Goal: Task Accomplishment & Management: Manage account settings

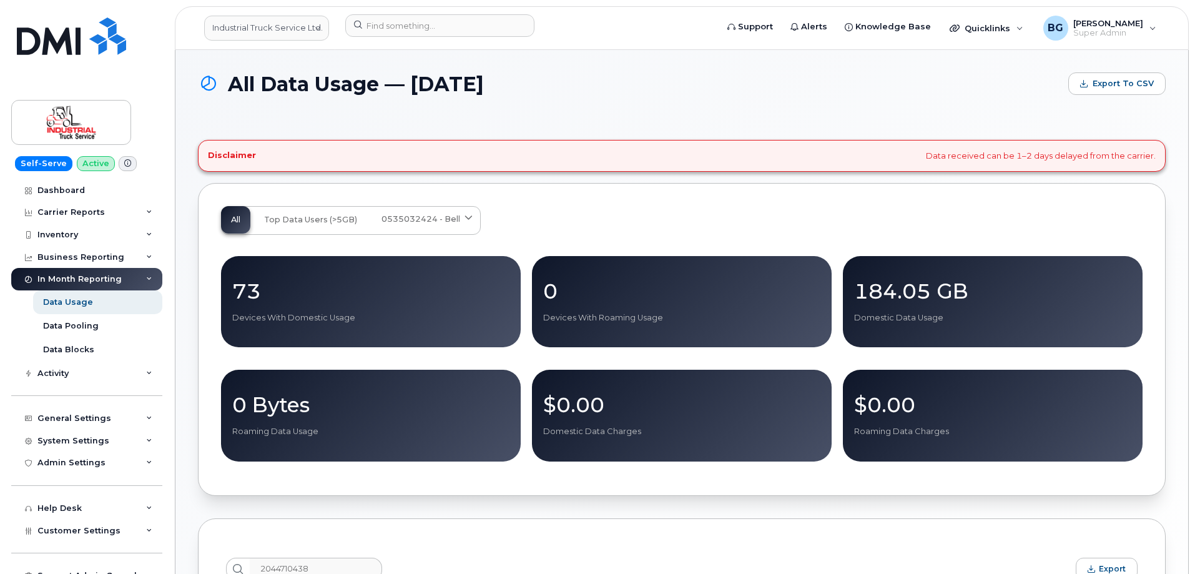
drag, startPoint x: 223, startPoint y: 236, endPoint x: 450, endPoint y: 534, distance: 374.1
click at [431, 537] on div "Disclaimer Data received can be 1–2 days delayed from the carrier. All Top Data…" at bounding box center [681, 427] width 967 height 574
drag, startPoint x: 643, startPoint y: 86, endPoint x: 657, endPoint y: 102, distance: 20.9
click at [643, 86] on h1 "All Data Usage — September 2025" at bounding box center [630, 84] width 864 height 22
click at [286, 27] on link "Industrial Truck Service Ltd." at bounding box center [266, 28] width 125 height 25
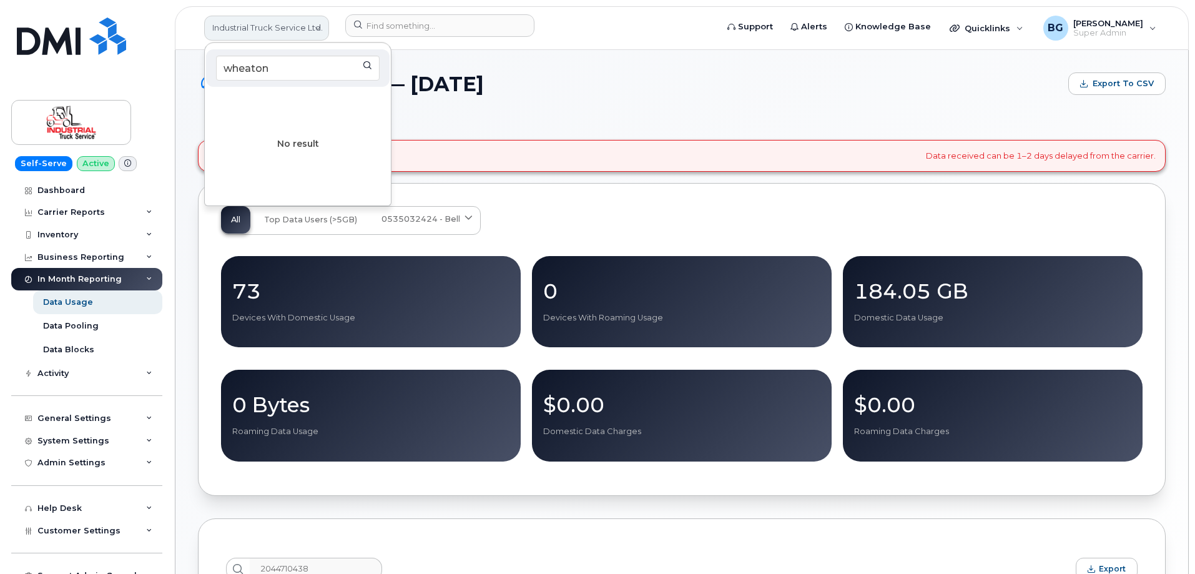
type input "wheaton"
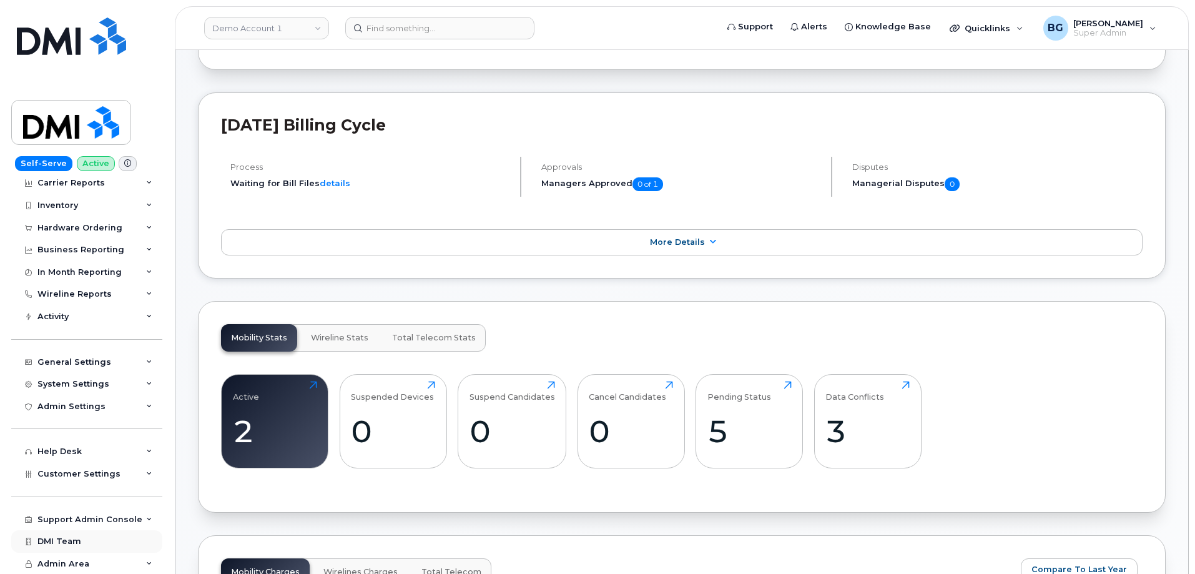
scroll to position [374, 0]
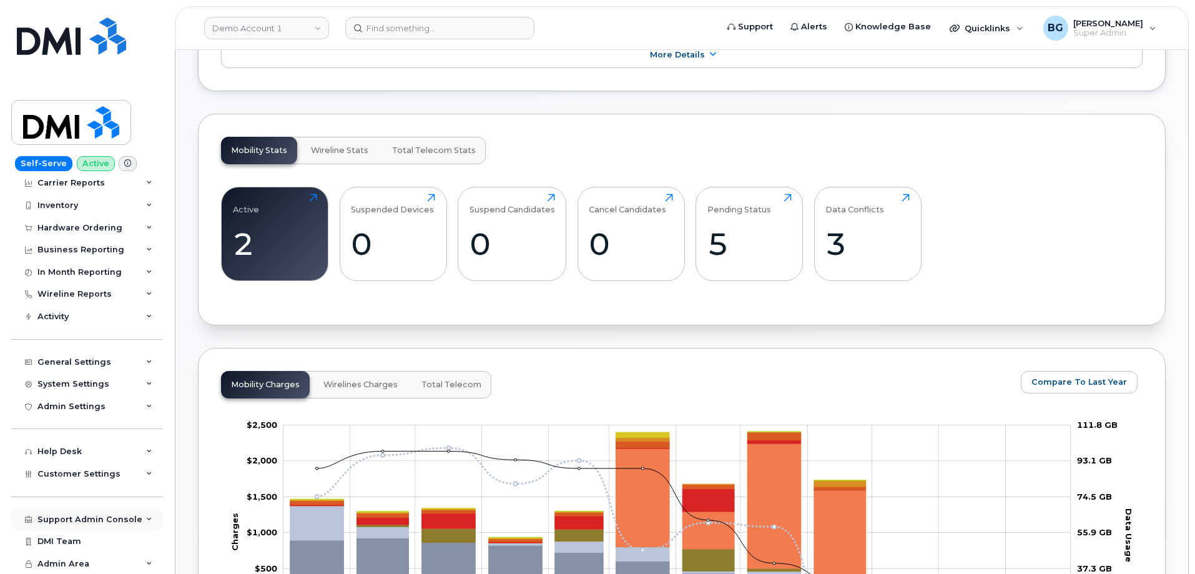
click at [94, 514] on div "Support Admin Console" at bounding box center [89, 519] width 105 height 10
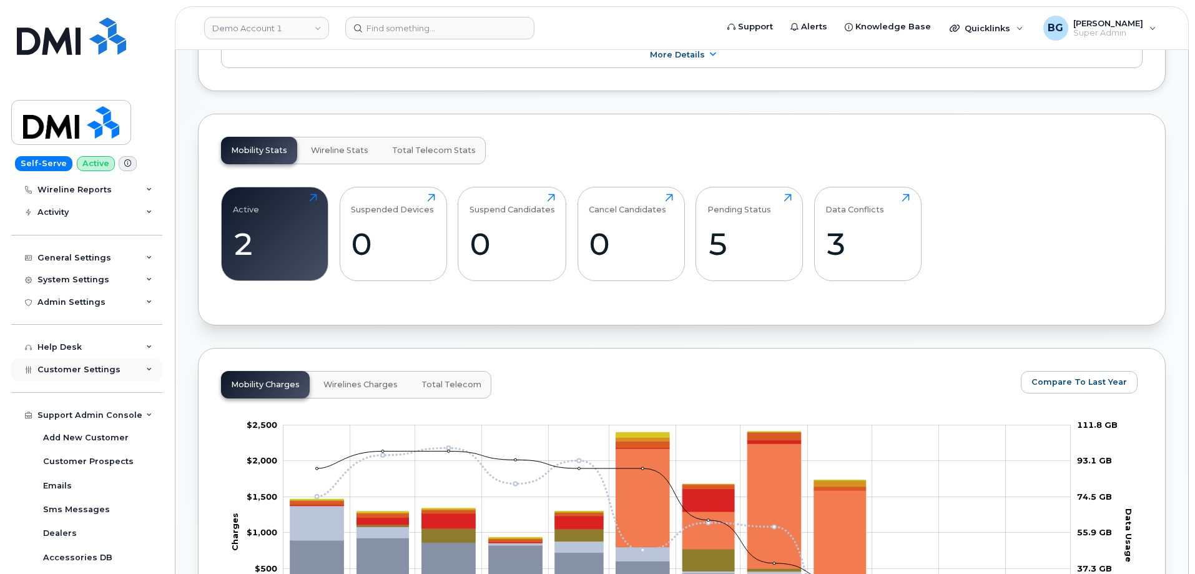
scroll to position [237, 0]
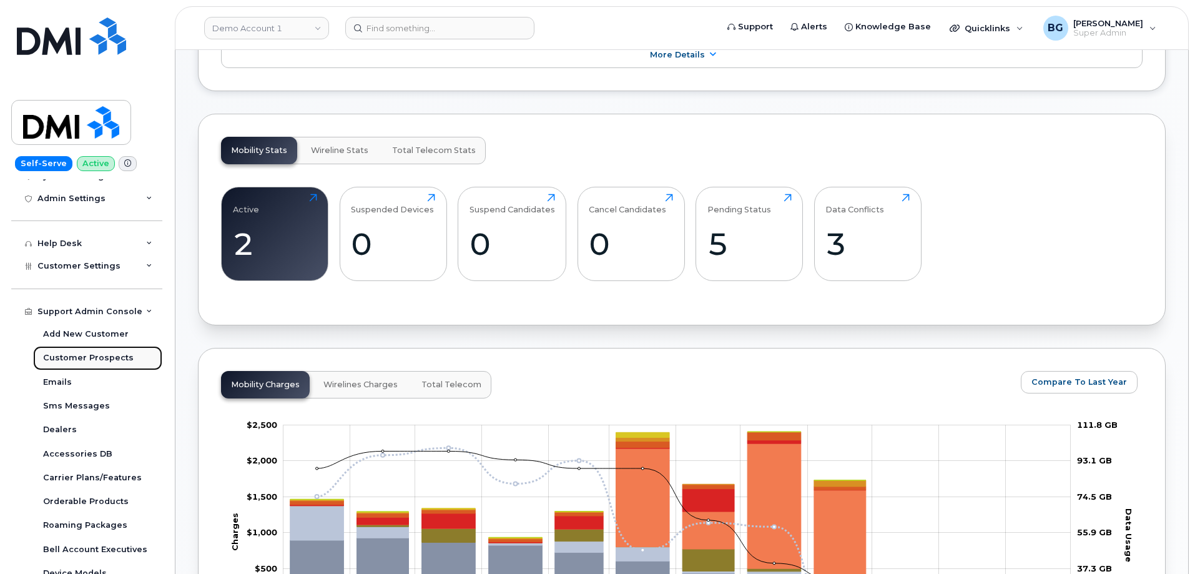
click at [89, 356] on div "Customer Prospects" at bounding box center [88, 357] width 90 height 11
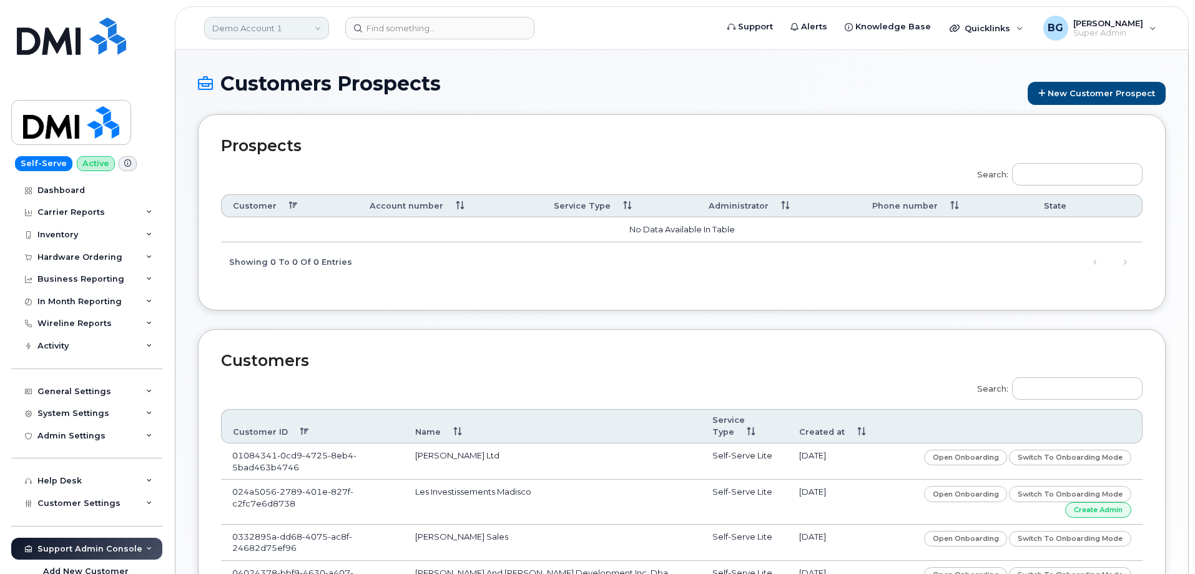
click at [260, 32] on link "Demo Account 1" at bounding box center [266, 28] width 125 height 22
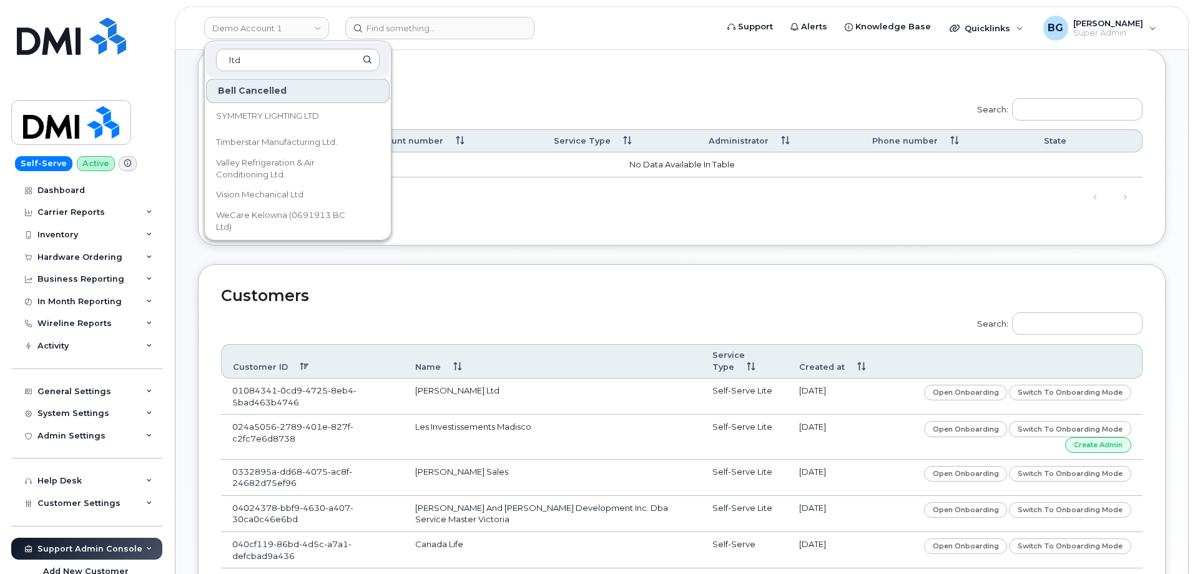
scroll to position [83, 0]
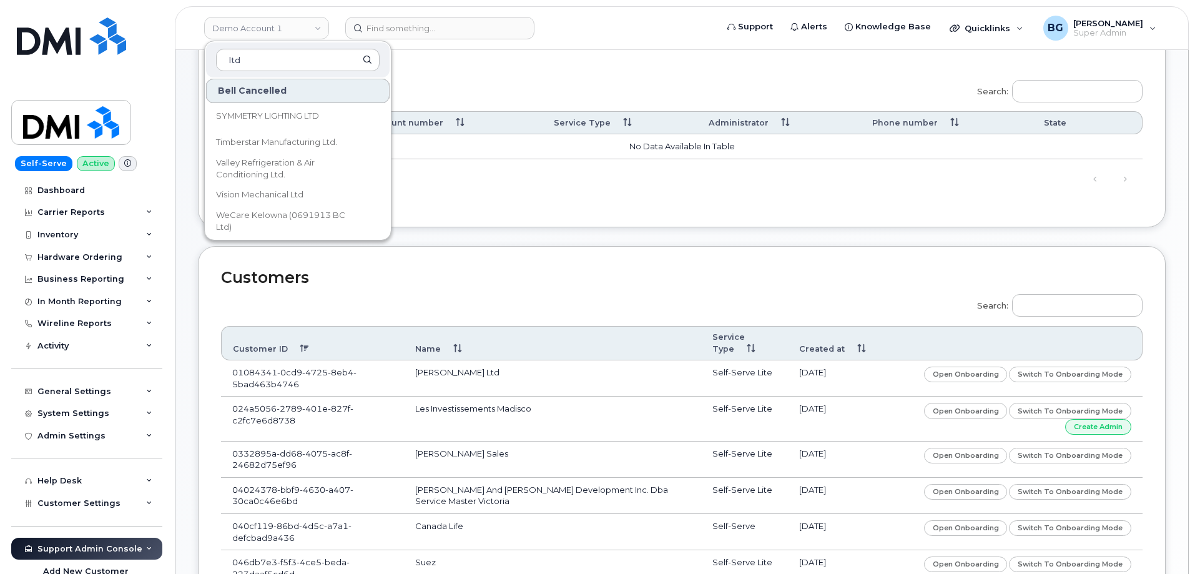
type input "ltd"
click at [528, 265] on div "Customers Search: Customer ID Name Service Type Created at 01084341-0cd9-4725-8…" at bounding box center [681, 527] width 967 height 562
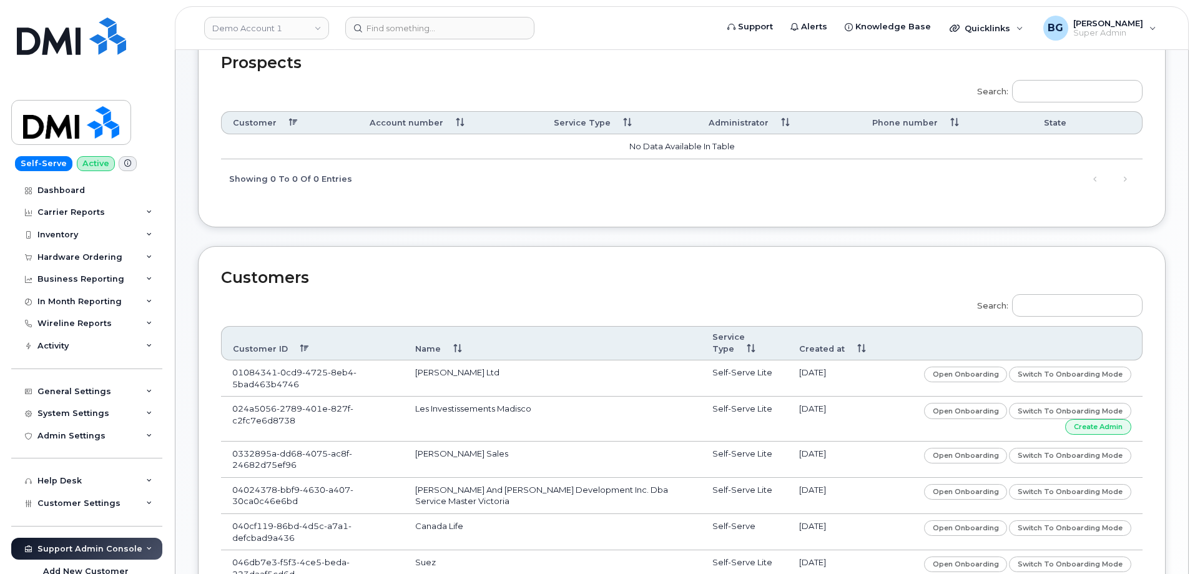
drag, startPoint x: 251, startPoint y: 23, endPoint x: 871, endPoint y: 126, distance: 628.2
click at [252, 24] on link "Demo Account 1" at bounding box center [266, 28] width 125 height 22
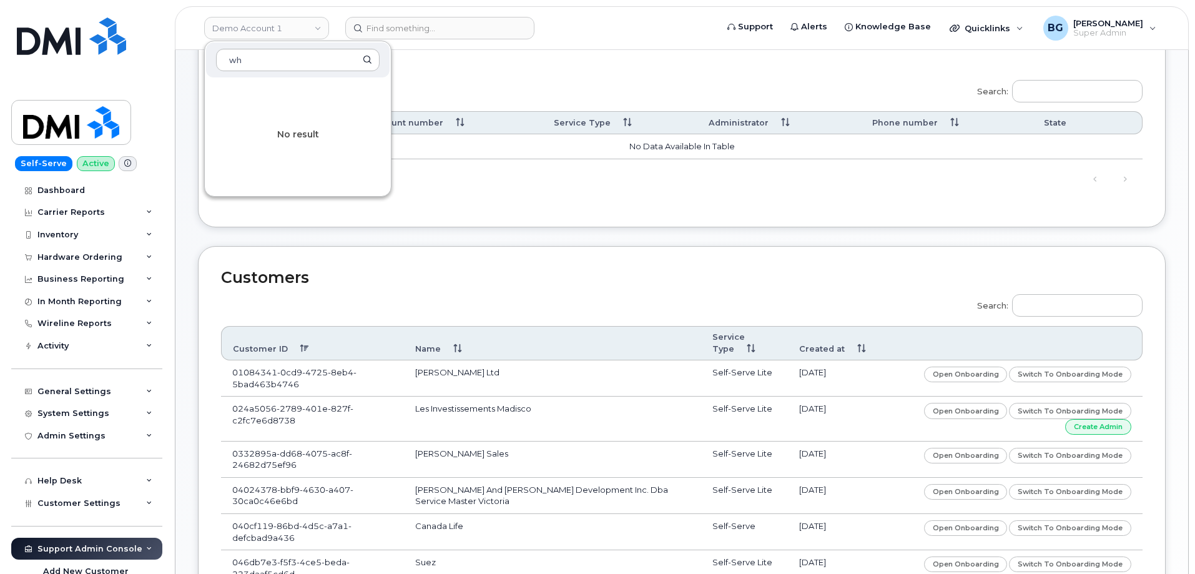
type input "w"
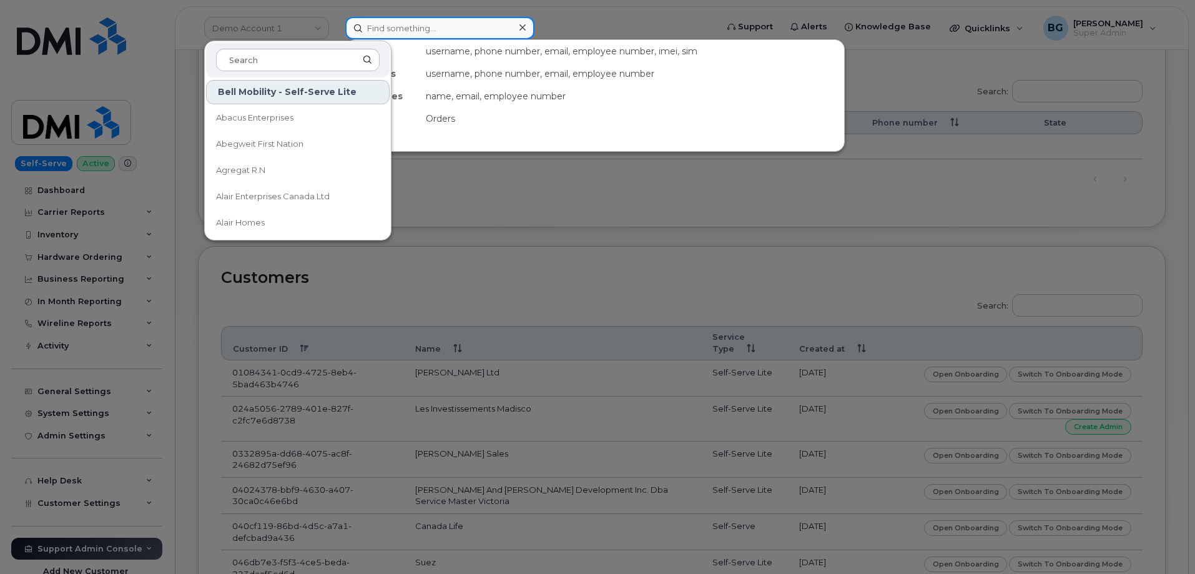
click at [426, 37] on input at bounding box center [439, 28] width 189 height 22
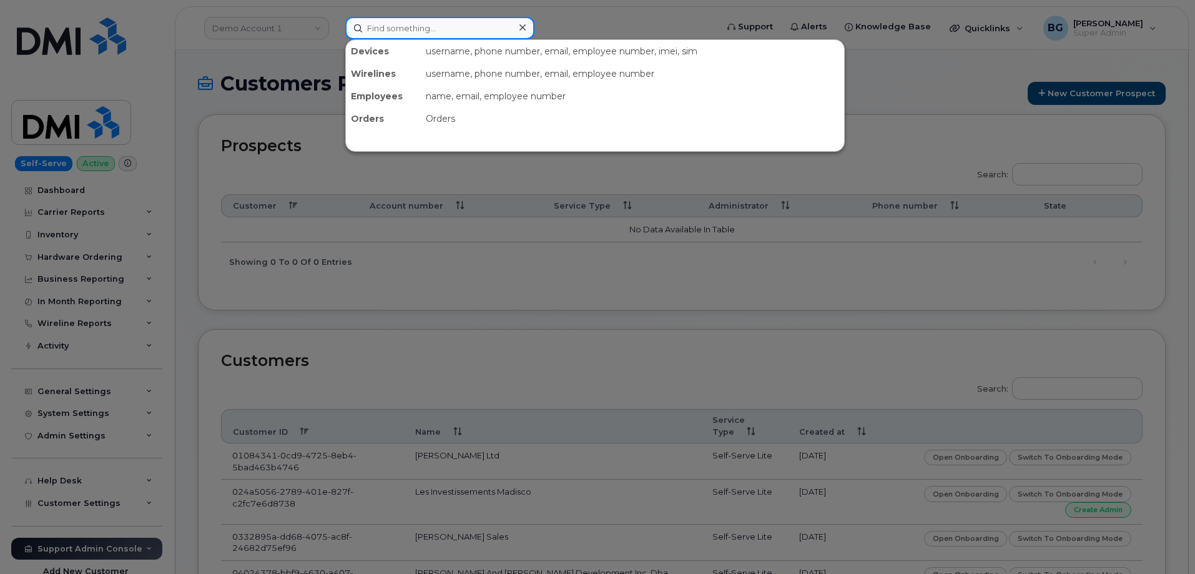
click at [474, 27] on input at bounding box center [439, 28] width 189 height 22
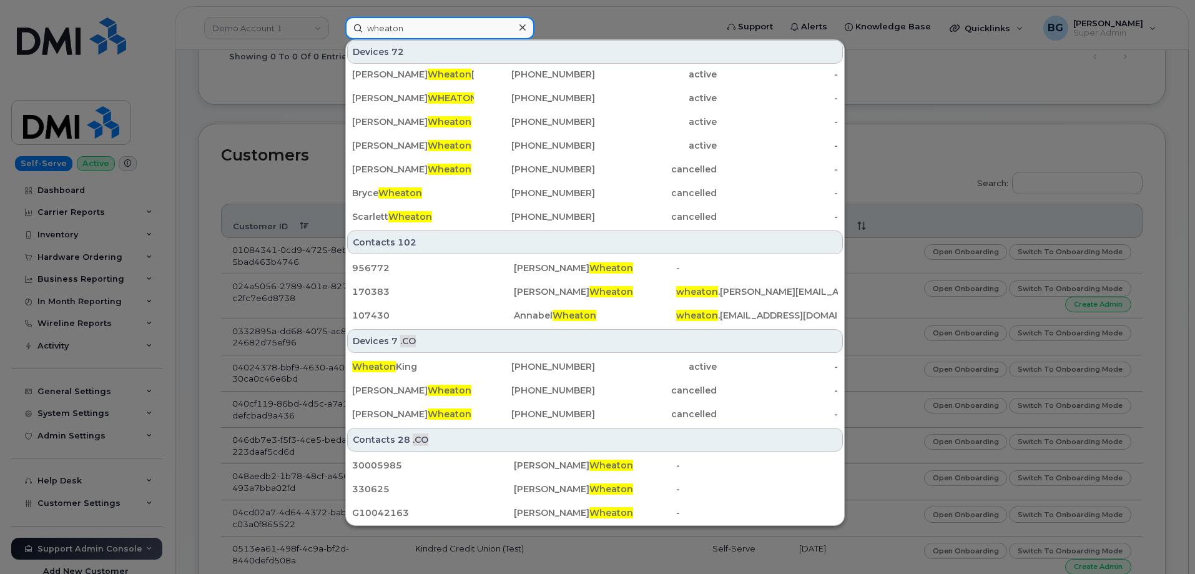
scroll to position [250, 0]
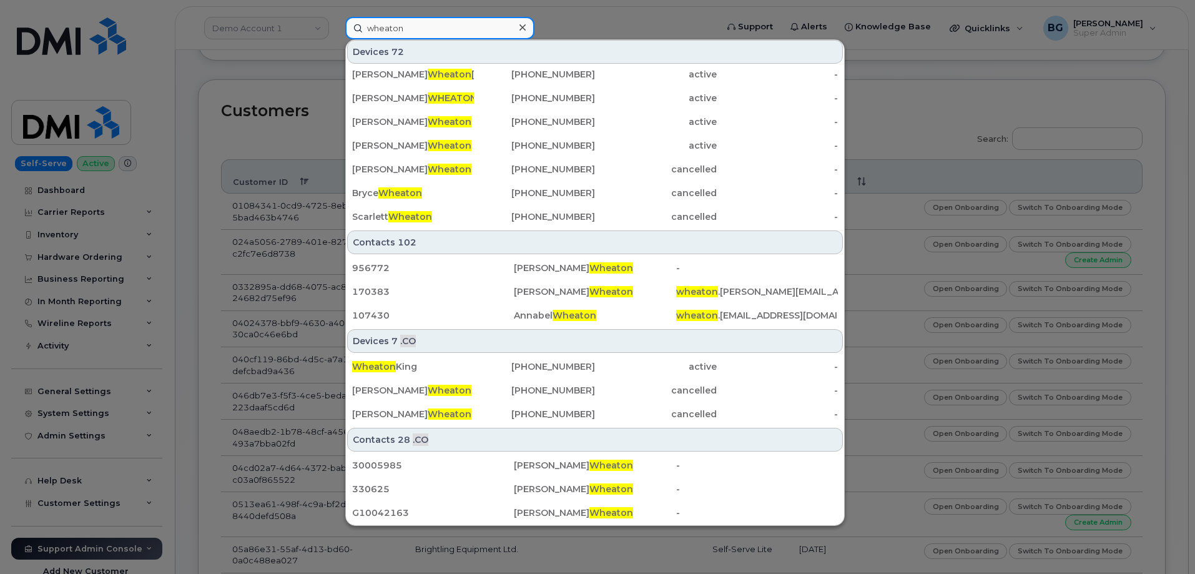
type input "wheaton"
click at [1027, 187] on div at bounding box center [597, 287] width 1195 height 574
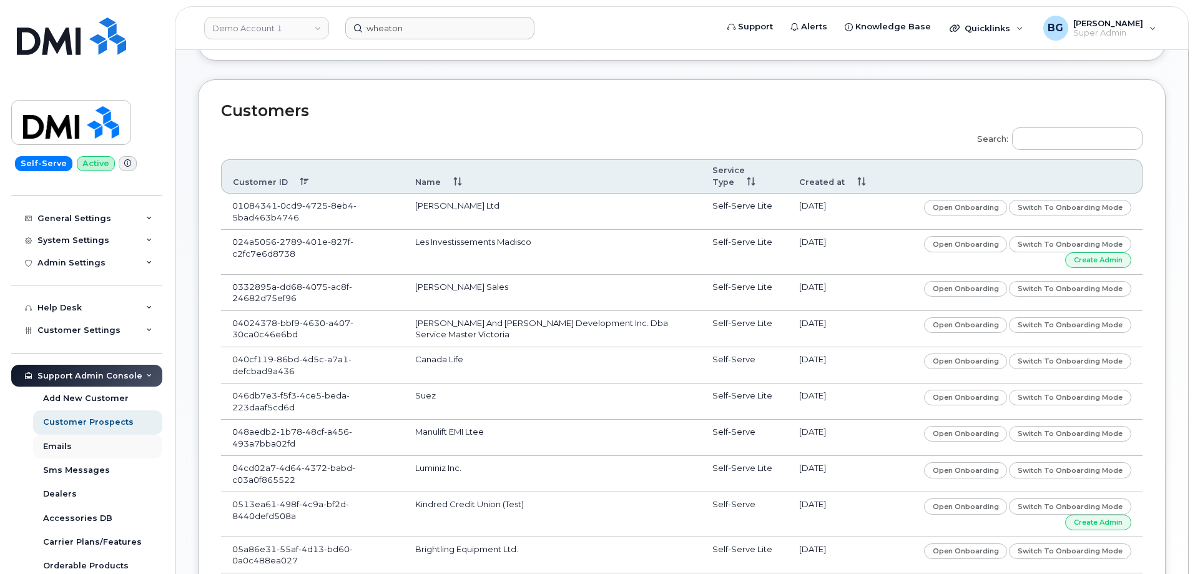
scroll to position [208, 0]
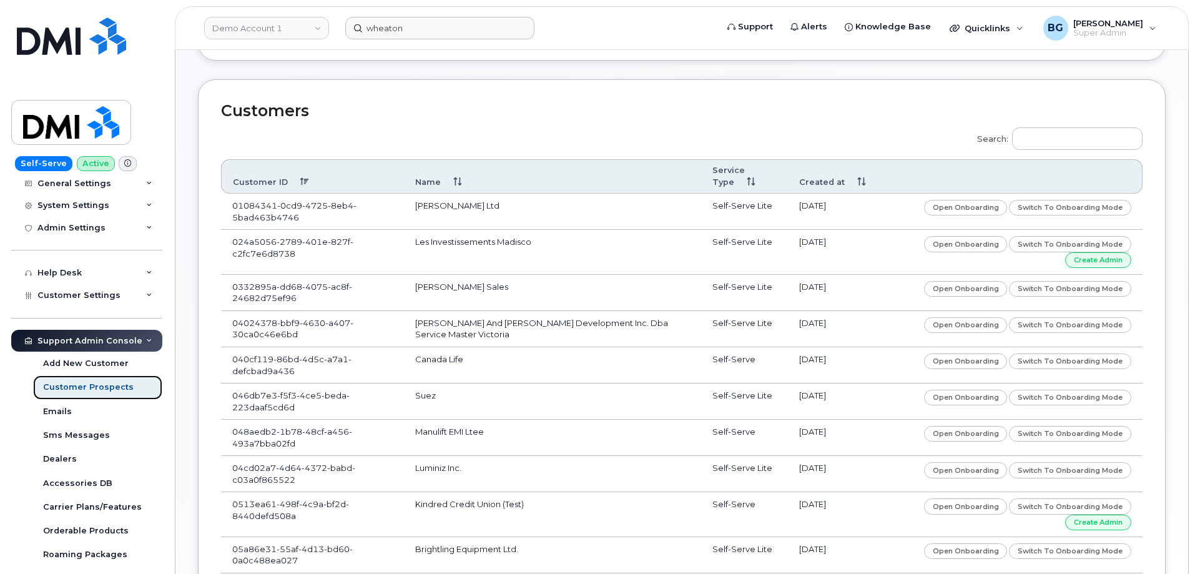
click at [80, 388] on div "Customer Prospects" at bounding box center [88, 386] width 90 height 11
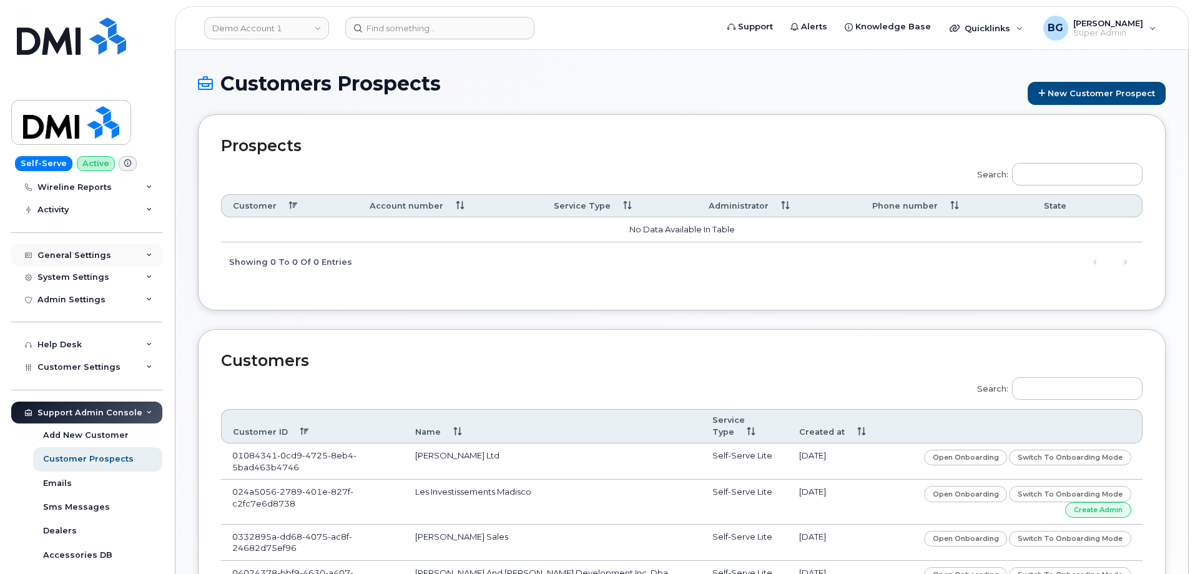
scroll to position [208, 0]
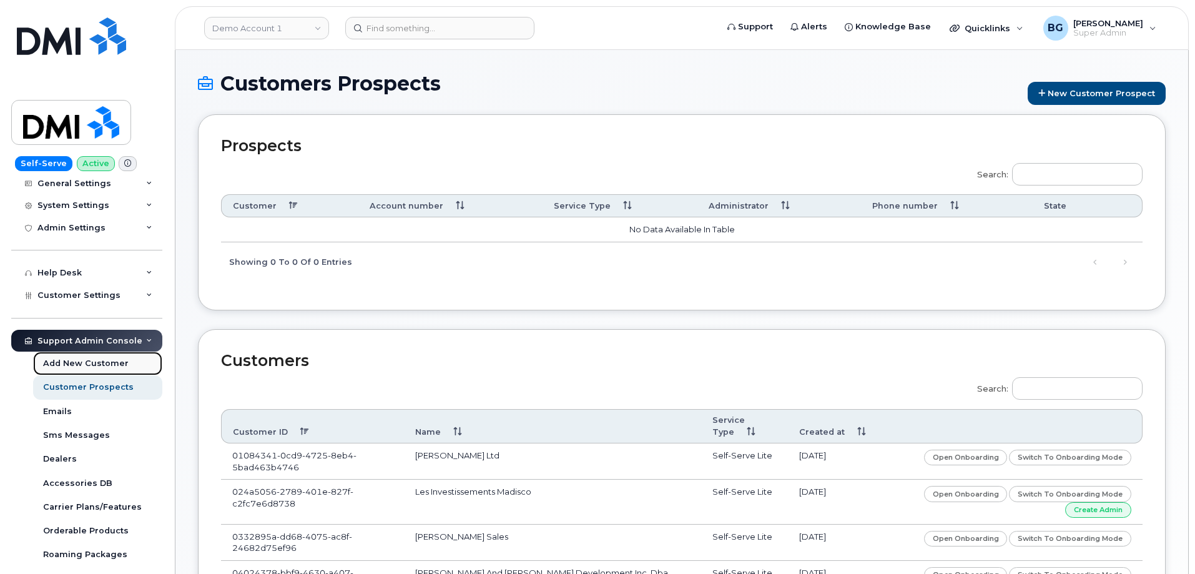
click at [66, 364] on div "Add New Customer" at bounding box center [86, 363] width 86 height 11
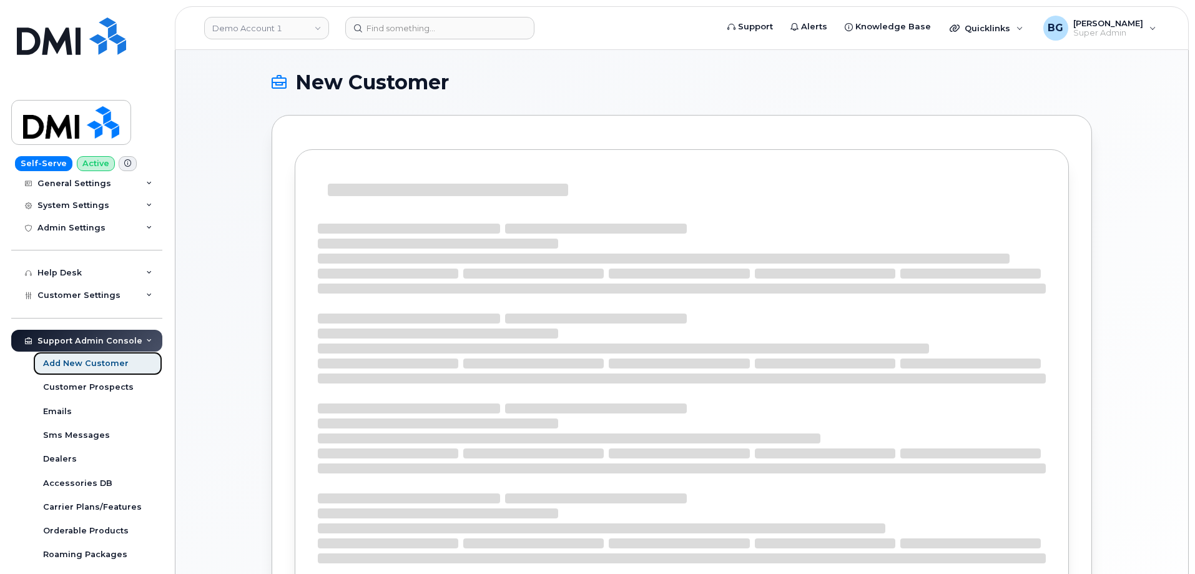
select select
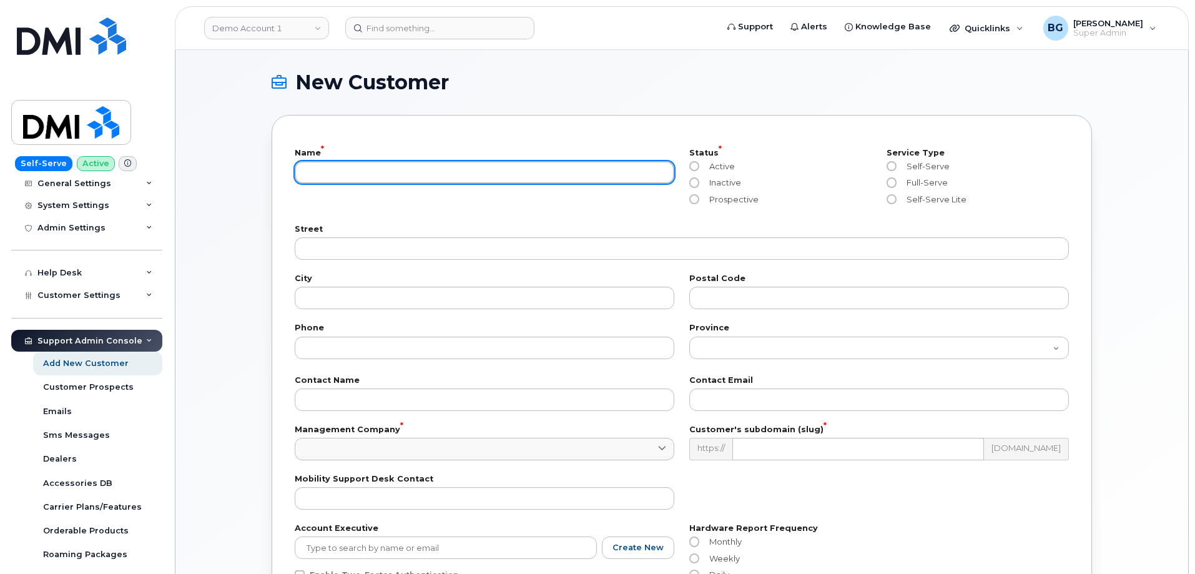
click at [378, 174] on input "text" at bounding box center [484, 172] width 379 height 22
paste input "Don Wheaton Ltd"
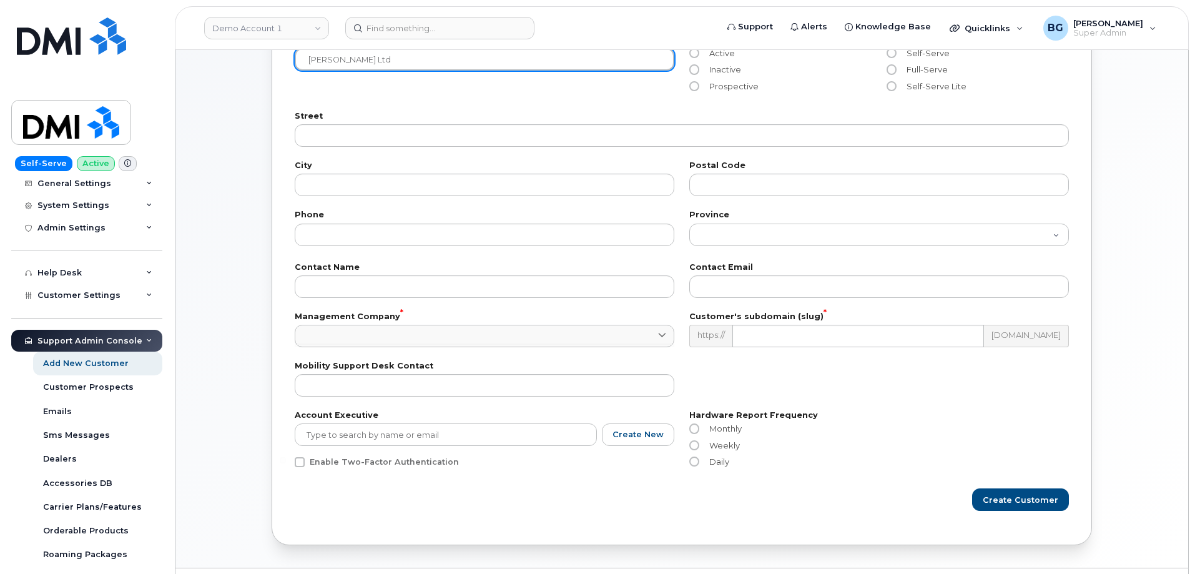
scroll to position [125, 0]
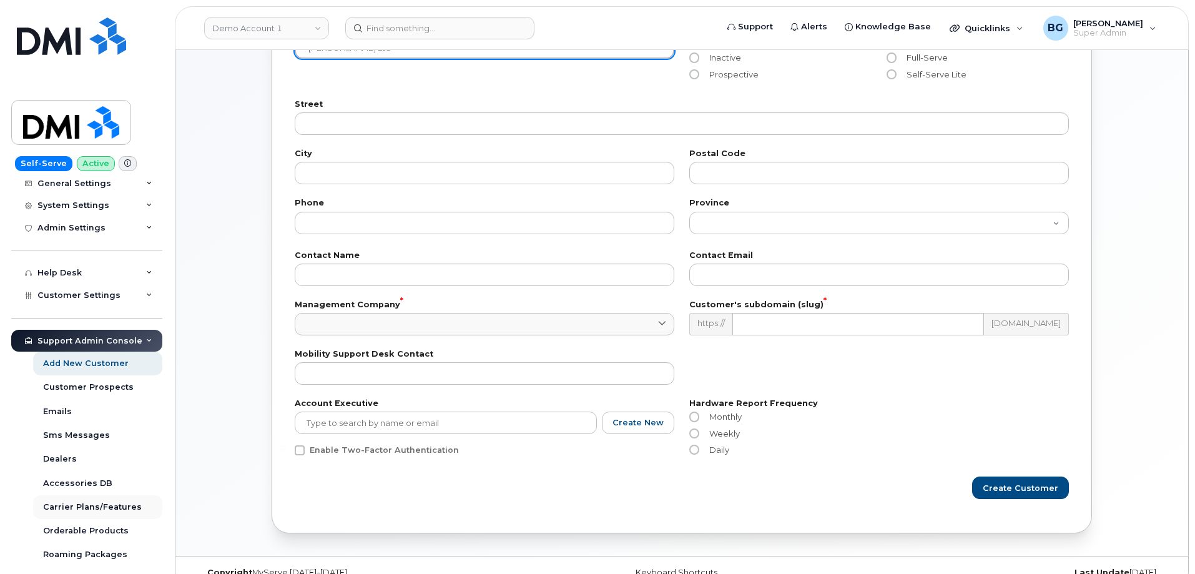
type input "Don Wheaton Ltd"
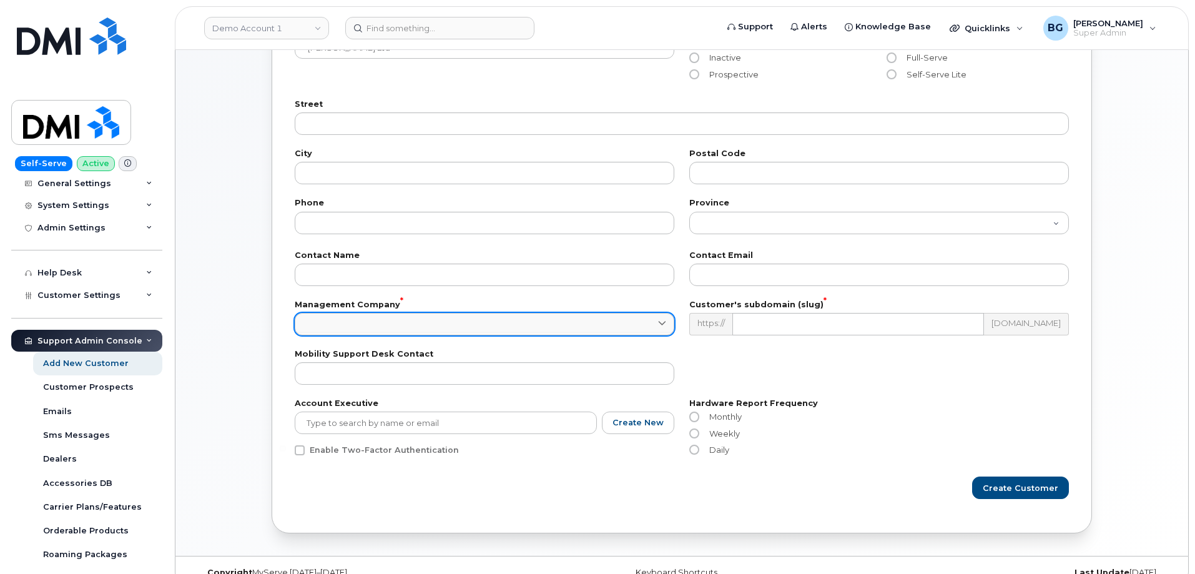
click at [397, 328] on link at bounding box center [484, 324] width 379 height 22
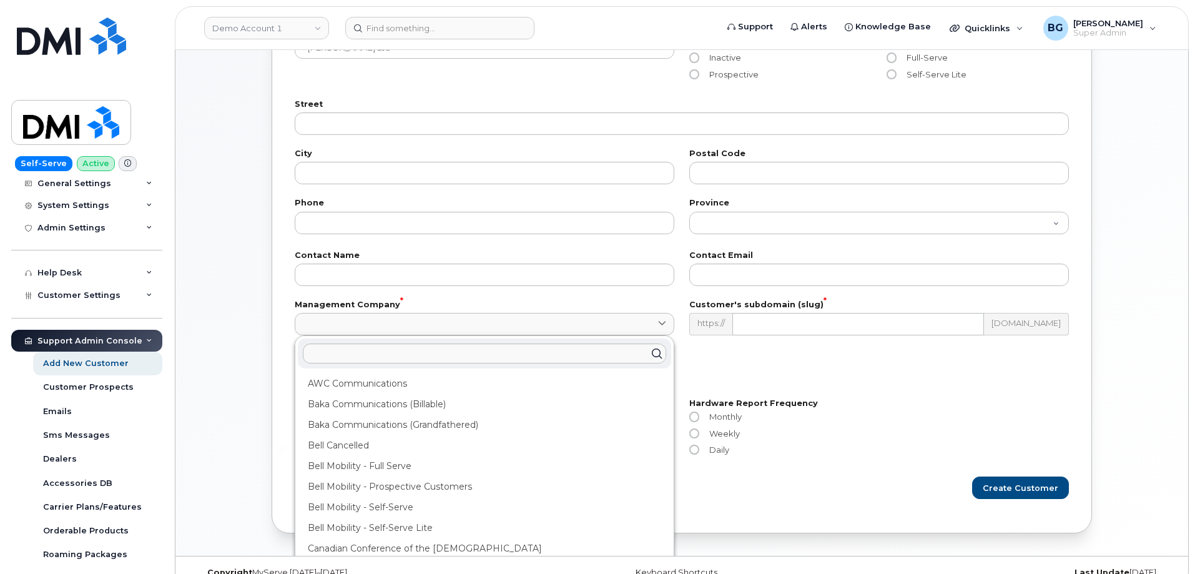
drag, startPoint x: 388, startPoint y: 506, endPoint x: 428, endPoint y: 498, distance: 40.8
click at [388, 506] on div "Bell Mobility - Self-Serve" at bounding box center [484, 507] width 373 height 21
type input "39"
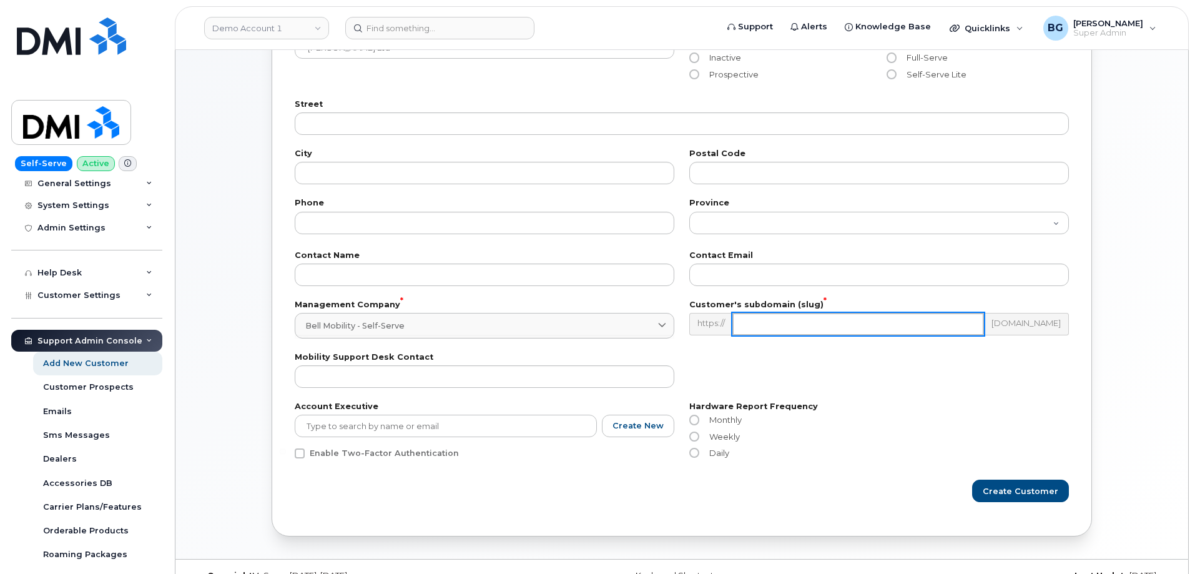
click at [824, 324] on input "text" at bounding box center [858, 324] width 252 height 22
type input "donwheaton"
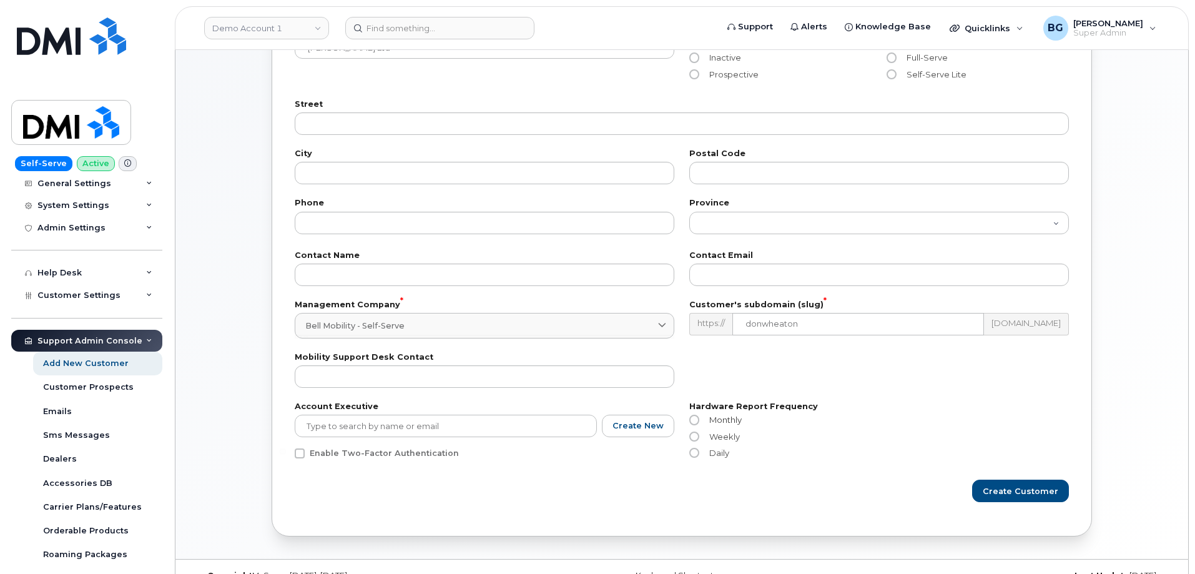
click at [693, 419] on input "Monthly" at bounding box center [694, 420] width 10 height 10
radio input "true"
click at [1018, 492] on span "Create Customer" at bounding box center [1021, 491] width 76 height 12
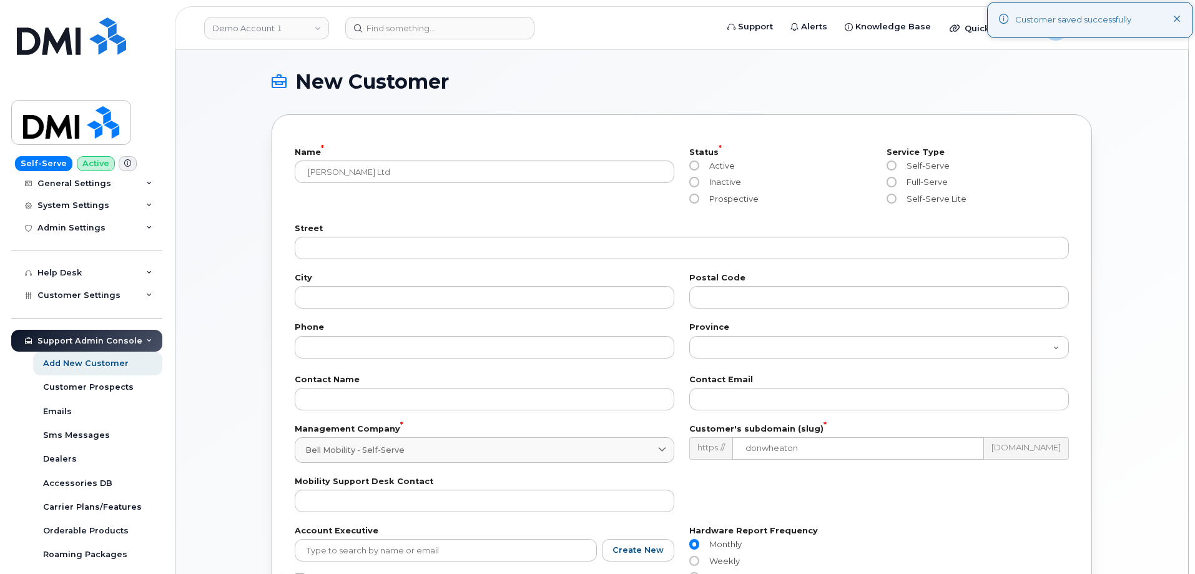
scroll to position [0, 0]
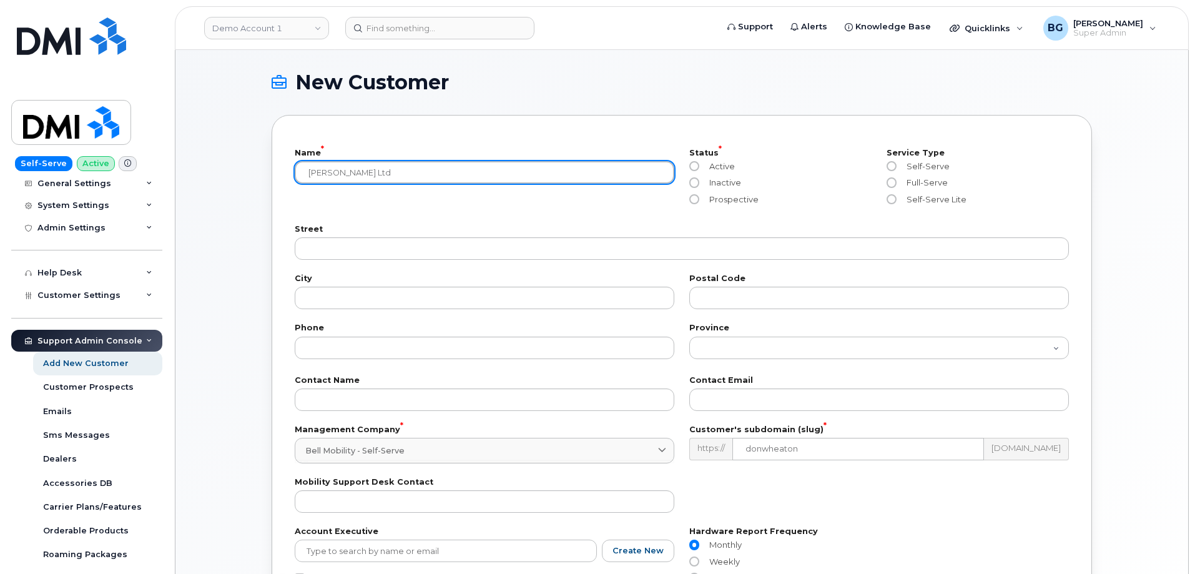
click at [477, 170] on input "Don Wheaton Ltd" at bounding box center [484, 172] width 379 height 22
paste input "Don Wheaton Ltd"
type input "Don Wheaton Ltd"
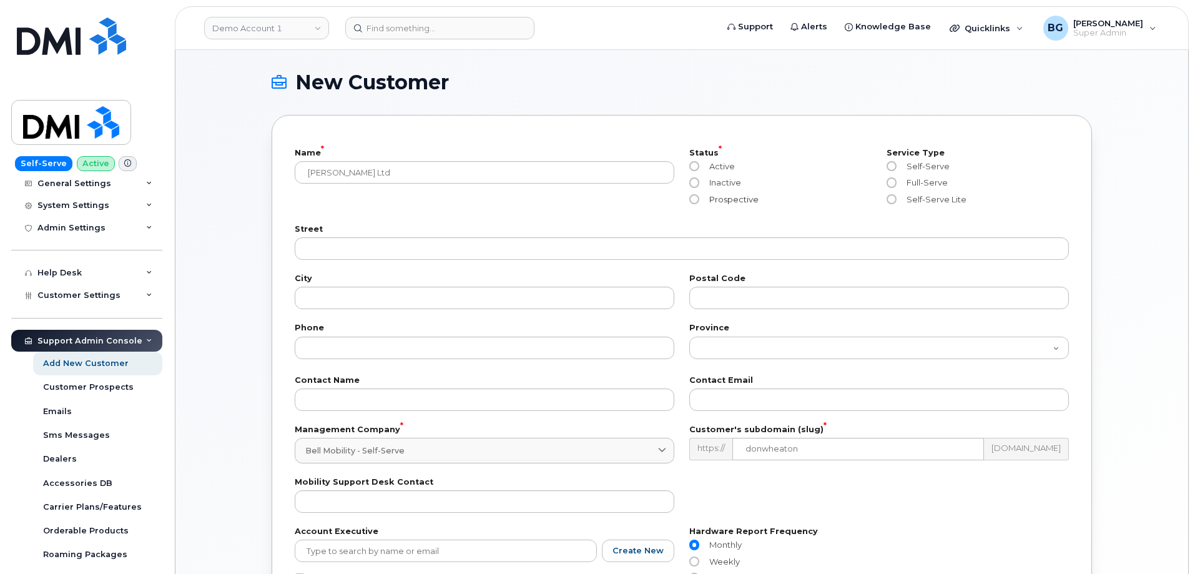
click at [693, 200] on input "Prospective" at bounding box center [694, 199] width 10 height 10
radio input "true"
click at [892, 164] on input "Self-Serve" at bounding box center [891, 166] width 10 height 10
radio input "true"
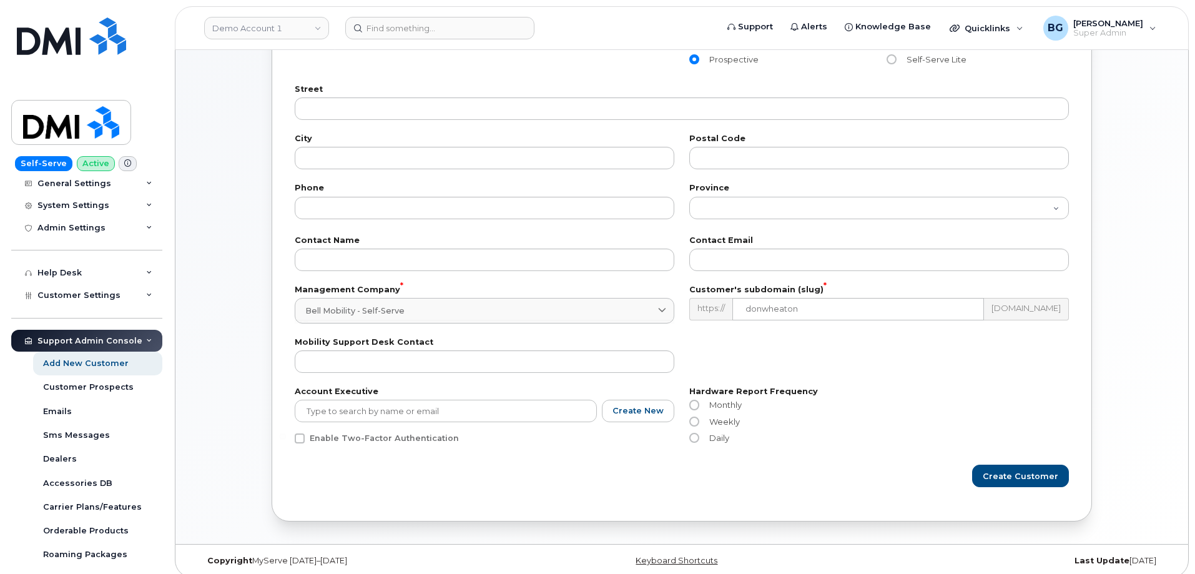
scroll to position [150, 0]
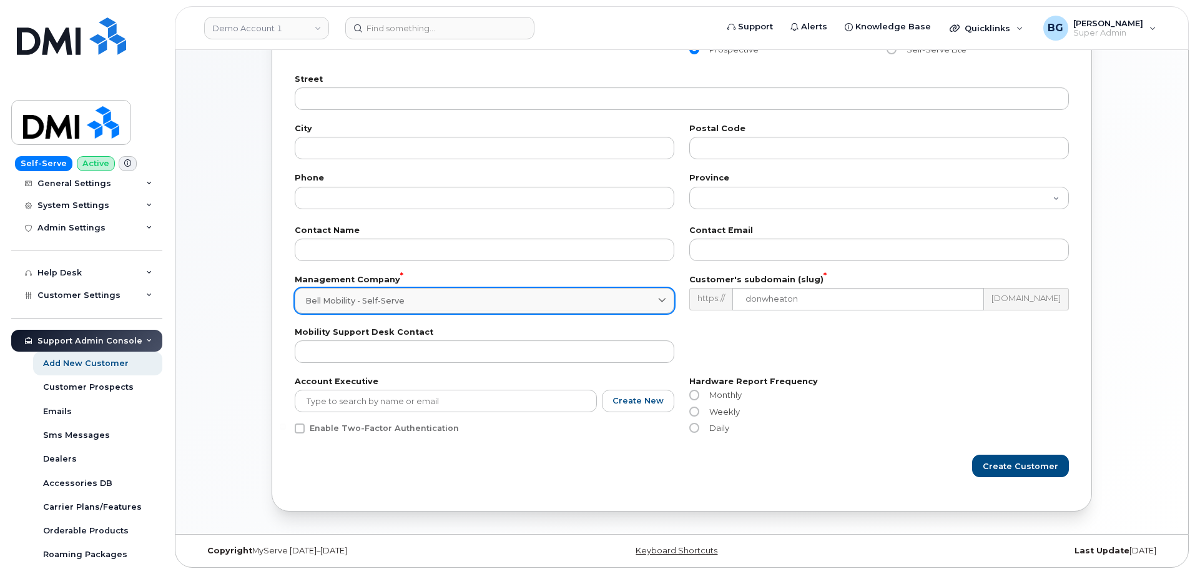
click at [506, 306] on div "Bell Mobility - Self-Serve" at bounding box center [484, 301] width 358 height 12
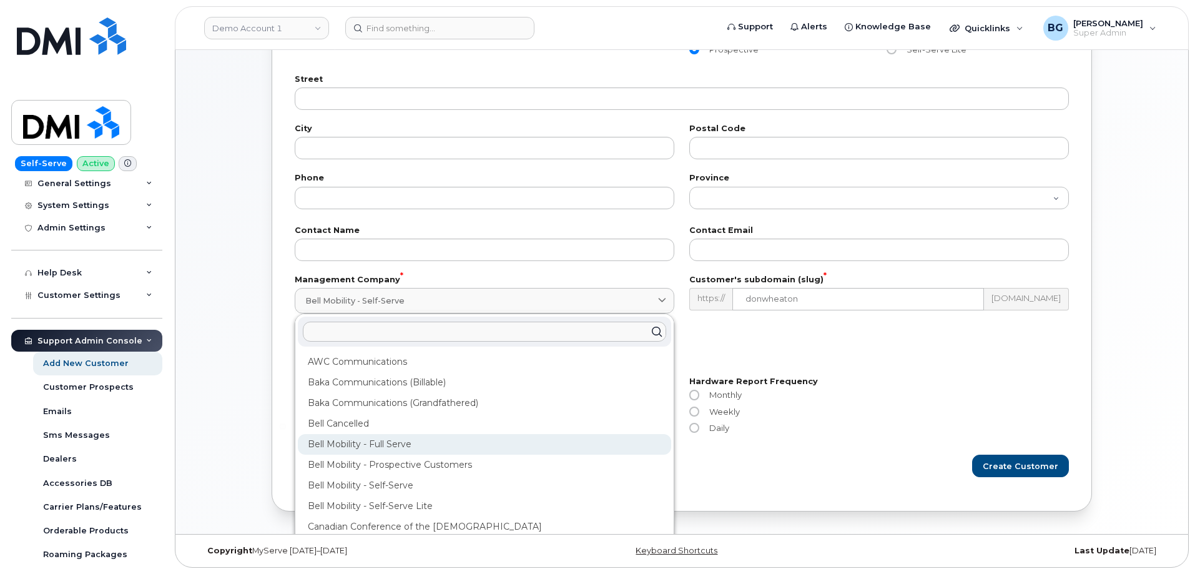
scroll to position [42, 0]
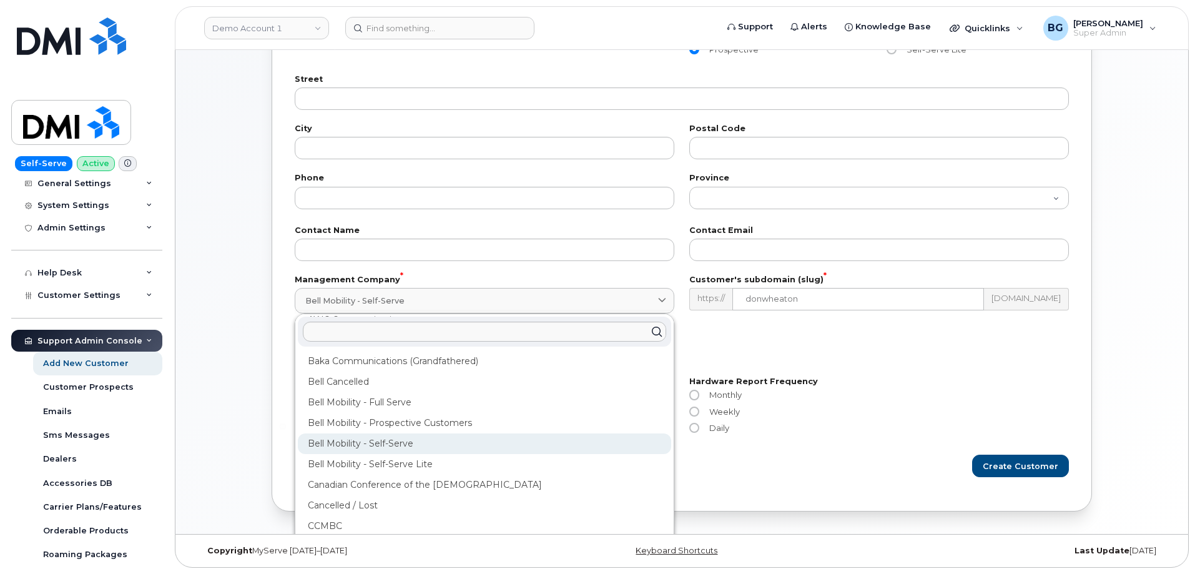
click at [398, 439] on div "Bell Mobility - Self-Serve" at bounding box center [484, 443] width 373 height 21
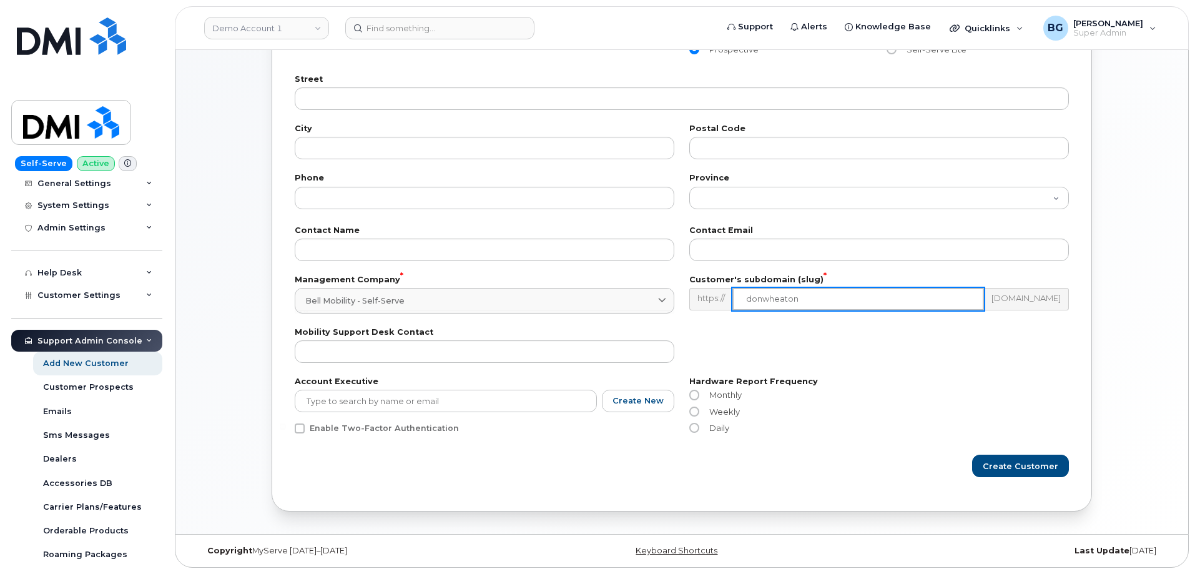
click at [845, 302] on input "donwheaton" at bounding box center [858, 299] width 252 height 22
type input "donwheaton"
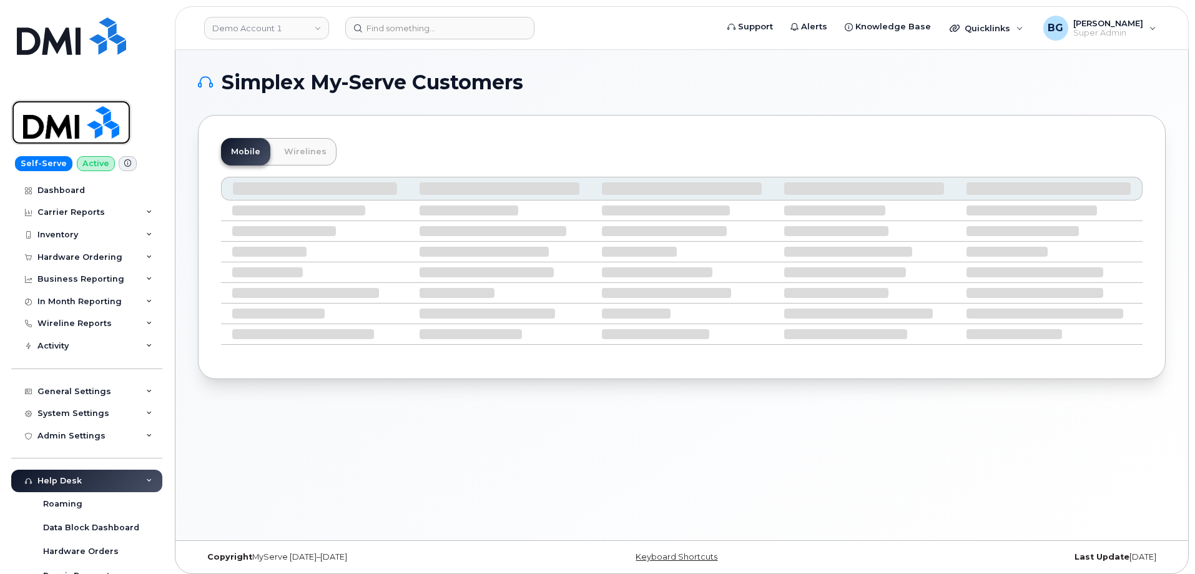
click at [69, 124] on img at bounding box center [71, 122] width 96 height 36
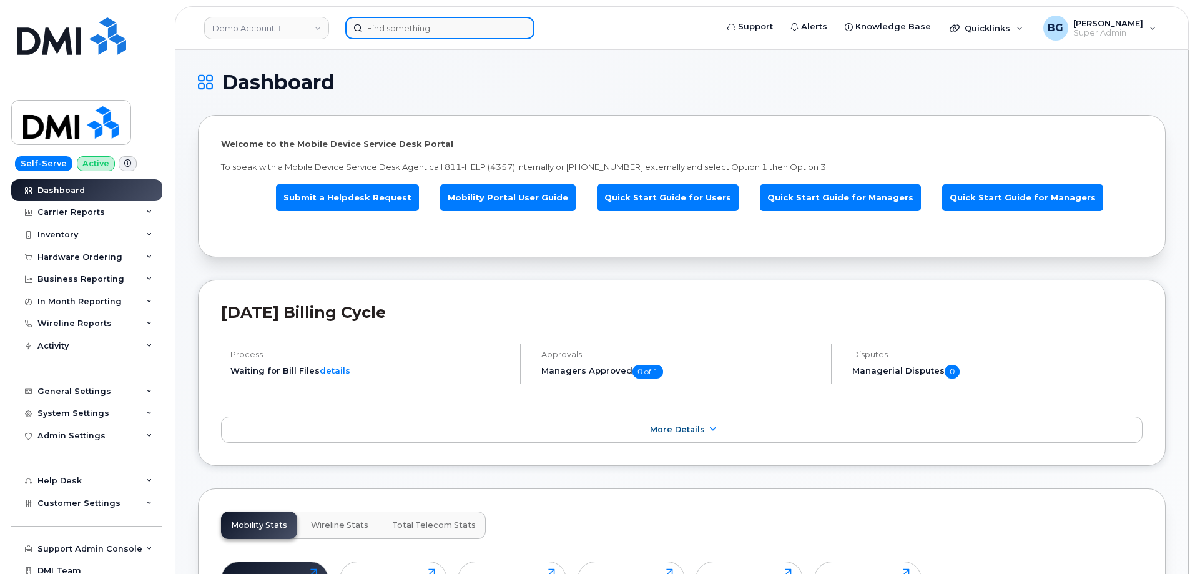
click at [404, 27] on input at bounding box center [439, 28] width 189 height 22
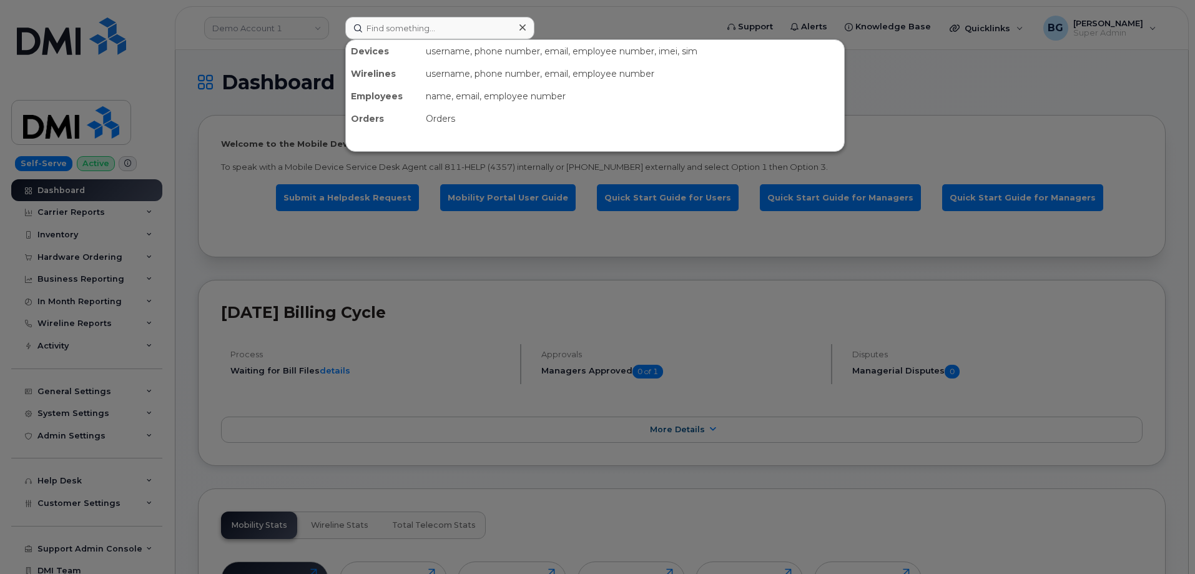
click at [262, 27] on div at bounding box center [597, 287] width 1195 height 574
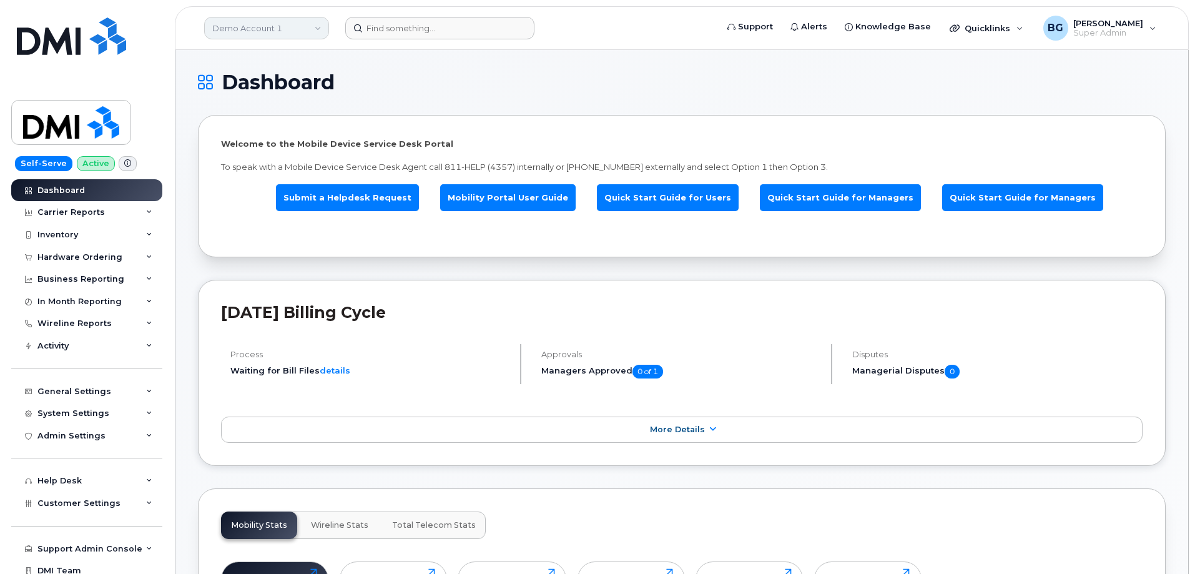
click at [262, 27] on link "Demo Account 1" at bounding box center [266, 28] width 125 height 22
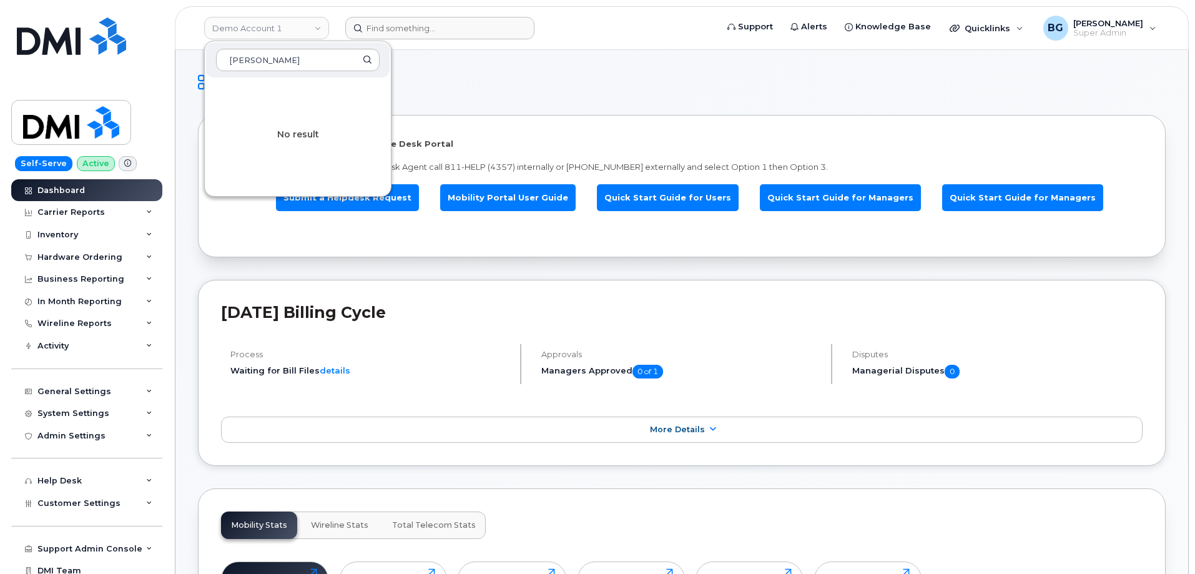
type input "[PERSON_NAME]"
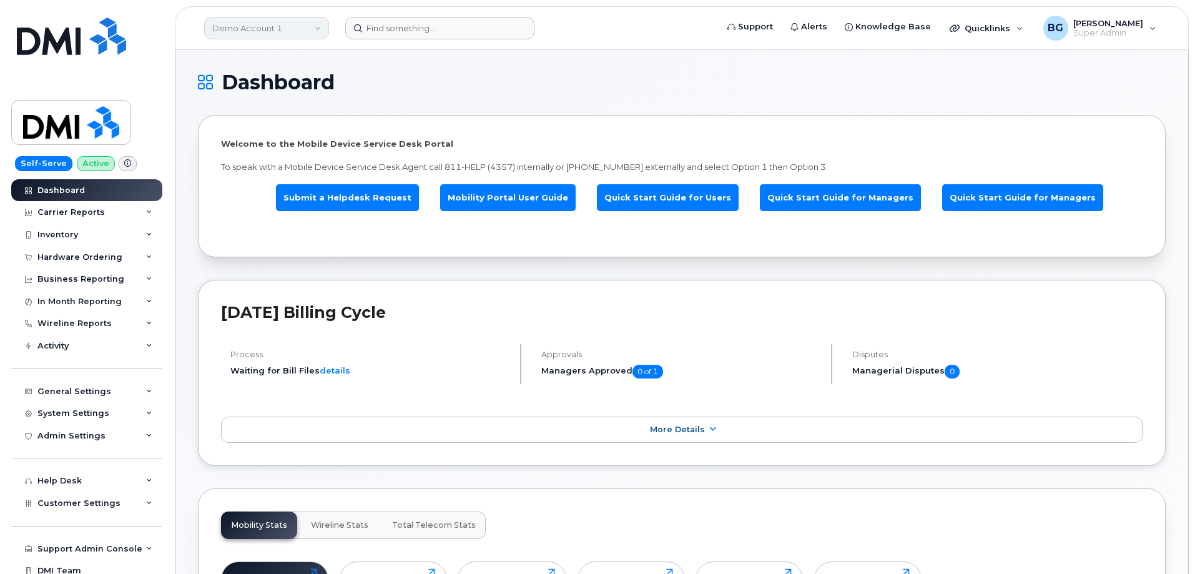
drag, startPoint x: 242, startPoint y: 28, endPoint x: 290, endPoint y: 27, distance: 47.4
click at [242, 28] on link "Demo Account 1" at bounding box center [266, 28] width 125 height 22
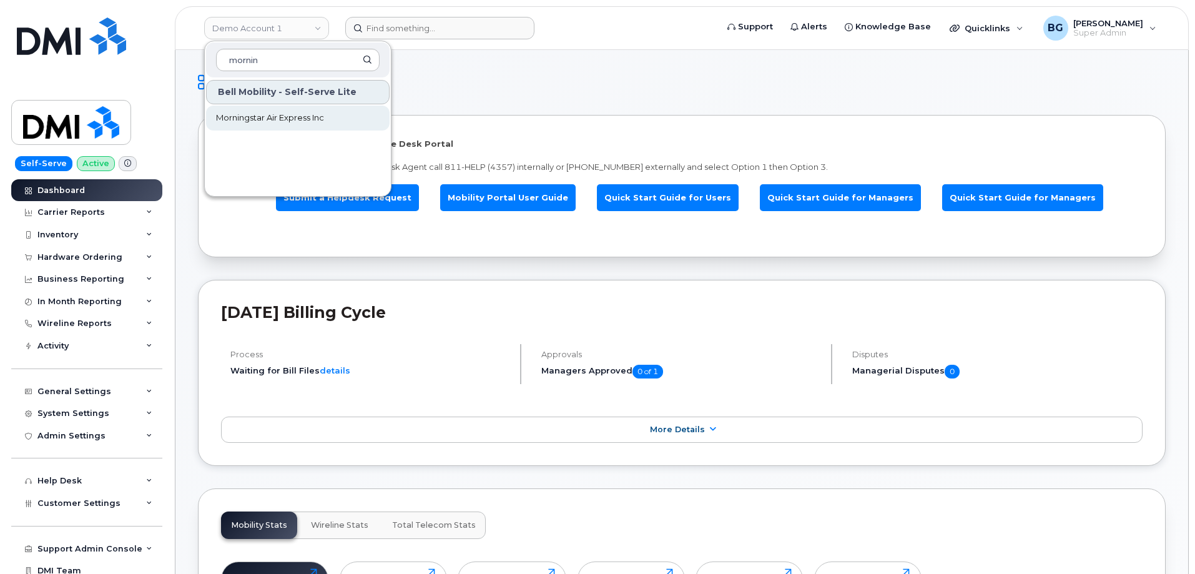
type input "mornin"
click at [242, 115] on span "Morningstar Air Express Inc" at bounding box center [270, 118] width 108 height 12
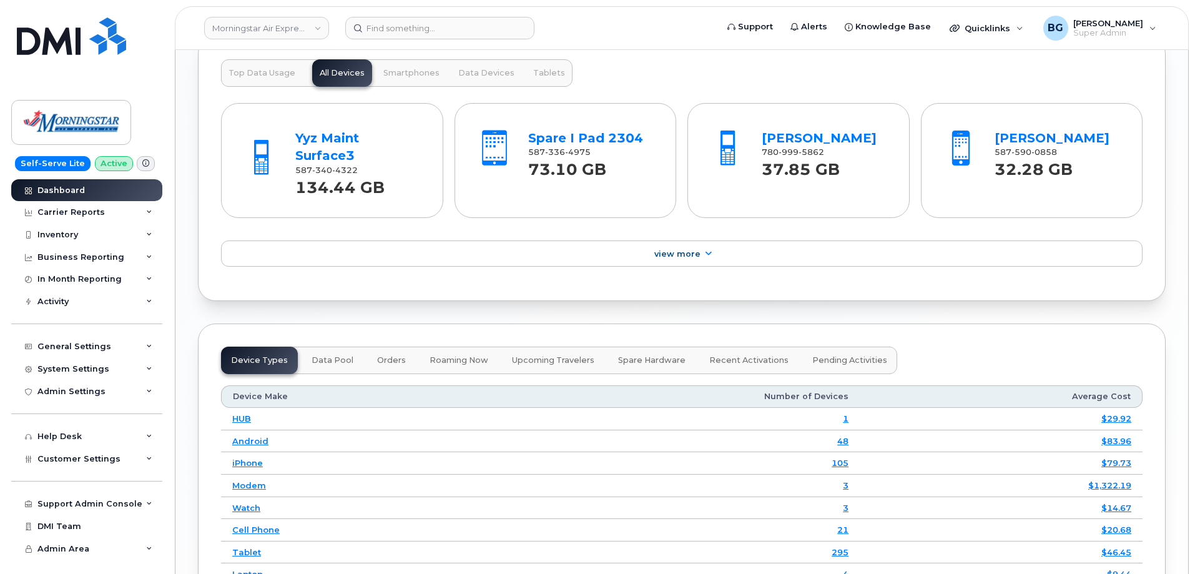
scroll to position [1331, 0]
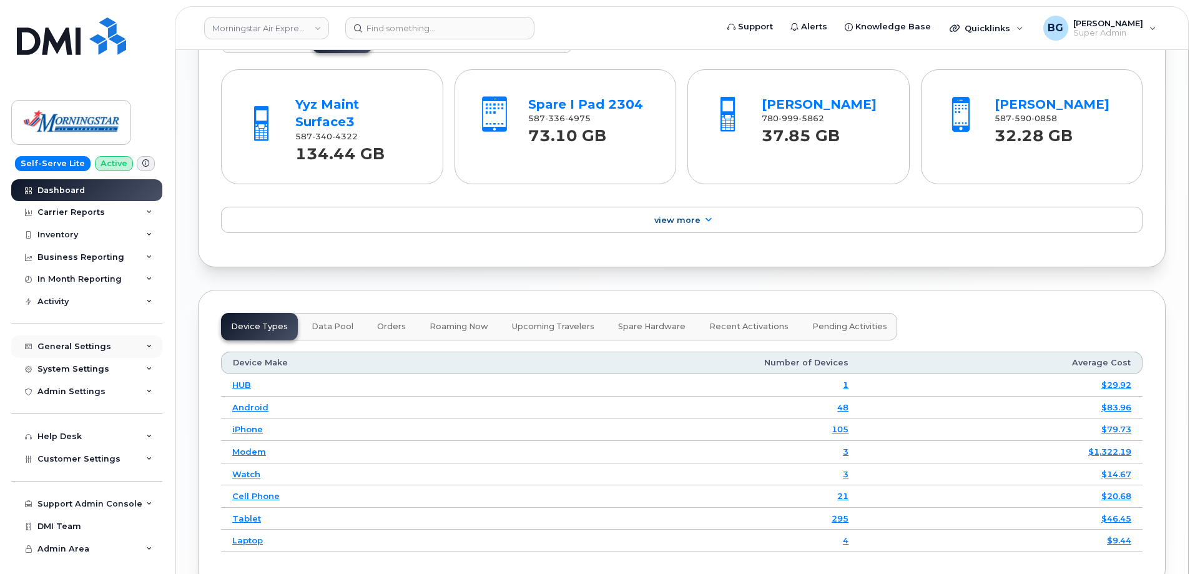
click at [85, 341] on div "General Settings" at bounding box center [86, 346] width 151 height 22
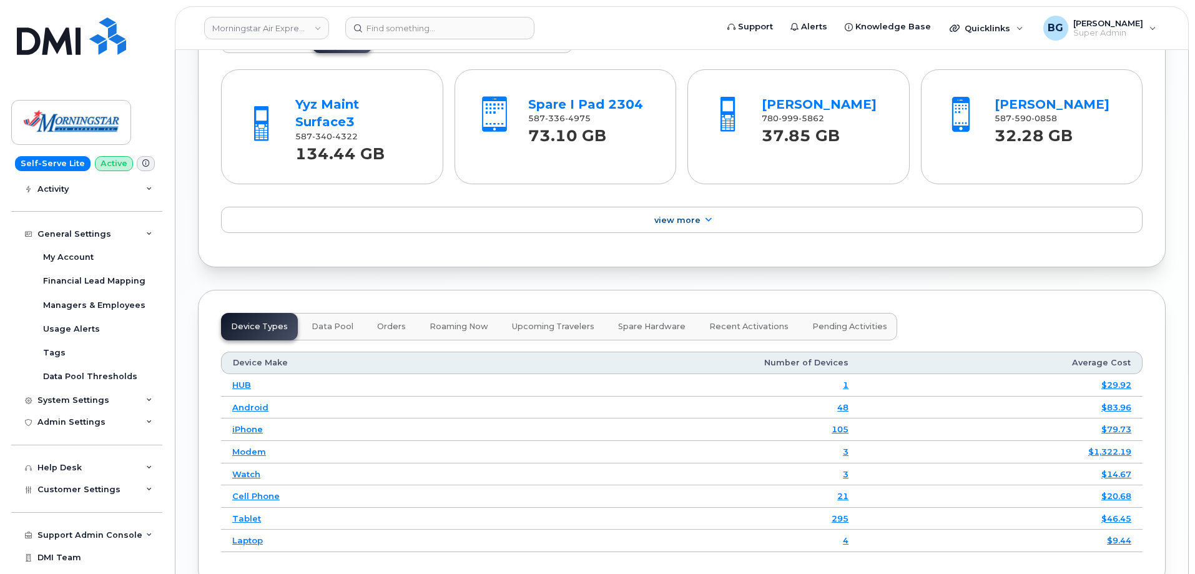
scroll to position [129, 0]
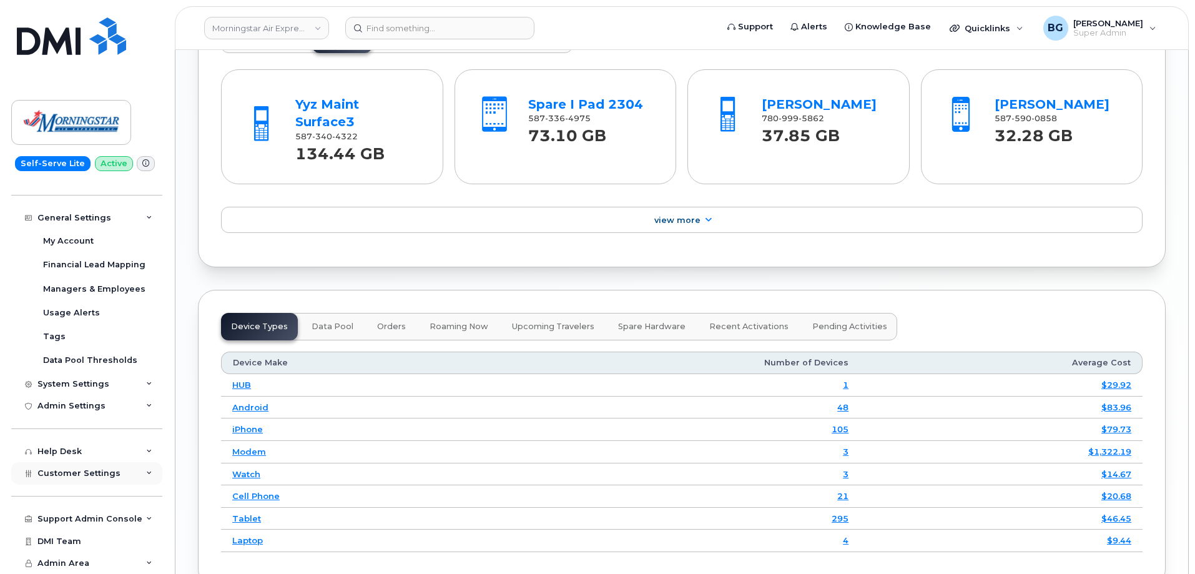
click at [77, 472] on span "Customer Settings" at bounding box center [78, 472] width 83 height 9
click at [64, 498] on div "General" at bounding box center [60, 496] width 34 height 11
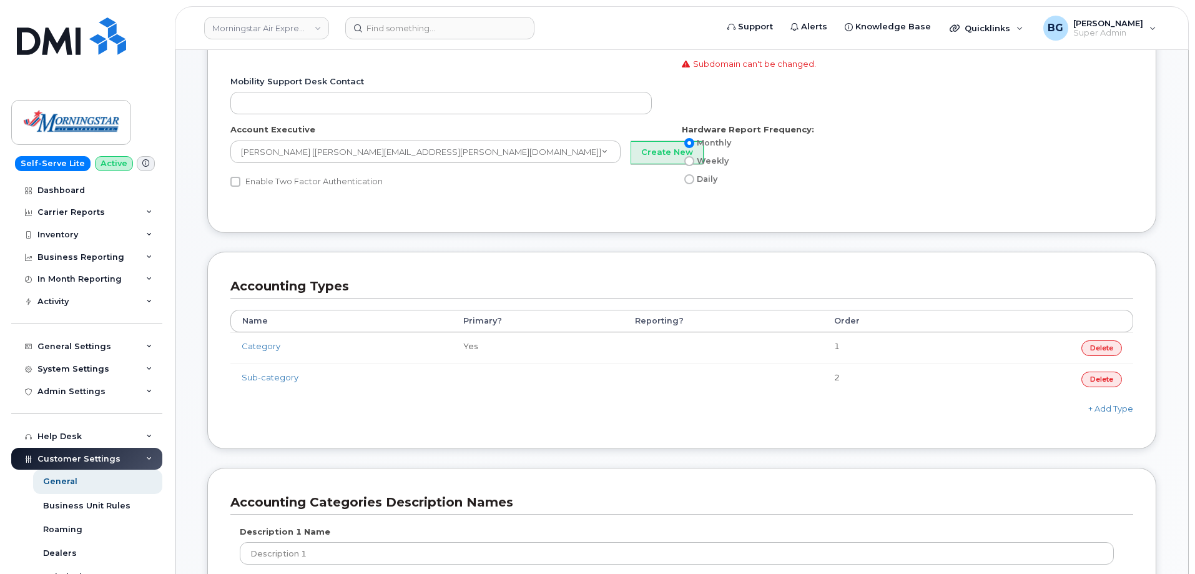
scroll to position [457, 0]
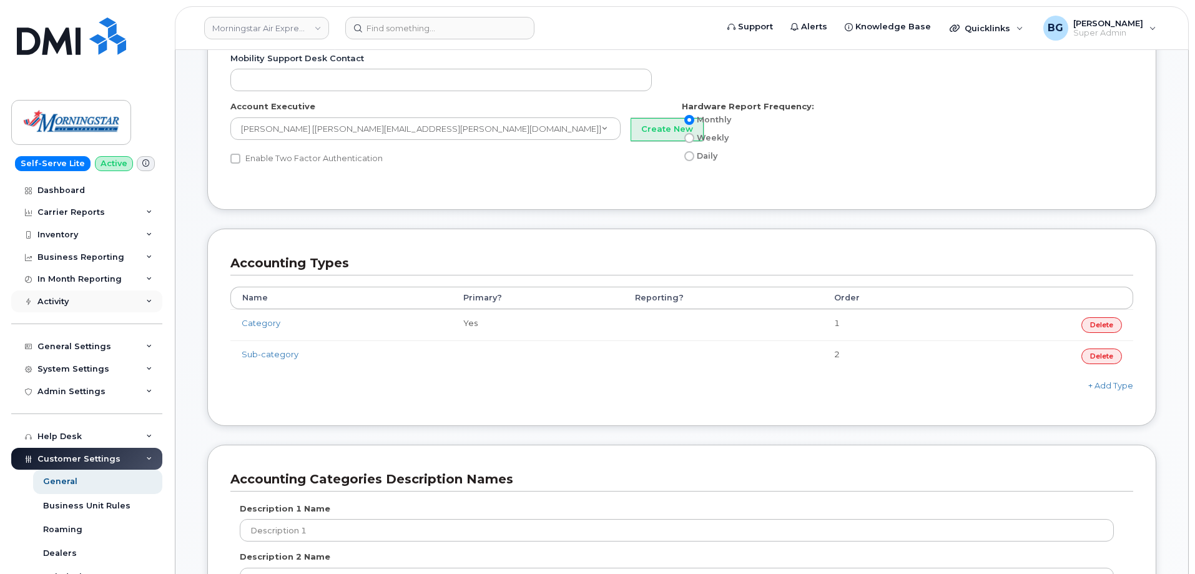
click at [62, 302] on div "Activity" at bounding box center [52, 301] width 31 height 10
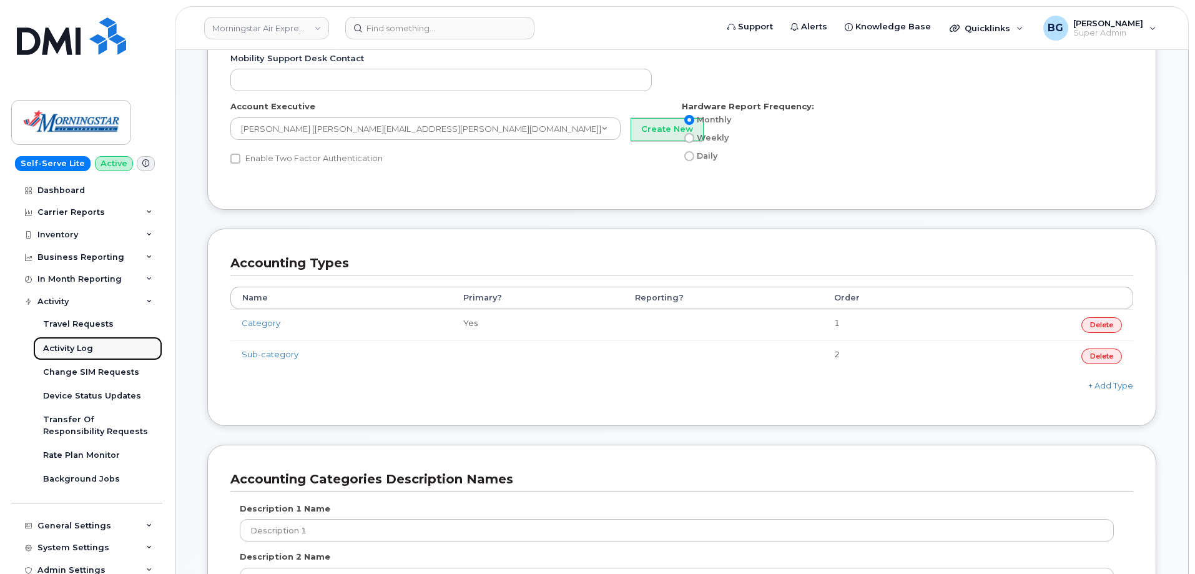
click at [56, 344] on div "Activity Log" at bounding box center [68, 348] width 50 height 11
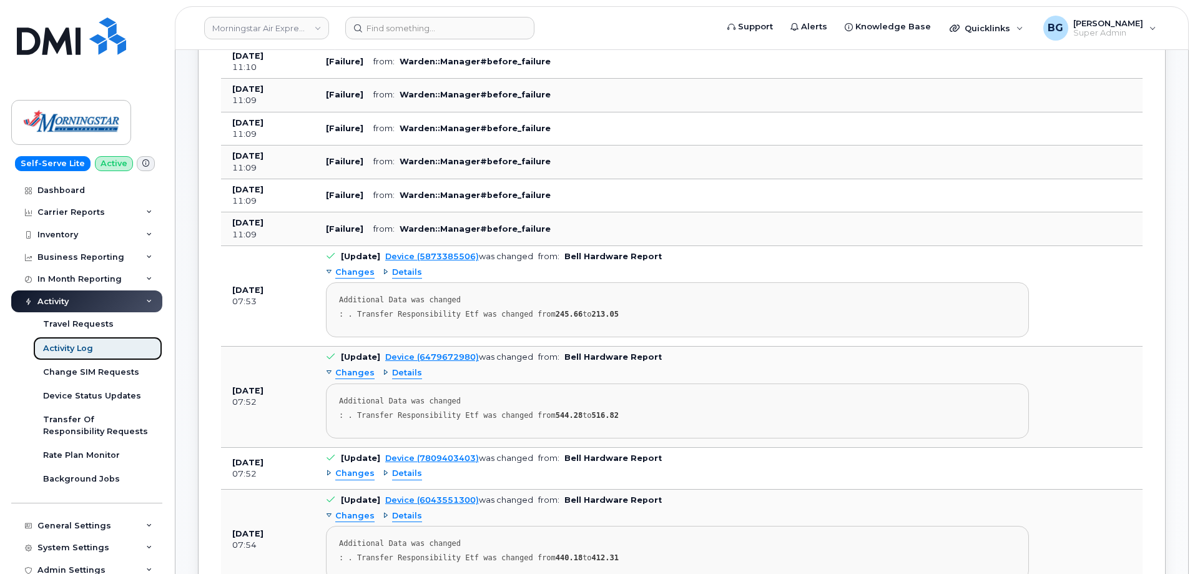
scroll to position [416, 0]
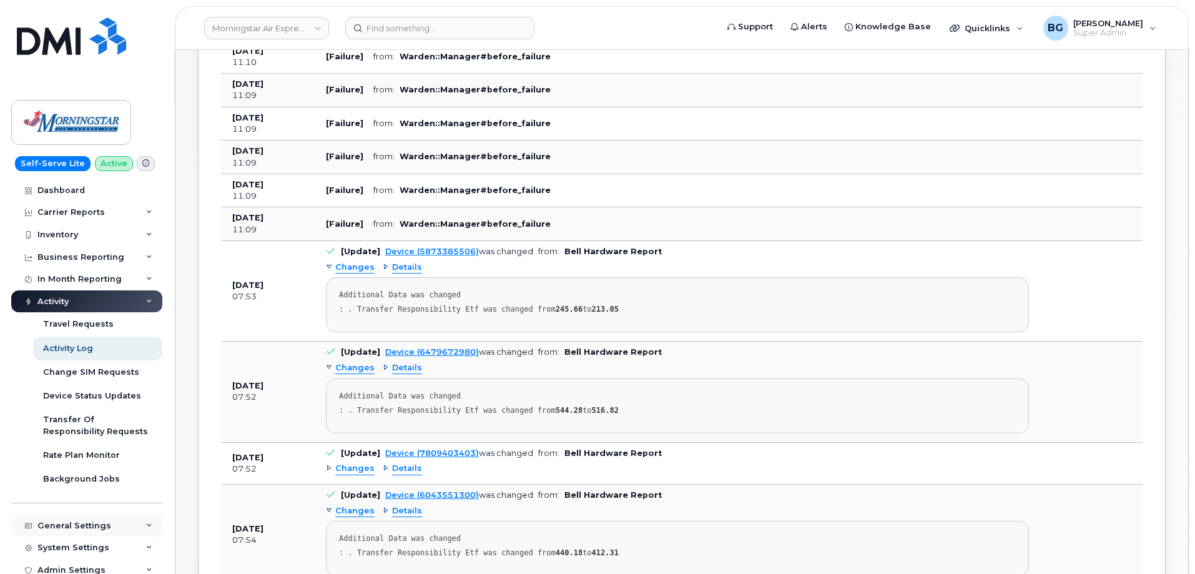
click at [74, 522] on div "General Settings" at bounding box center [74, 526] width 74 height 10
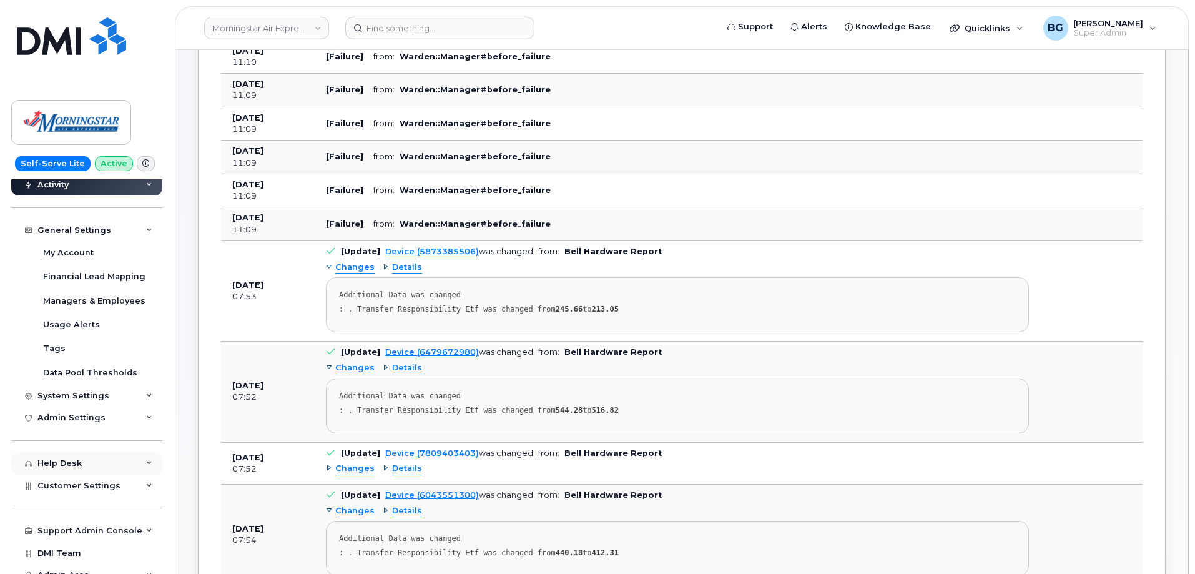
scroll to position [307, 0]
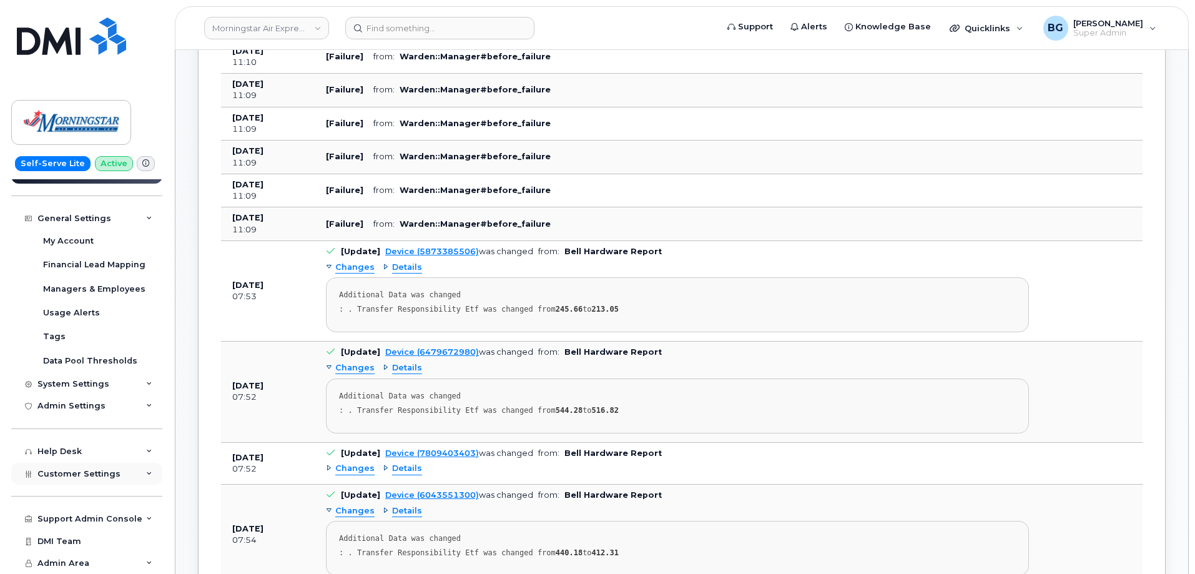
click at [71, 476] on span "Customer Settings" at bounding box center [78, 473] width 83 height 9
click at [66, 492] on div "General" at bounding box center [60, 496] width 34 height 11
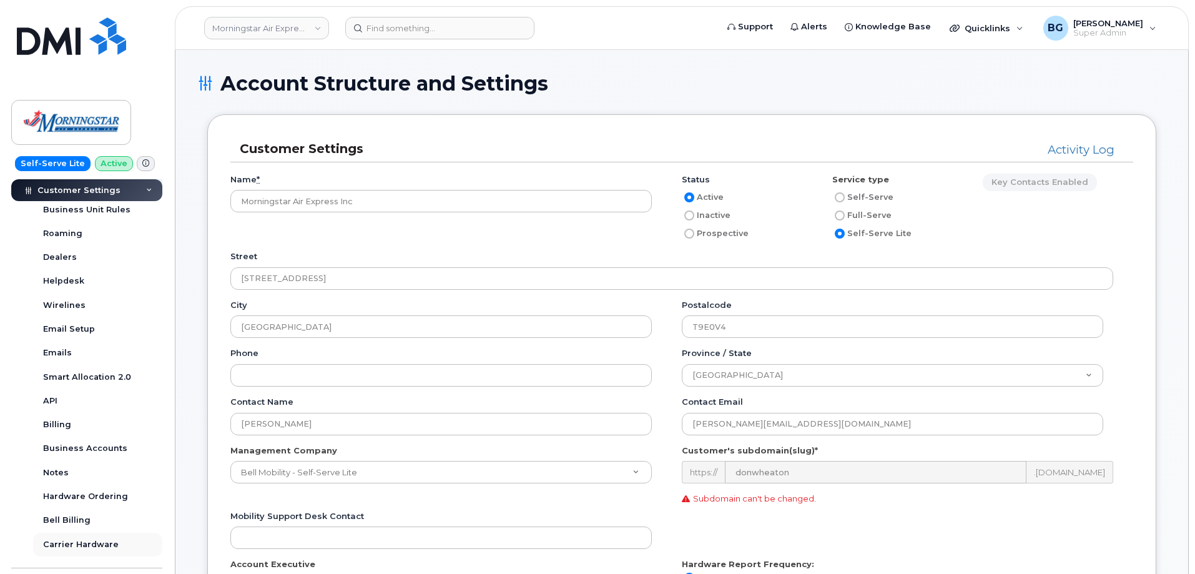
scroll to position [368, 0]
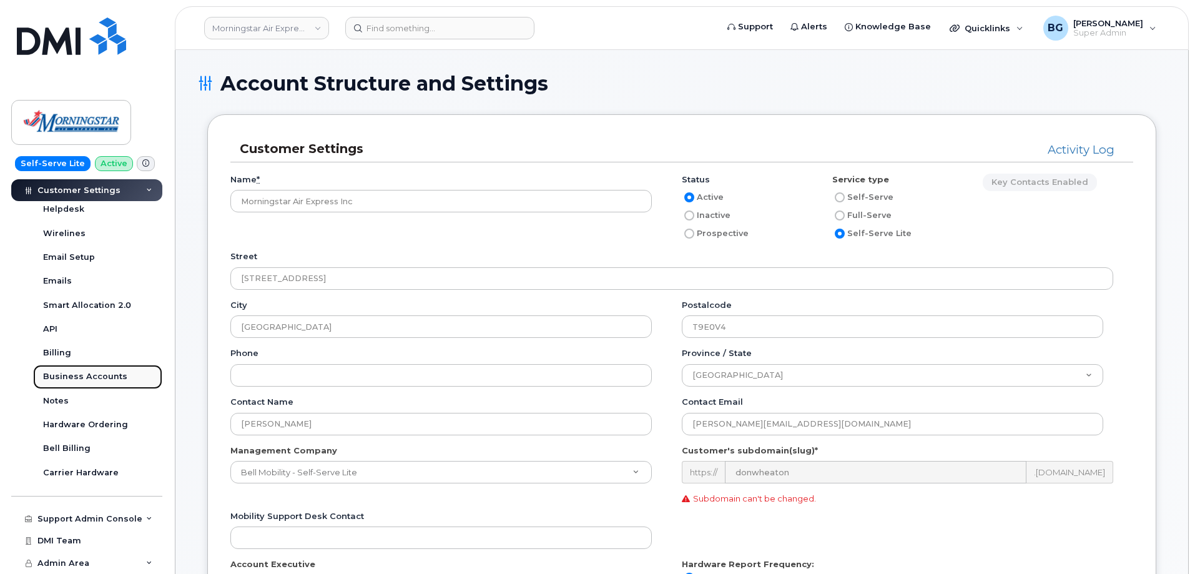
click at [95, 371] on div "Business Accounts" at bounding box center [85, 376] width 84 height 11
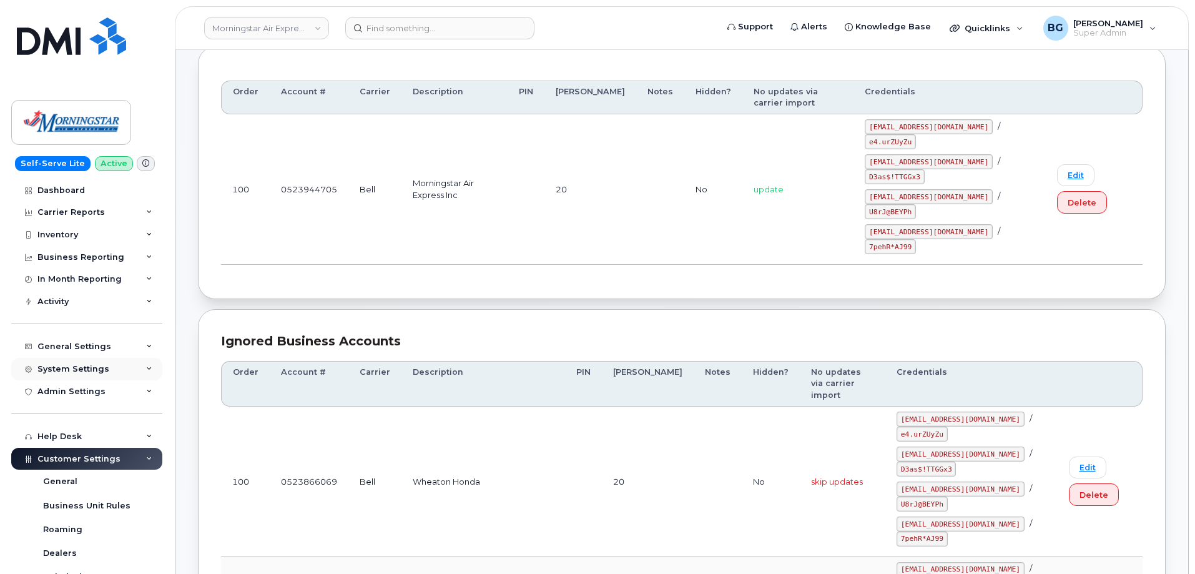
click at [77, 359] on div "System Settings" at bounding box center [86, 369] width 151 height 22
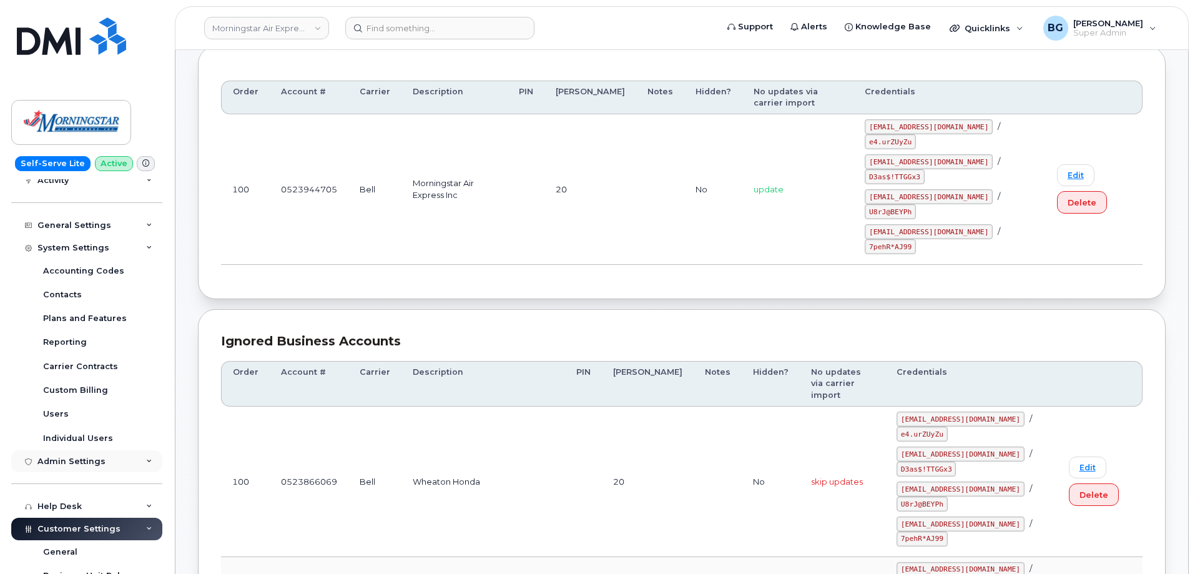
scroll to position [125, 0]
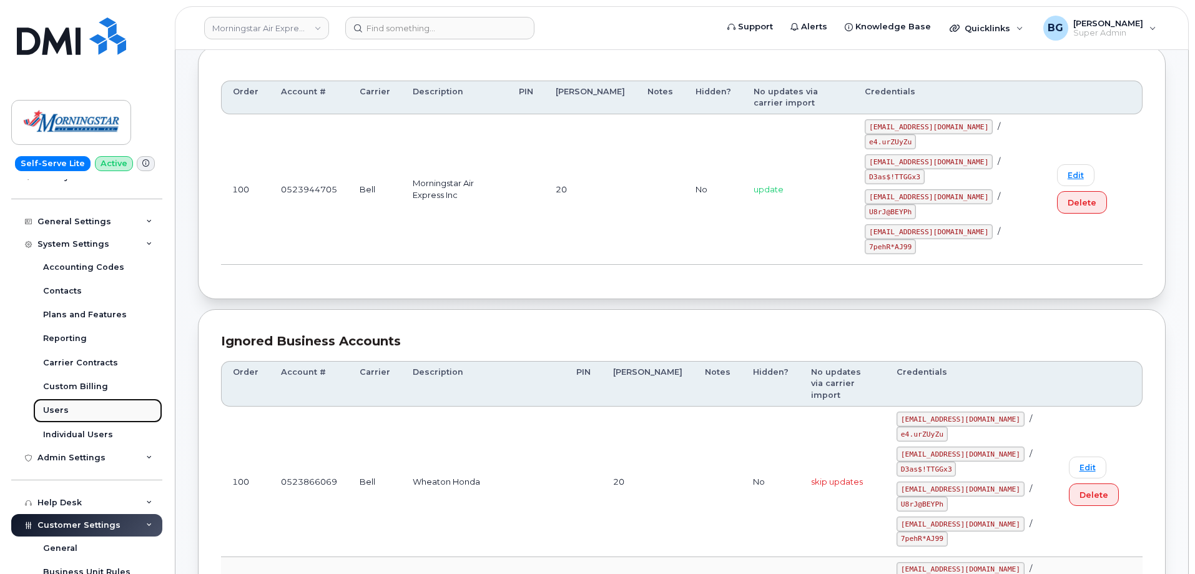
click at [47, 408] on div "Users" at bounding box center [56, 409] width 26 height 11
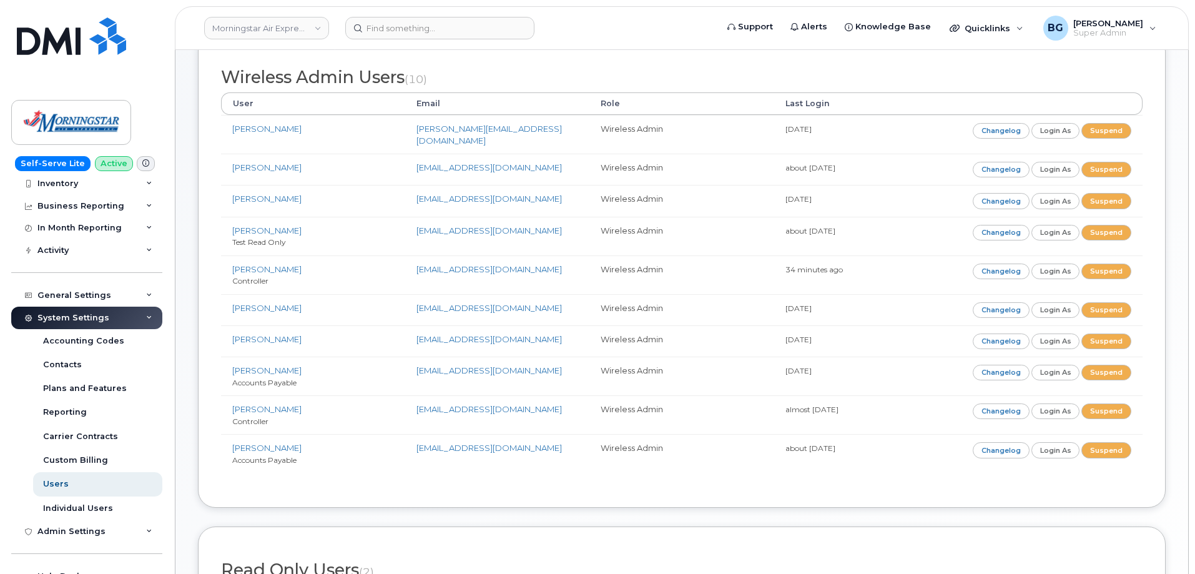
scroll to position [176, 0]
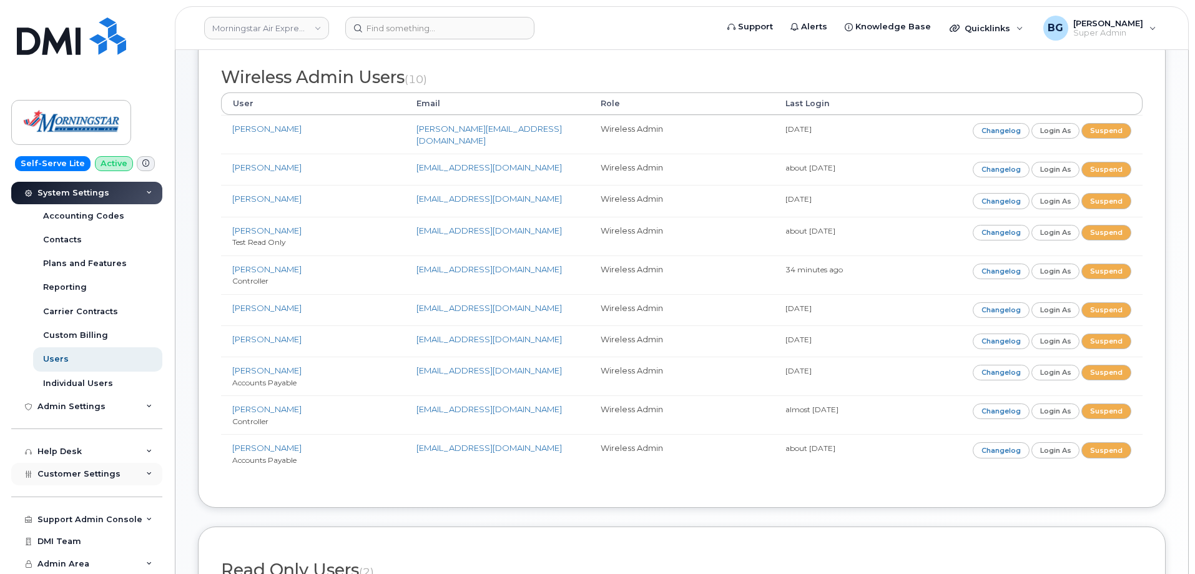
click at [74, 474] on span "Customer Settings" at bounding box center [78, 473] width 83 height 9
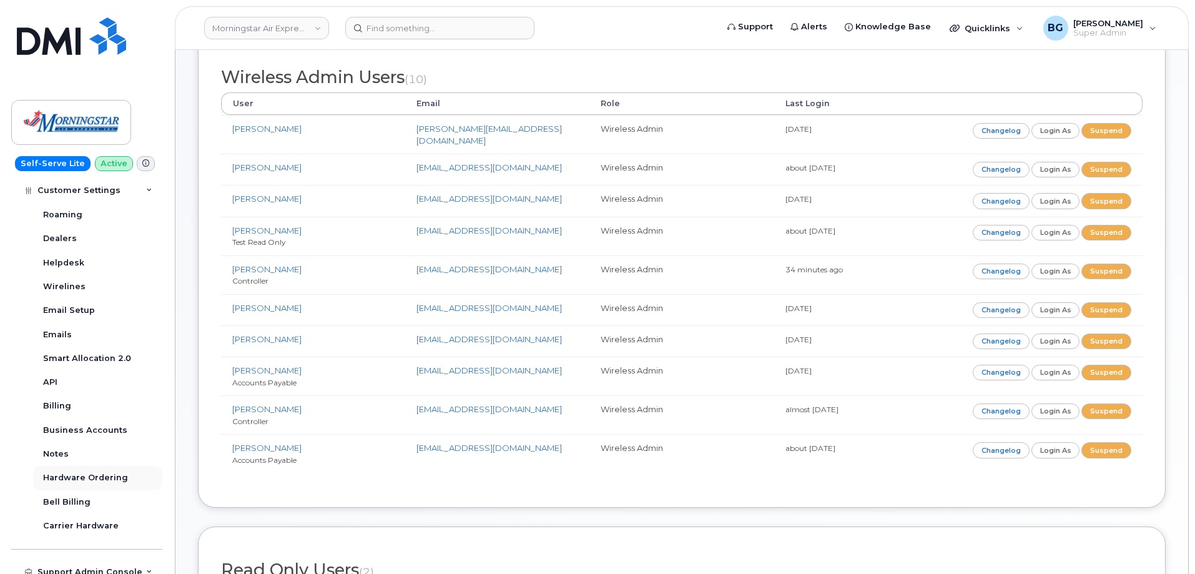
scroll to position [509, 0]
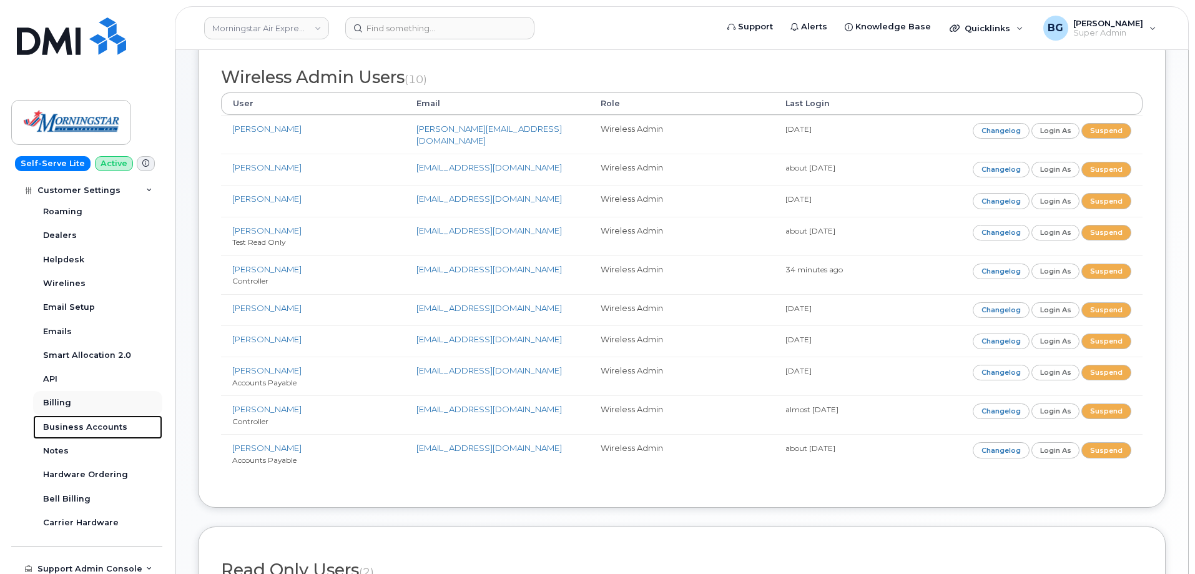
drag, startPoint x: 79, startPoint y: 428, endPoint x: 155, endPoint y: 404, distance: 79.6
click at [80, 428] on div "Business Accounts" at bounding box center [85, 426] width 84 height 11
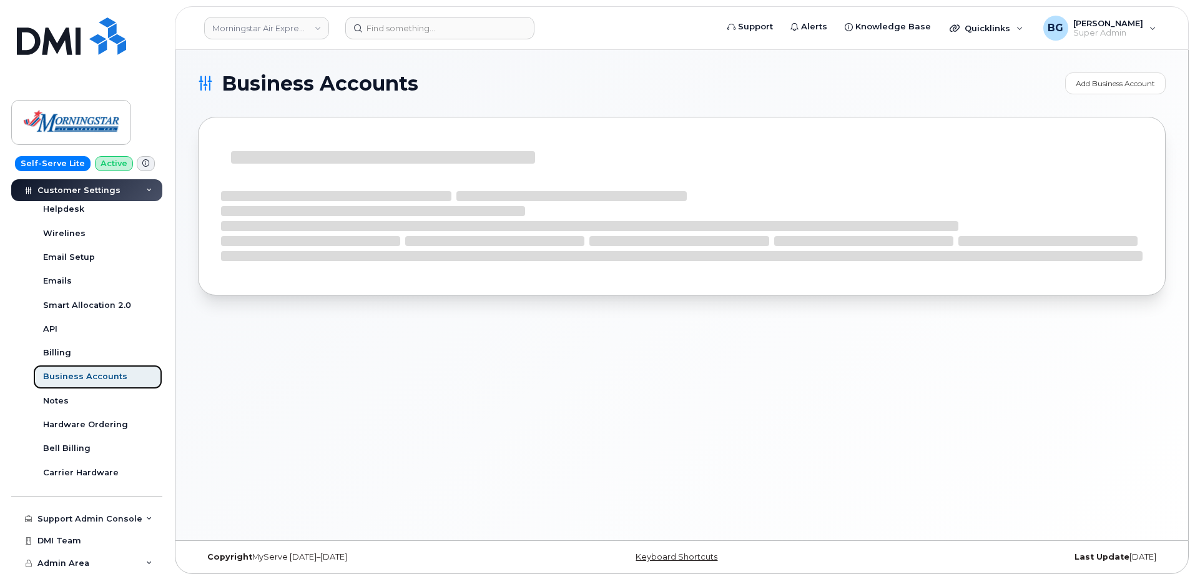
scroll to position [318, 0]
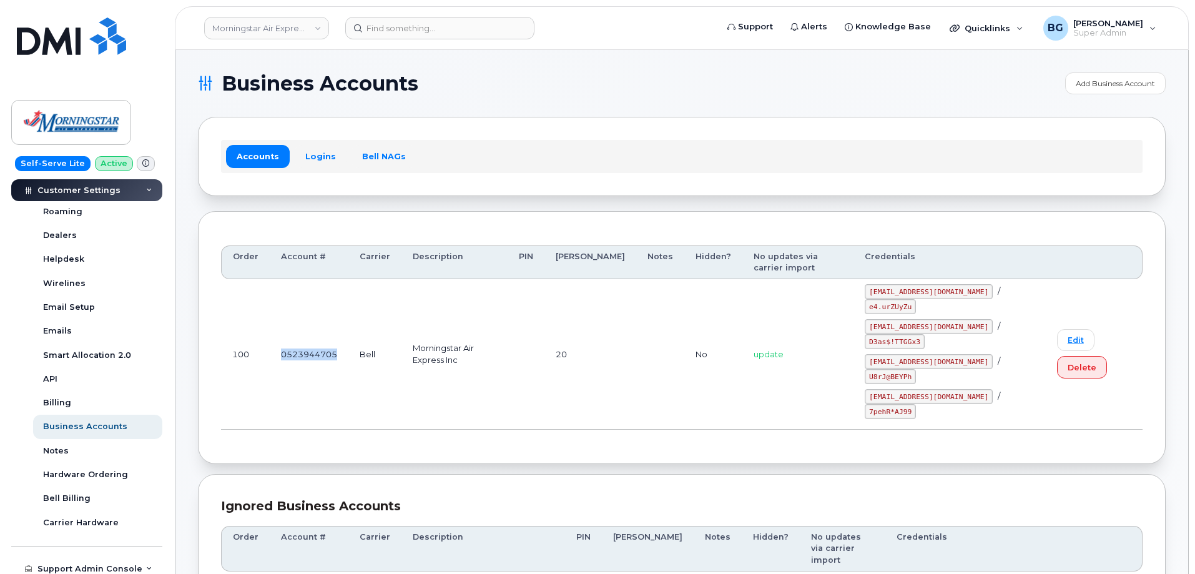
drag, startPoint x: 276, startPoint y: 351, endPoint x: 345, endPoint y: 351, distance: 68.0
click at [345, 351] on td "0523944705" at bounding box center [309, 354] width 79 height 150
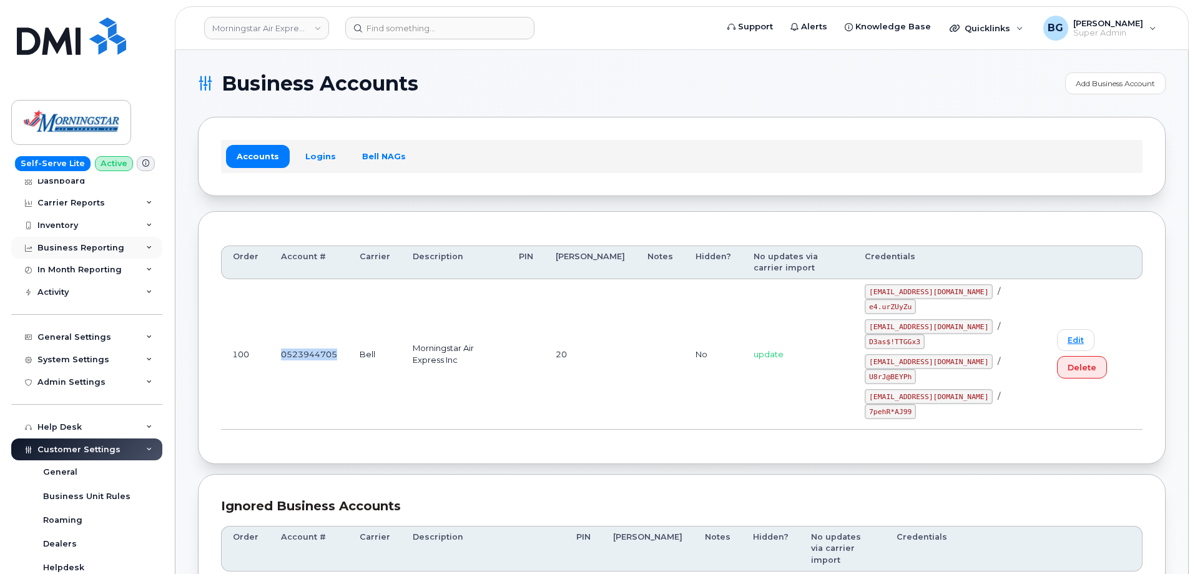
scroll to position [0, 0]
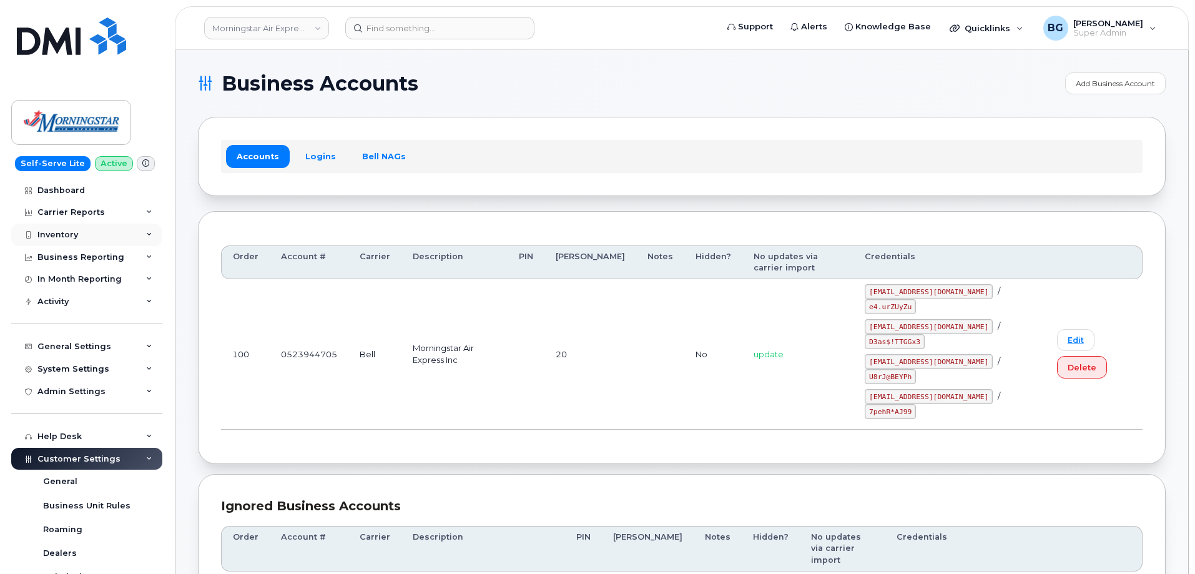
click at [62, 233] on div "Inventory" at bounding box center [57, 235] width 41 height 10
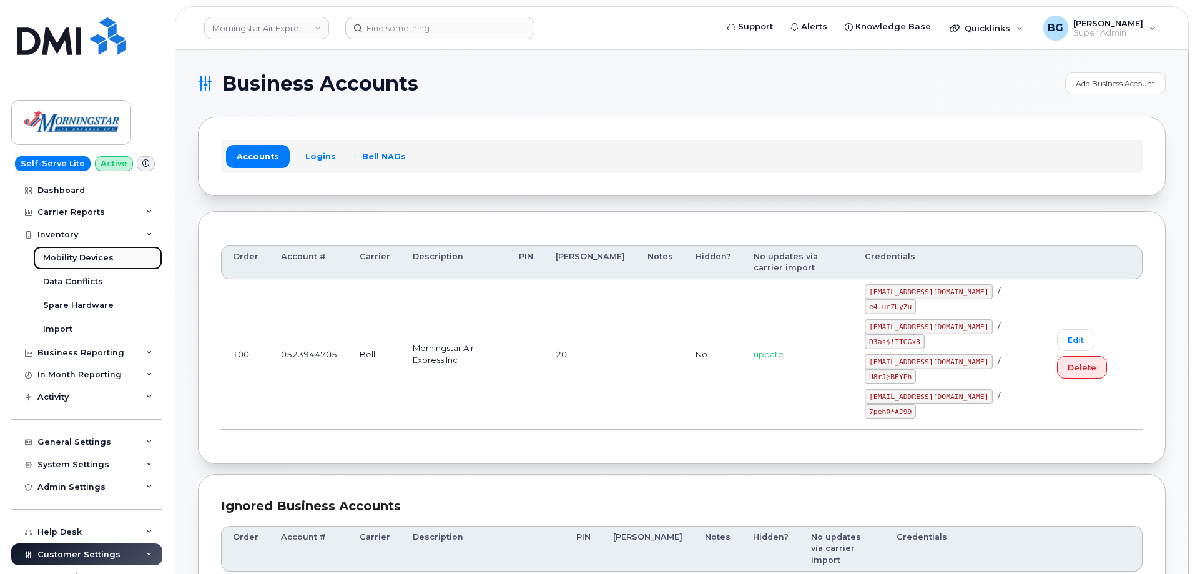
click at [59, 256] on div "Mobility Devices" at bounding box center [78, 257] width 71 height 11
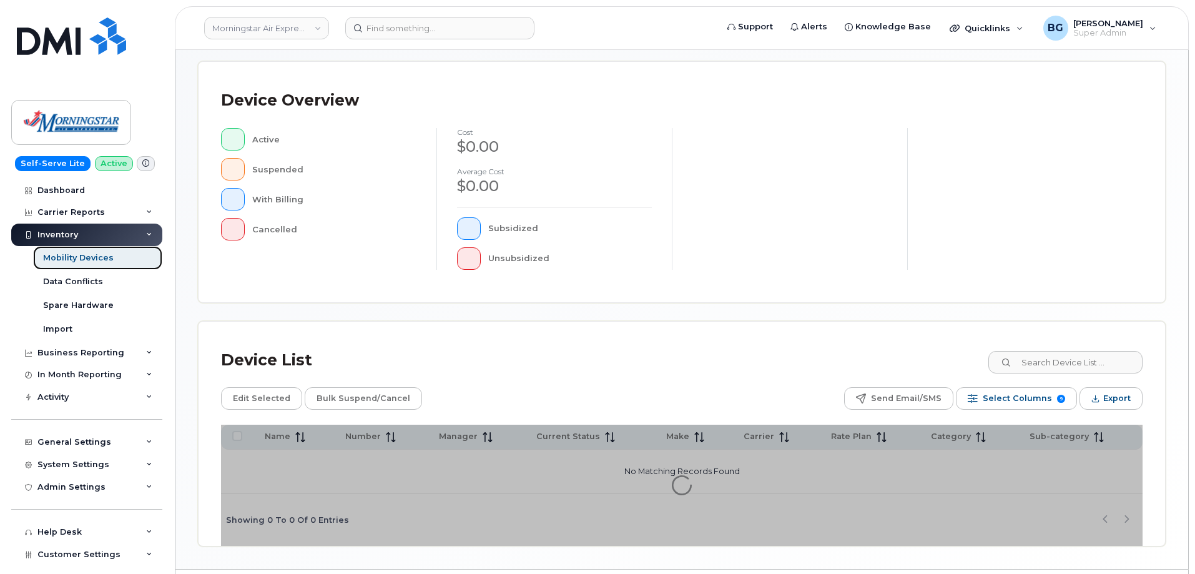
scroll to position [285, 0]
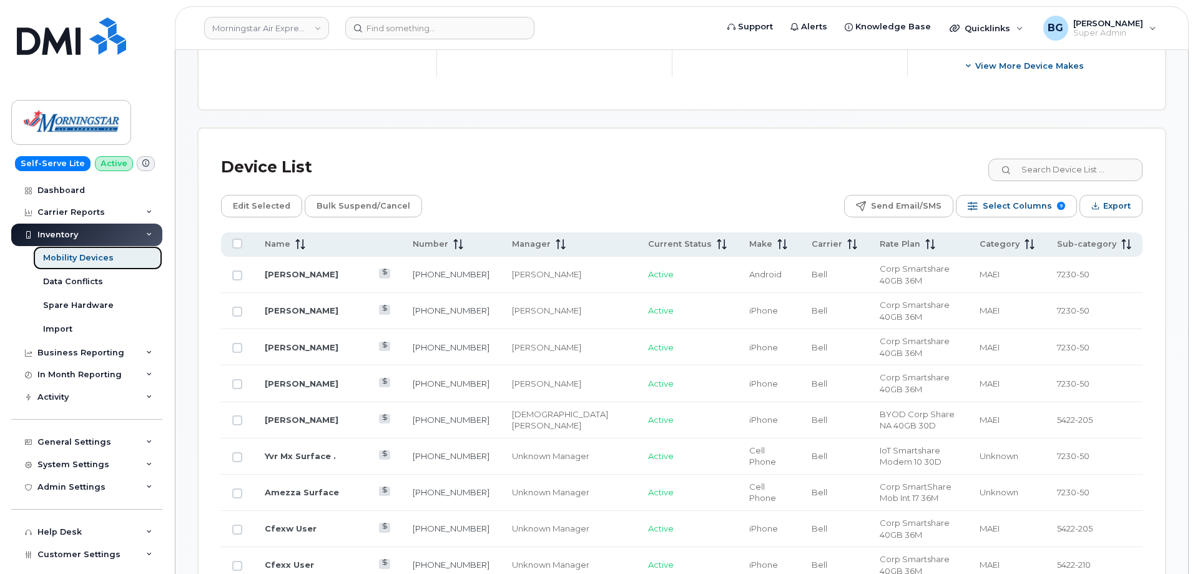
scroll to position [534, 0]
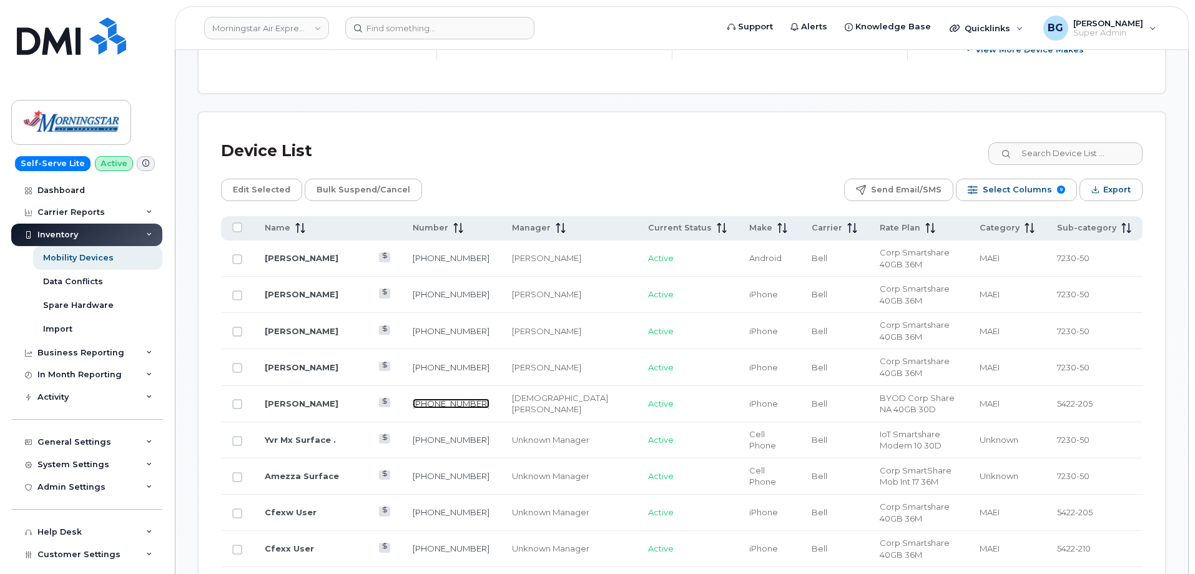
click at [434, 398] on link "236-334-3439" at bounding box center [451, 403] width 77 height 10
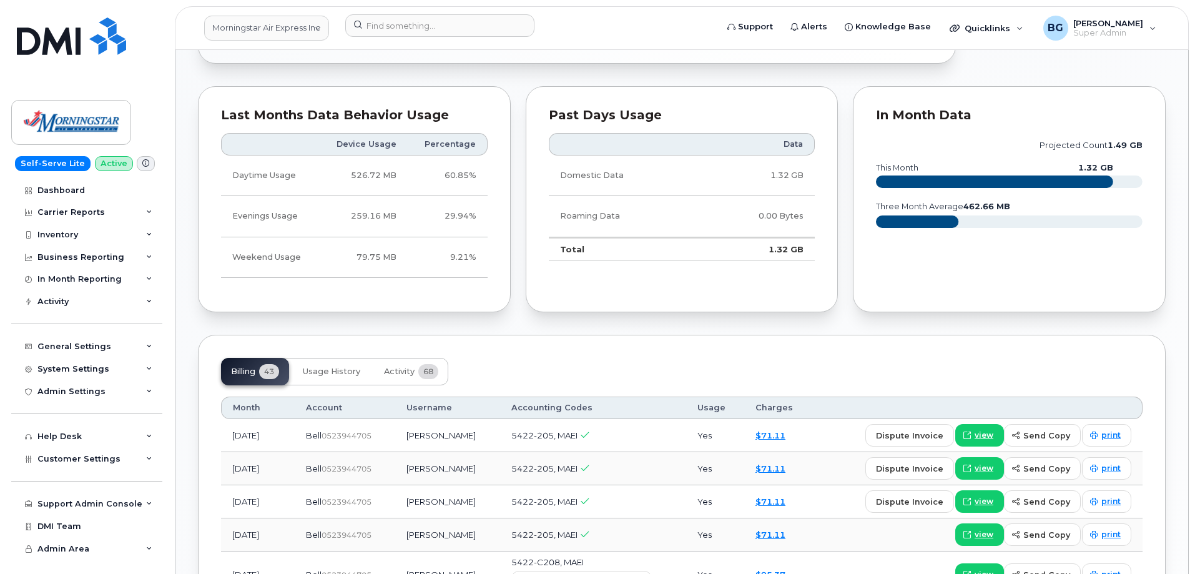
scroll to position [957, 0]
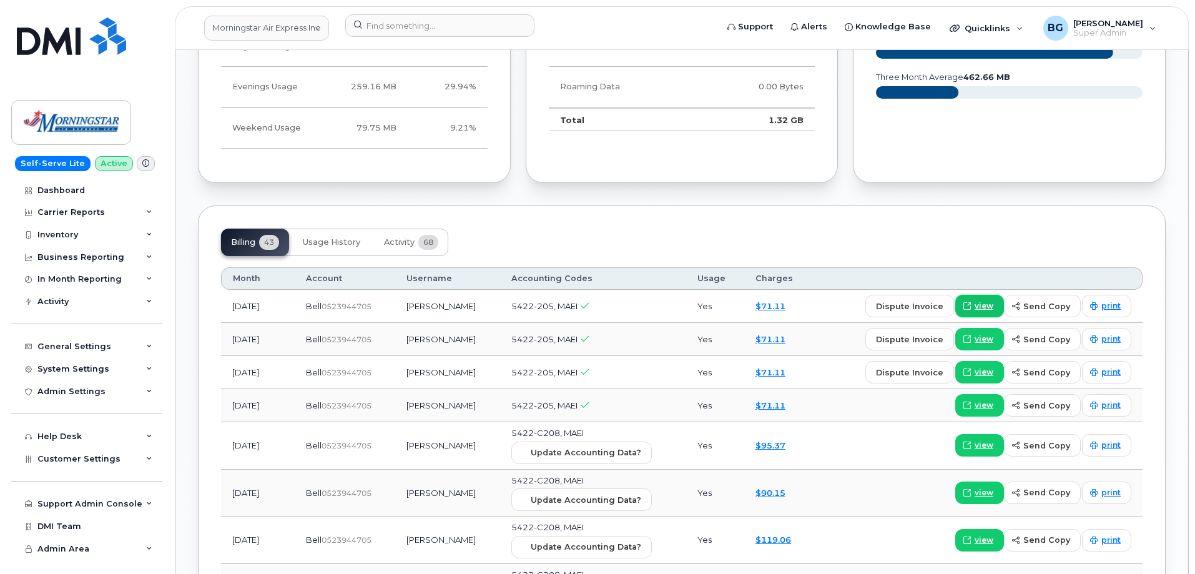
click at [983, 303] on span "view" at bounding box center [983, 305] width 19 height 11
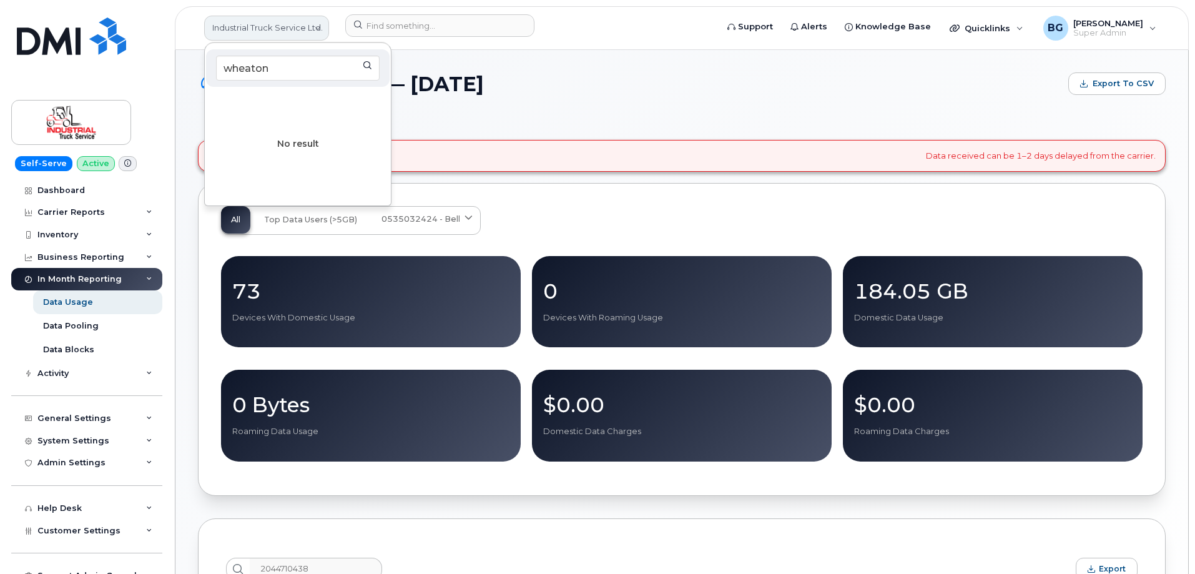
click at [264, 29] on link "Industrial Truck Service Ltd." at bounding box center [266, 28] width 125 height 25
click at [291, 67] on input "wheaton" at bounding box center [298, 68] width 164 height 25
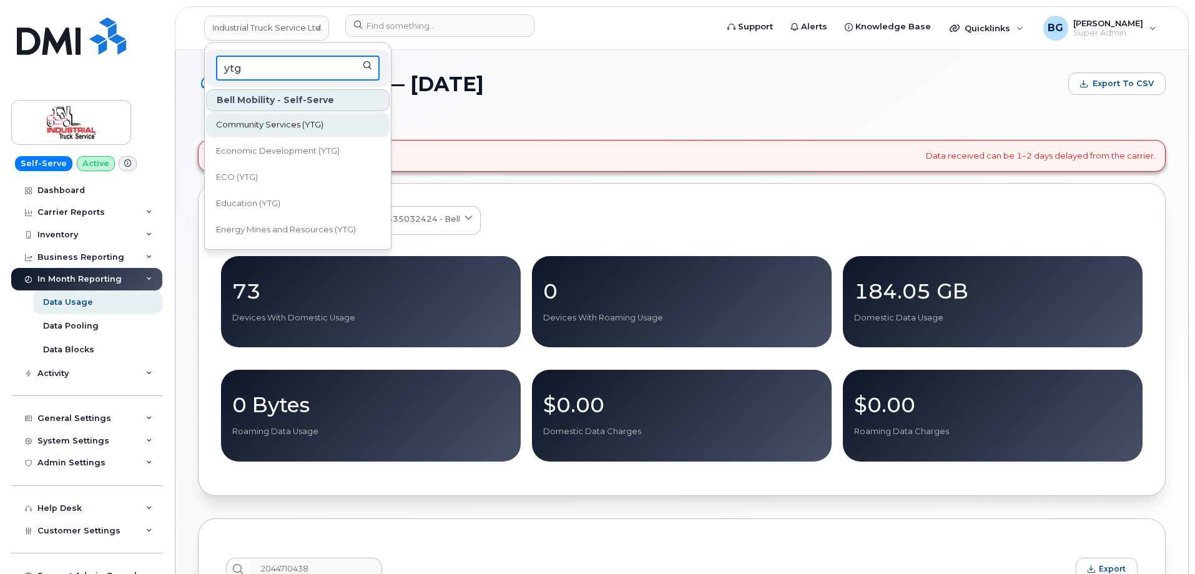
type input "ytg"
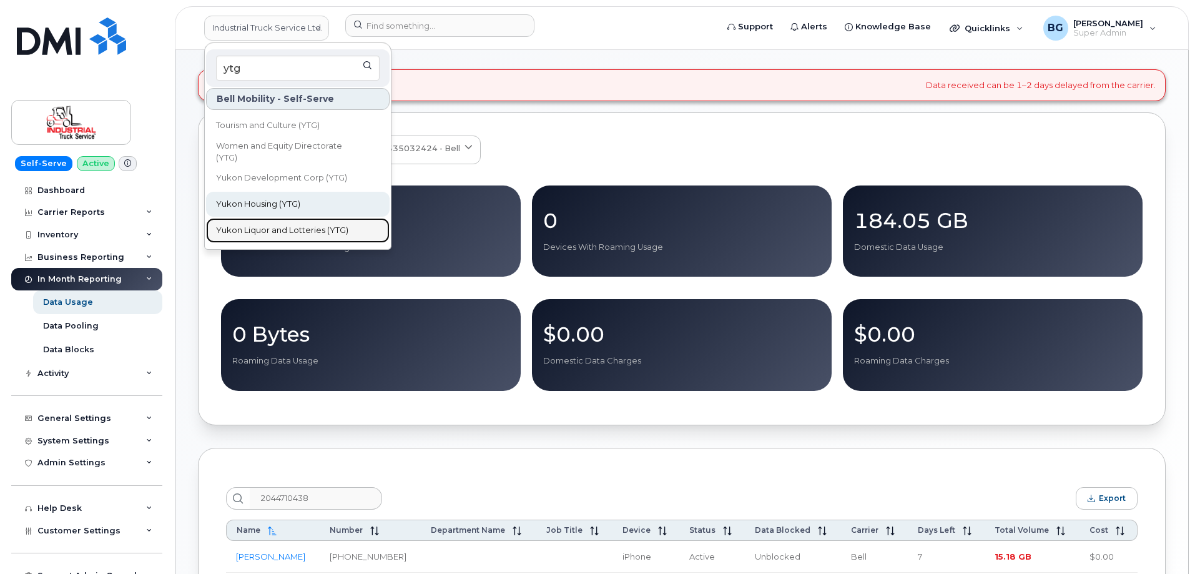
scroll to position [83, 0]
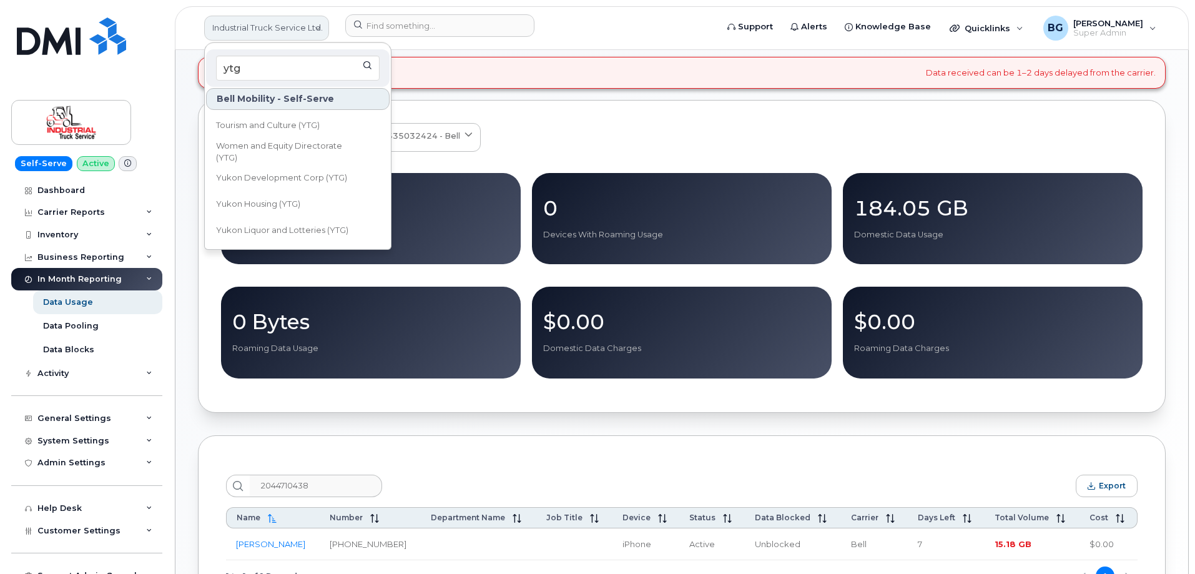
click at [241, 27] on link "Industrial Truck Service Ltd." at bounding box center [266, 28] width 125 height 25
drag, startPoint x: 253, startPoint y: 69, endPoint x: 162, endPoint y: 69, distance: 91.7
click at [175, 50] on div "Industrial Truck Service Ltd. ytg Bell Mobility - Self-Serve Community Services…" at bounding box center [682, 28] width 1014 height 44
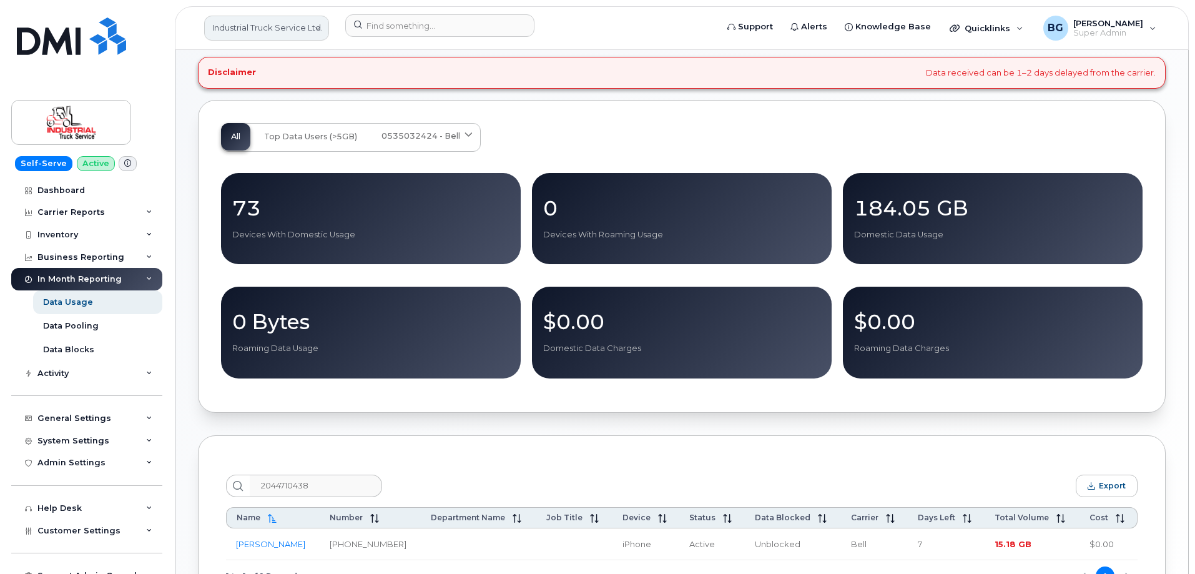
click at [259, 26] on link "Industrial Truck Service Ltd." at bounding box center [266, 28] width 125 height 25
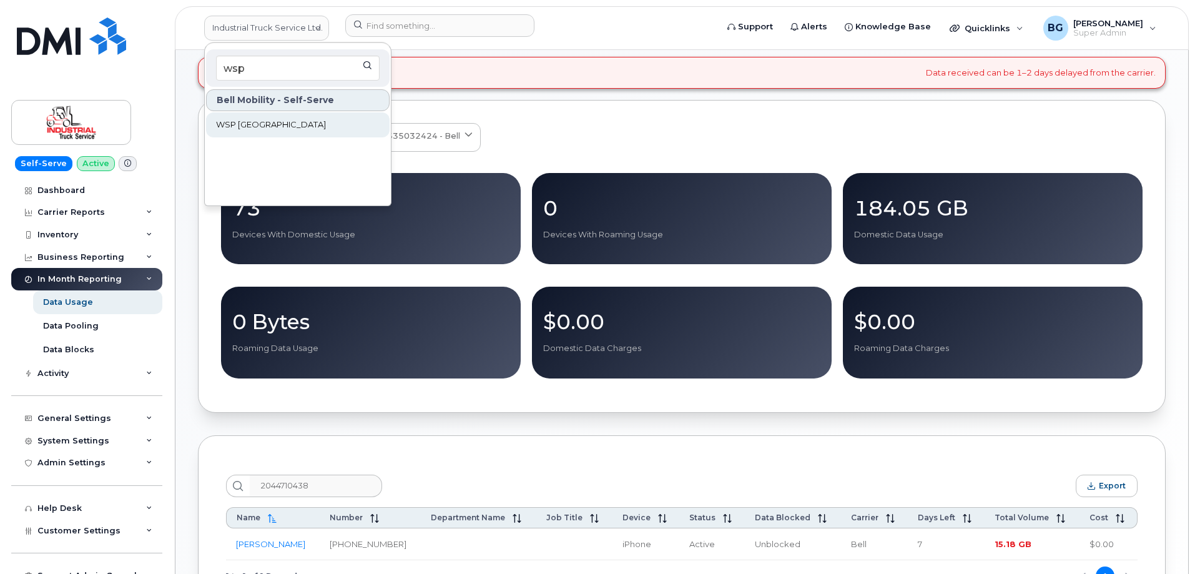
type input "wsp"
click at [232, 120] on span "WSP Canada" at bounding box center [271, 125] width 110 height 12
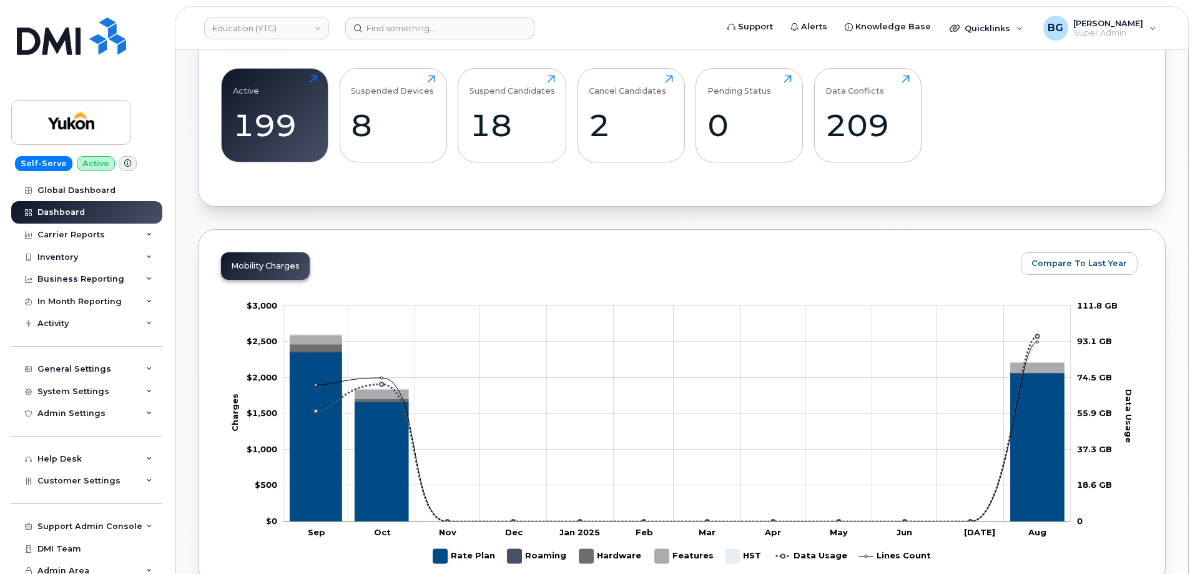
scroll to position [582, 0]
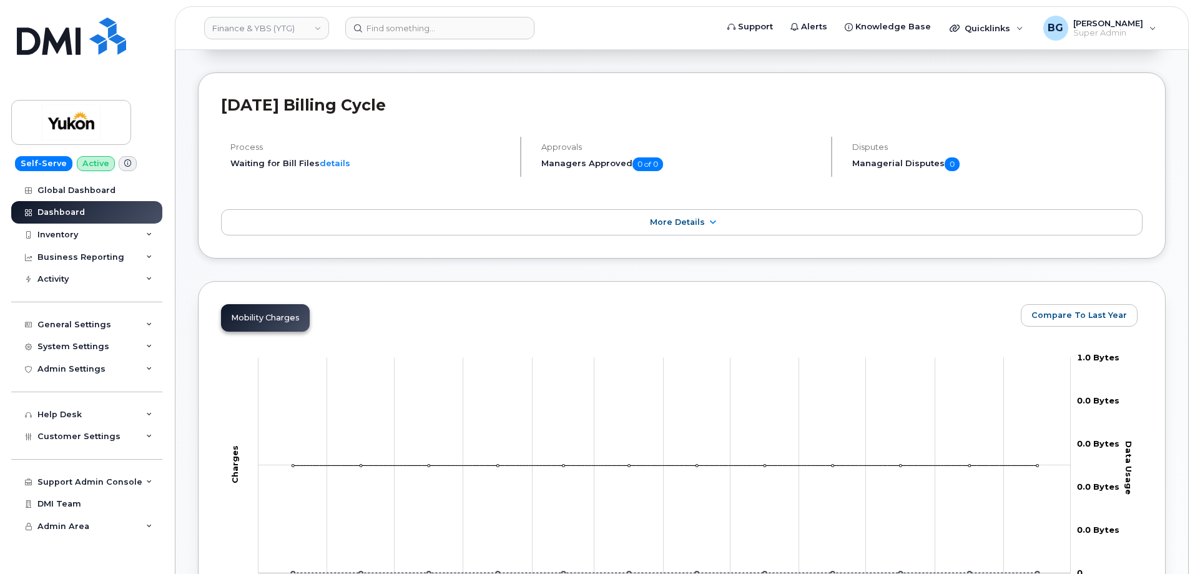
scroll to position [42, 0]
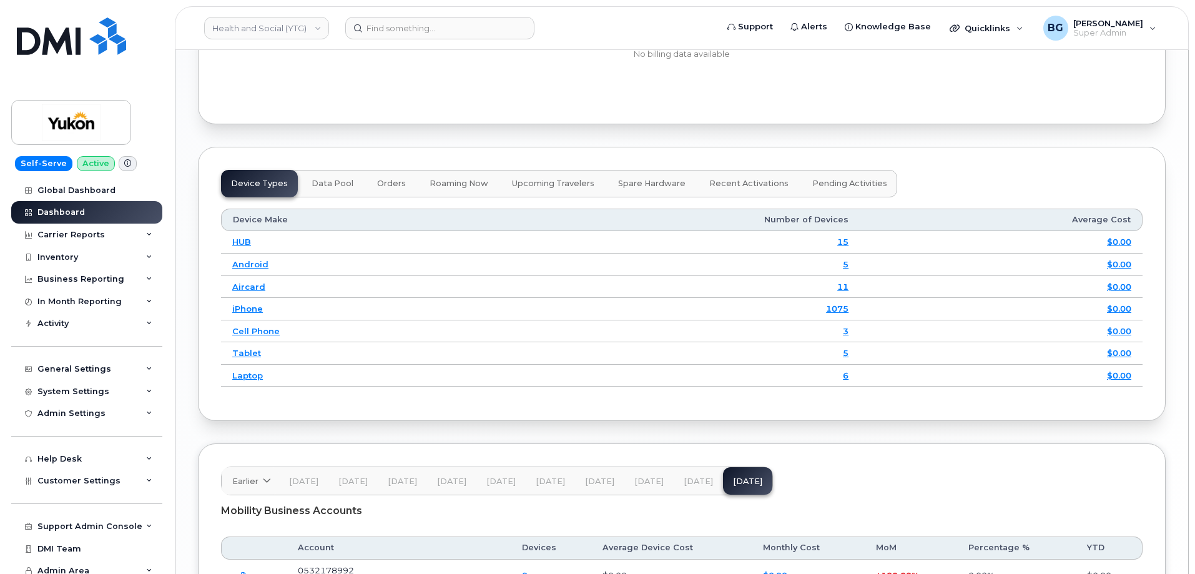
scroll to position [1563, 0]
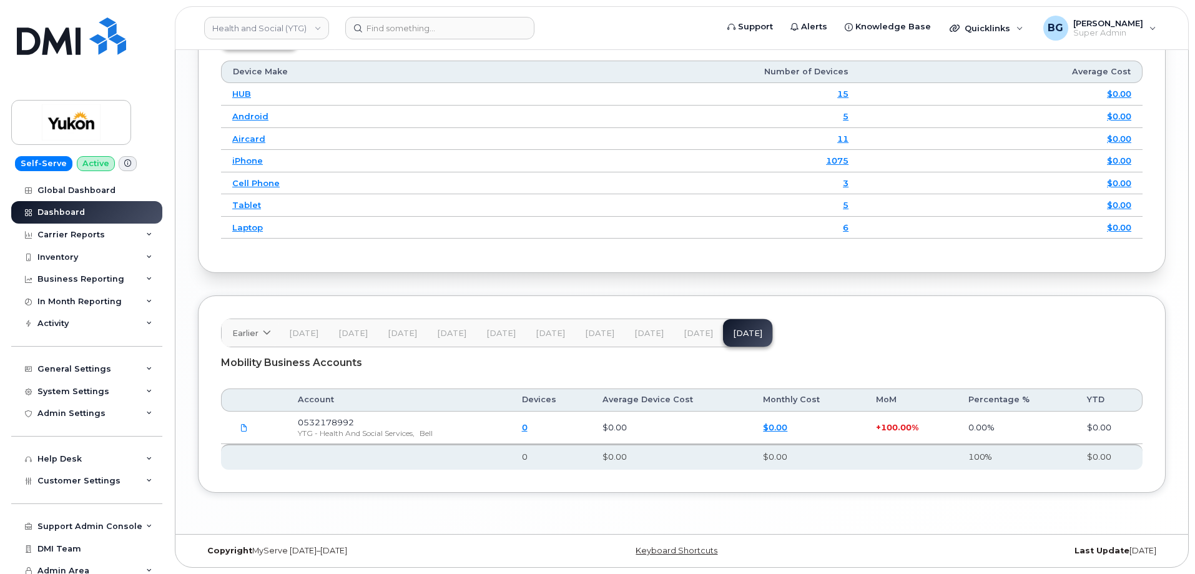
click at [304, 336] on span "[DATE]" at bounding box center [303, 333] width 29 height 10
click at [346, 327] on button "[DATE]" at bounding box center [352, 332] width 49 height 27
click at [391, 328] on span "[DATE]" at bounding box center [402, 333] width 29 height 10
click at [451, 328] on span "[DATE]" at bounding box center [451, 333] width 29 height 10
click at [509, 326] on button "[DATE]" at bounding box center [500, 332] width 49 height 27
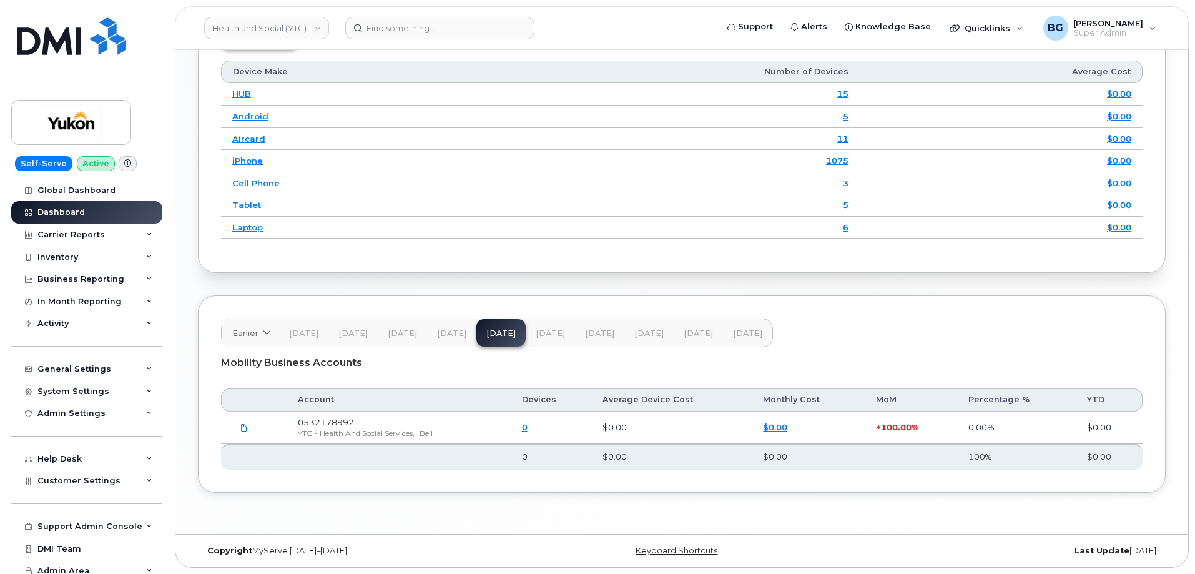
click at [554, 330] on span "[DATE]" at bounding box center [549, 333] width 29 height 10
click at [597, 331] on span "[DATE]" at bounding box center [599, 333] width 29 height 10
click at [634, 331] on span "[DATE]" at bounding box center [648, 333] width 29 height 10
click at [687, 326] on button "[DATE]" at bounding box center [697, 332] width 49 height 27
click at [744, 327] on button "[DATE]" at bounding box center [747, 332] width 49 height 27
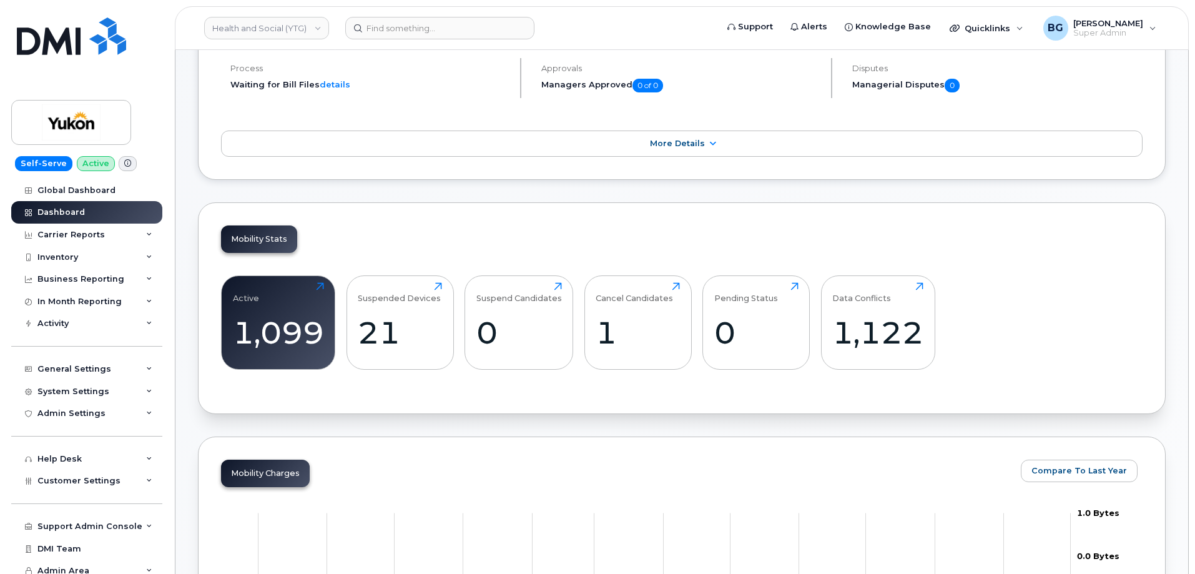
scroll to position [0, 0]
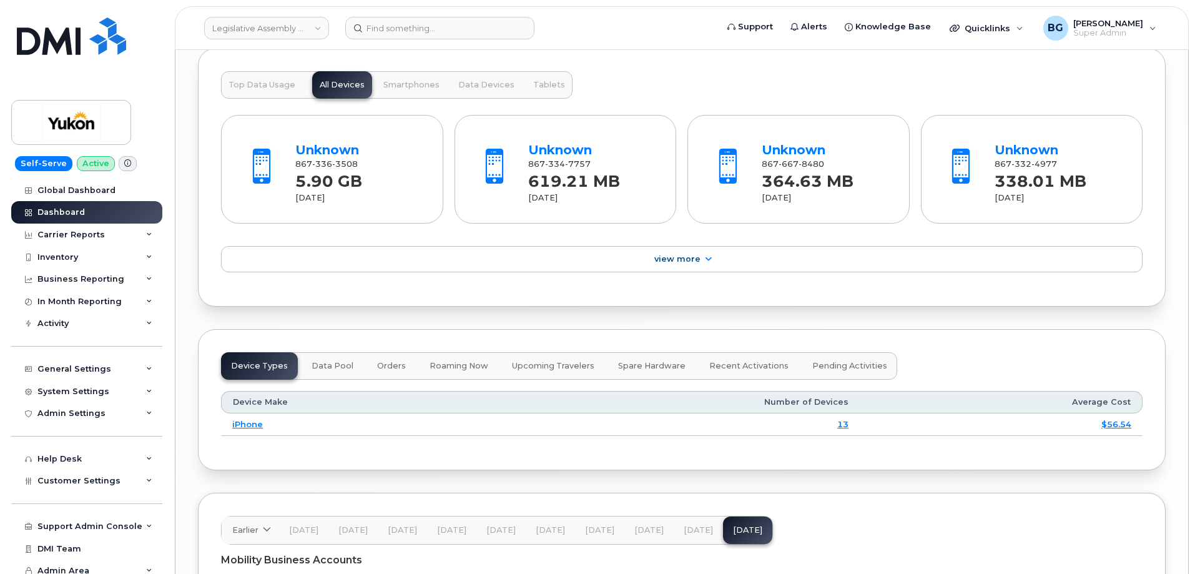
scroll to position [1248, 0]
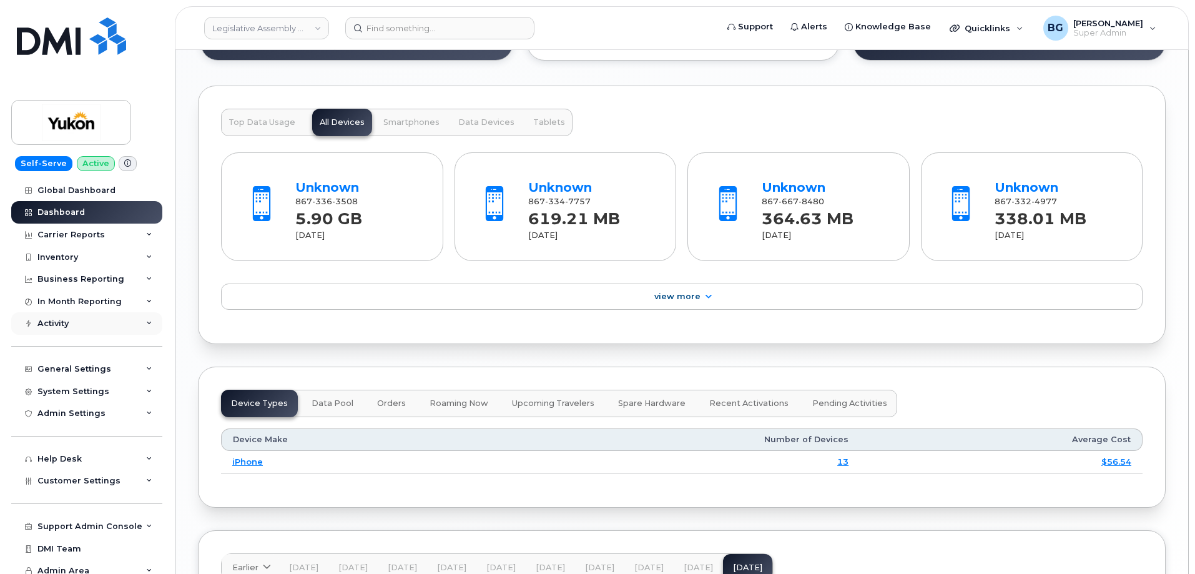
click at [56, 320] on div "Activity" at bounding box center [52, 323] width 31 height 10
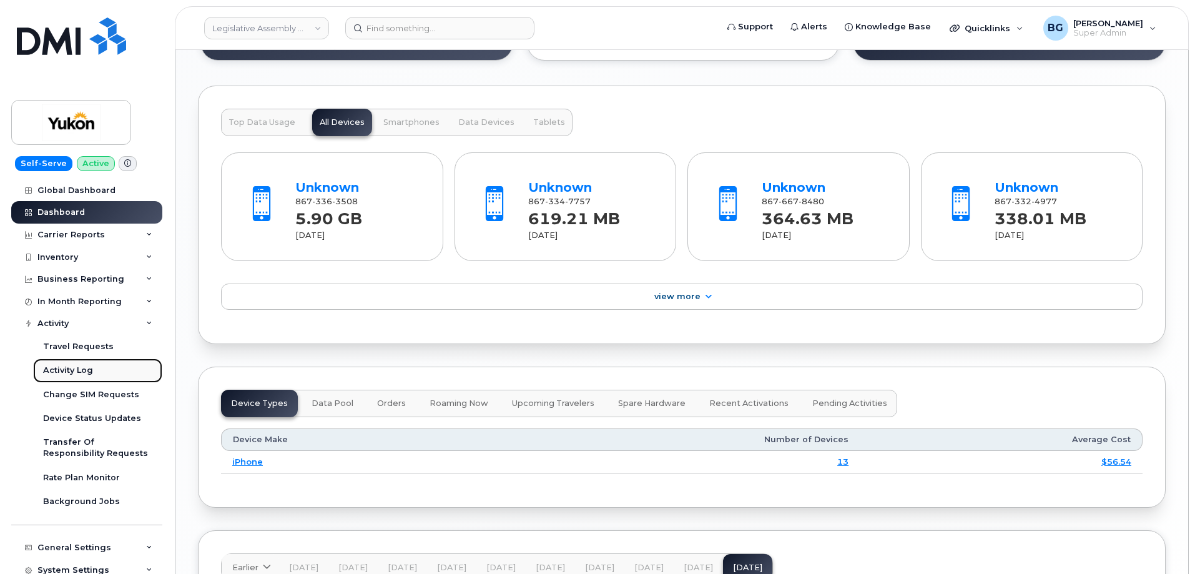
click at [53, 368] on div "Activity Log" at bounding box center [68, 369] width 50 height 11
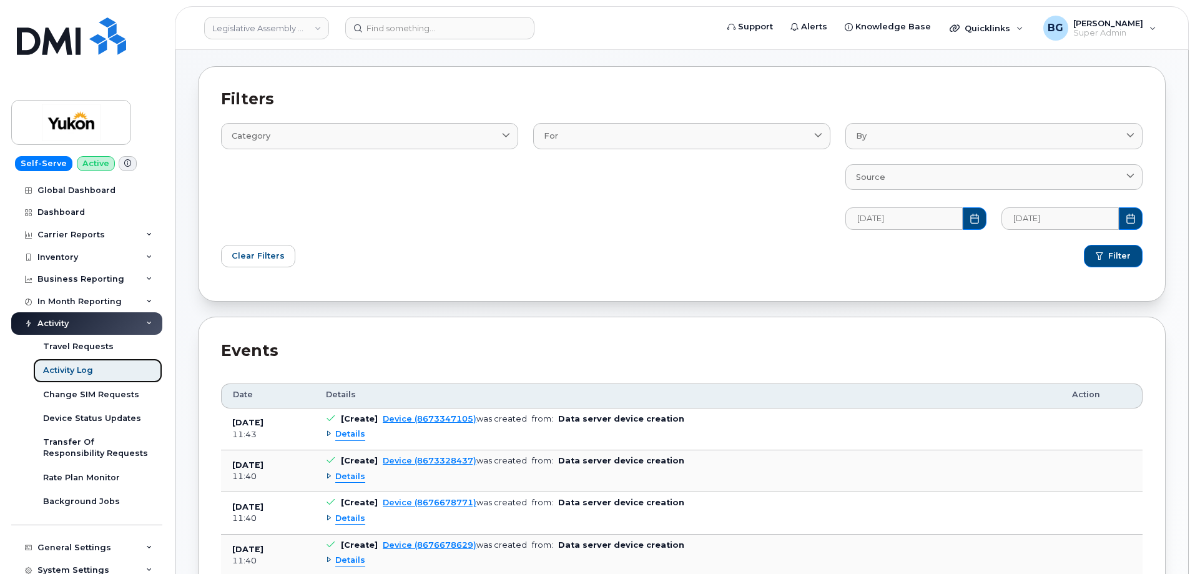
scroll to position [208, 0]
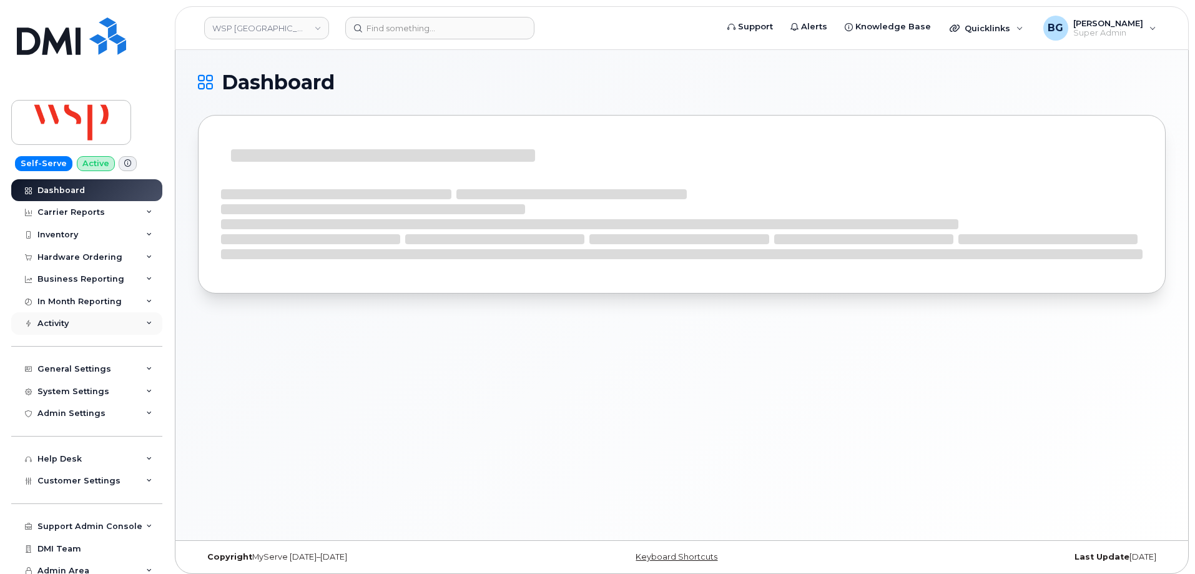
click at [47, 323] on div "Activity" at bounding box center [52, 323] width 31 height 10
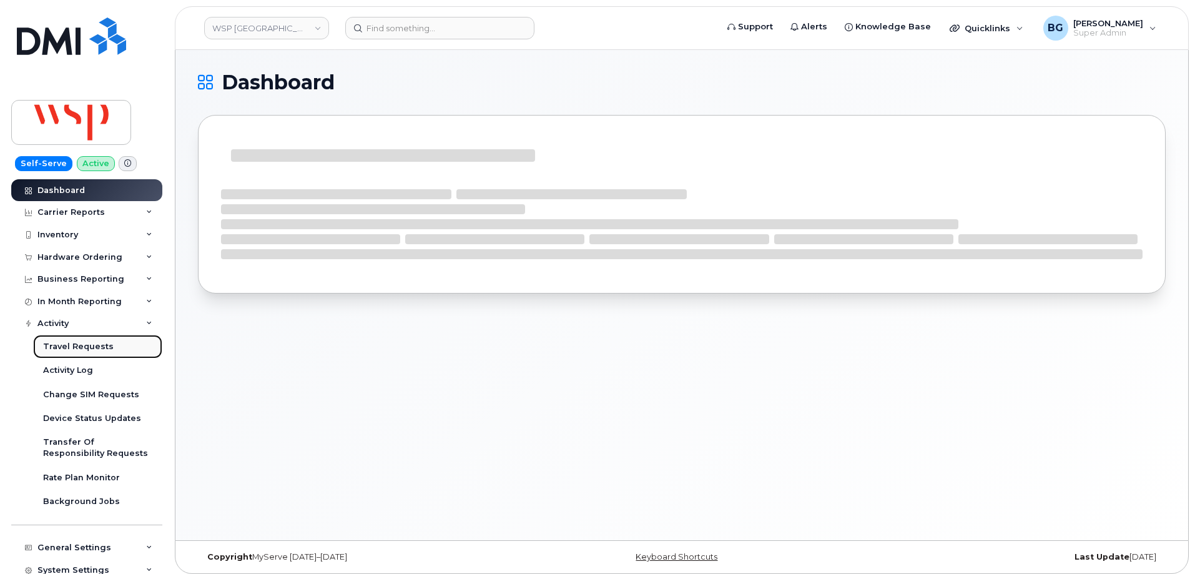
click at [56, 346] on div "Travel Requests" at bounding box center [78, 346] width 71 height 11
click at [66, 367] on div "Activity Log" at bounding box center [68, 369] width 50 height 11
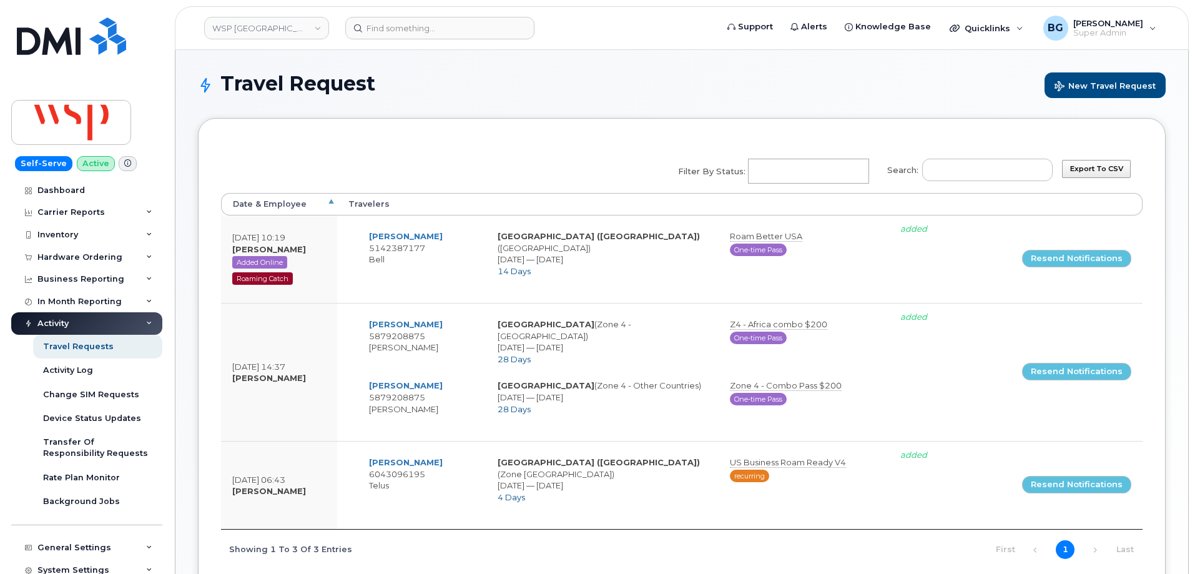
select select
click at [76, 371] on div "Activity Log" at bounding box center [68, 369] width 50 height 11
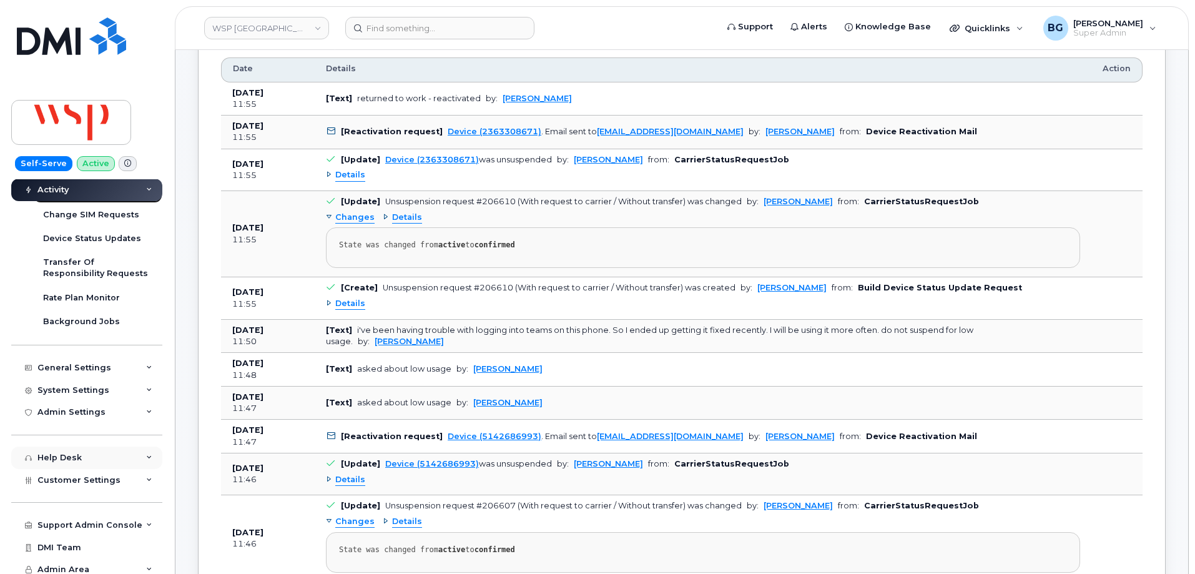
scroll to position [186, 0]
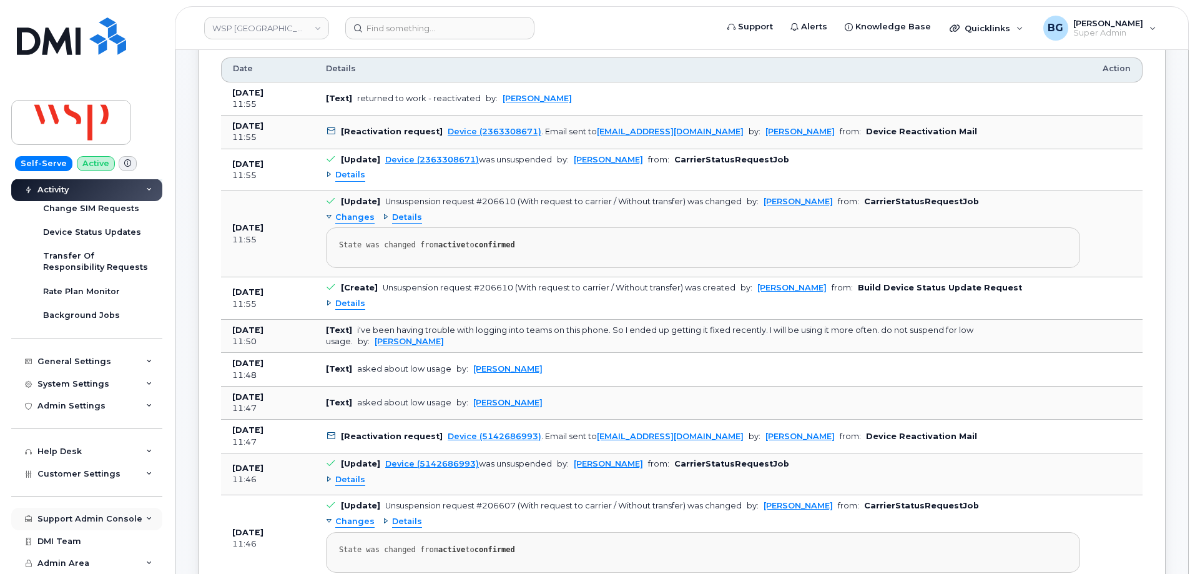
click at [77, 517] on div "Support Admin Console" at bounding box center [89, 519] width 105 height 10
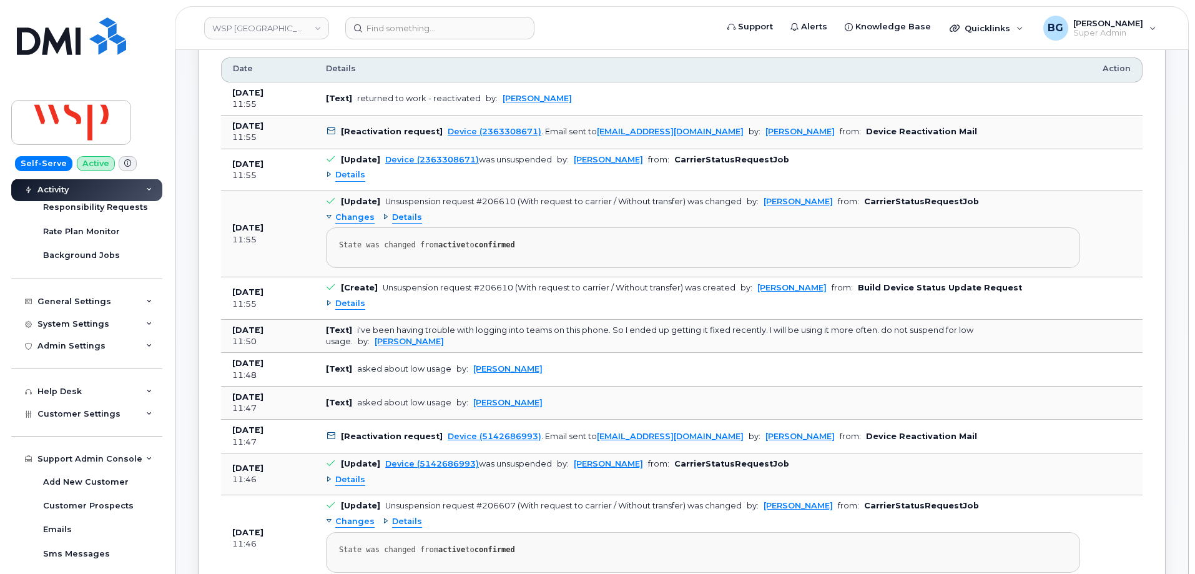
scroll to position [394, 0]
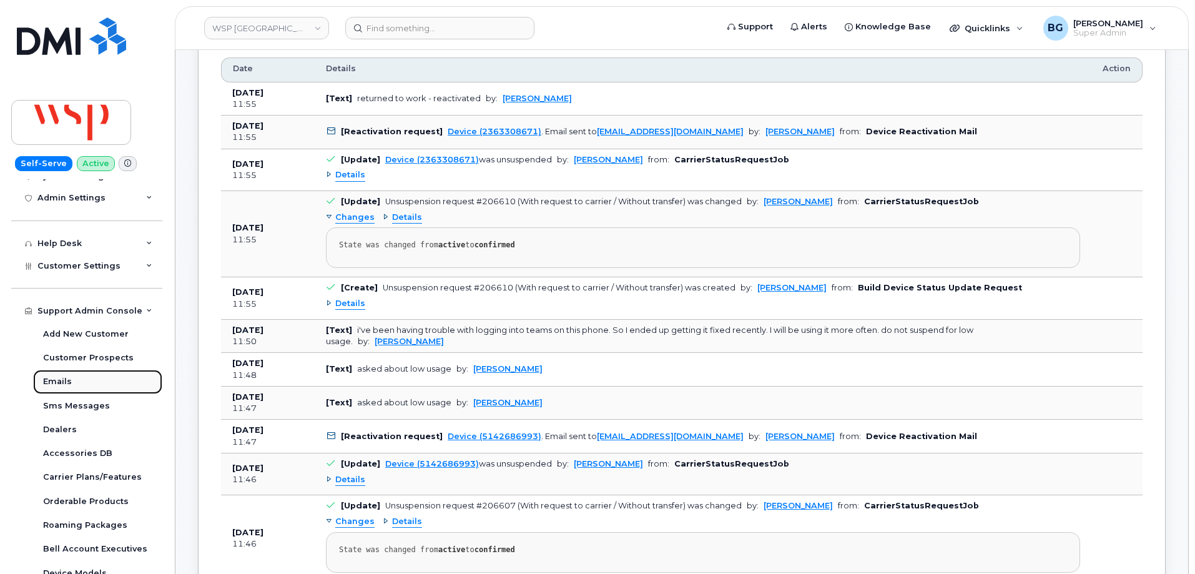
click at [46, 381] on div "Emails" at bounding box center [57, 381] width 29 height 11
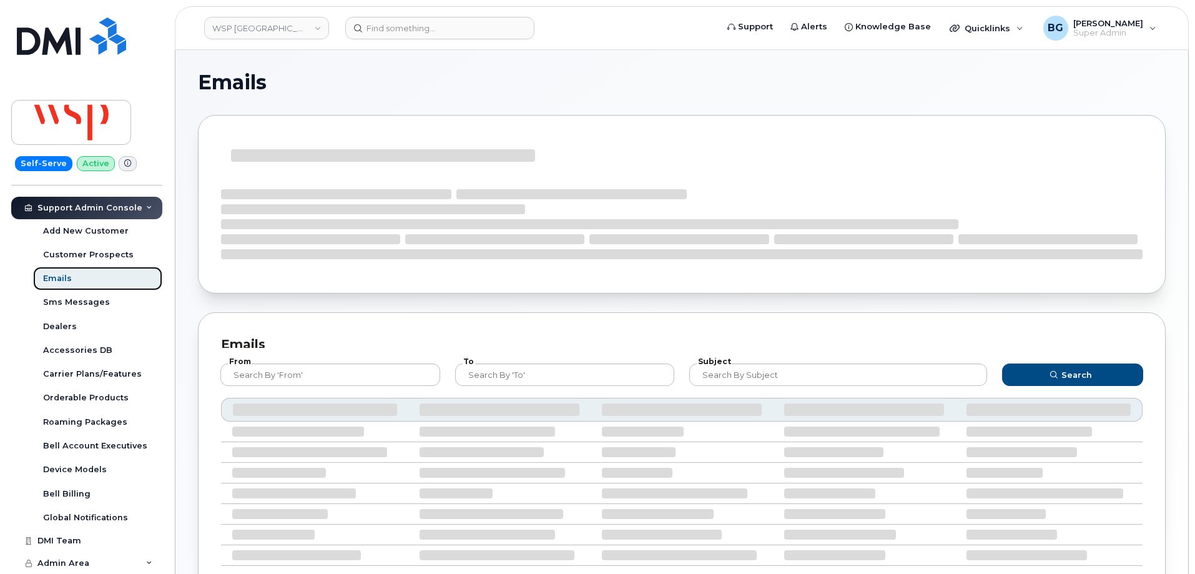
scroll to position [215, 0]
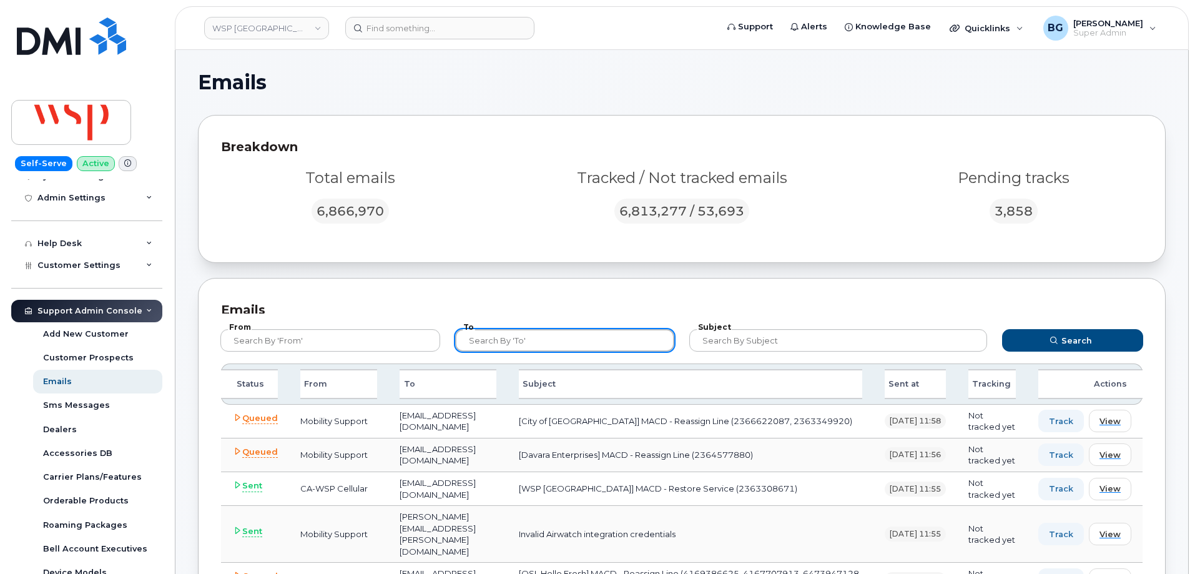
click at [557, 343] on input "text" at bounding box center [565, 340] width 220 height 22
paste input "bsgest2@rci.rogers.com"
type input "bsgest2@rci.rogers.com"
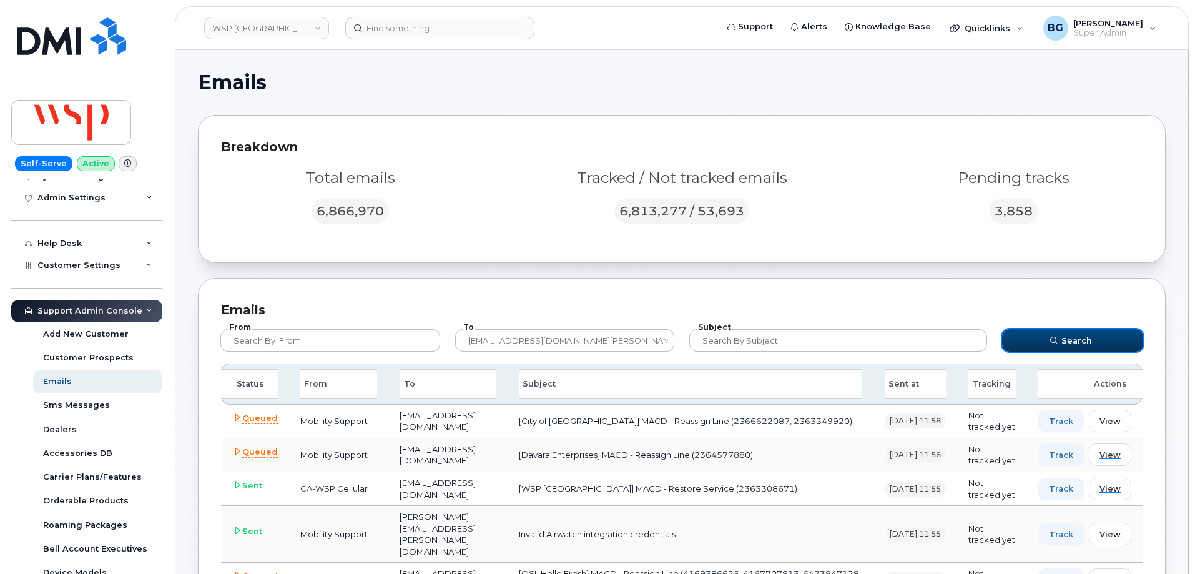
click at [1087, 336] on span "Search" at bounding box center [1076, 341] width 31 height 12
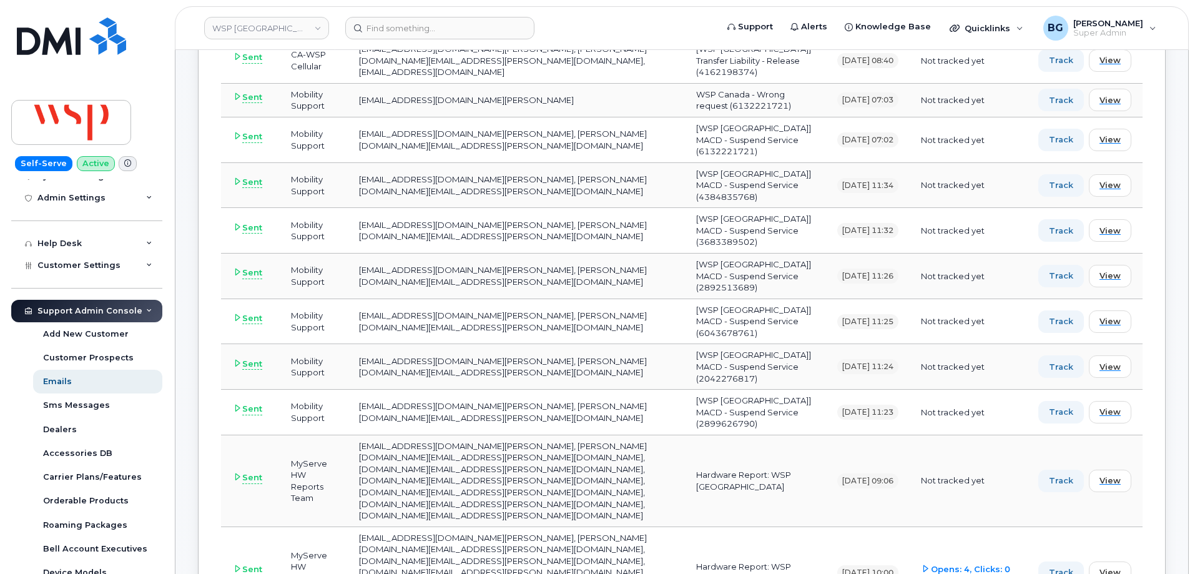
scroll to position [457, 0]
click at [687, 448] on td "Hardware Report: WSP Canada" at bounding box center [755, 480] width 141 height 92
drag, startPoint x: 687, startPoint y: 448, endPoint x: 731, endPoint y: 449, distance: 43.7
click at [731, 449] on td "Hardware Report: WSP Canada" at bounding box center [755, 480] width 141 height 92
copy td "Hardware Report"
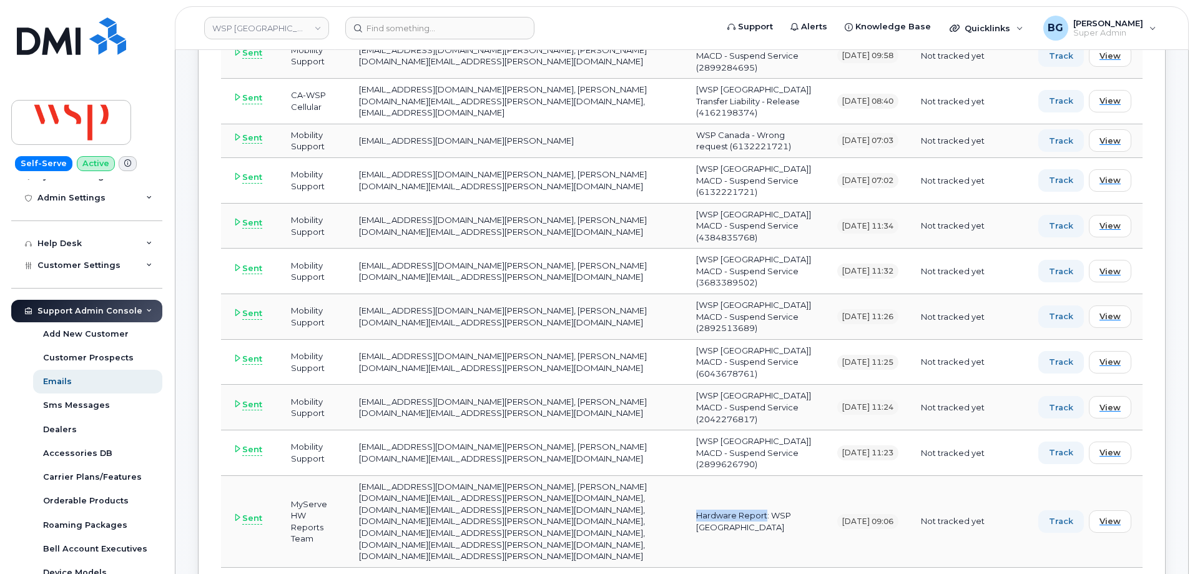
scroll to position [666, 0]
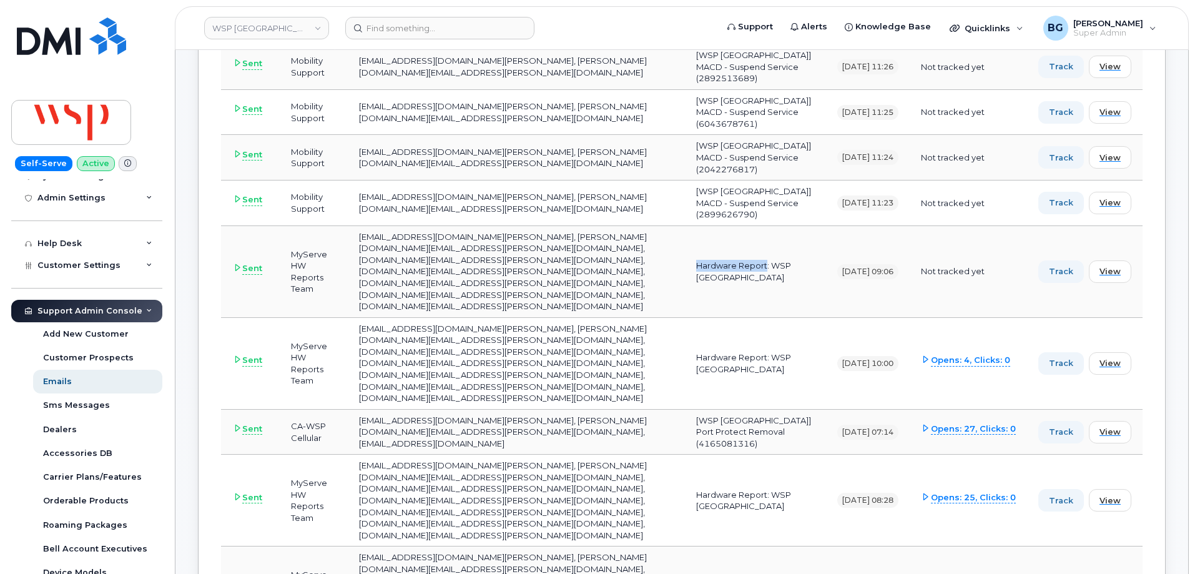
click at [688, 243] on td "Hardware Report: WSP Canada" at bounding box center [755, 272] width 141 height 92
drag, startPoint x: 688, startPoint y: 243, endPoint x: 698, endPoint y: 253, distance: 14.1
click at [698, 253] on td "Hardware Report: WSP Canada" at bounding box center [755, 272] width 141 height 92
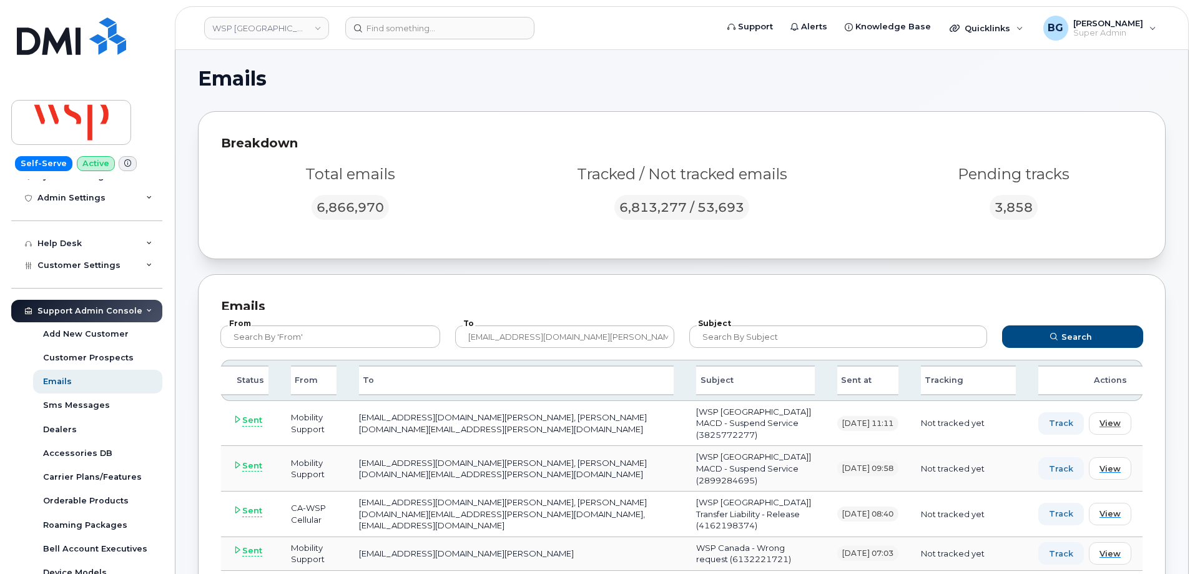
scroll to position [0, 0]
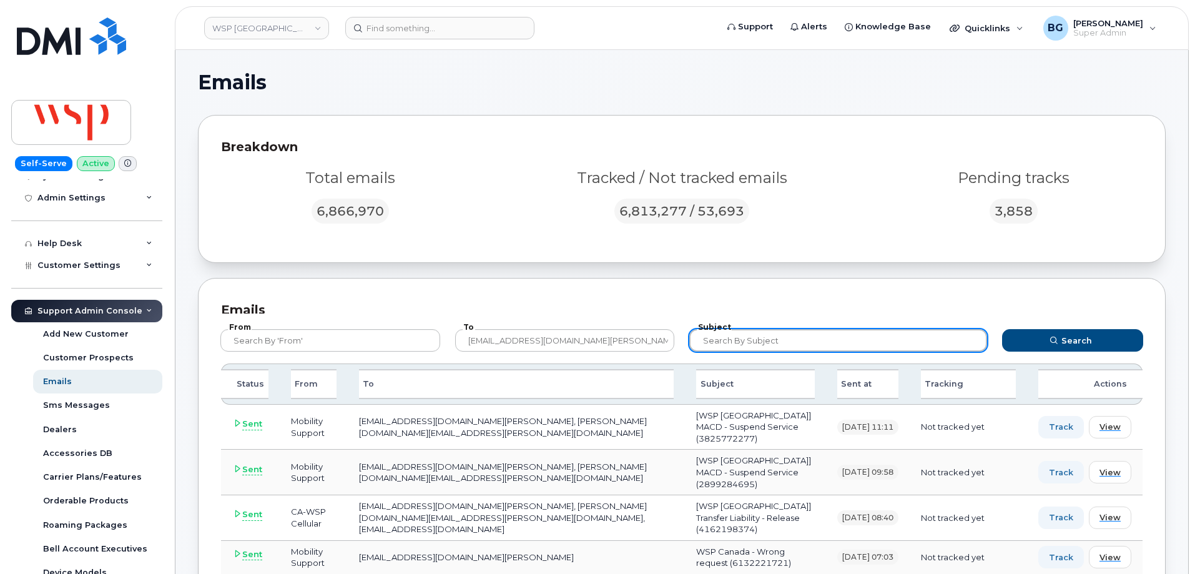
click at [732, 343] on input "text" at bounding box center [838, 340] width 298 height 22
paste input "Hardware Report: WSP Canada"
type input "Hardware Report: WSP Canada"
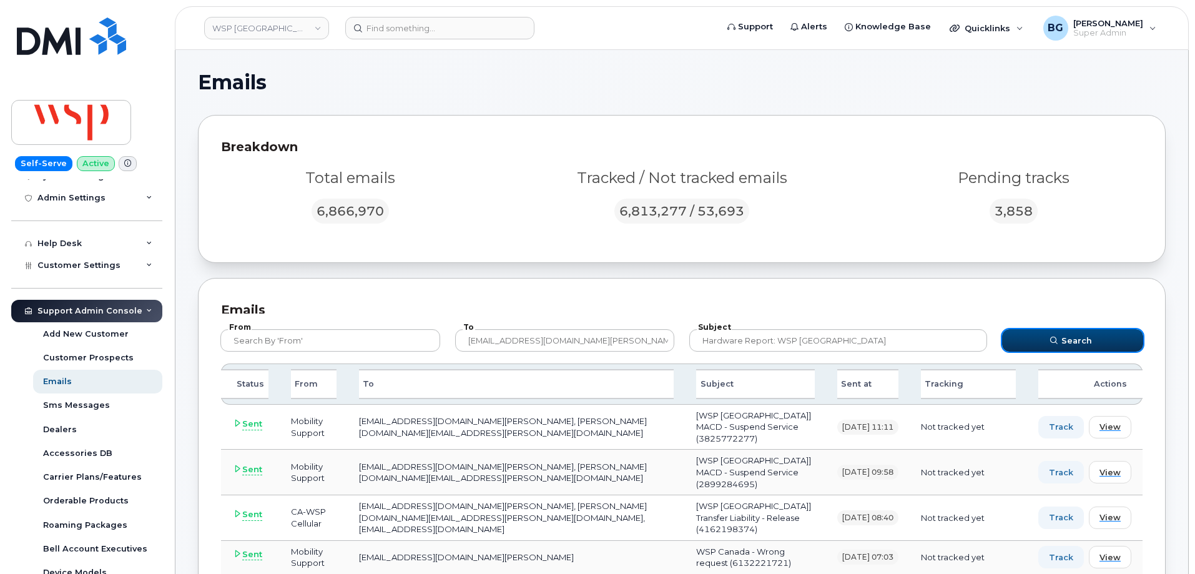
click at [1064, 342] on span "Search" at bounding box center [1076, 341] width 31 height 12
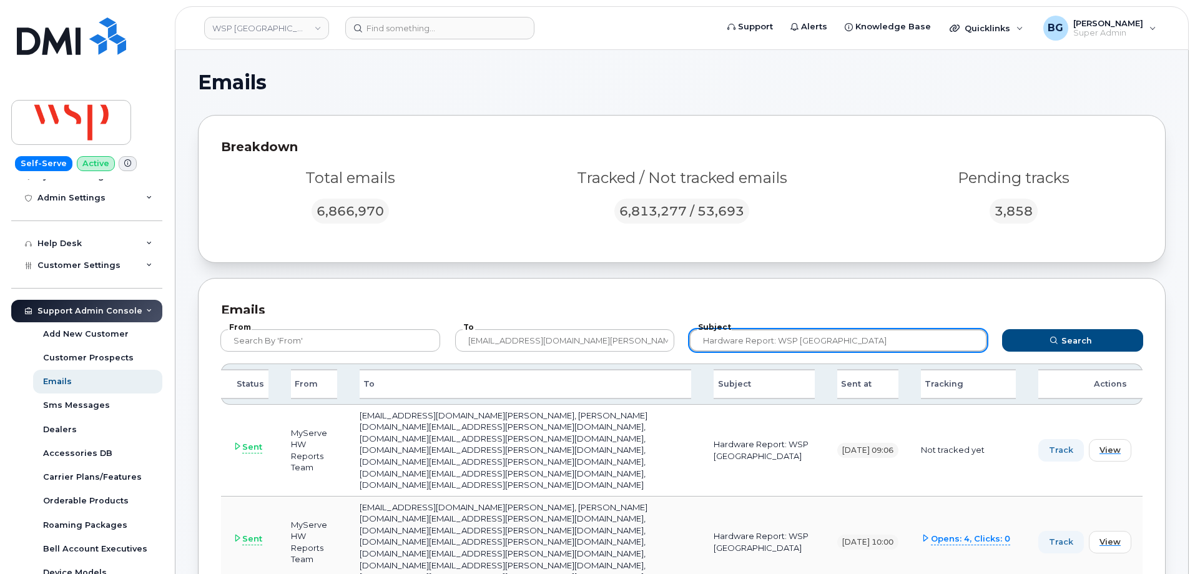
click at [763, 350] on input "Hardware Report: WSP Canada" at bounding box center [838, 340] width 298 height 22
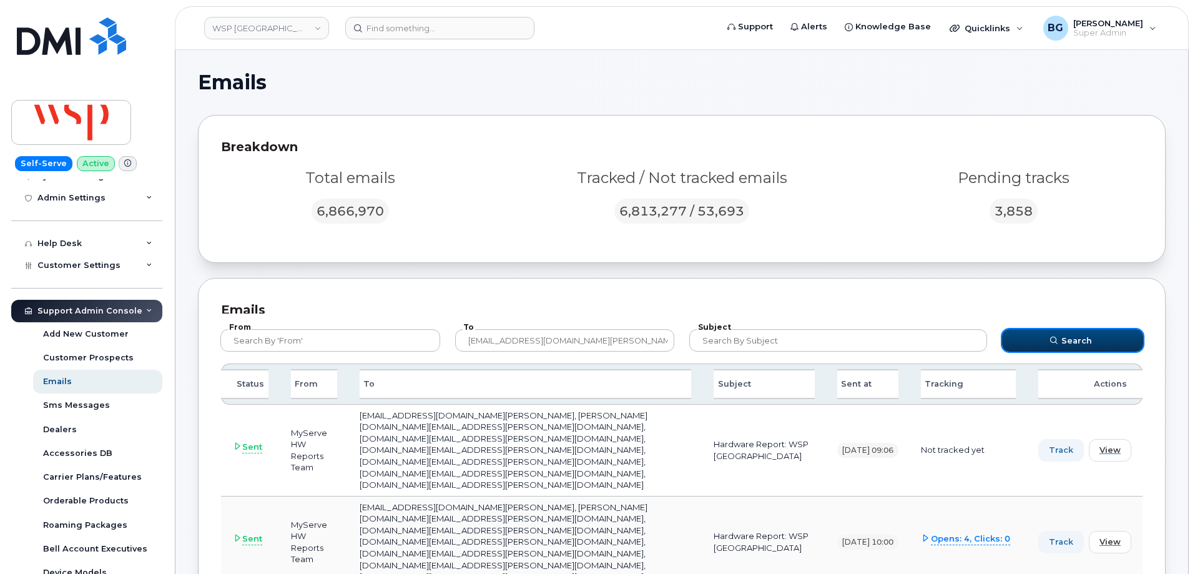
click at [1036, 333] on button "Search" at bounding box center [1072, 340] width 141 height 22
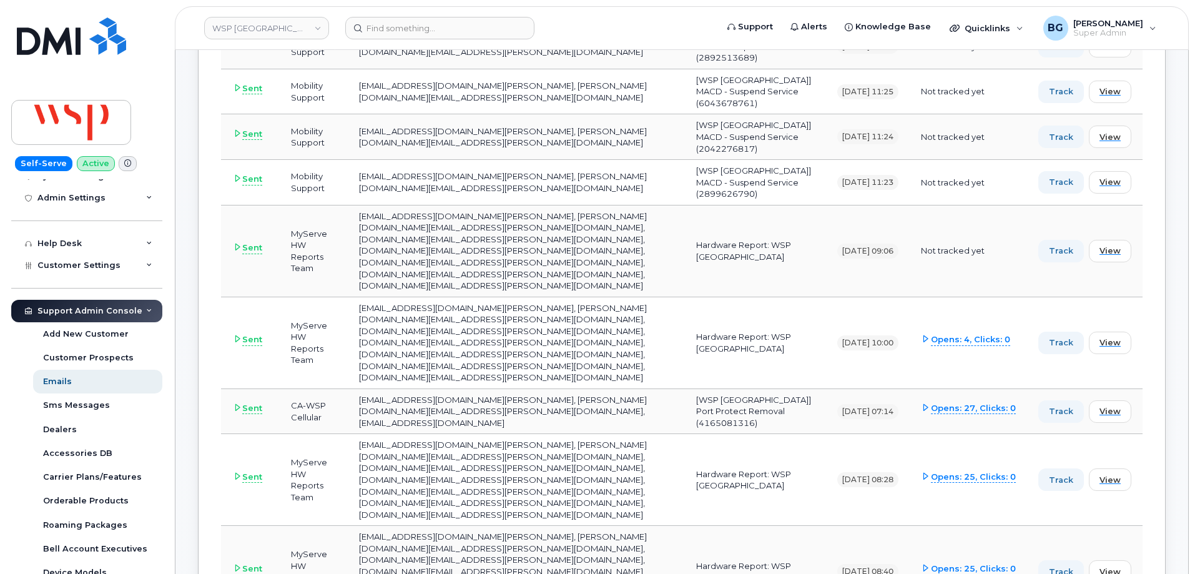
scroll to position [707, 0]
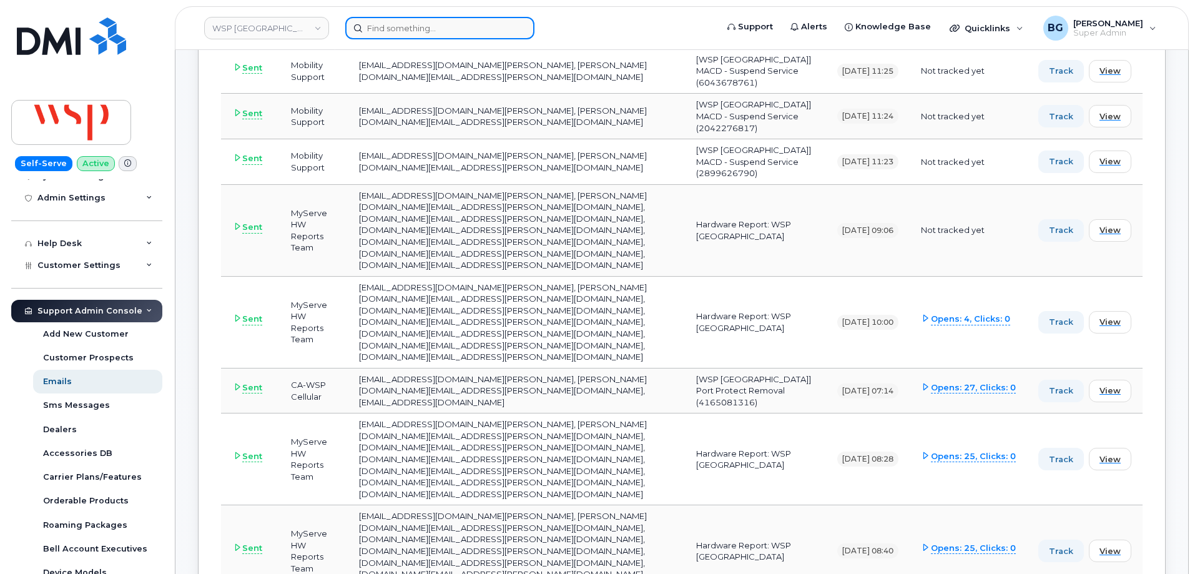
click at [405, 32] on input at bounding box center [439, 28] width 189 height 22
paste input "4165536477"
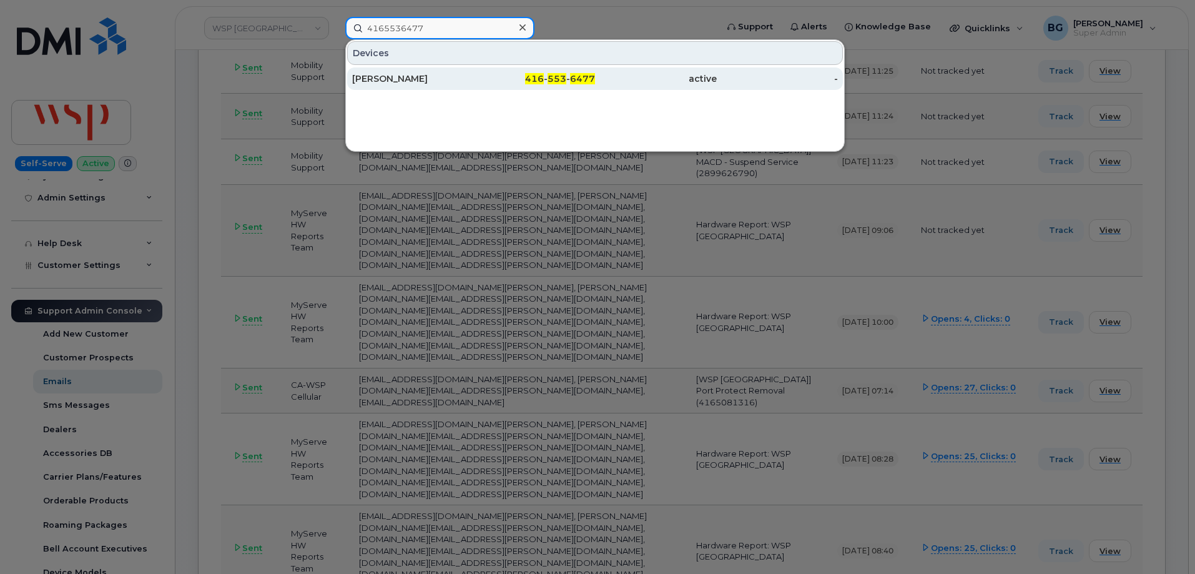
type input "4165536477"
click at [386, 79] on div "Patrick Rosettis" at bounding box center [413, 78] width 122 height 12
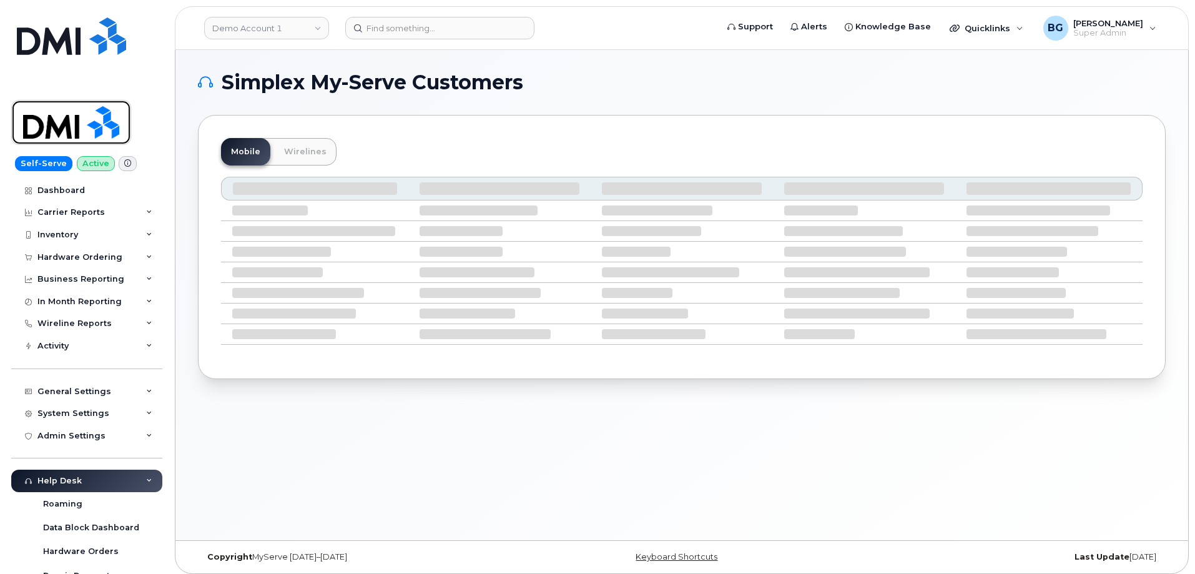
click at [62, 137] on img at bounding box center [71, 122] width 96 height 36
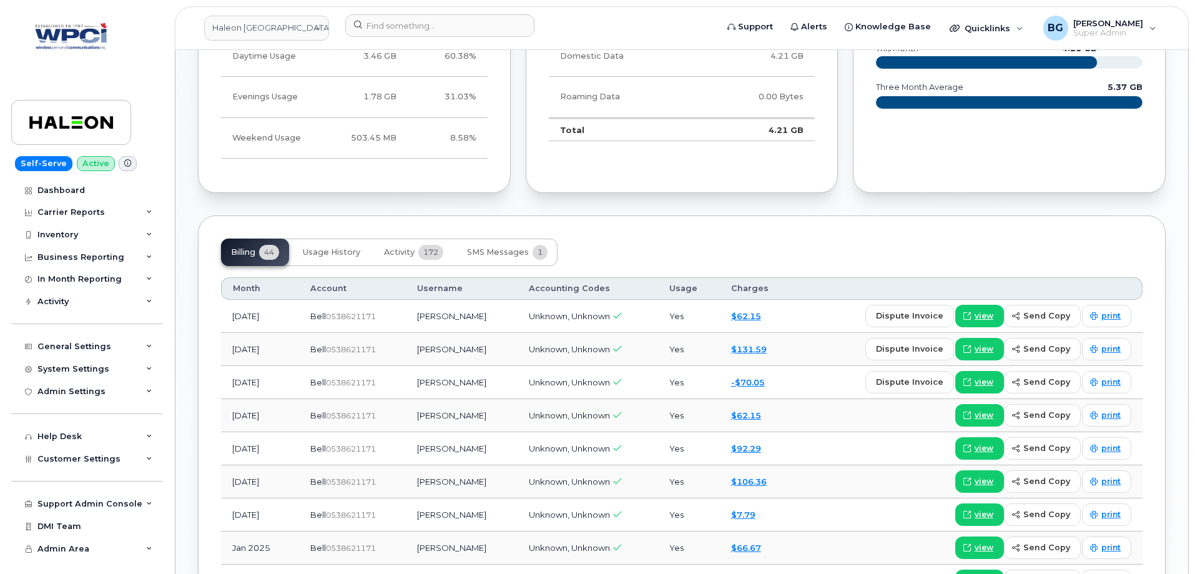
scroll to position [791, 0]
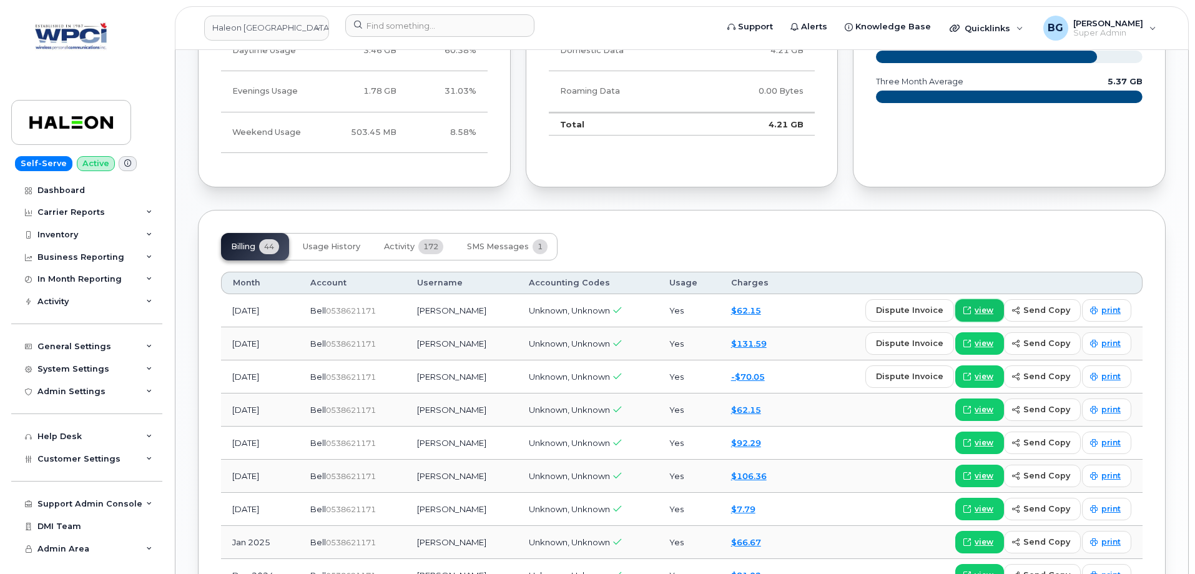
click at [984, 308] on span "view" at bounding box center [983, 310] width 19 height 11
click at [984, 341] on span "view" at bounding box center [983, 343] width 19 height 11
click at [62, 208] on div "Carrier Reports" at bounding box center [70, 212] width 67 height 10
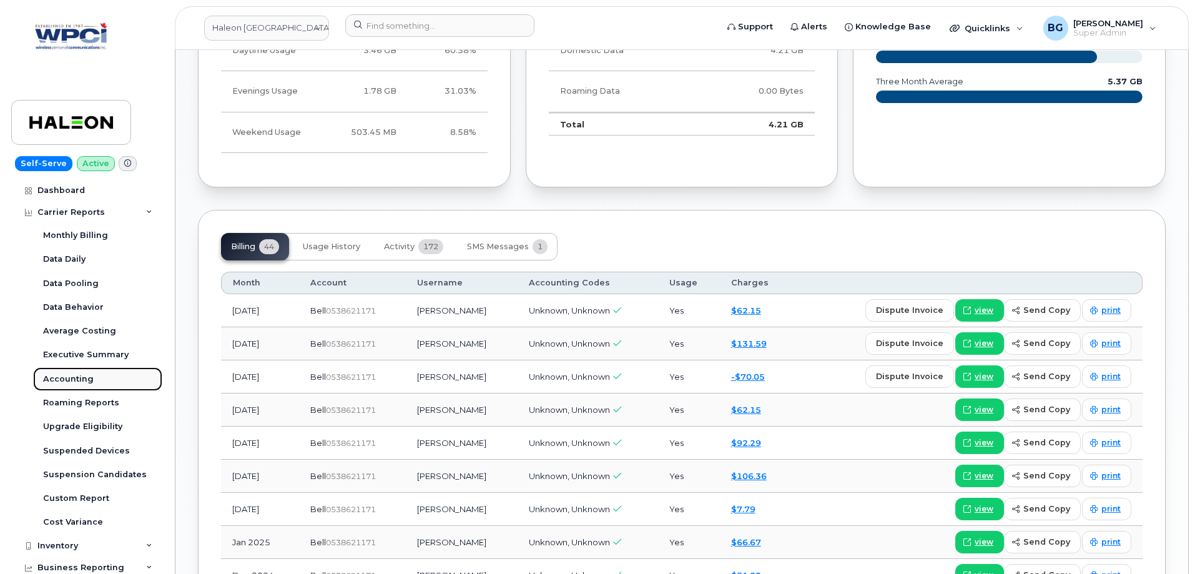
click at [65, 374] on div "Accounting" at bounding box center [68, 378] width 51 height 11
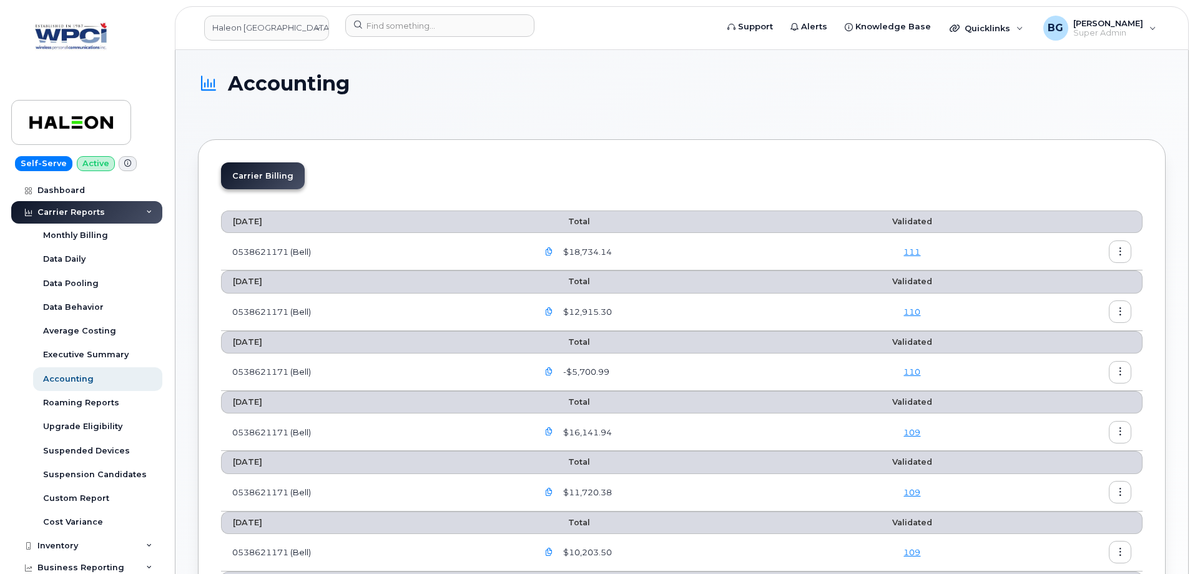
click at [1118, 310] on icon "button" at bounding box center [1120, 312] width 8 height 8
click at [1055, 365] on span "Download" at bounding box center [1063, 362] width 49 height 11
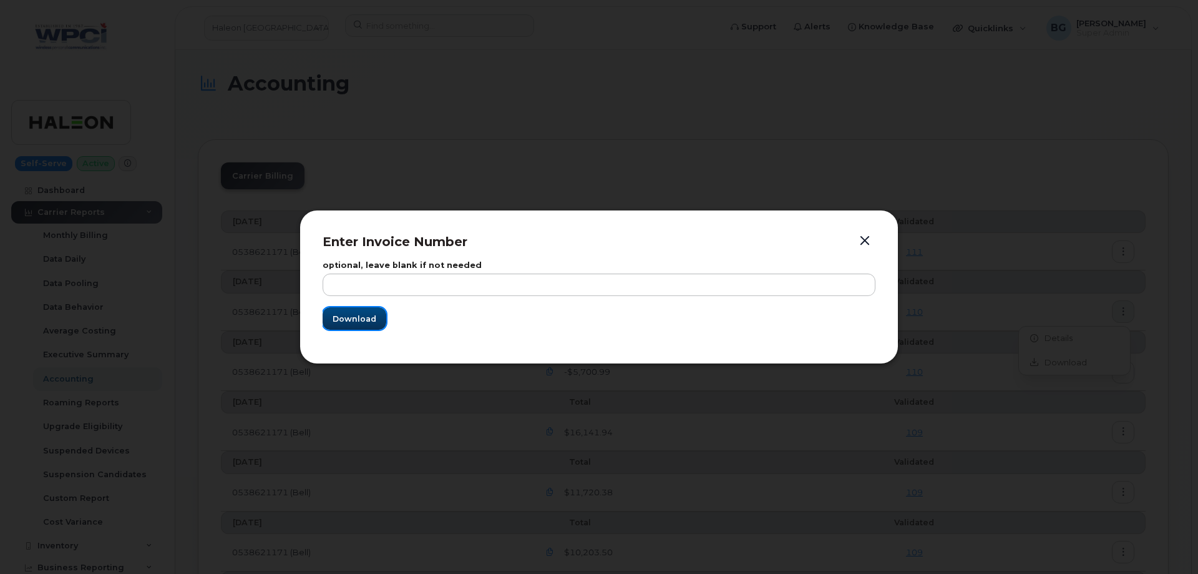
click at [343, 318] on span "Download" at bounding box center [355, 319] width 44 height 12
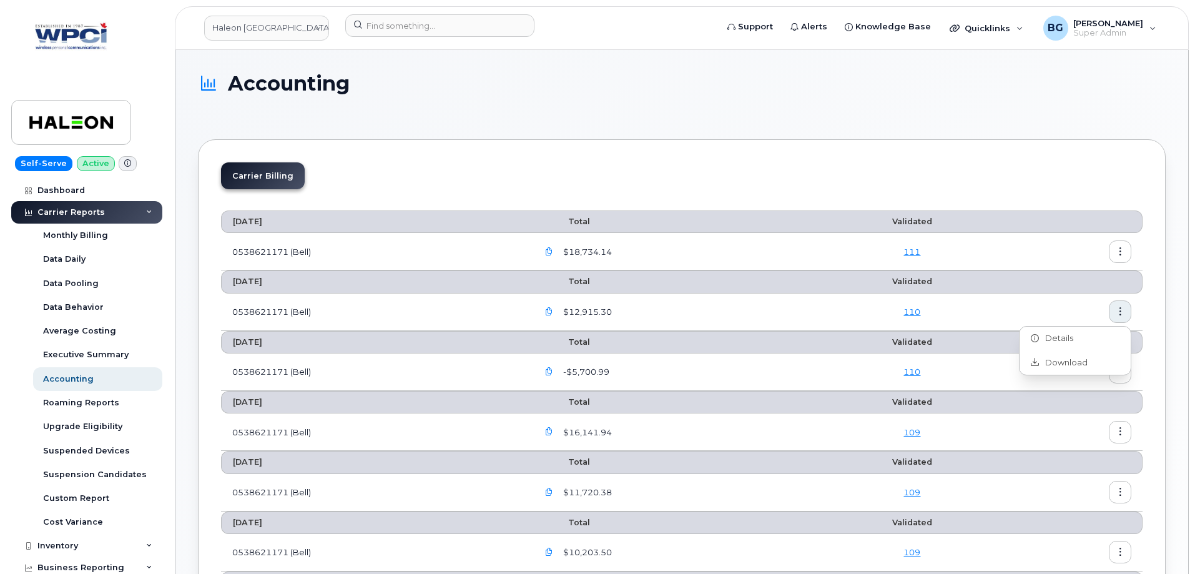
click at [553, 311] on icon "button" at bounding box center [549, 312] width 8 height 8
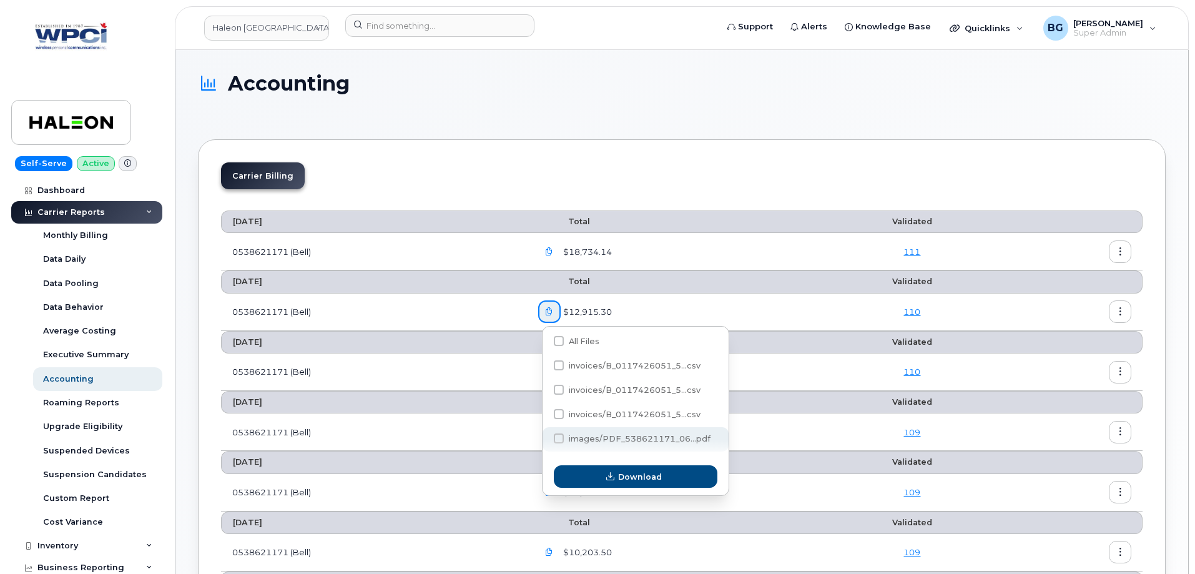
click at [630, 441] on span "images/PDF_538621171_06...pdf" at bounding box center [640, 438] width 142 height 9
click at [545, 441] on input "images/PDF_538621171_06...pdf" at bounding box center [542, 439] width 6 height 6
checkbox input "true"
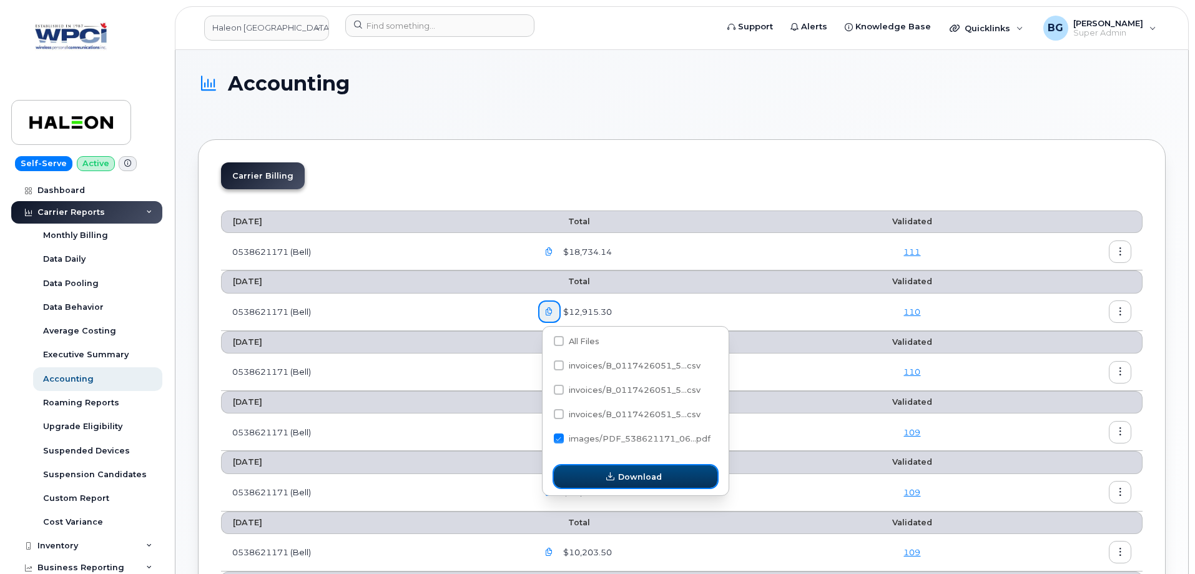
click at [632, 480] on span "Download" at bounding box center [640, 477] width 44 height 12
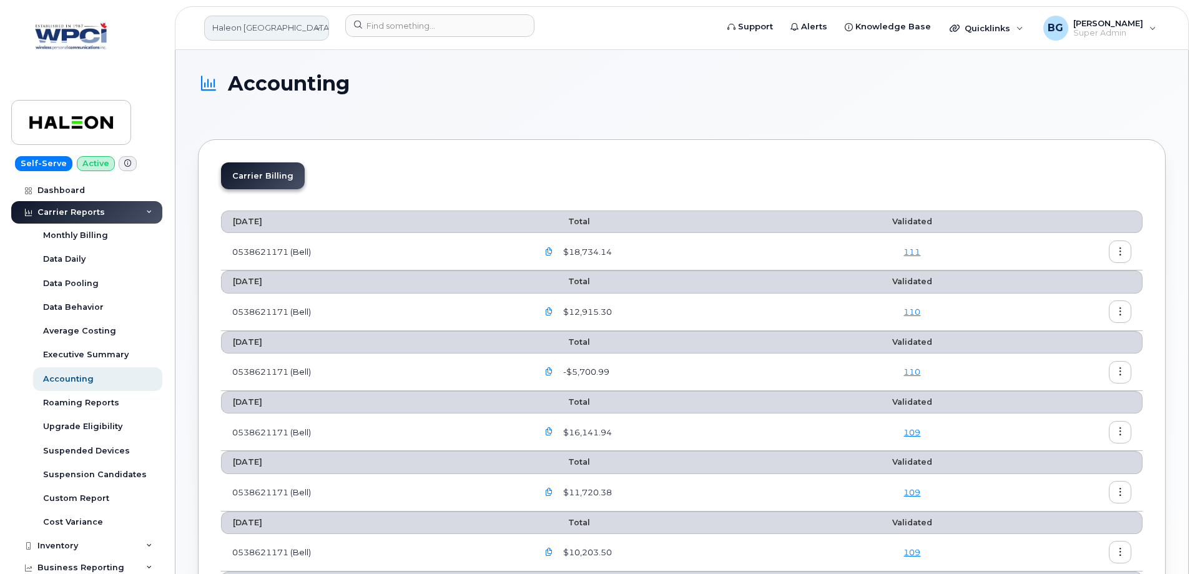
click at [274, 29] on link "Haleon [GEOGRAPHIC_DATA] ULC" at bounding box center [266, 28] width 125 height 25
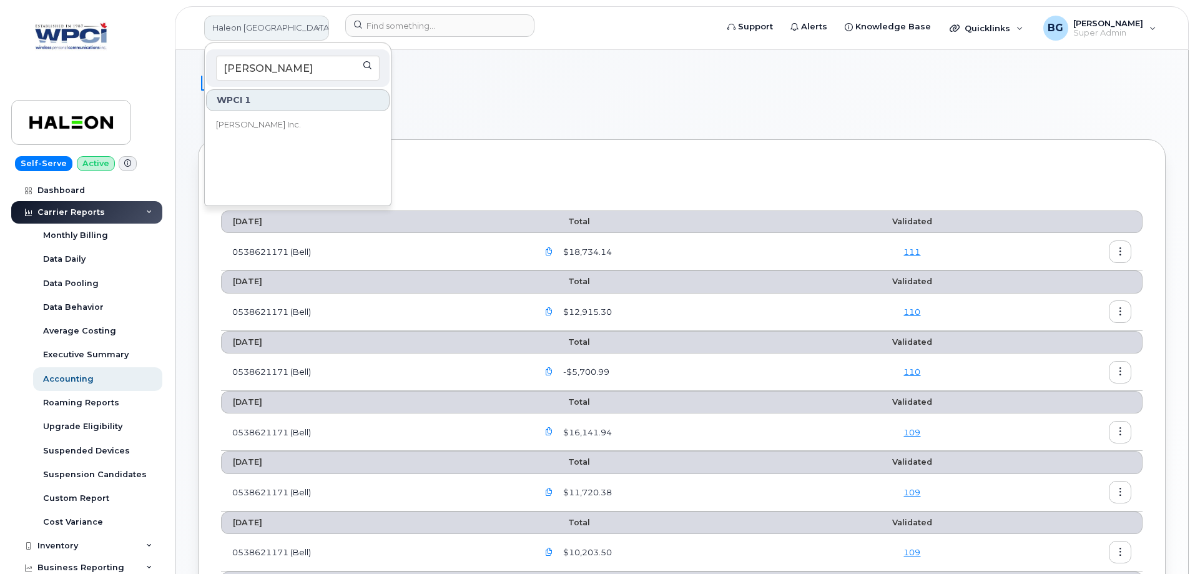
type input "vipond"
click at [240, 122] on span "[PERSON_NAME] Inc." at bounding box center [258, 125] width 85 height 12
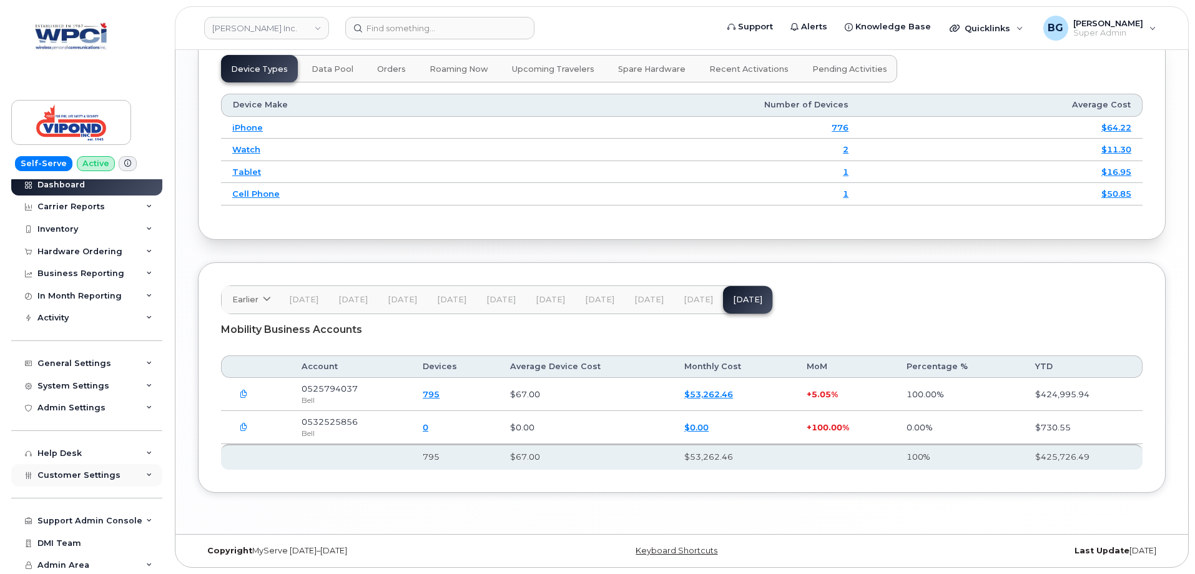
scroll to position [7, 0]
click at [51, 470] on span "Customer Settings" at bounding box center [78, 472] width 83 height 9
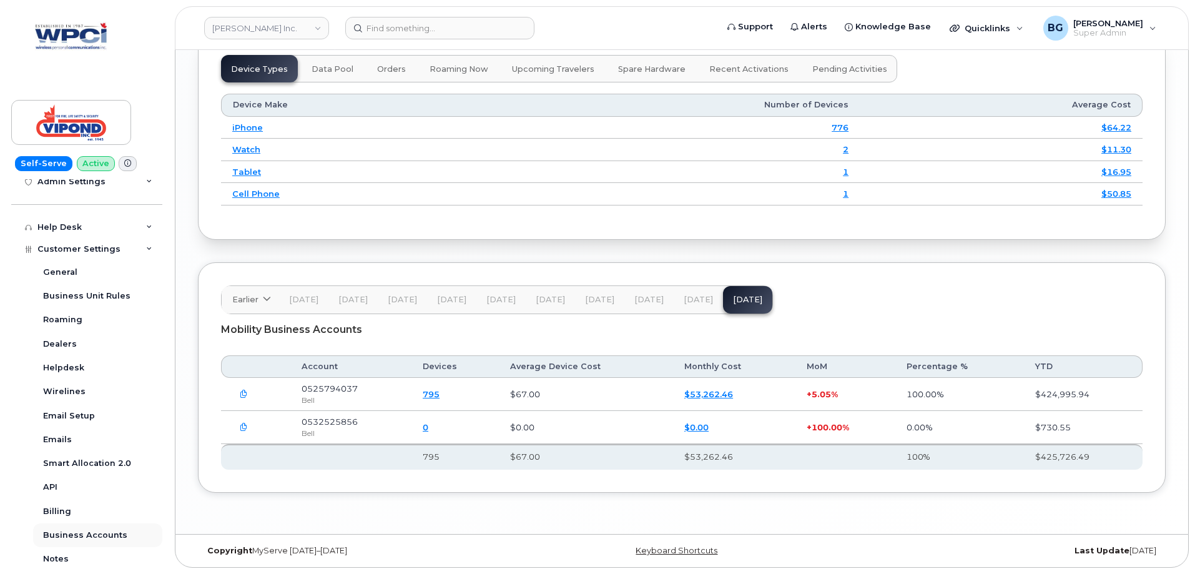
scroll to position [366, 0]
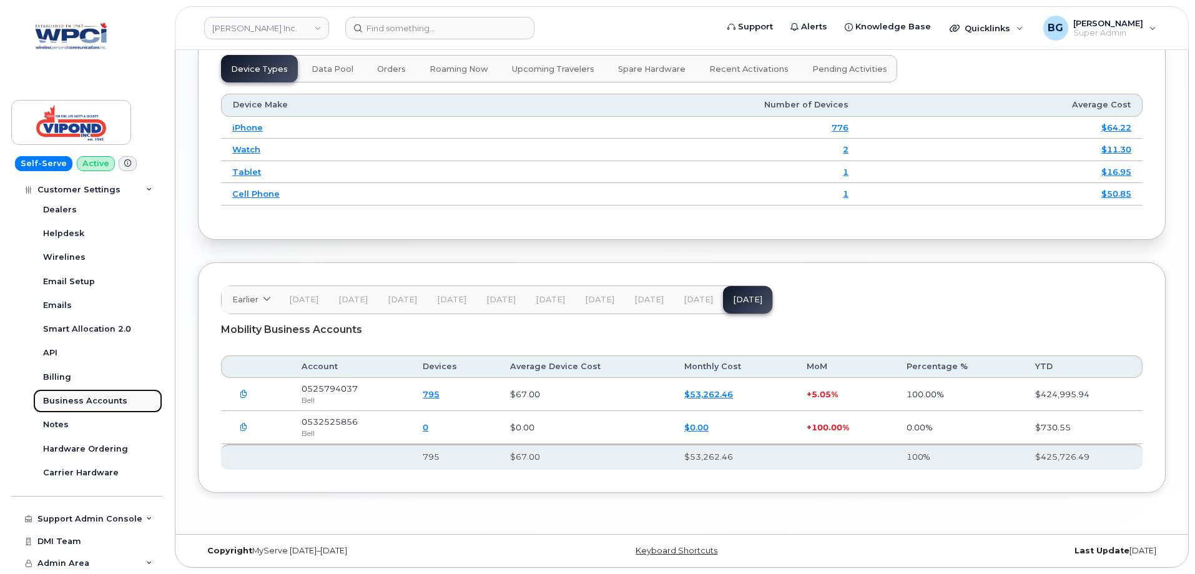
click at [86, 396] on div "Business Accounts" at bounding box center [85, 400] width 84 height 11
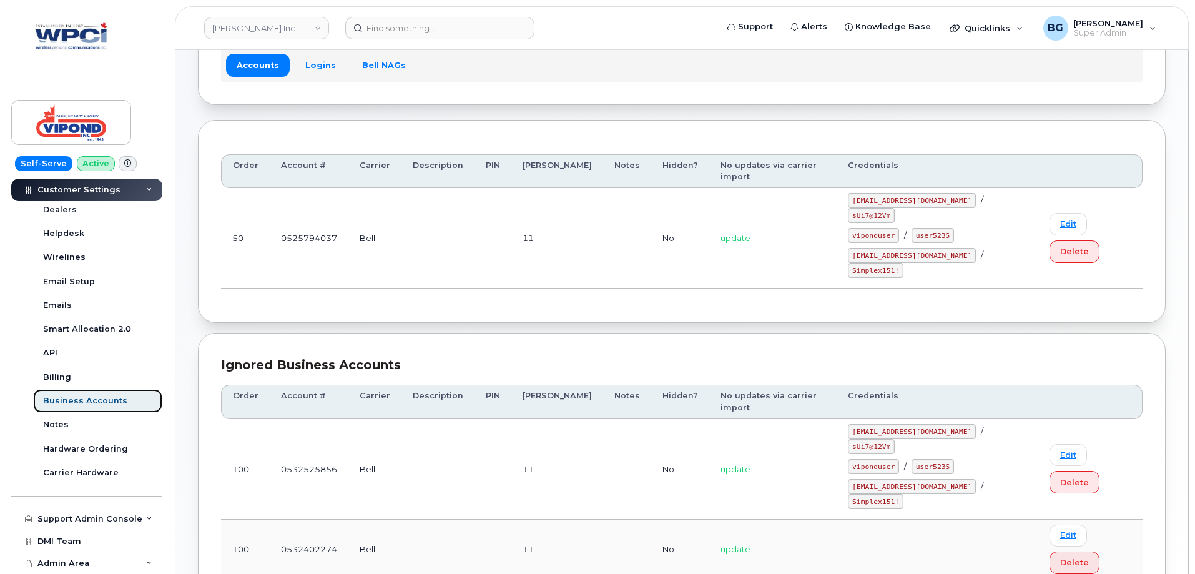
scroll to position [94, 0]
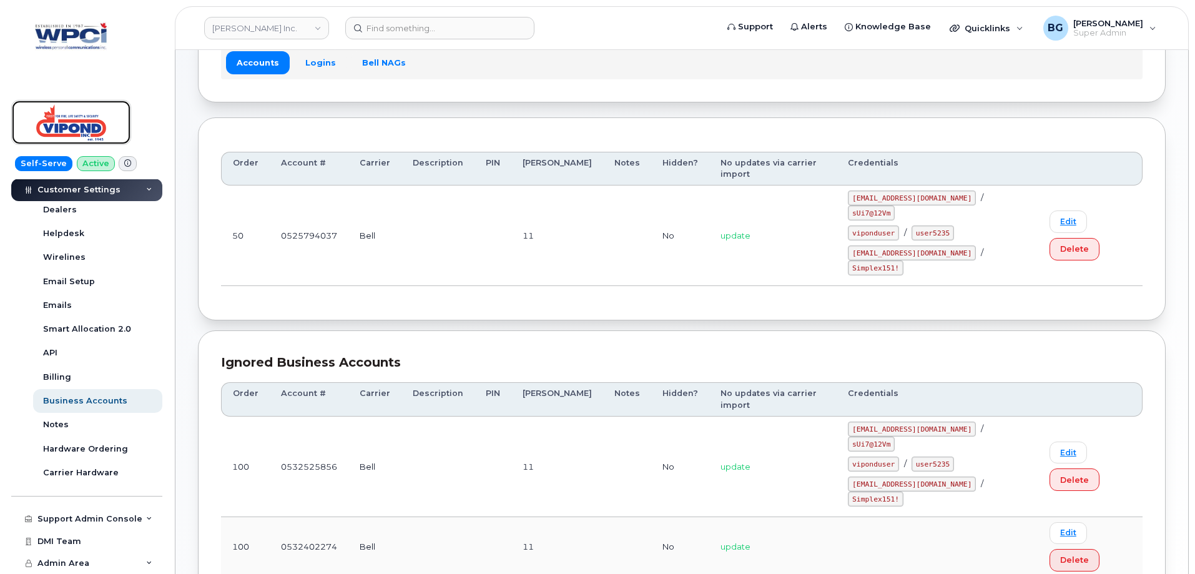
click at [67, 114] on img at bounding box center [71, 122] width 96 height 36
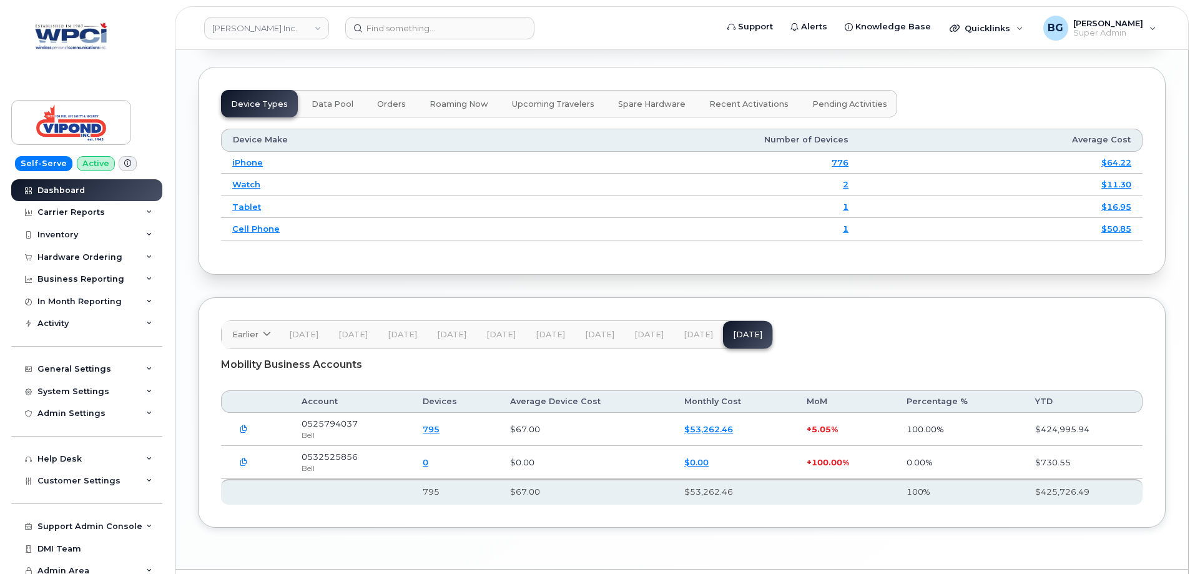
scroll to position [1588, 0]
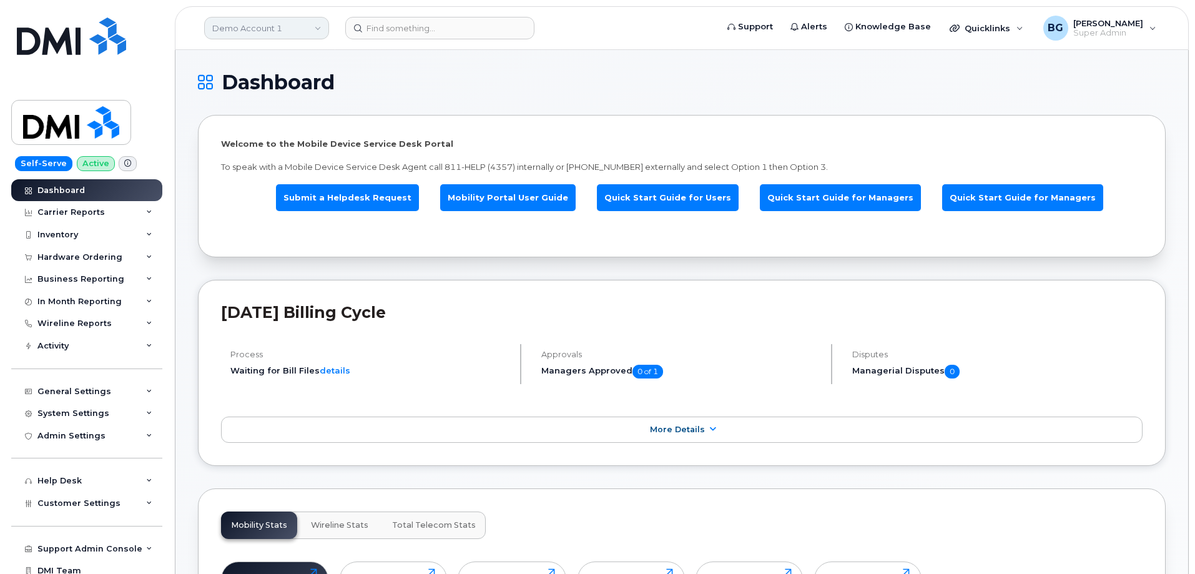
click at [257, 27] on link "Demo Account 1" at bounding box center [266, 28] width 125 height 22
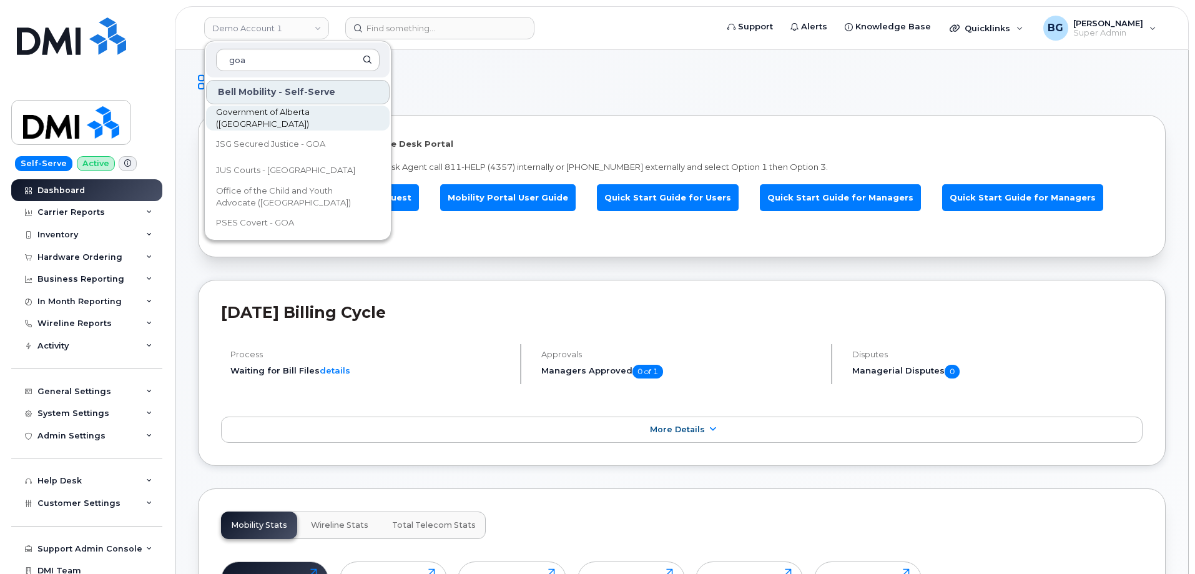
type input "goa"
click at [242, 115] on span "Government of Alberta ([GEOGRAPHIC_DATA])" at bounding box center [288, 118] width 144 height 24
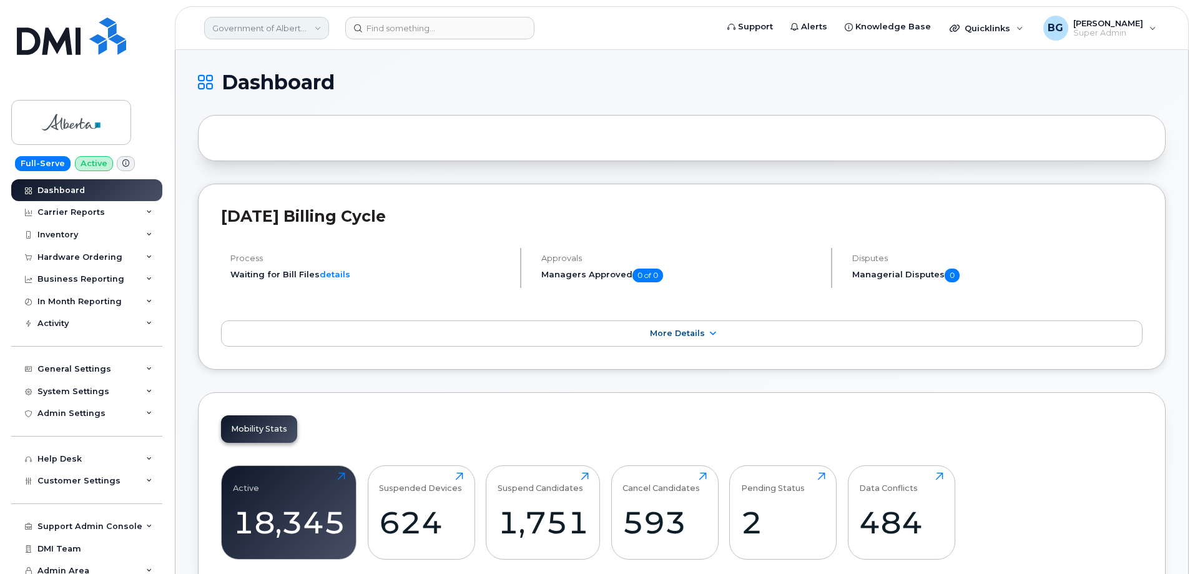
click at [284, 32] on link "Government of Alberta ([GEOGRAPHIC_DATA])" at bounding box center [266, 28] width 125 height 22
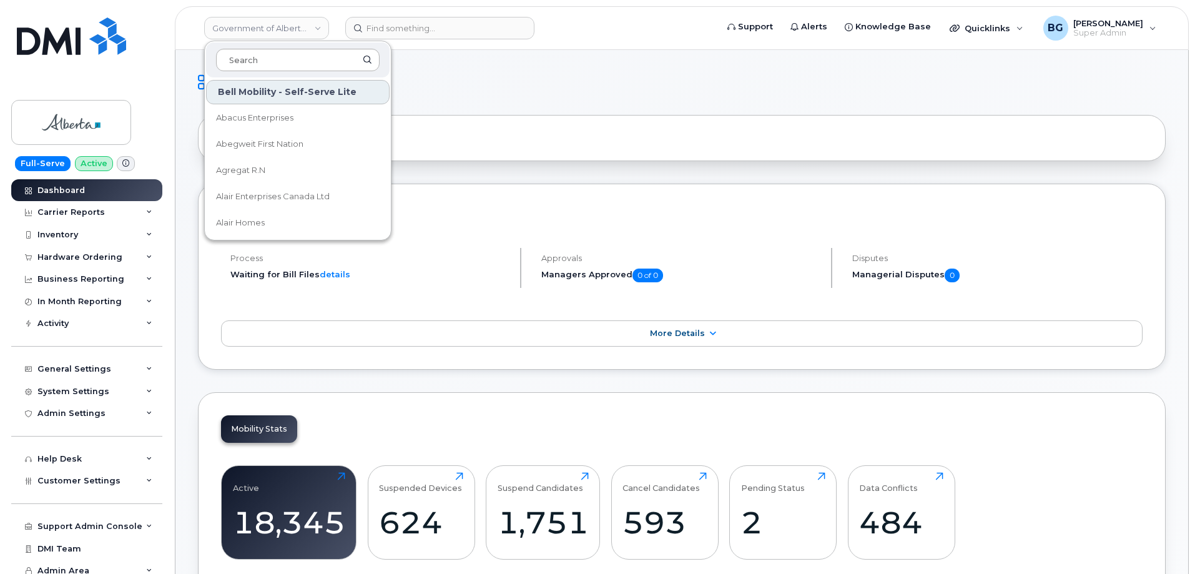
click at [273, 62] on input at bounding box center [298, 60] width 164 height 22
type input "goa"
click at [459, 278] on li "Waiting for Bill Files details" at bounding box center [369, 274] width 279 height 12
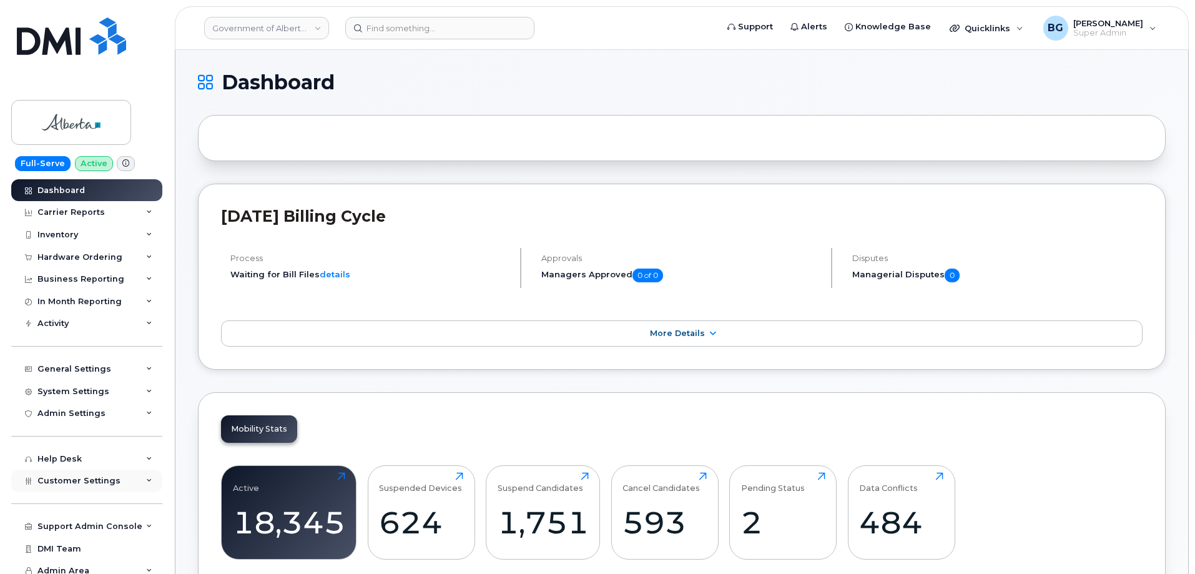
click at [78, 481] on span "Customer Settings" at bounding box center [78, 480] width 83 height 9
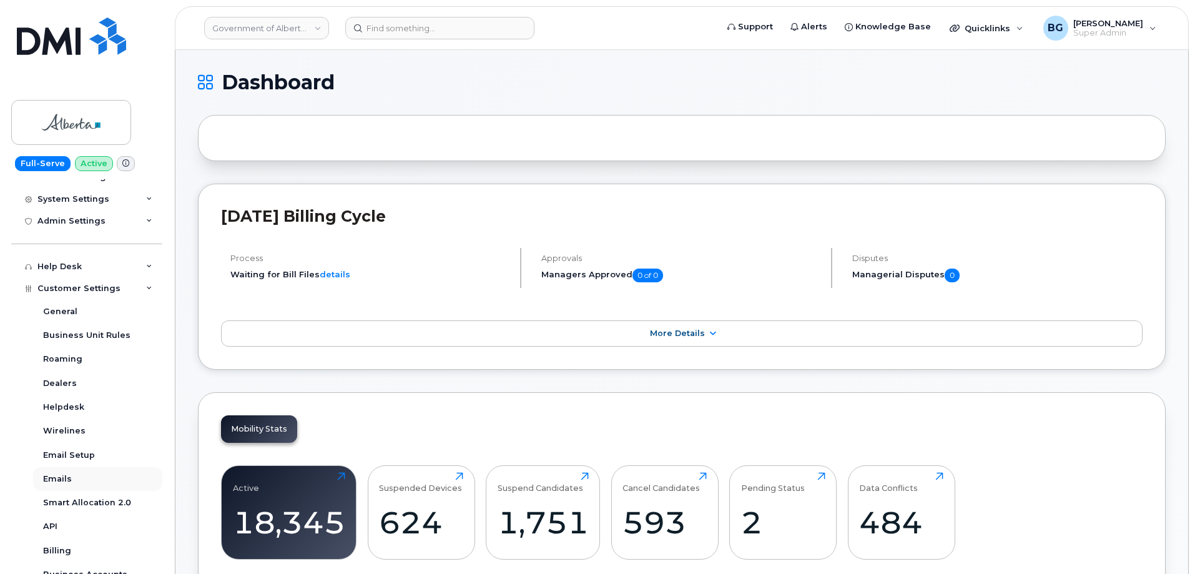
scroll to position [208, 0]
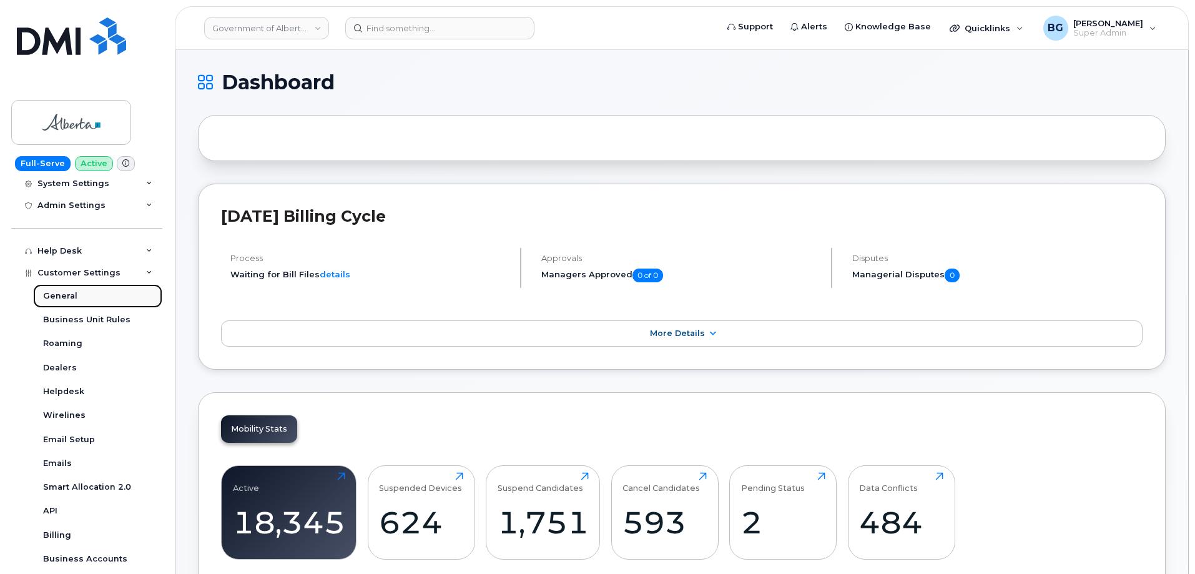
click at [67, 297] on div "General" at bounding box center [60, 295] width 34 height 11
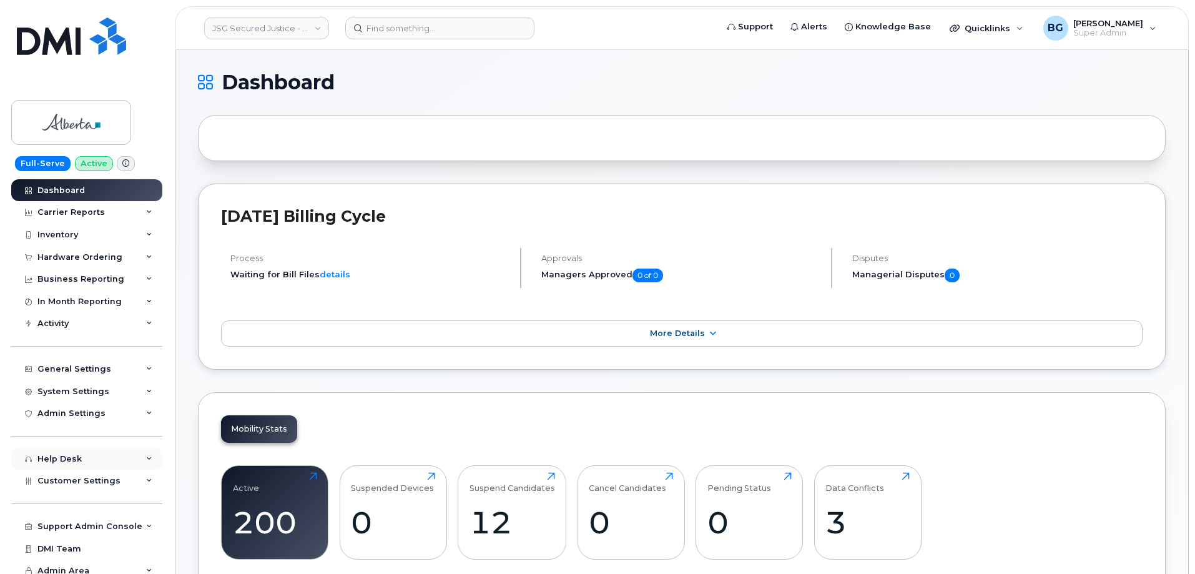
scroll to position [7, 0]
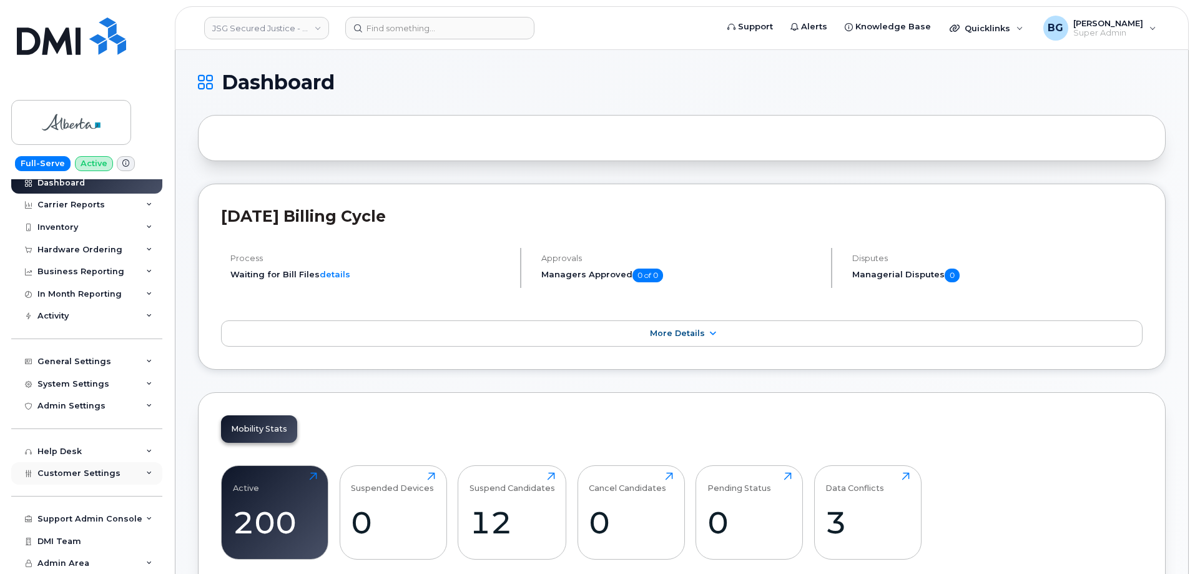
click at [86, 466] on div "Customer Settings" at bounding box center [86, 473] width 151 height 22
click at [57, 493] on div "General" at bounding box center [60, 496] width 34 height 11
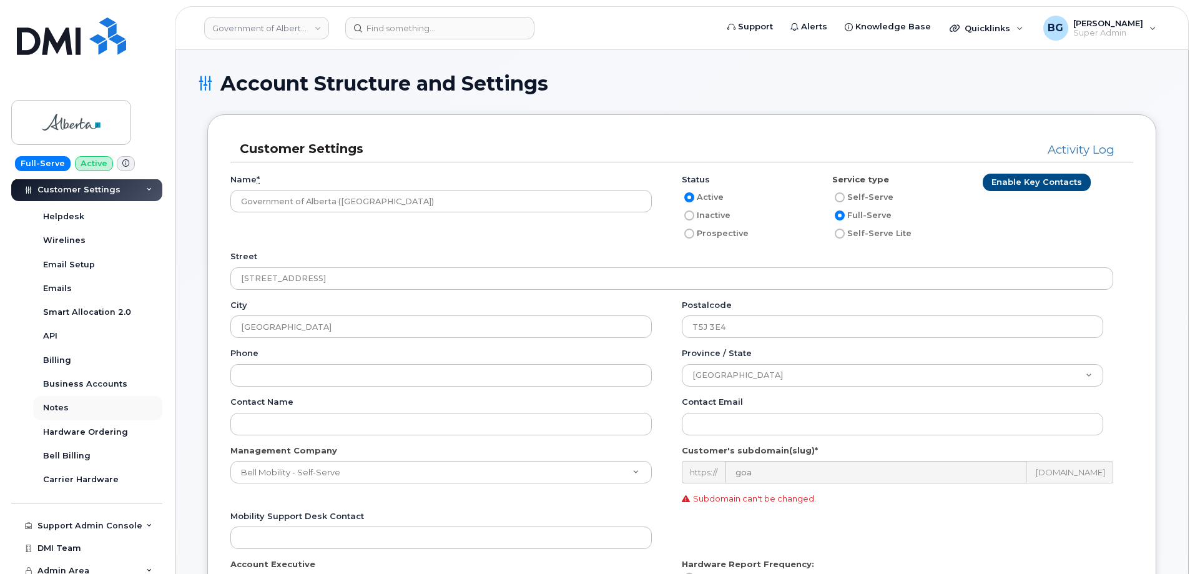
scroll to position [389, 0]
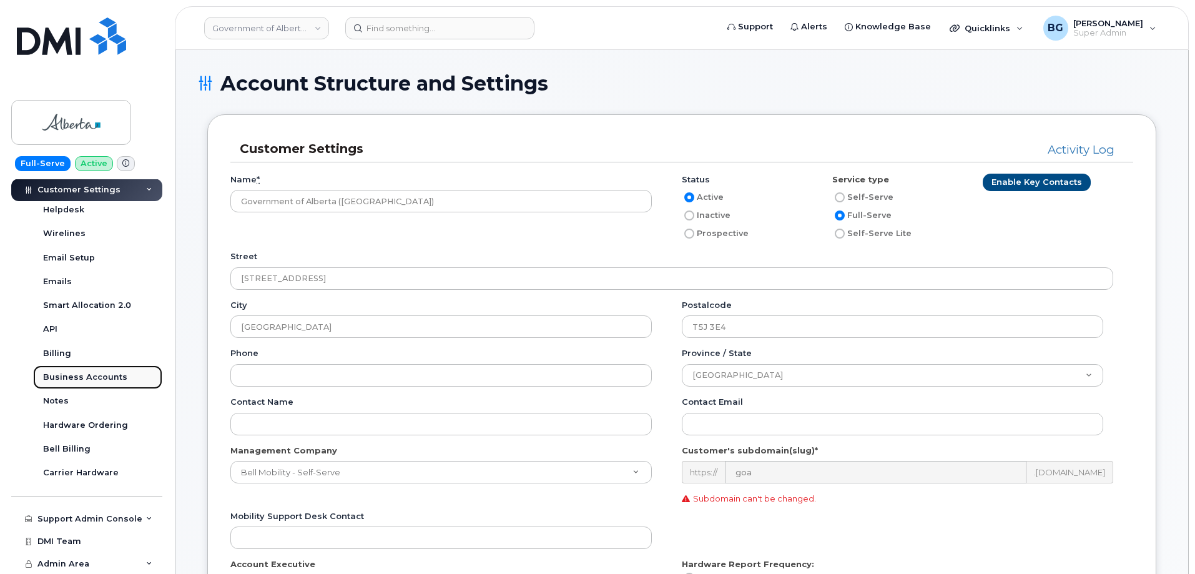
click at [69, 376] on div "Business Accounts" at bounding box center [85, 376] width 84 height 11
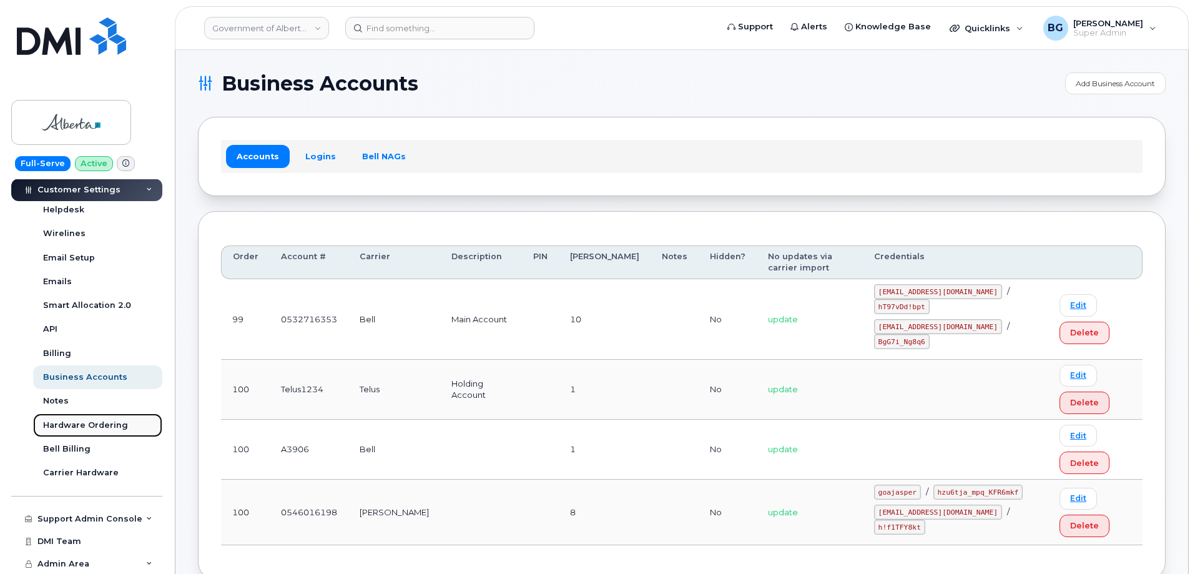
click at [71, 428] on div "Hardware Ordering" at bounding box center [85, 424] width 85 height 11
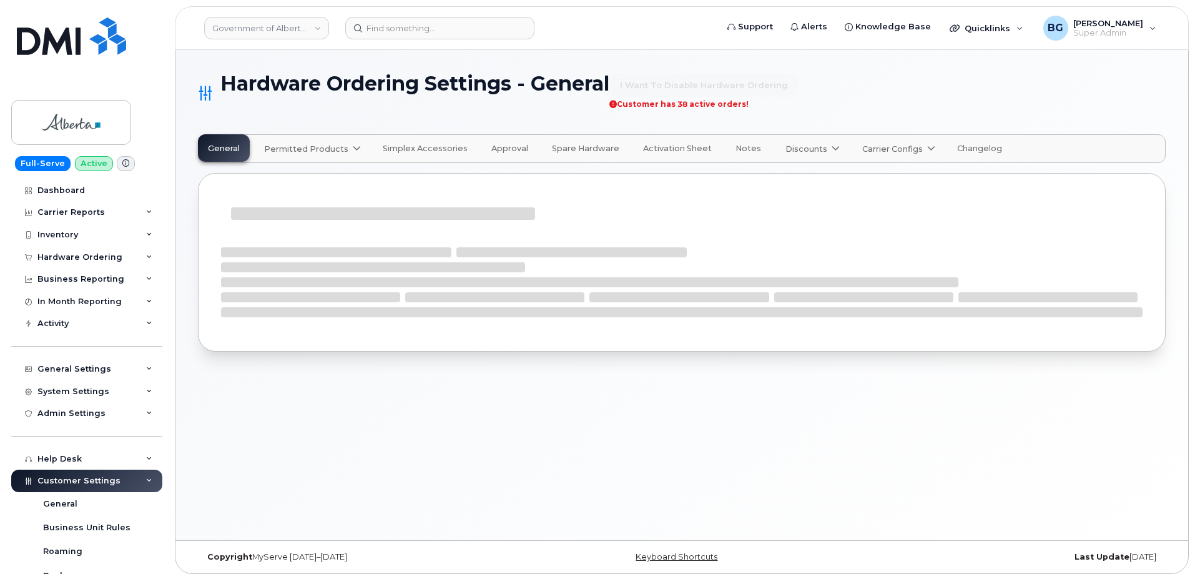
select select "admins"
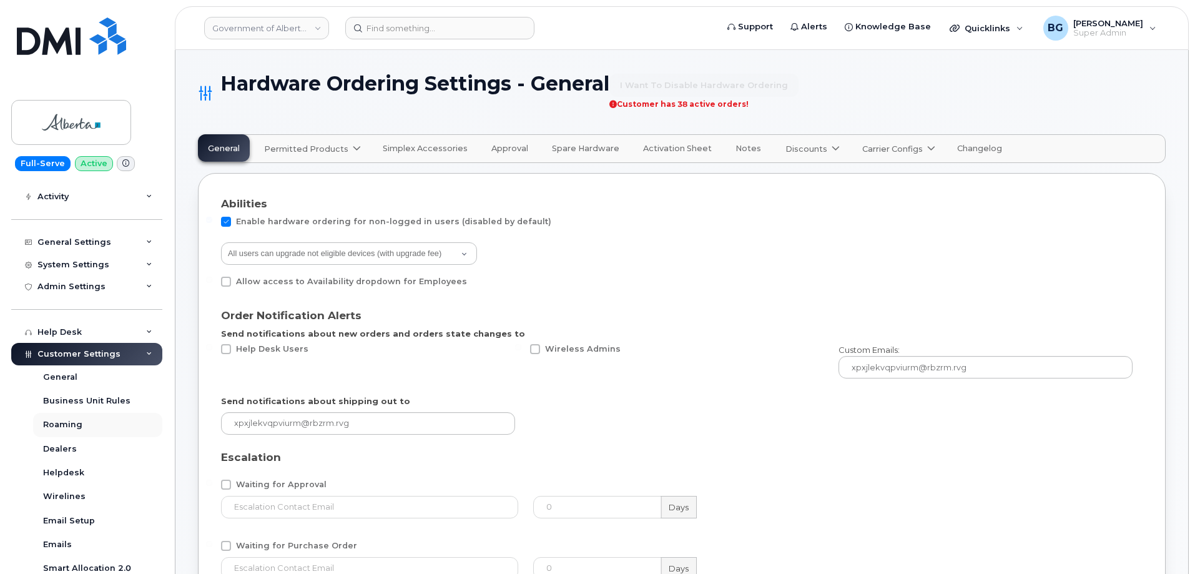
scroll to position [208, 0]
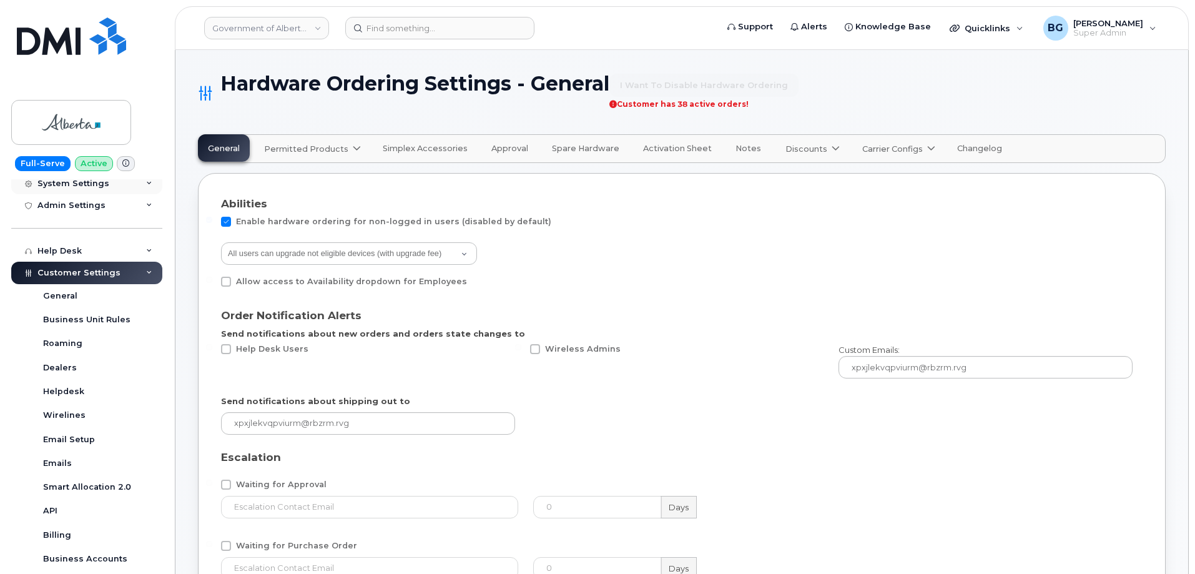
click at [67, 185] on div "System Settings" at bounding box center [73, 183] width 72 height 10
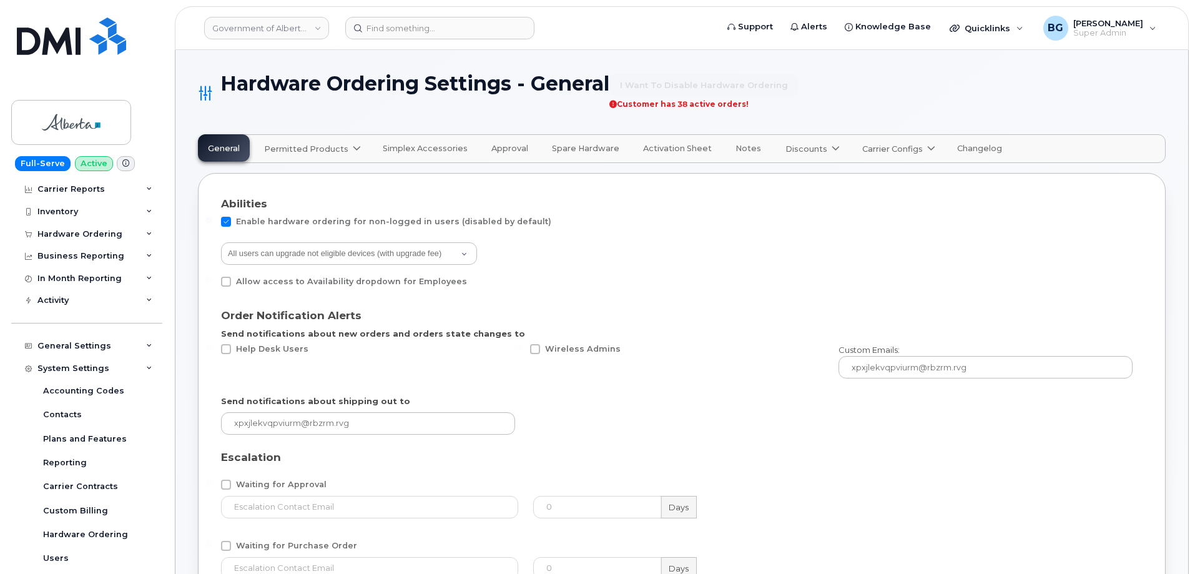
scroll to position [0, 0]
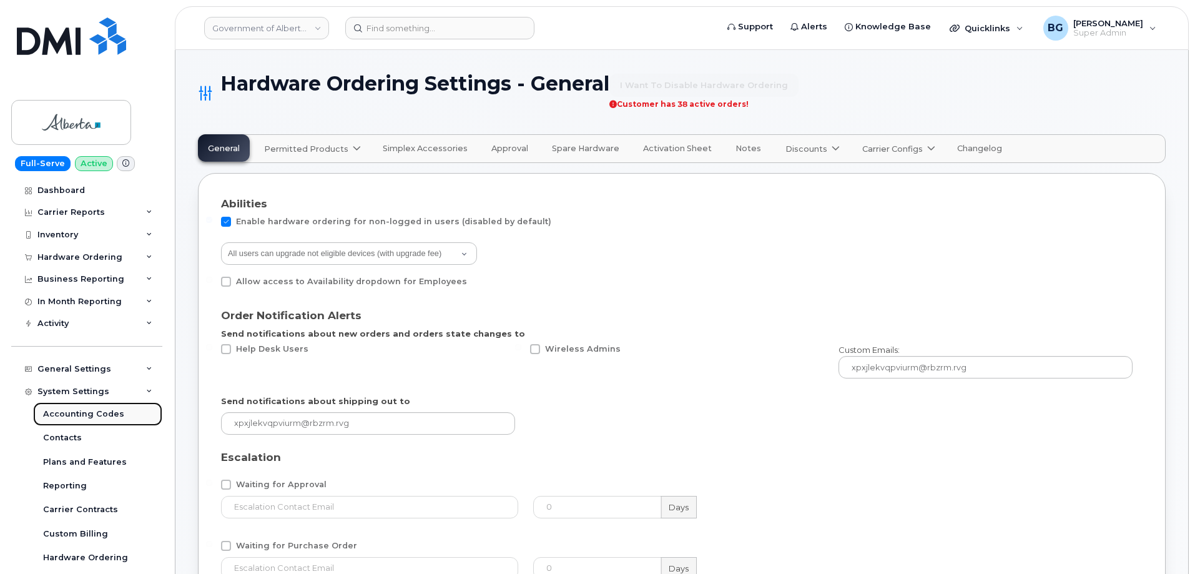
click at [82, 409] on div "Accounting Codes" at bounding box center [83, 413] width 81 height 11
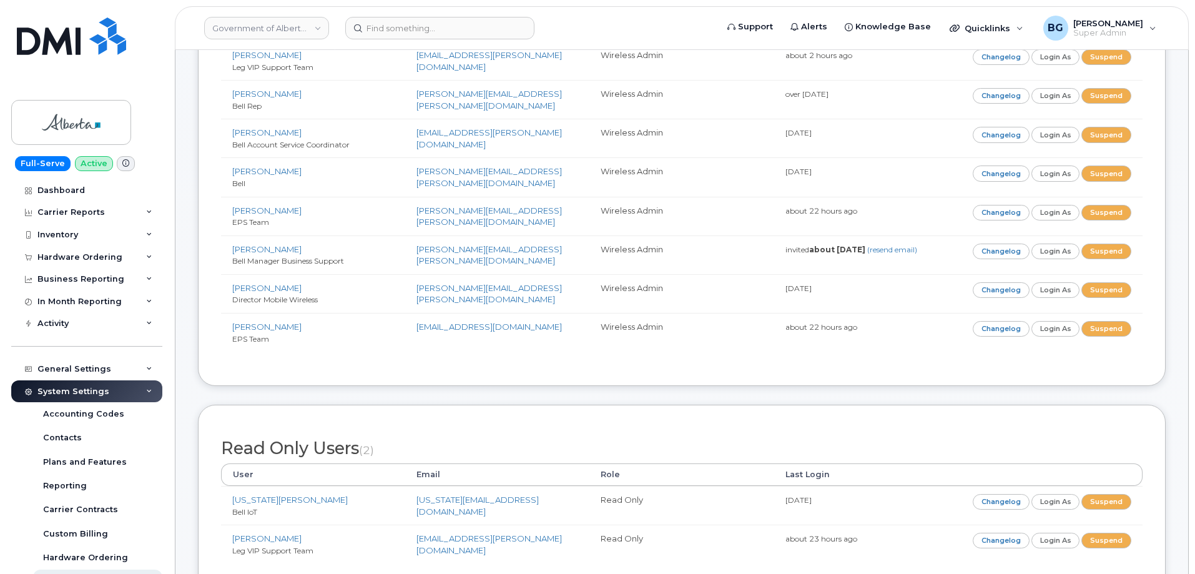
scroll to position [499, 0]
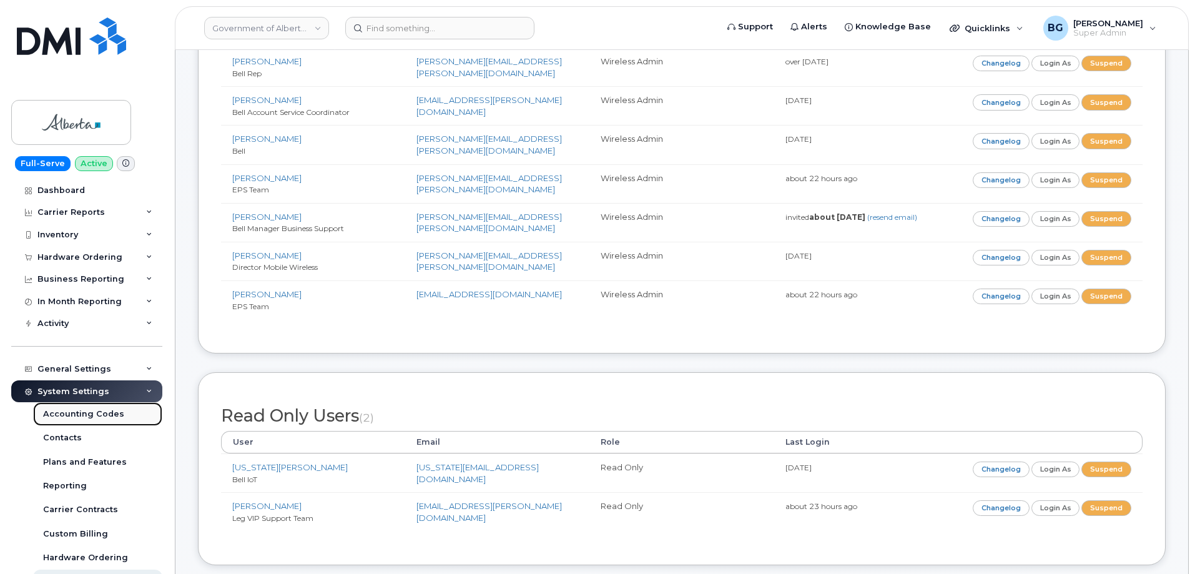
click at [98, 413] on div "Accounting Codes" at bounding box center [83, 413] width 81 height 11
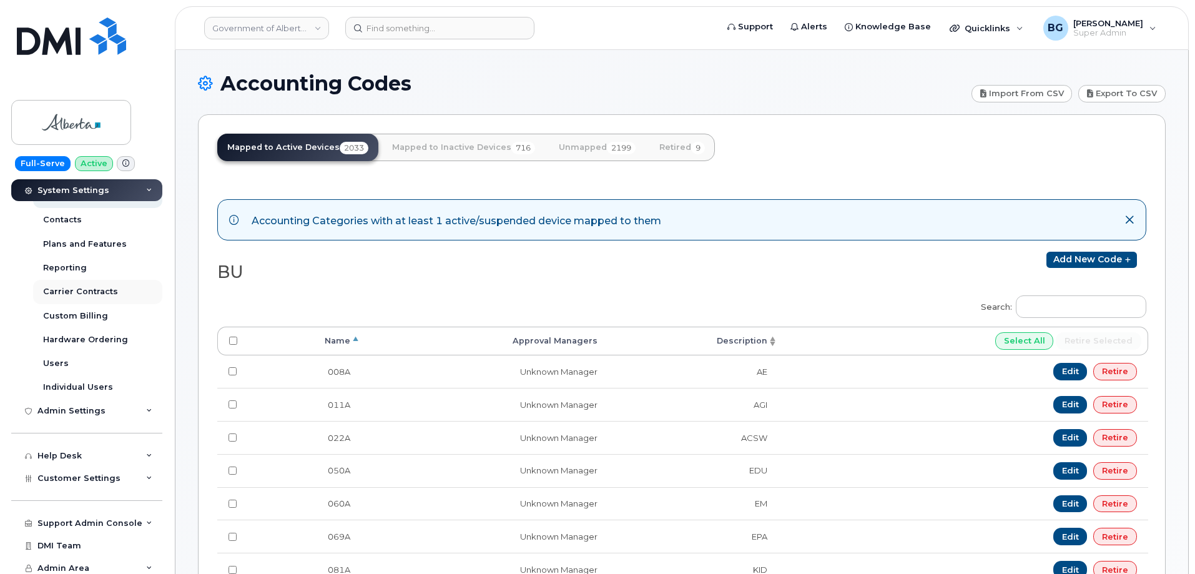
scroll to position [222, 0]
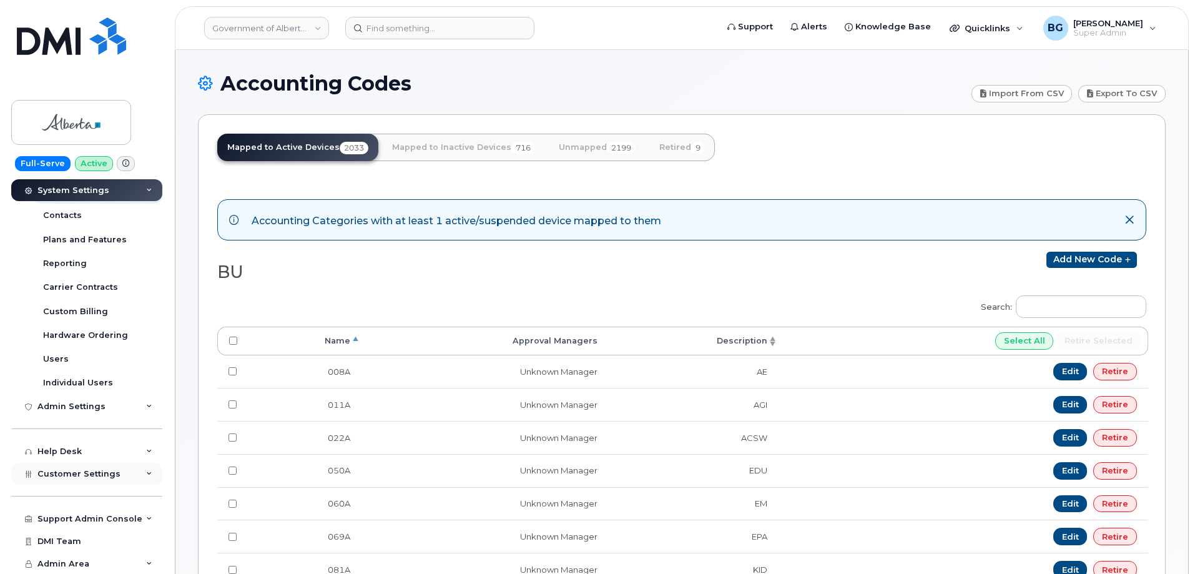
click at [41, 475] on span "Customer Settings" at bounding box center [78, 473] width 83 height 9
click at [64, 495] on div "General" at bounding box center [60, 496] width 34 height 11
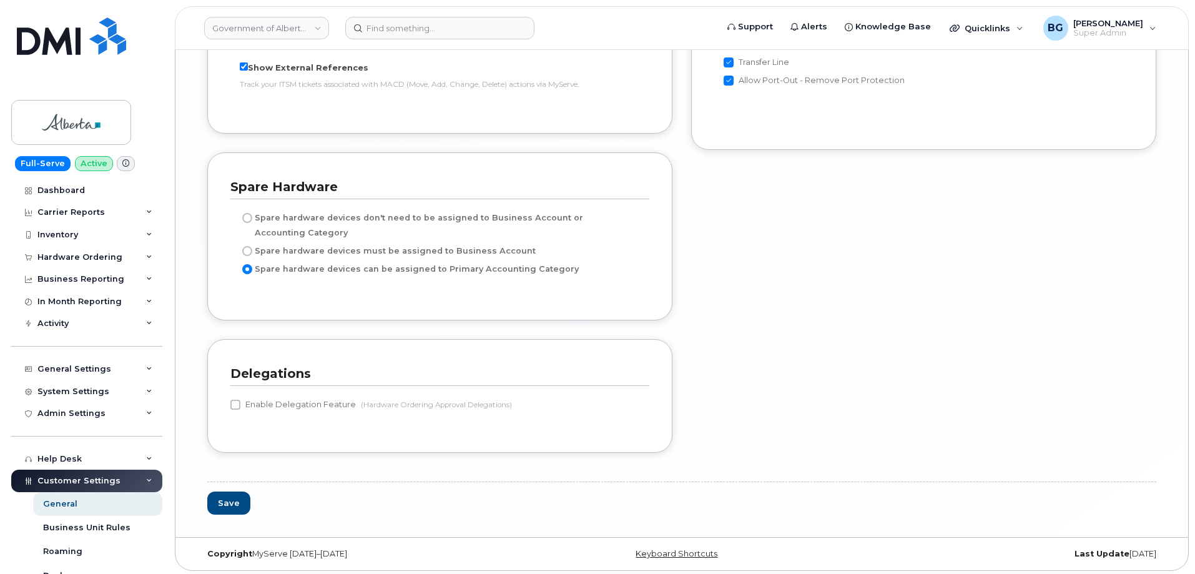
scroll to position [2747, 0]
click at [93, 368] on div "General Settings" at bounding box center [74, 369] width 74 height 10
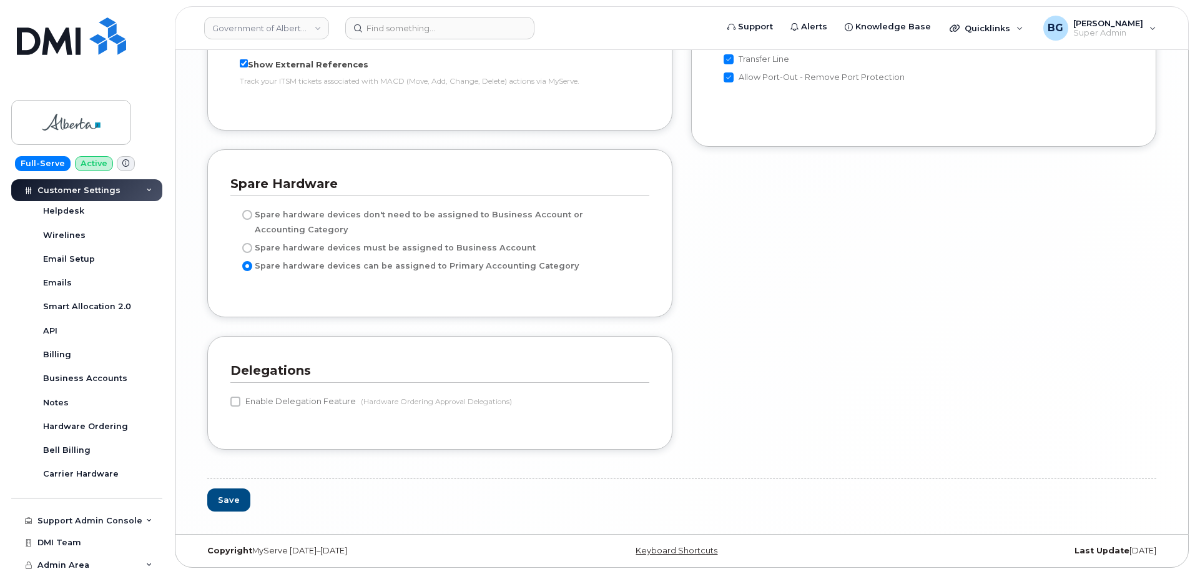
scroll to position [580, 0]
click at [71, 424] on div "Hardware Ordering" at bounding box center [85, 424] width 85 height 11
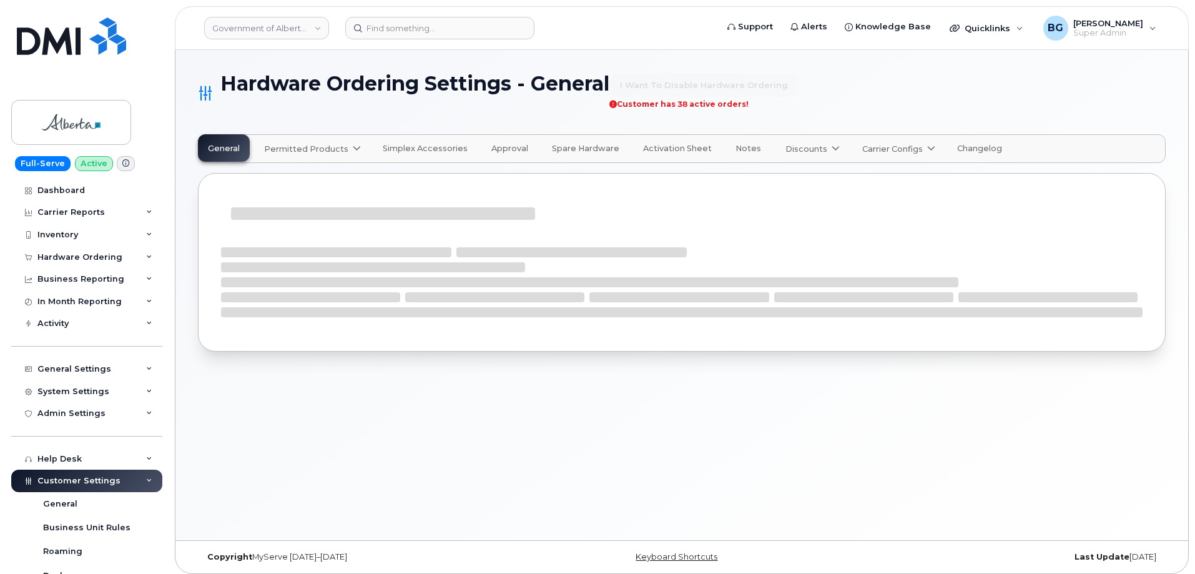
select select "admins"
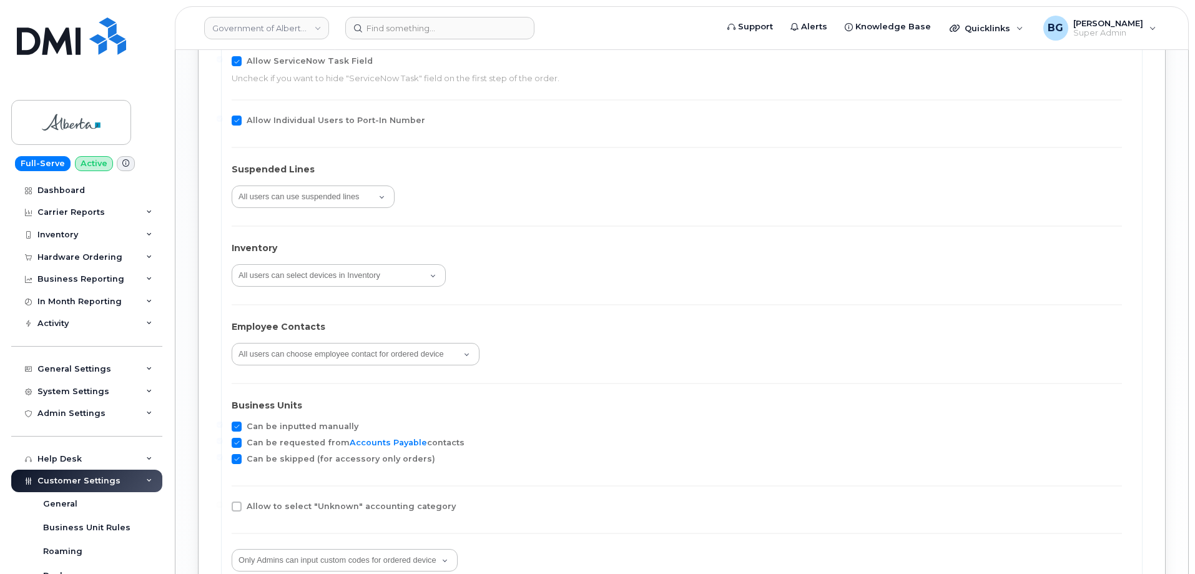
scroll to position [1872, 0]
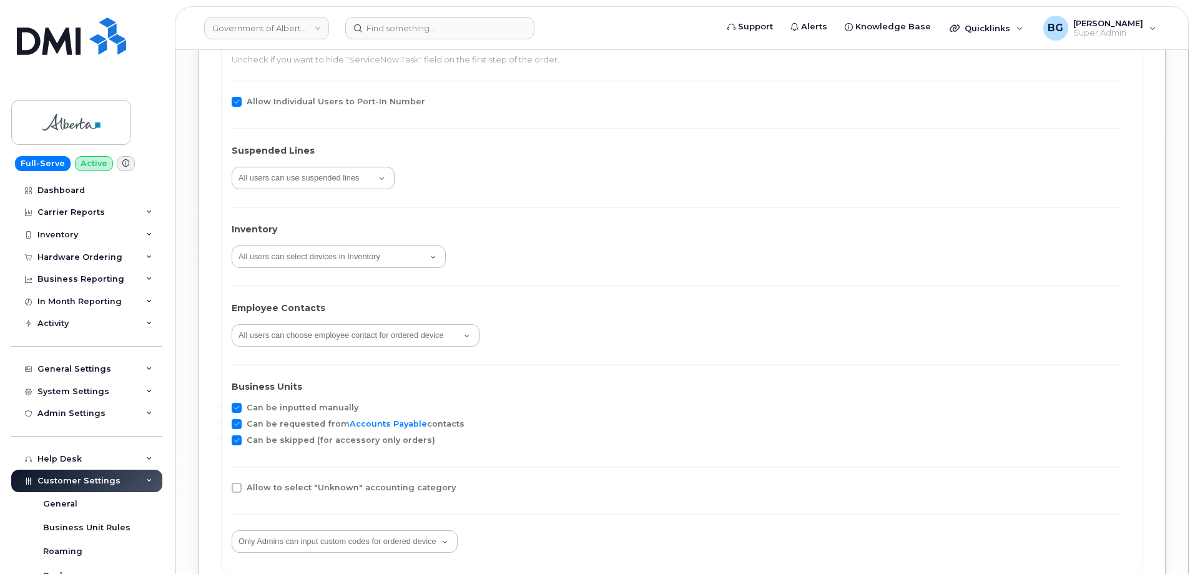
click at [311, 406] on span "Can be inputted manually" at bounding box center [303, 407] width 112 height 9
click at [223, 406] on input "Can be inputted manually" at bounding box center [220, 406] width 6 height 6
checkbox input "false"
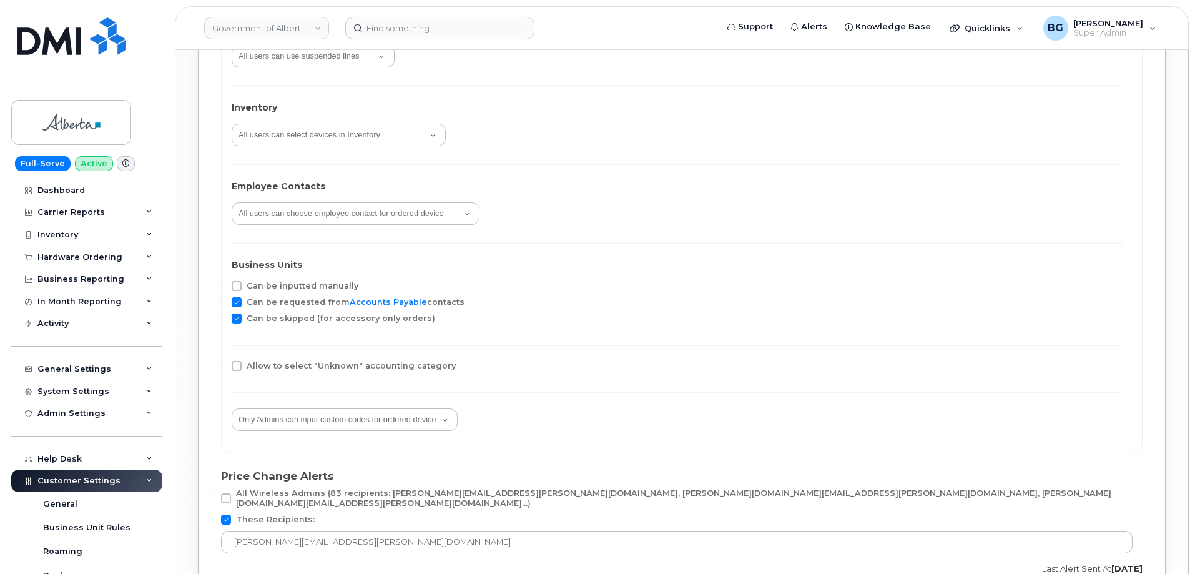
scroll to position [1997, 0]
click at [331, 301] on span "Can be requested from Accounts Payable contacts" at bounding box center [356, 298] width 218 height 9
click at [223, 300] on input "Can be requested from Accounts Payable contacts" at bounding box center [220, 297] width 6 height 6
checkbox input "false"
click at [283, 311] on span "Can be skipped (for accessory only orders)" at bounding box center [341, 314] width 188 height 9
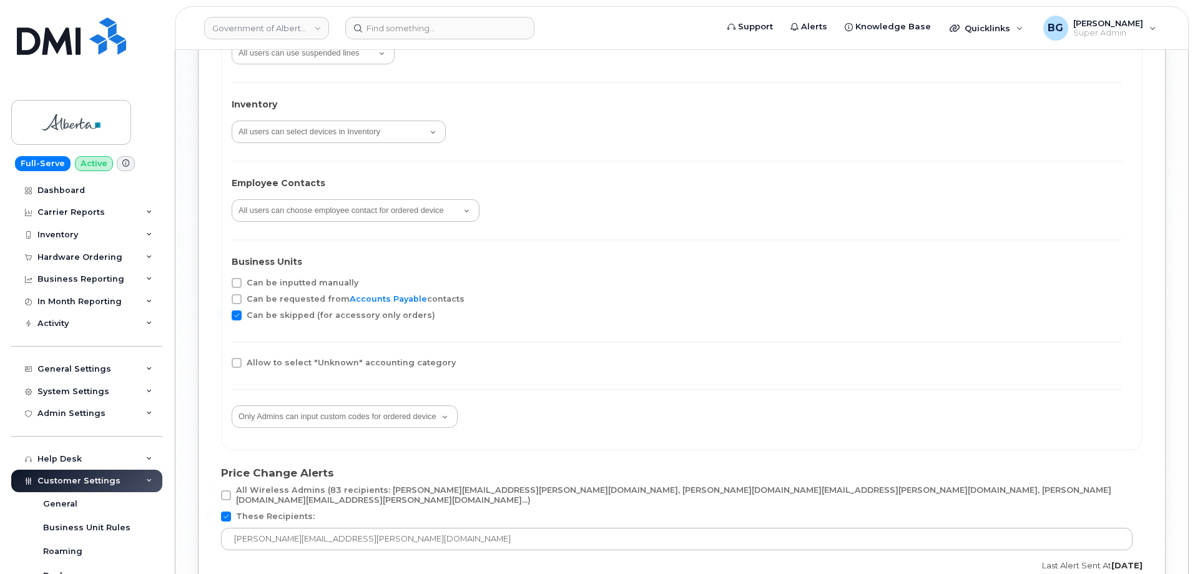
click at [223, 311] on input "Can be skipped (for accessory only orders)" at bounding box center [220, 313] width 6 height 6
checkbox input "false"
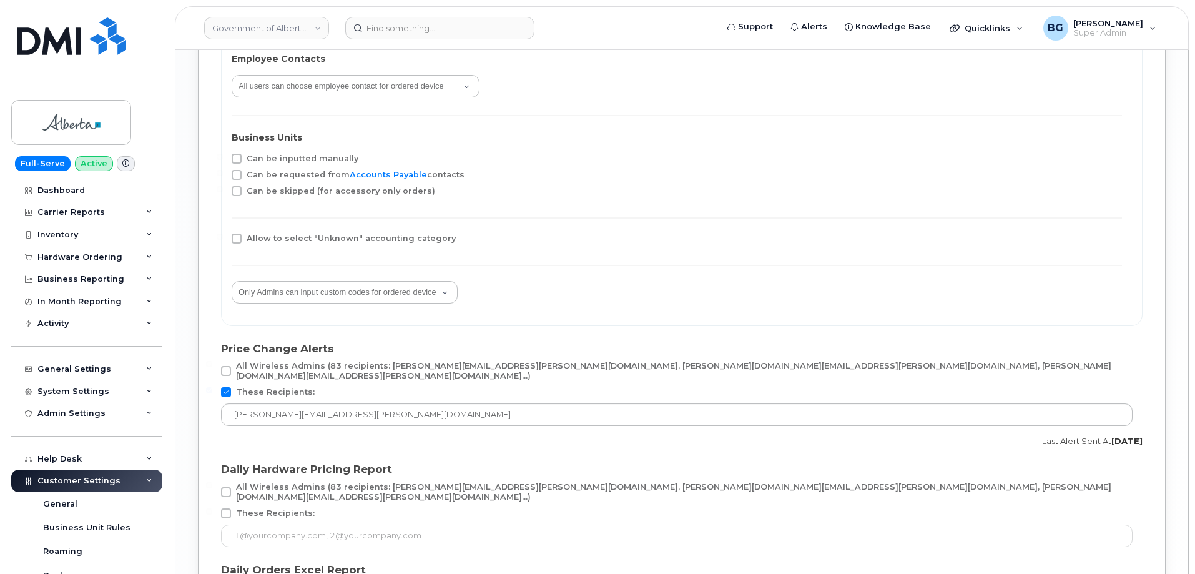
scroll to position [2122, 0]
click at [440, 291] on select "All users can input custom codes for ordered device Only Admins can input custo…" at bounding box center [345, 291] width 226 height 22
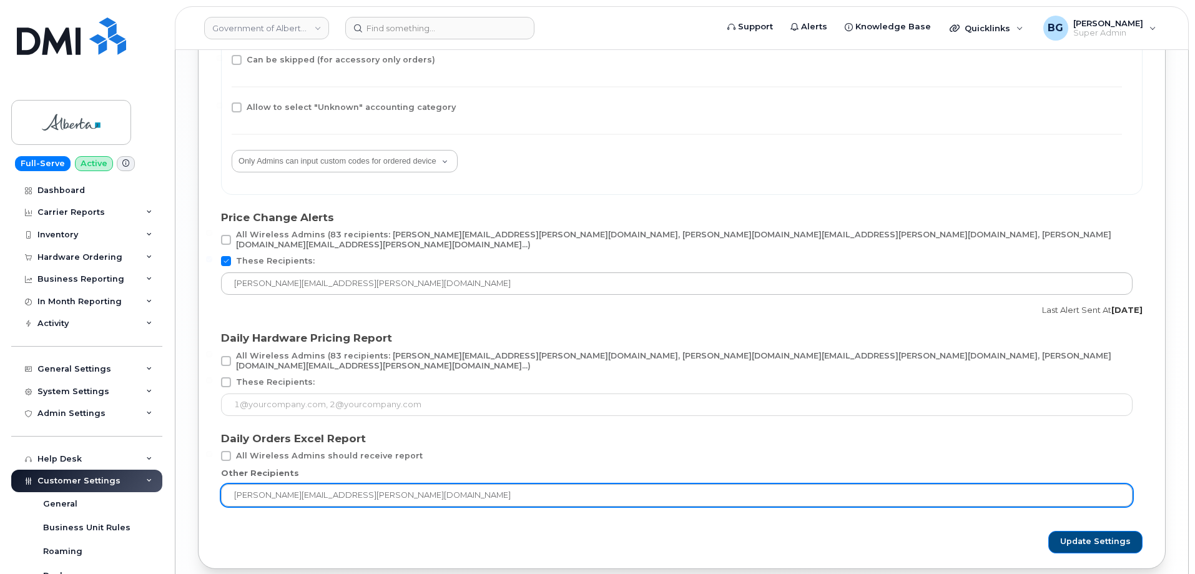
scroll to position [2310, 0]
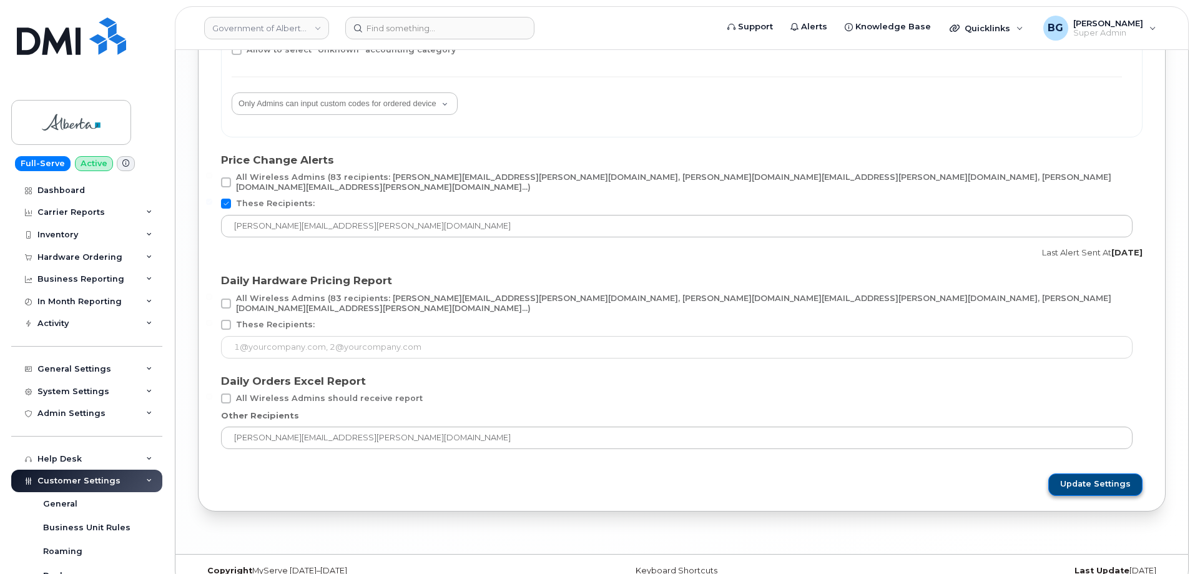
click at [1068, 478] on span "Update Settings" at bounding box center [1095, 483] width 71 height 11
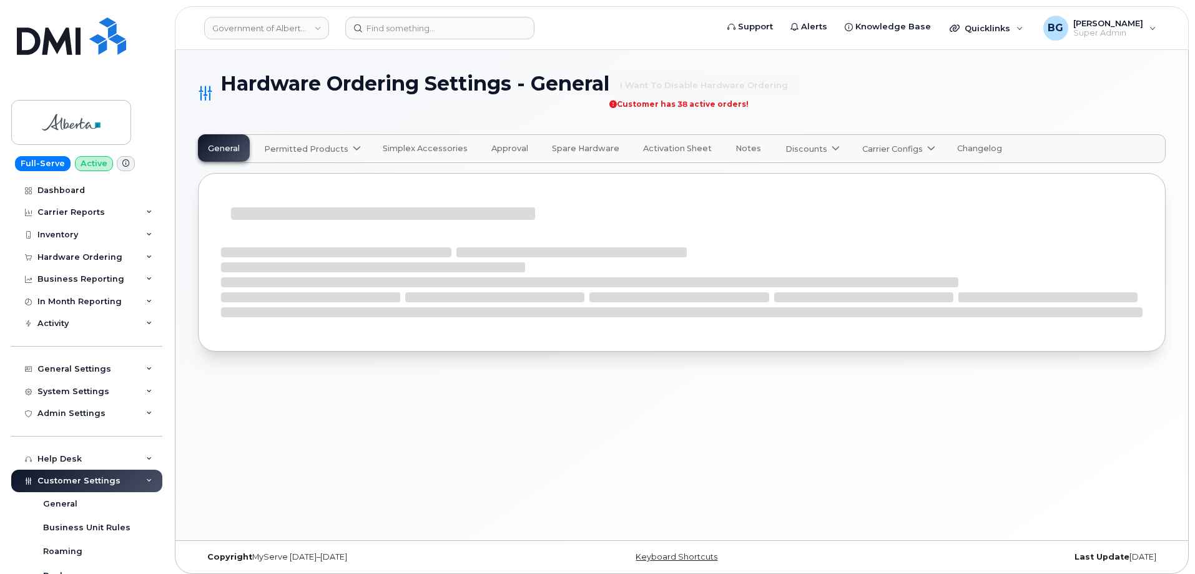
select select "admins"
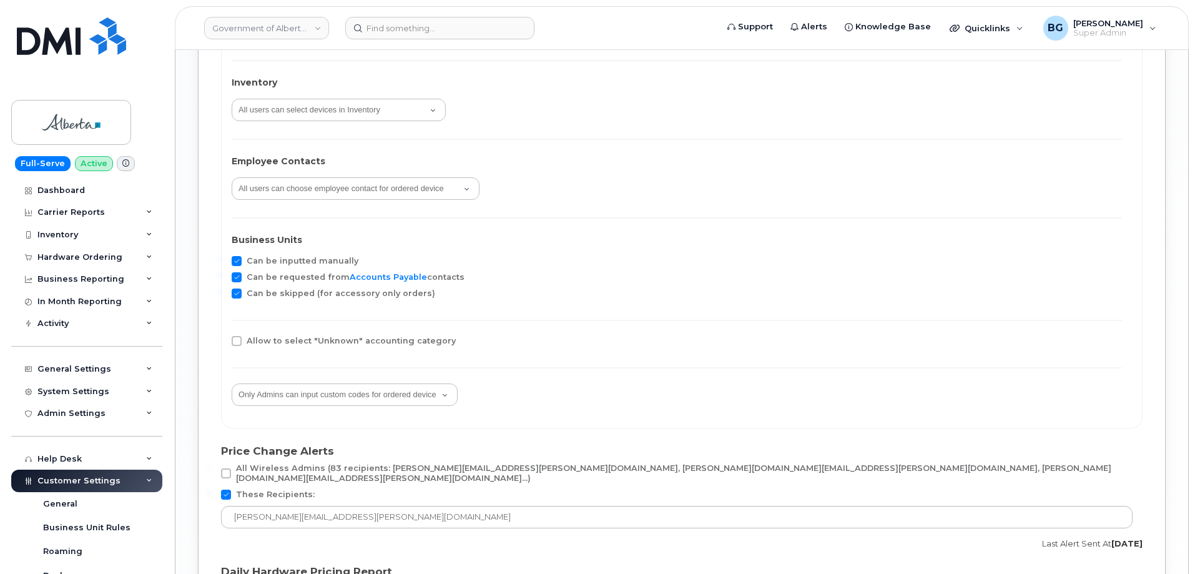
scroll to position [2018, 0]
click at [237, 258] on span at bounding box center [237, 262] width 10 height 10
click at [223, 258] on input "Can be inputted manually" at bounding box center [220, 260] width 6 height 6
checkbox input "false"
click at [237, 273] on span at bounding box center [237, 278] width 10 height 10
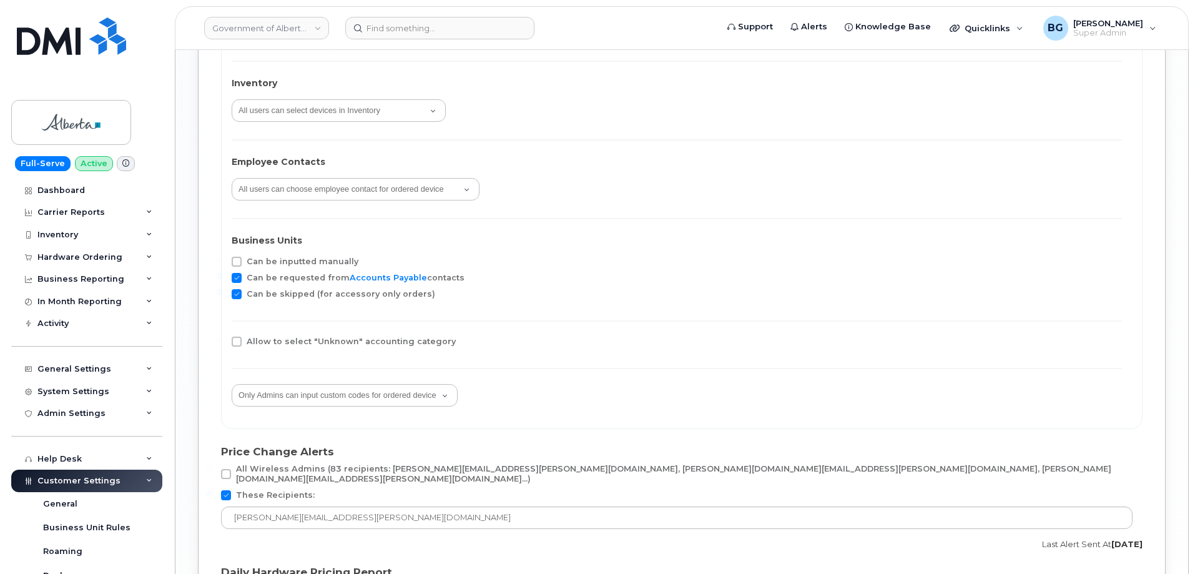
click at [223, 273] on input "Can be requested from Accounts Payable contacts" at bounding box center [220, 276] width 6 height 6
checkbox input "false"
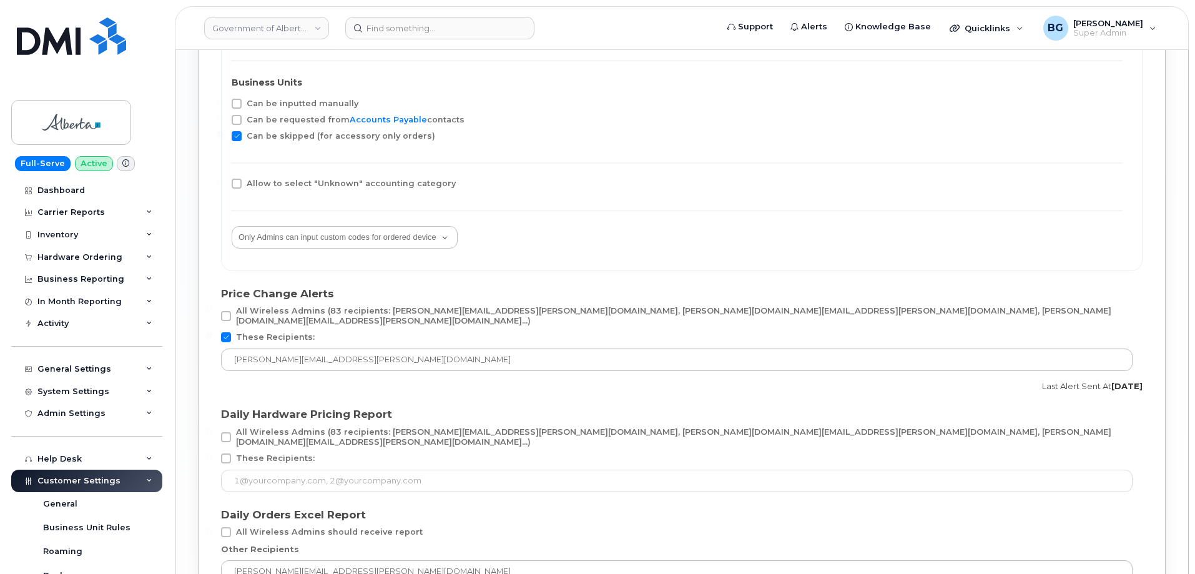
scroll to position [2268, 0]
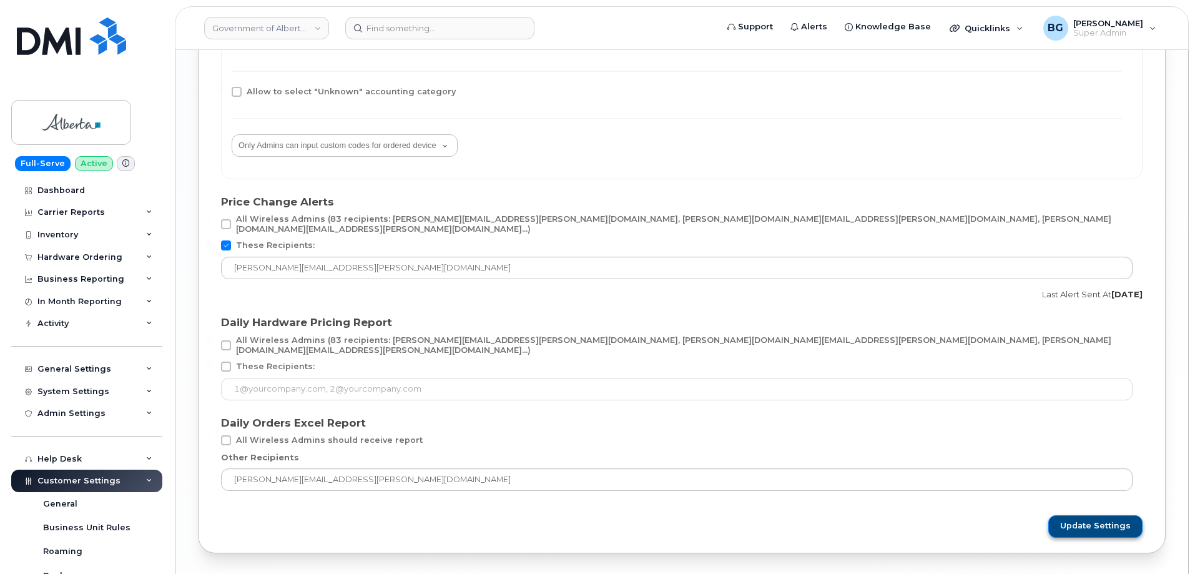
click at [1107, 520] on span "Update Settings" at bounding box center [1095, 525] width 71 height 11
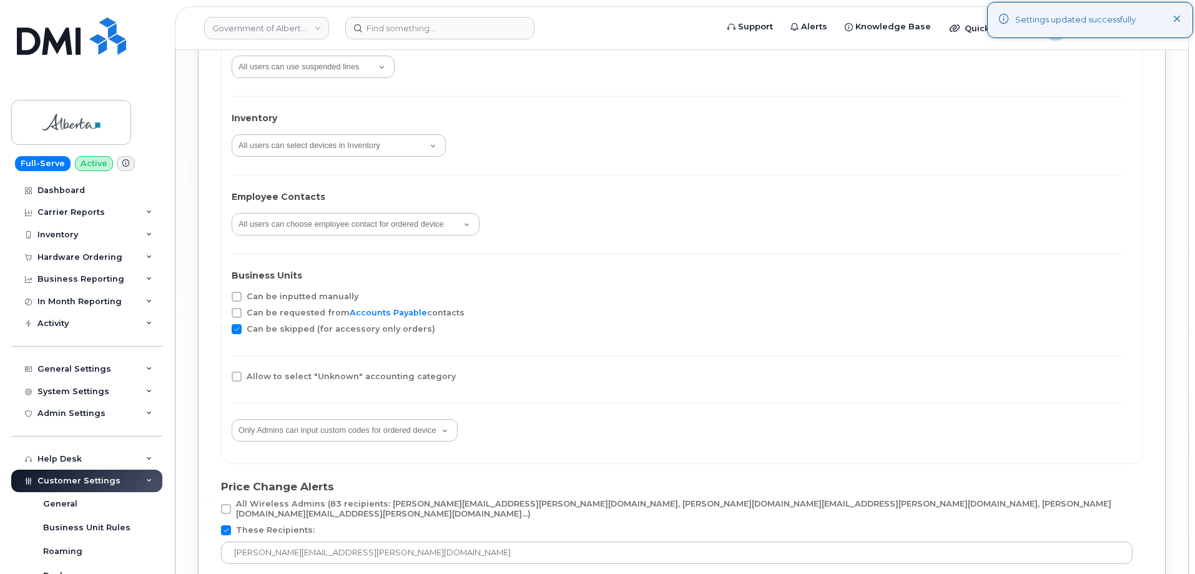
scroll to position [1977, 0]
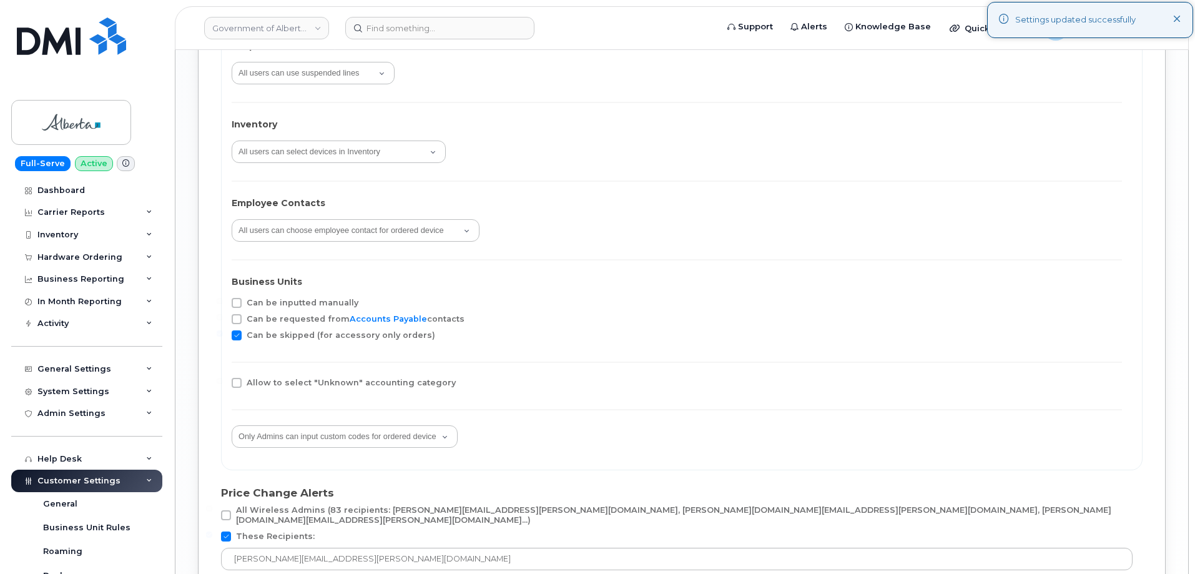
click at [232, 332] on span at bounding box center [237, 335] width 10 height 10
click at [223, 332] on input "Can be skipped (for accessory only orders)" at bounding box center [220, 333] width 6 height 6
checkbox input "false"
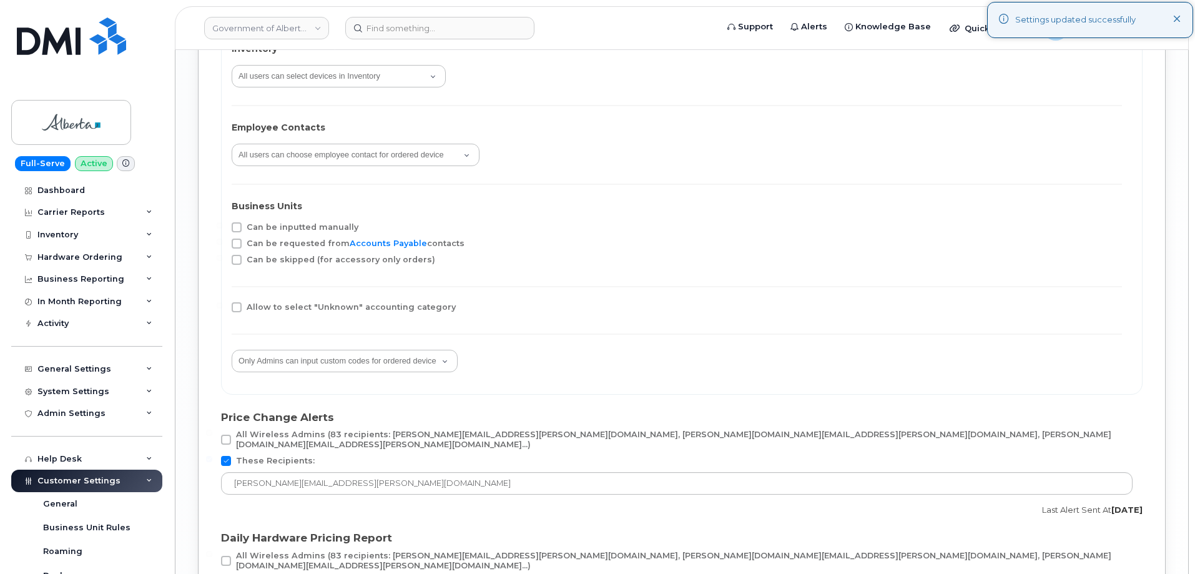
scroll to position [2268, 0]
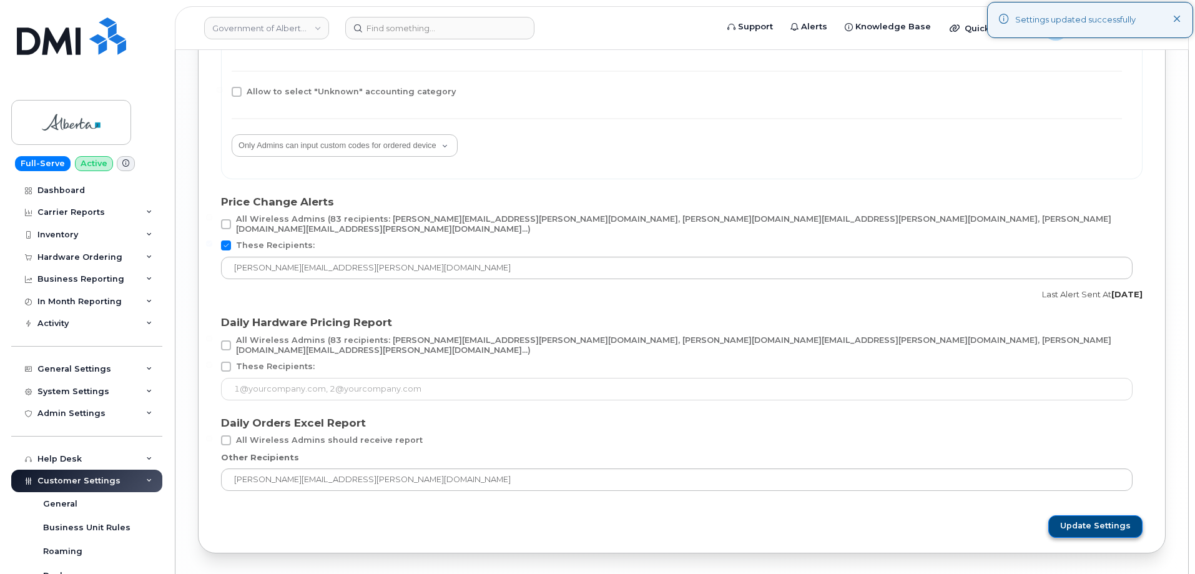
click at [1092, 520] on span "Update Settings" at bounding box center [1095, 525] width 71 height 11
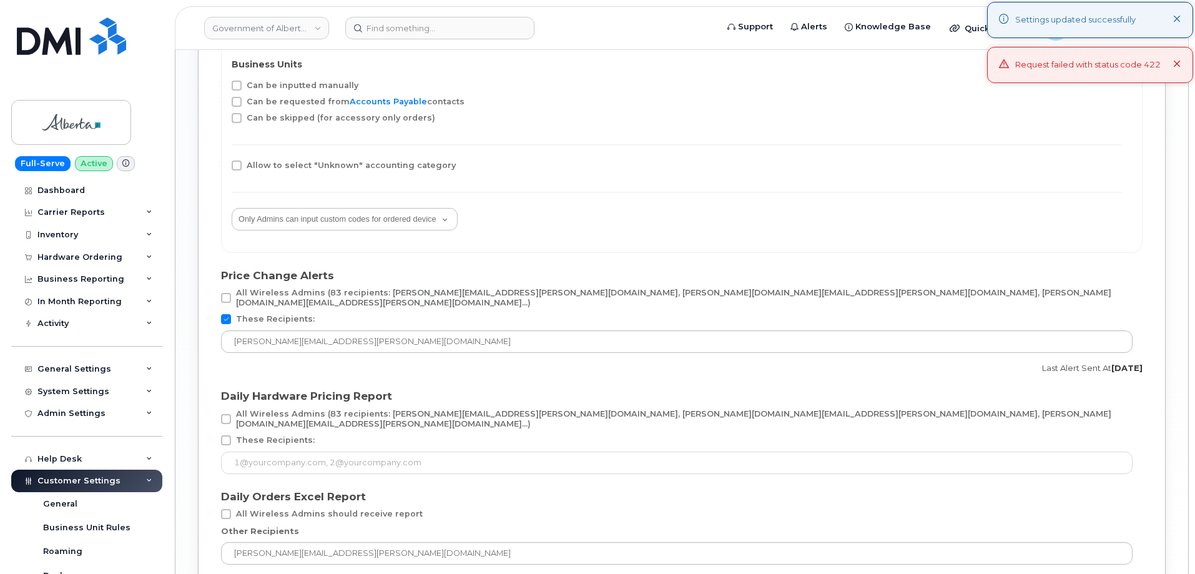
scroll to position [1935, 0]
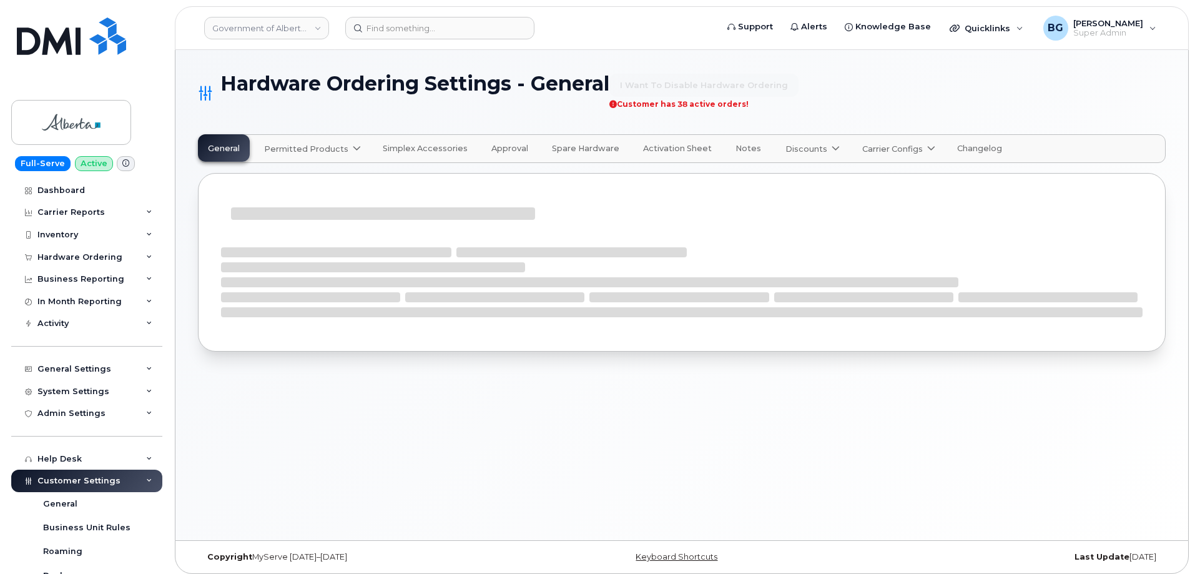
select select "admins"
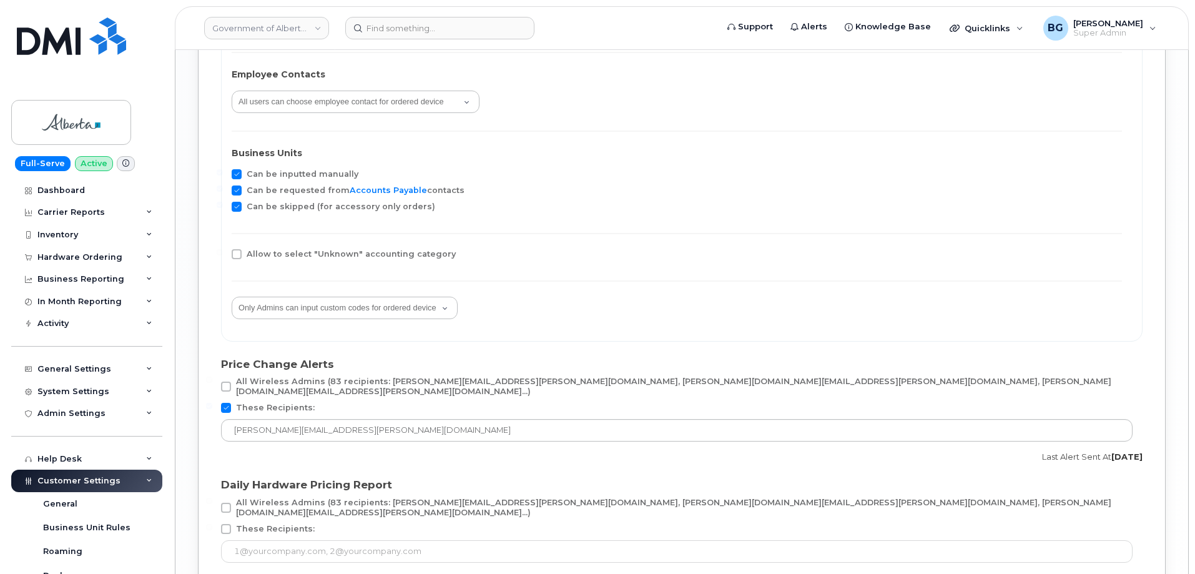
scroll to position [2102, 0]
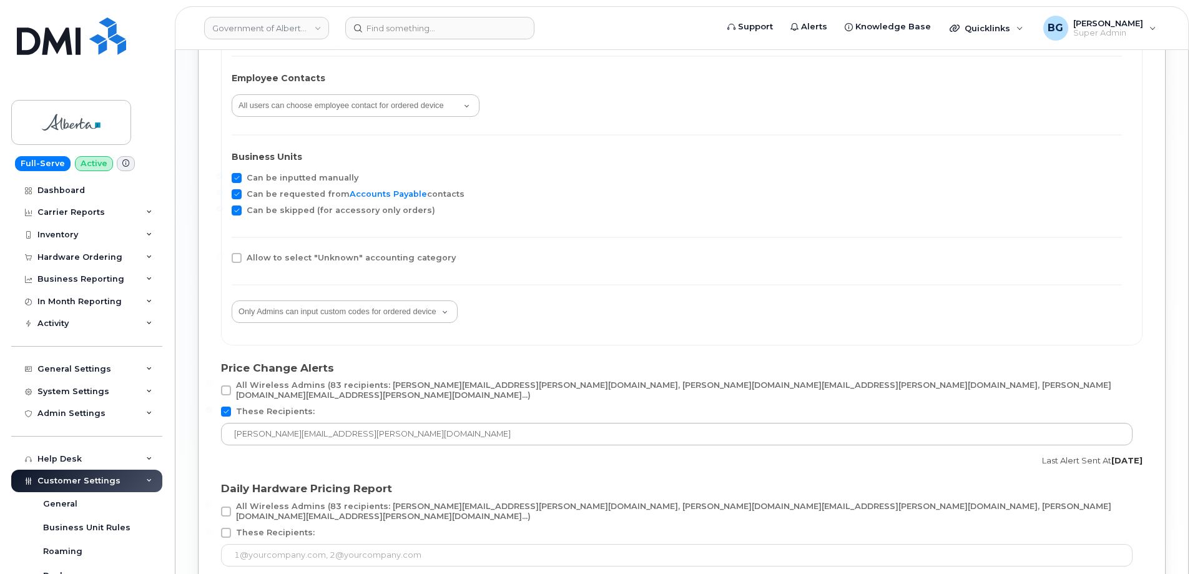
click at [232, 179] on span at bounding box center [237, 178] width 10 height 10
click at [223, 179] on input "Can be inputted manually" at bounding box center [220, 176] width 6 height 6
checkbox input "false"
click at [232, 193] on span at bounding box center [237, 194] width 10 height 10
click at [223, 193] on input "Can be requested from Accounts Payable contacts" at bounding box center [220, 192] width 6 height 6
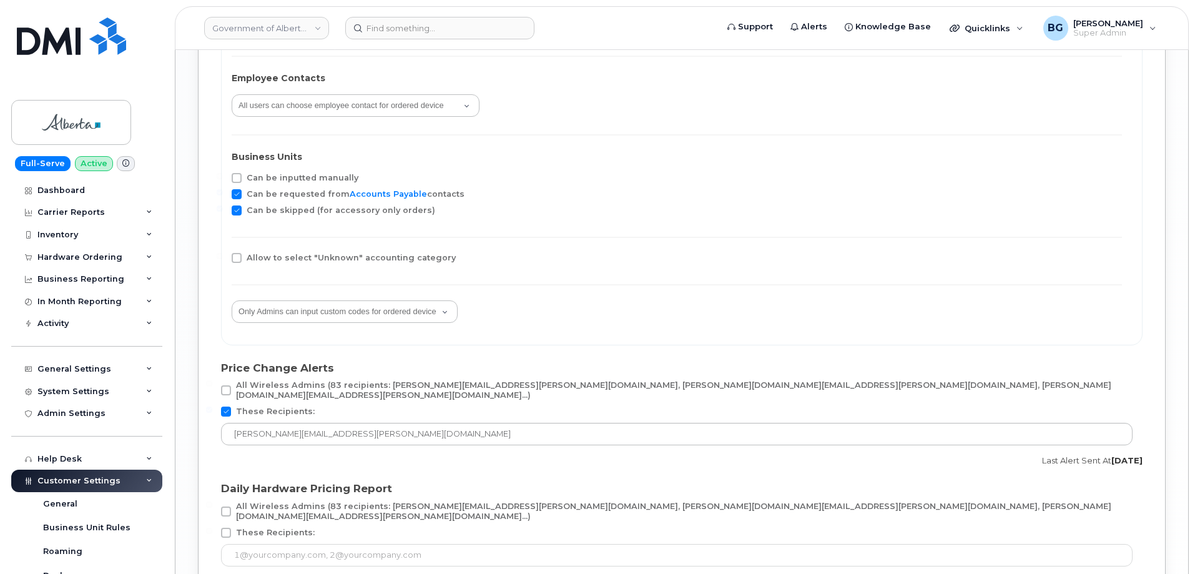
checkbox input "false"
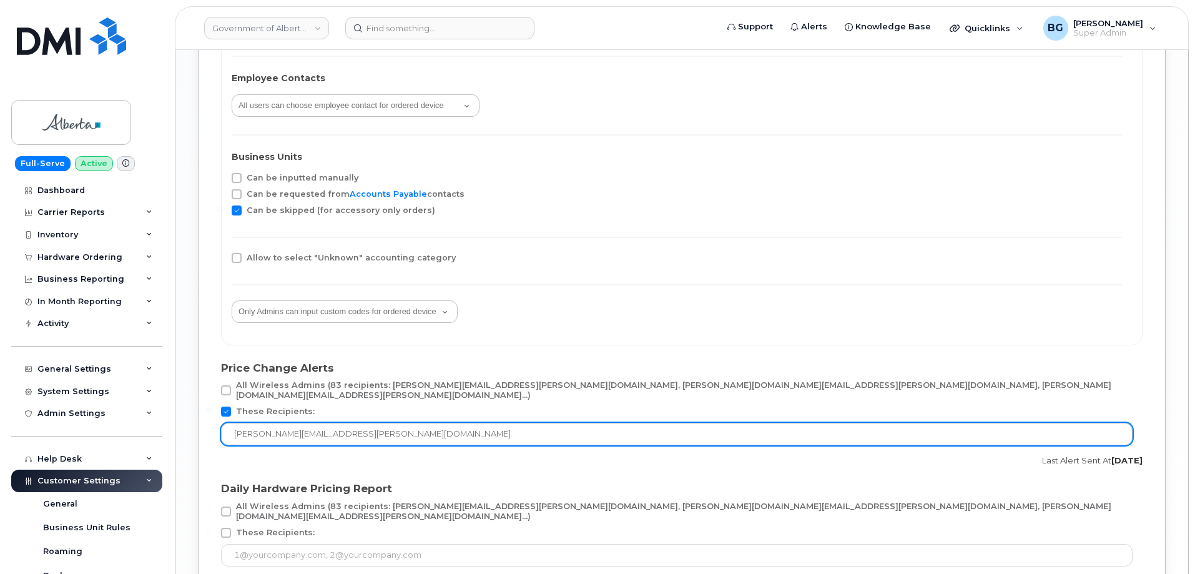
scroll to position [2310, 0]
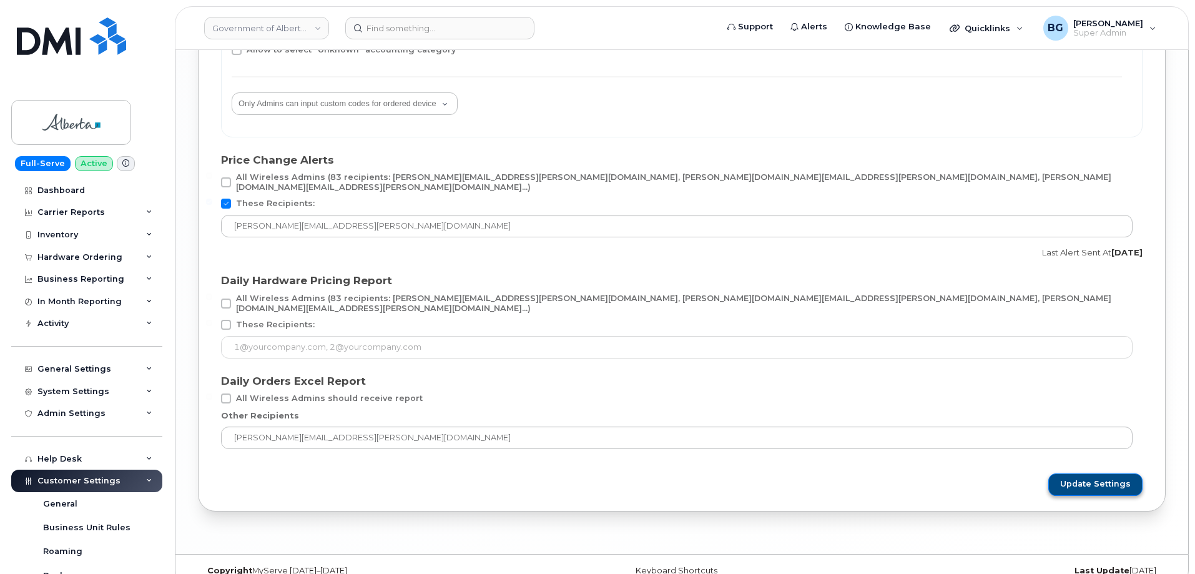
click at [1085, 478] on span "Update Settings" at bounding box center [1095, 483] width 71 height 11
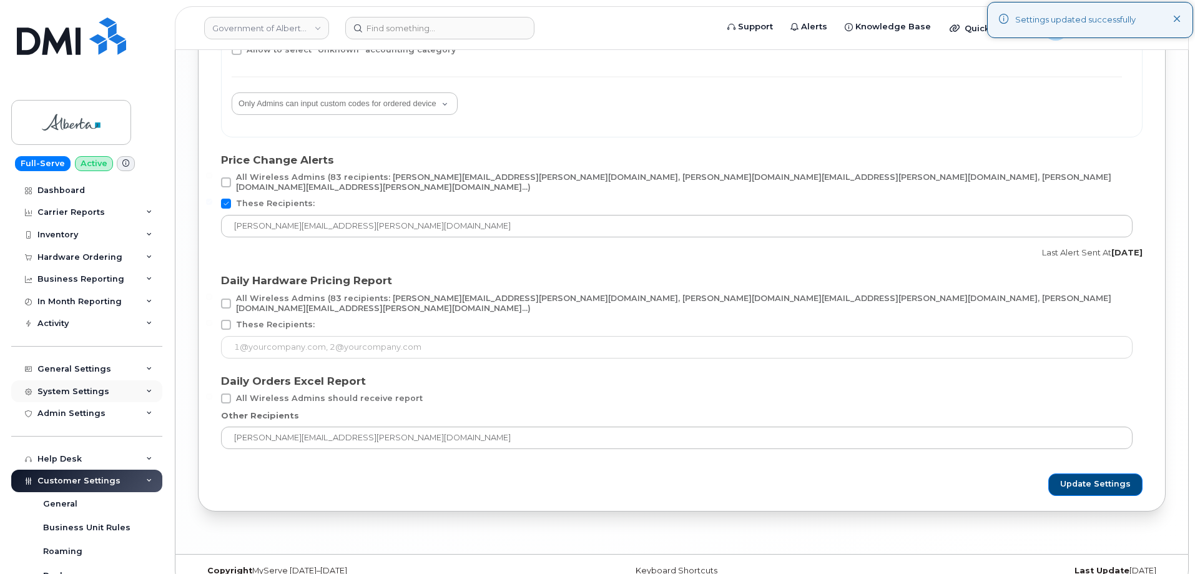
click at [72, 398] on div "System Settings" at bounding box center [86, 391] width 151 height 22
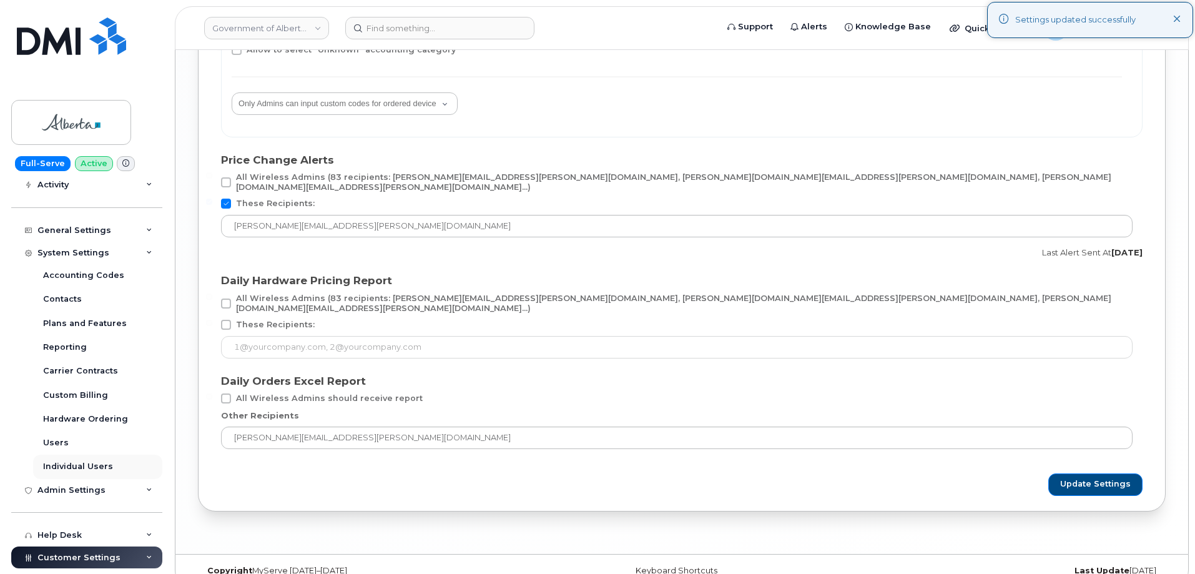
scroll to position [208, 0]
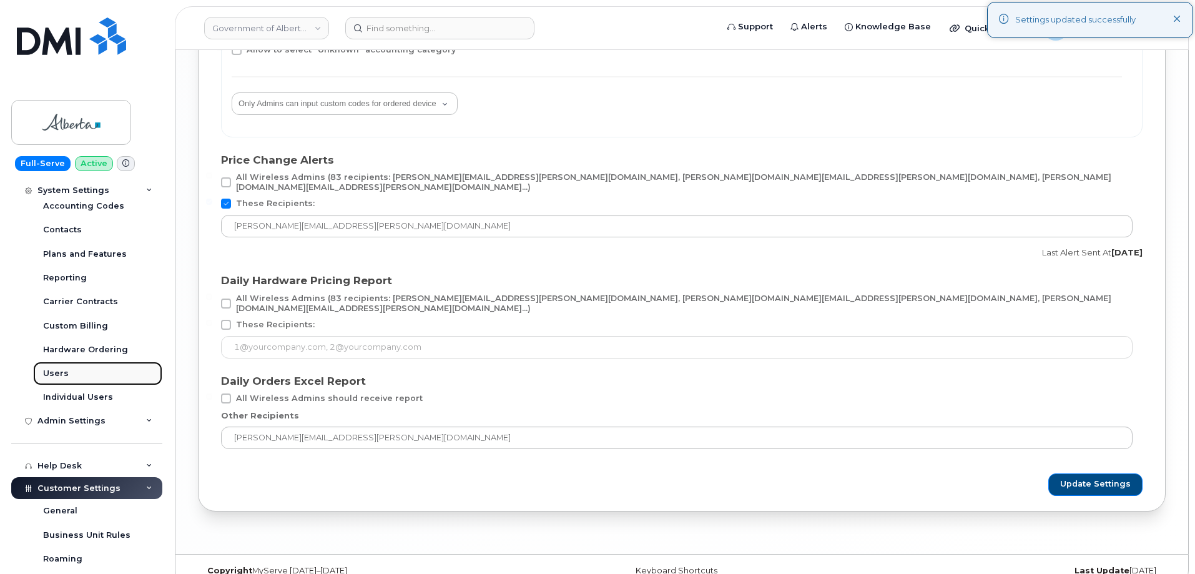
click at [56, 373] on div "Users" at bounding box center [56, 373] width 26 height 11
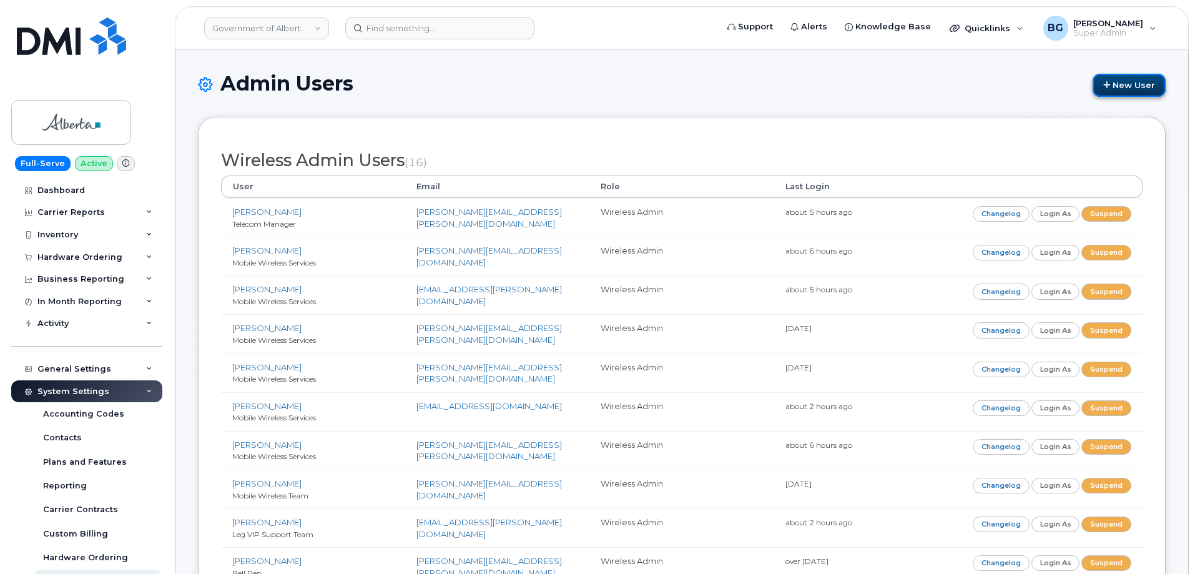
click at [1117, 85] on link "New User" at bounding box center [1128, 85] width 73 height 23
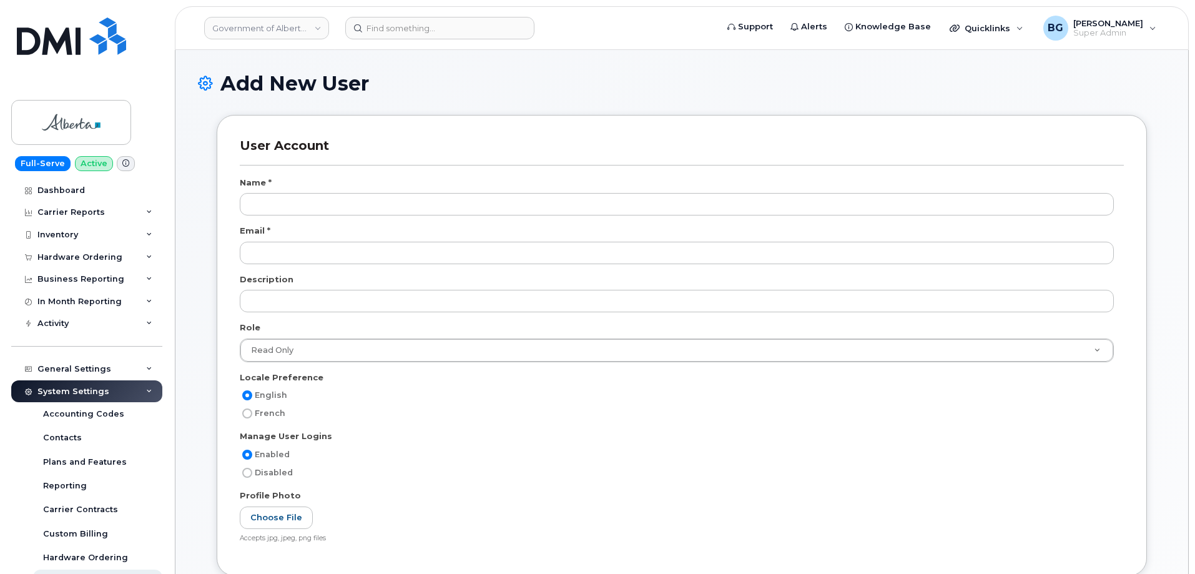
select select
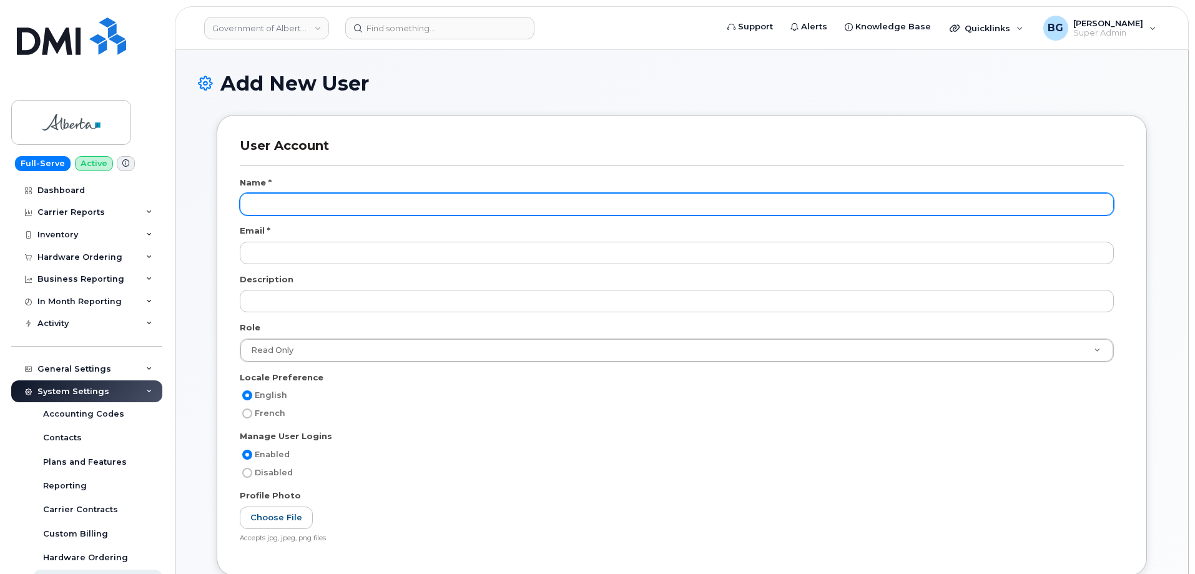
scroll to position [2784, 0]
click at [295, 203] on input "text" at bounding box center [677, 204] width 874 height 22
type input "Test Admin"
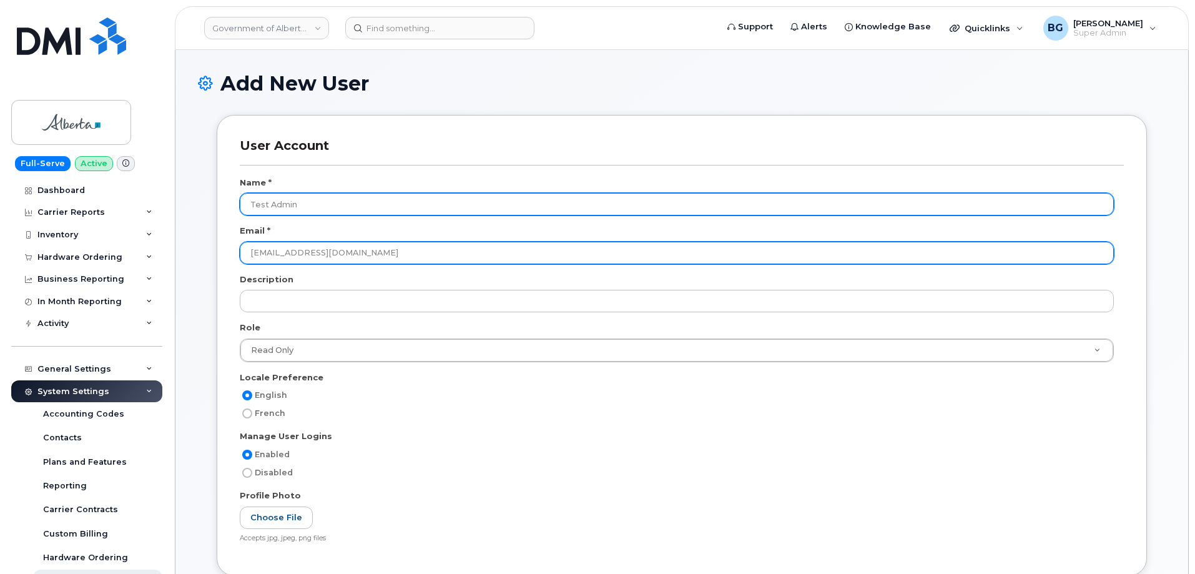
type input "[EMAIL_ADDRESS][DOMAIN_NAME]"
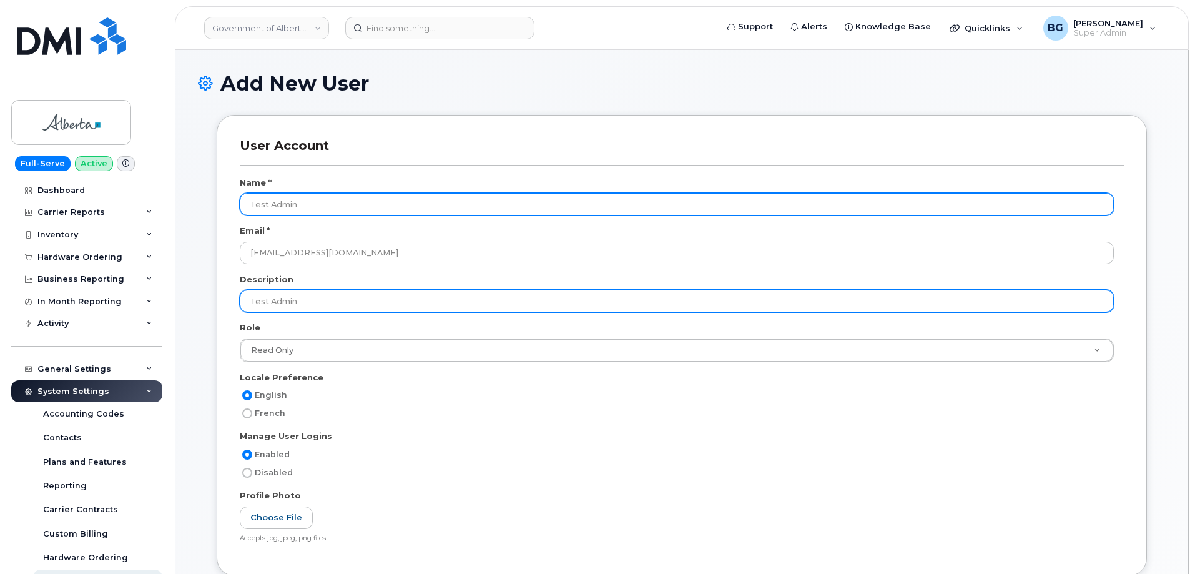
type input "Test Admin"
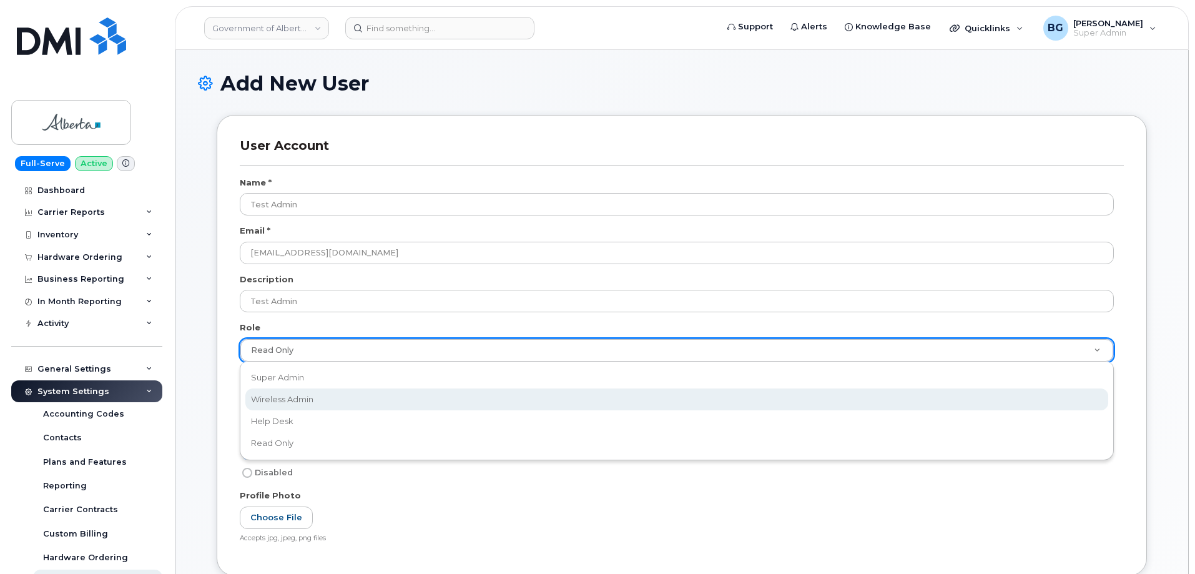
select select "wireless_admin"
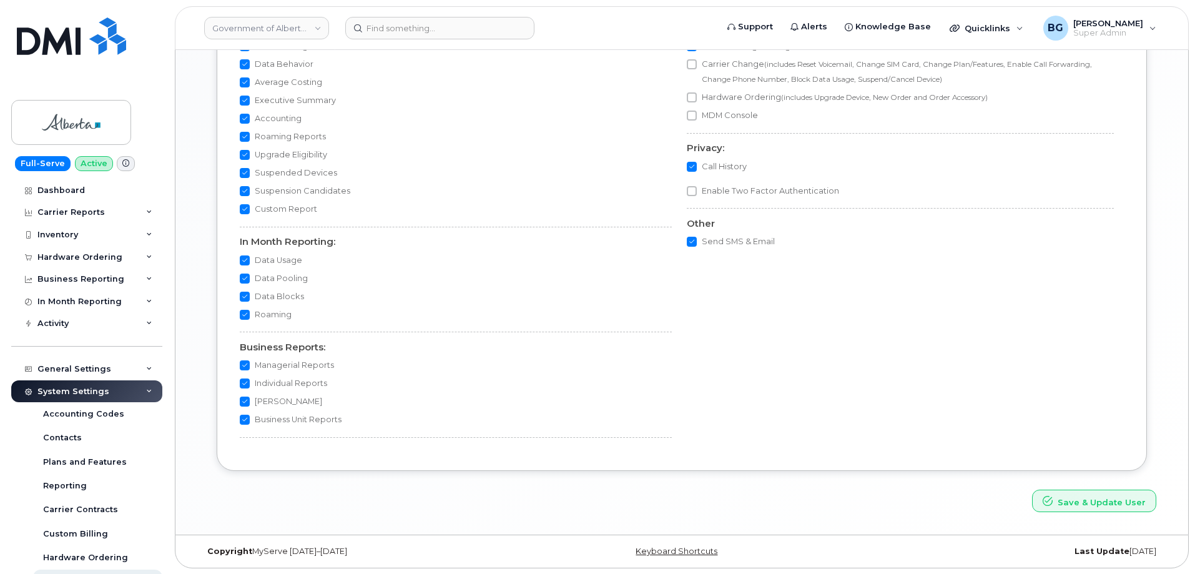
scroll to position [1081, 0]
click at [1085, 499] on button "Save & Update User" at bounding box center [1094, 500] width 124 height 23
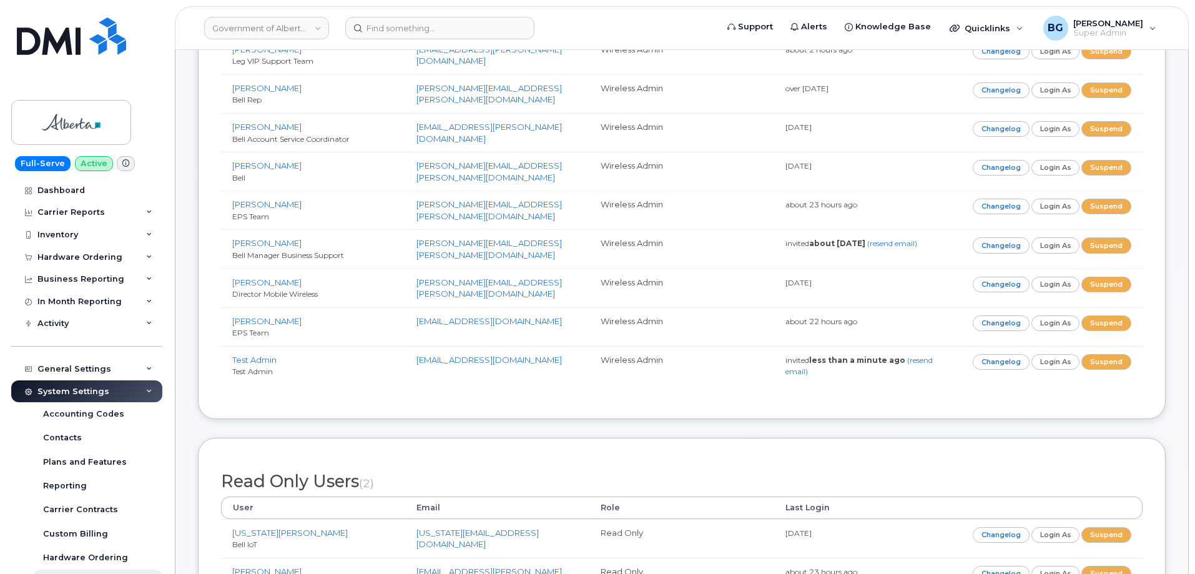
scroll to position [541, 0]
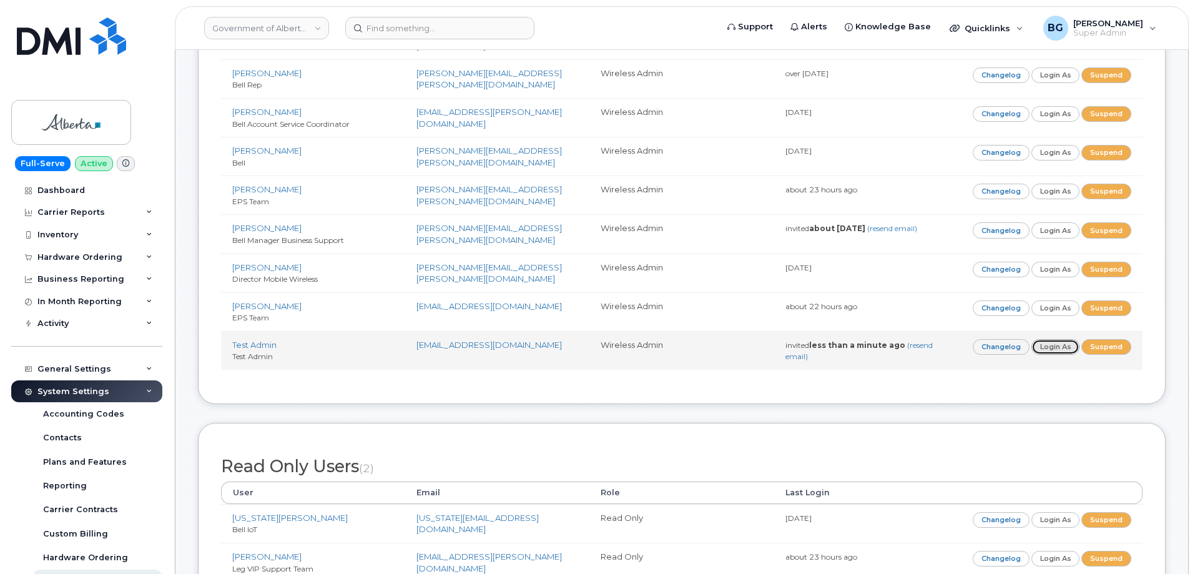
click at [1055, 345] on link "Login as" at bounding box center [1055, 347] width 49 height 16
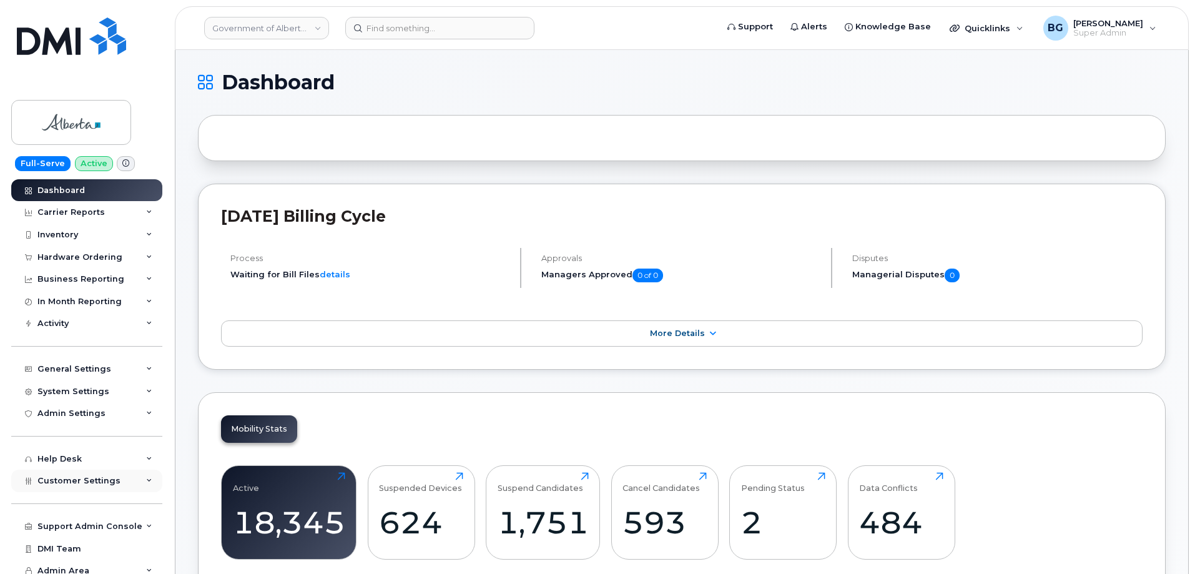
click at [74, 481] on span "Customer Settings" at bounding box center [78, 480] width 83 height 9
click at [74, 479] on span "Customer Settings" at bounding box center [78, 480] width 83 height 9
click at [82, 388] on div "System Settings" at bounding box center [73, 391] width 72 height 10
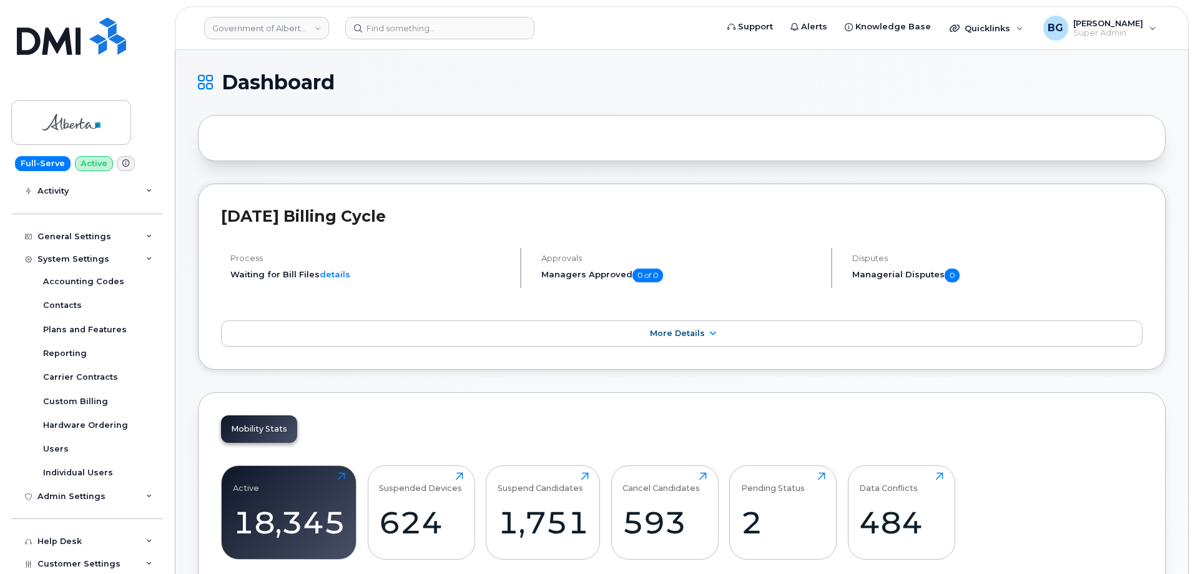
scroll to position [167, 0]
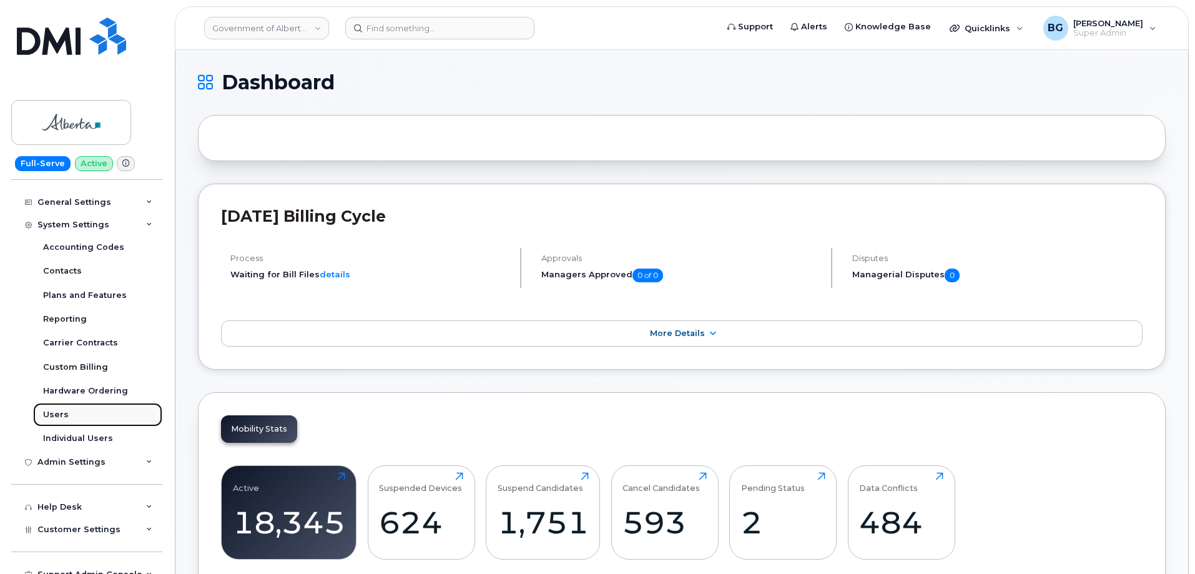
click at [56, 415] on div "Users" at bounding box center [56, 414] width 26 height 11
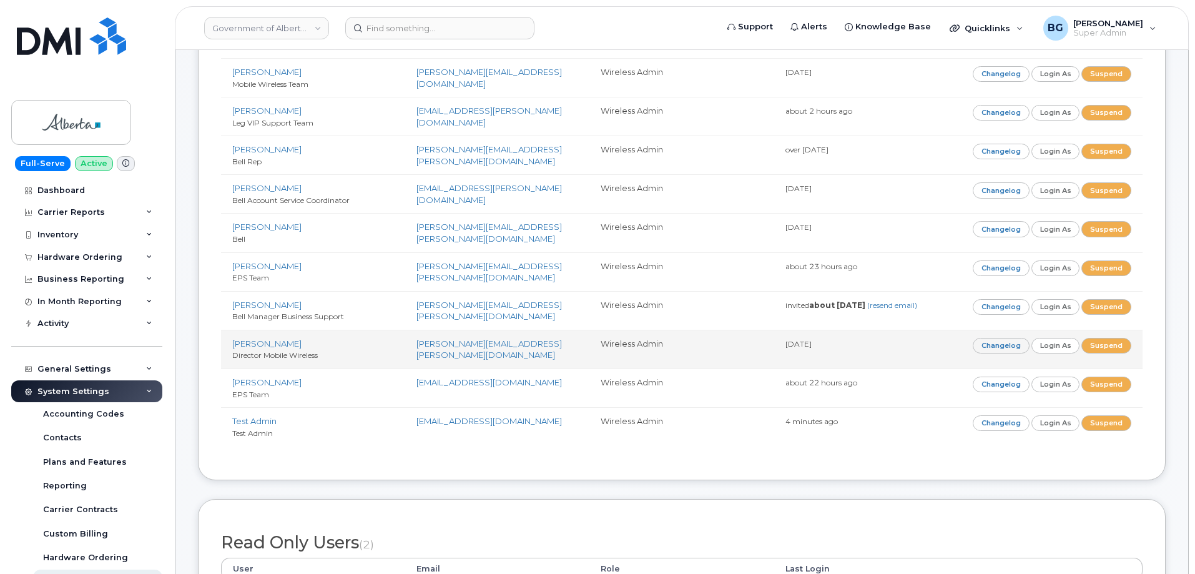
scroll to position [541, 0]
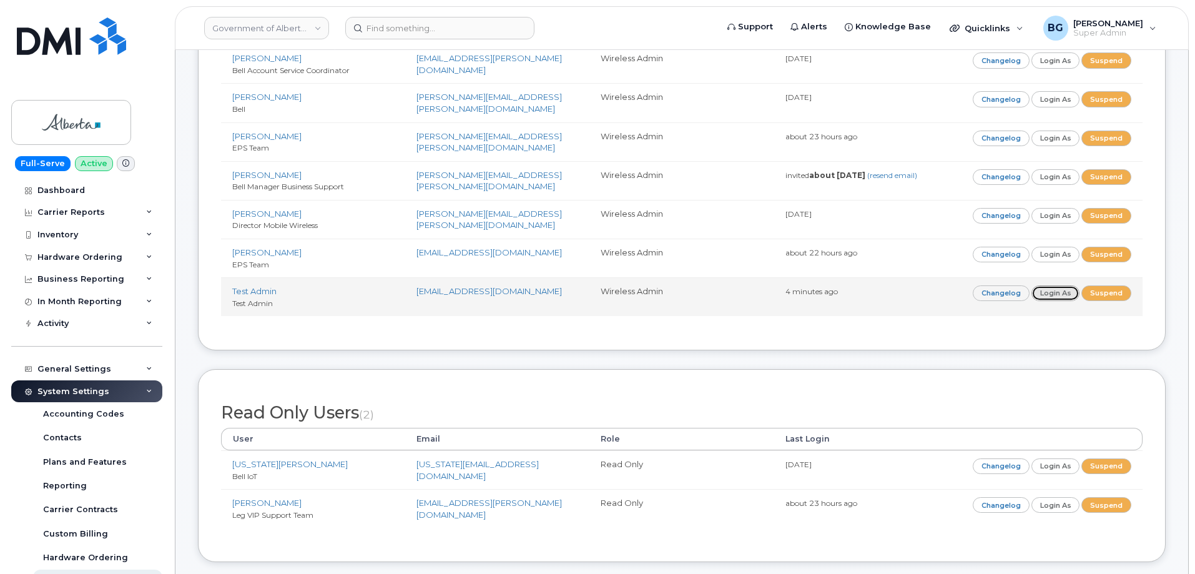
click at [1060, 293] on link "Login as" at bounding box center [1055, 293] width 49 height 16
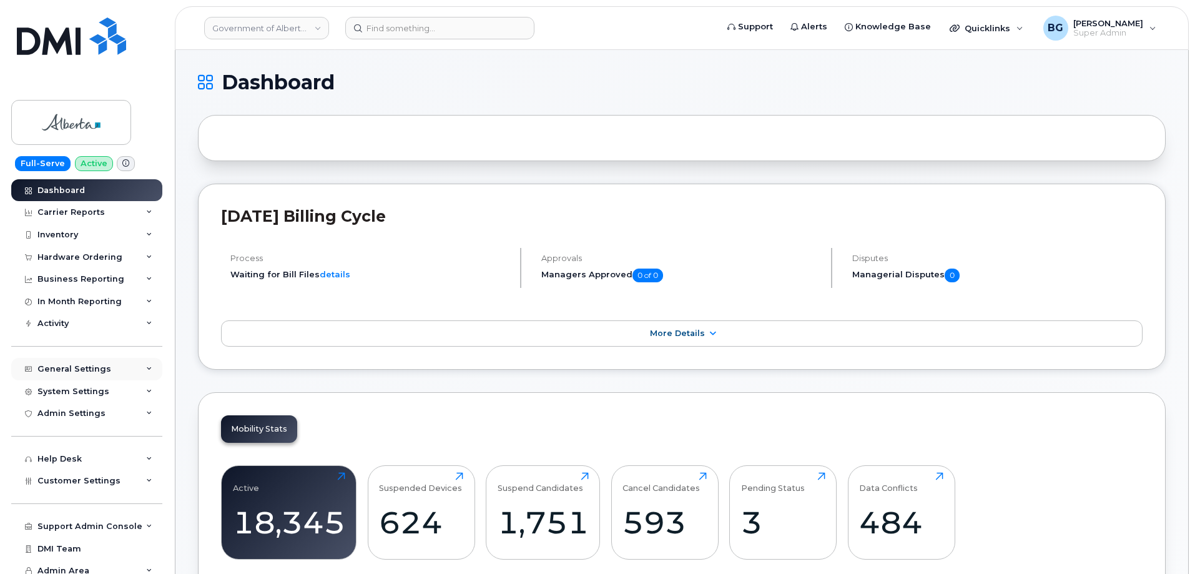
click at [76, 371] on div "General Settings" at bounding box center [74, 369] width 74 height 10
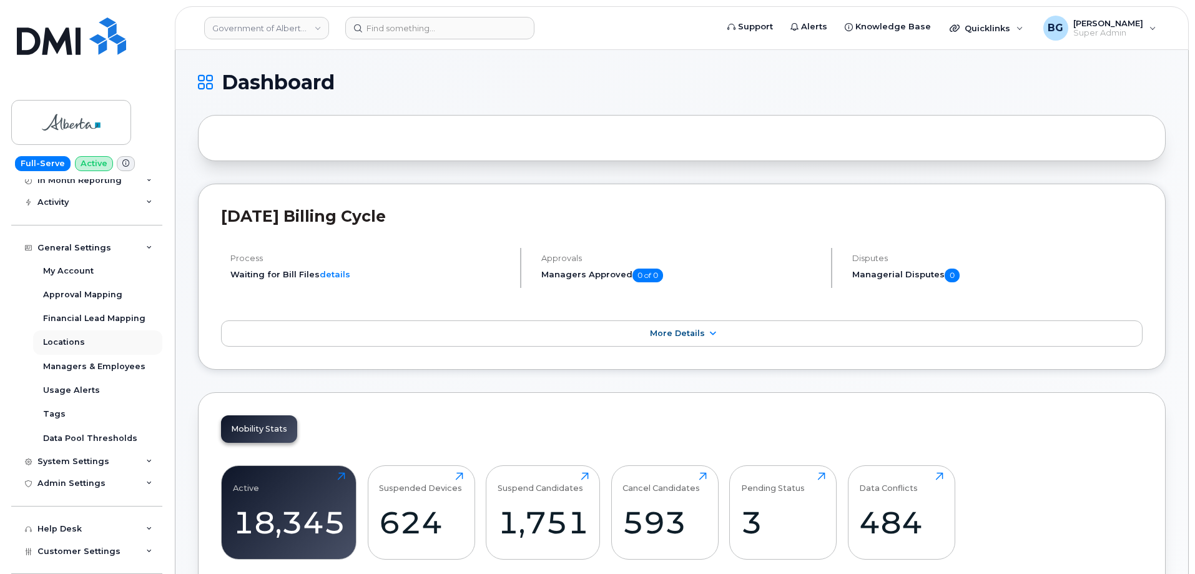
scroll to position [167, 0]
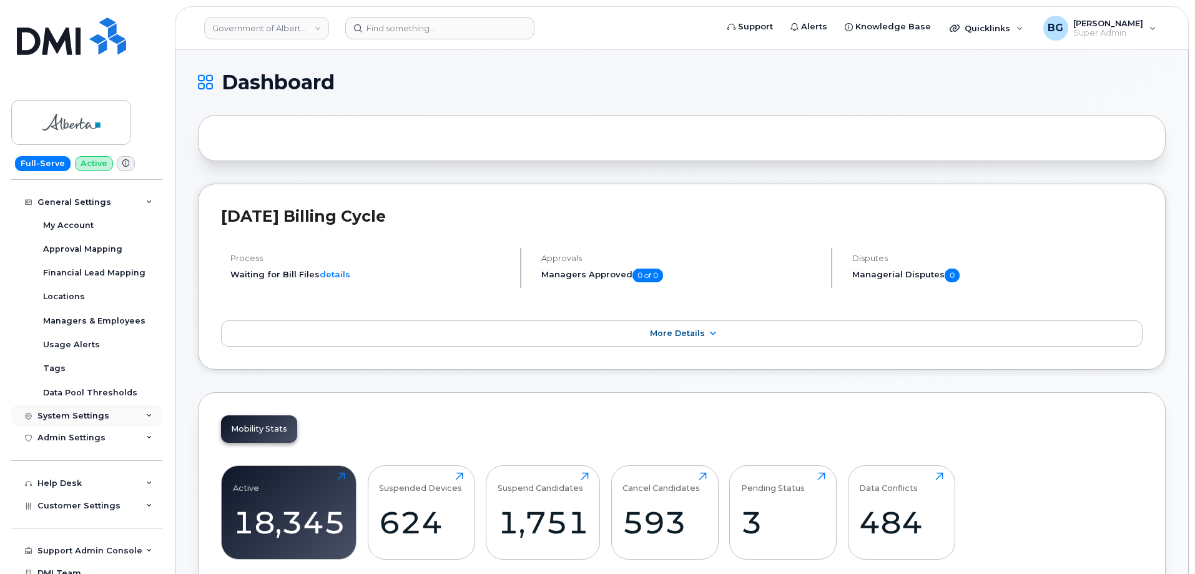
click at [87, 421] on div "System Settings" at bounding box center [86, 415] width 151 height 22
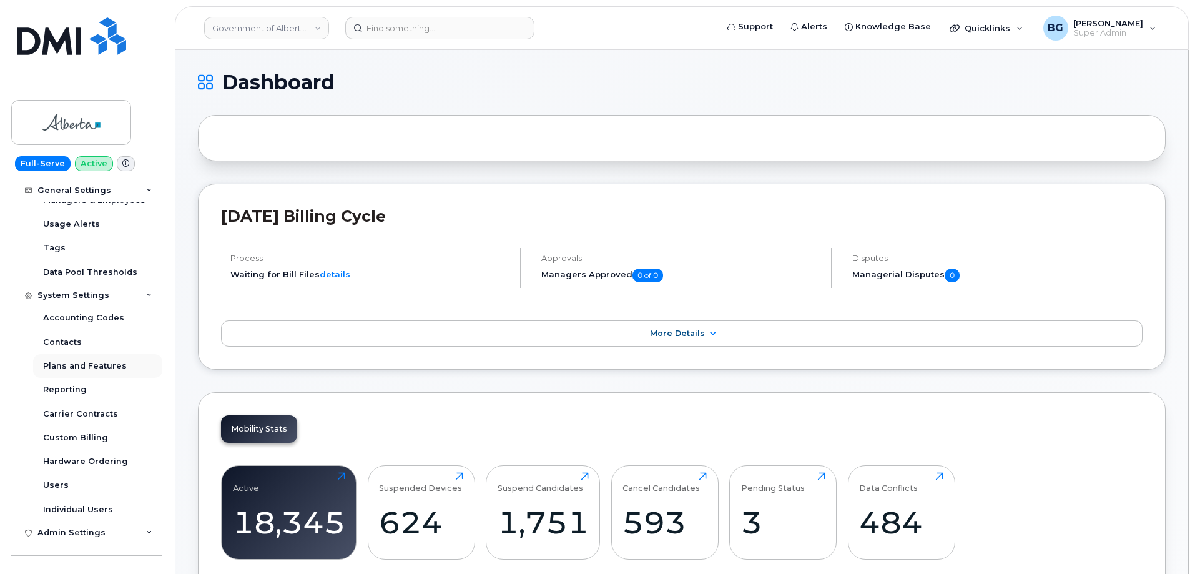
scroll to position [333, 0]
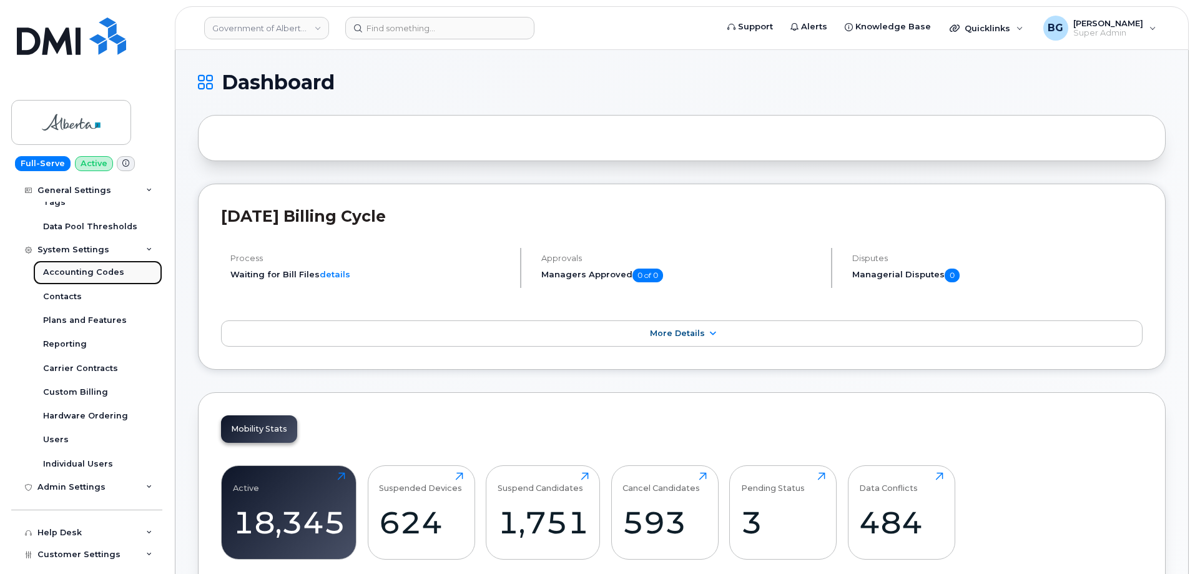
click at [79, 273] on div "Accounting Codes" at bounding box center [83, 271] width 81 height 11
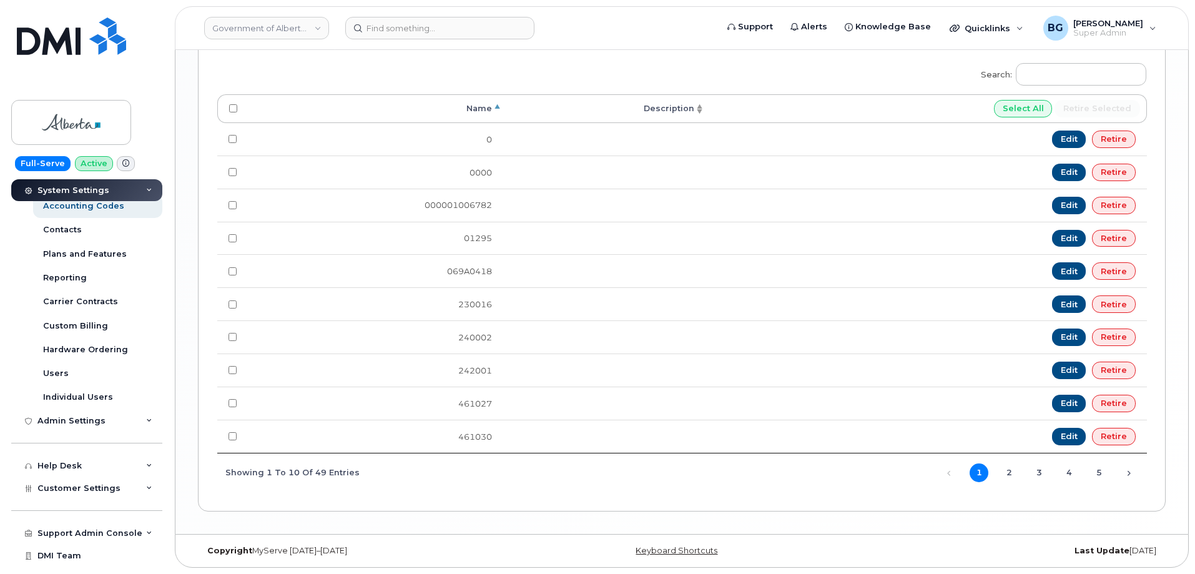
scroll to position [222, 0]
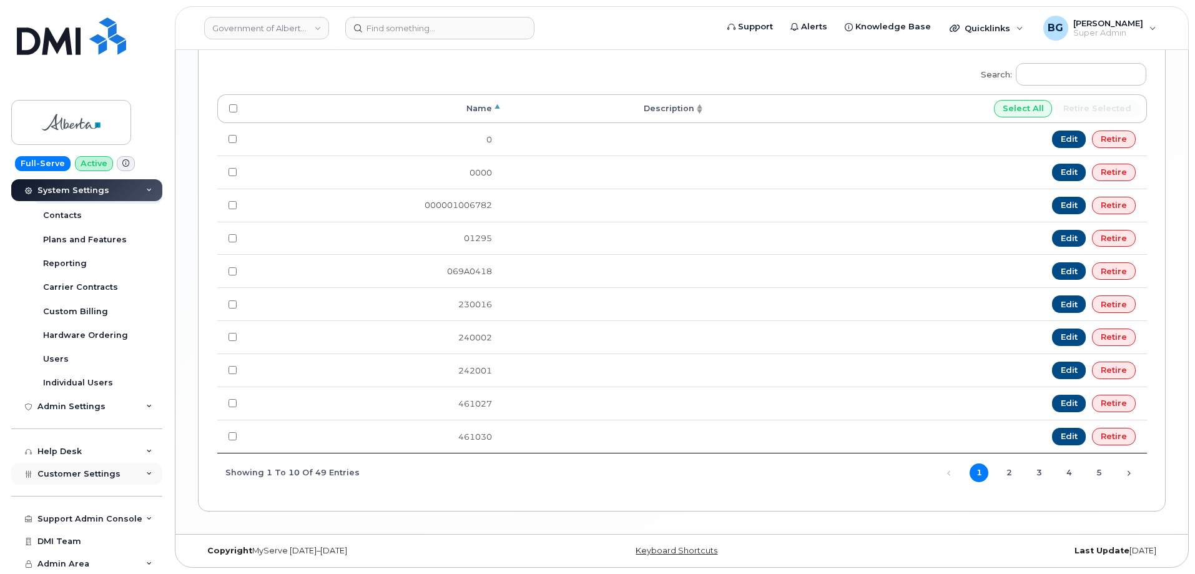
click at [99, 470] on span "Customer Settings" at bounding box center [78, 473] width 83 height 9
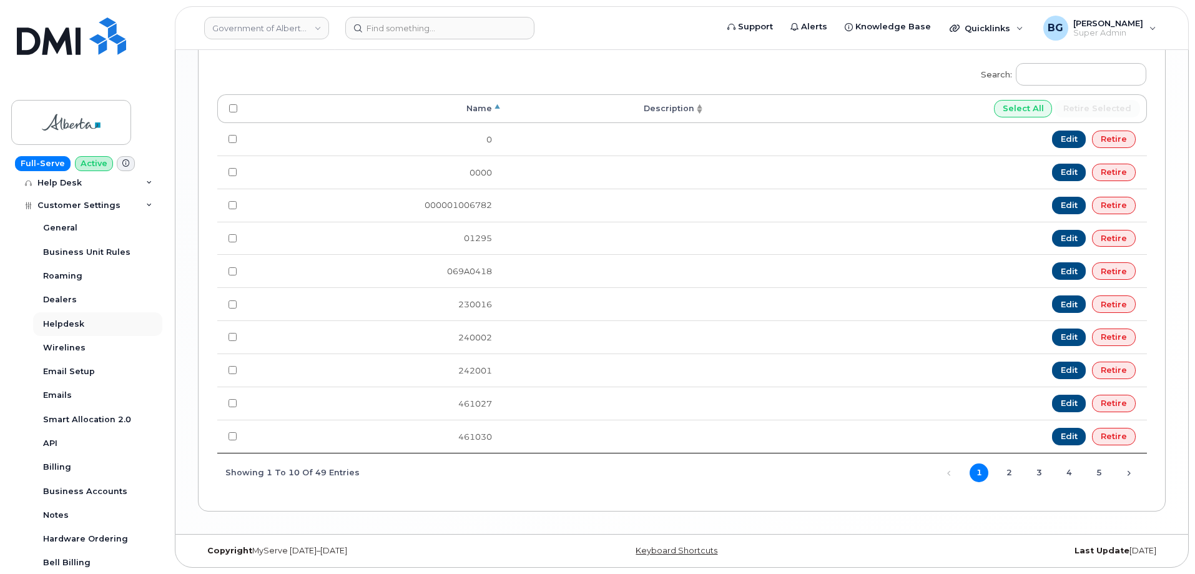
scroll to position [472, 0]
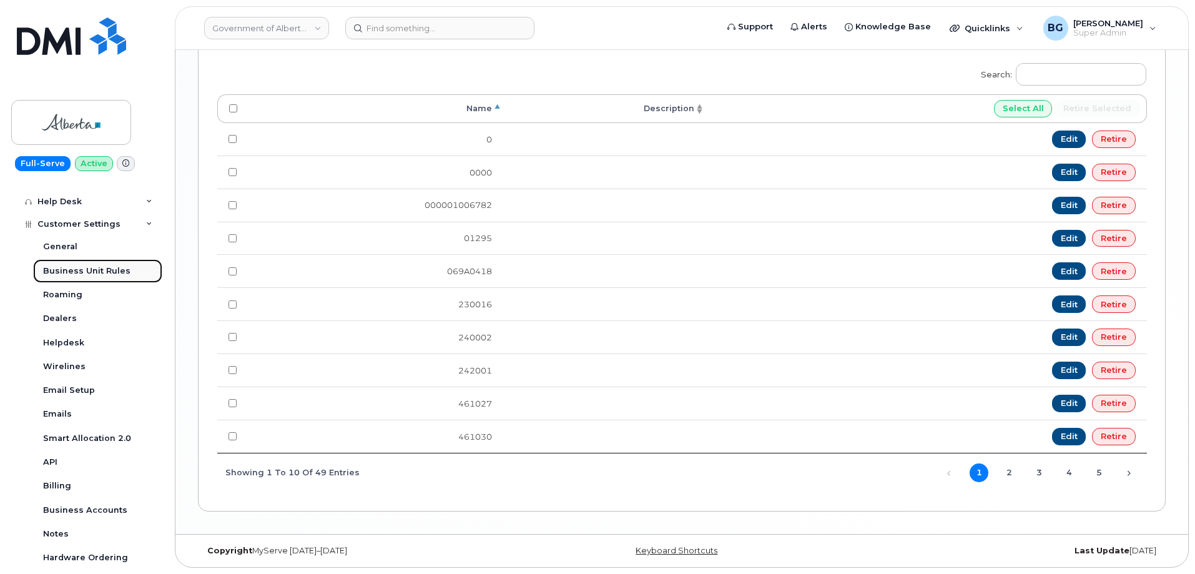
click at [92, 266] on div "Business Unit Rules" at bounding box center [86, 270] width 87 height 11
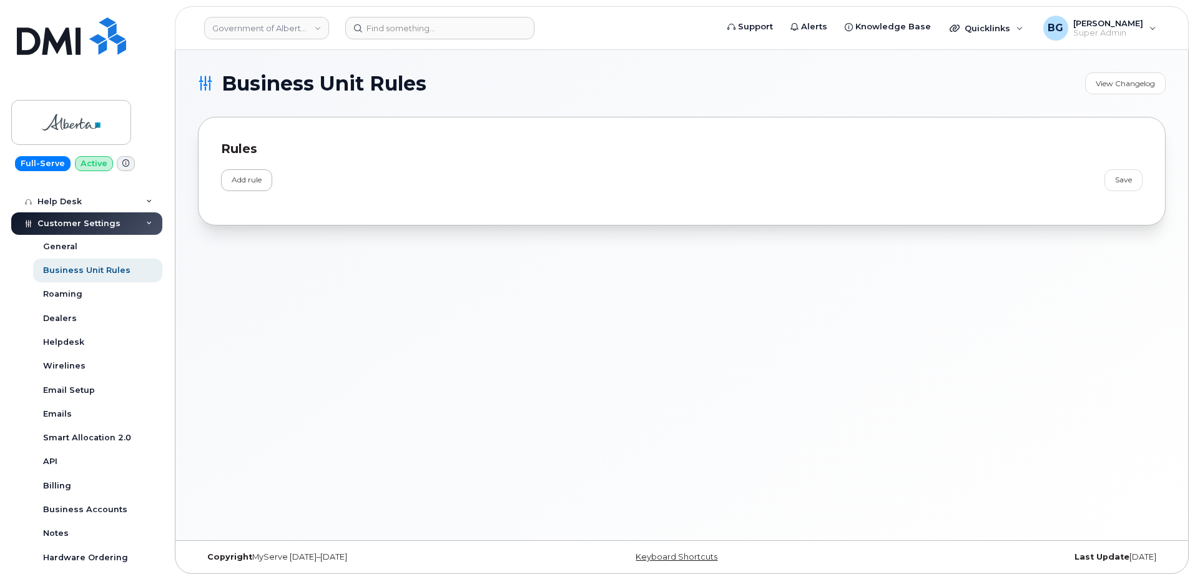
click at [243, 183] on link "Add rule" at bounding box center [246, 180] width 51 height 22
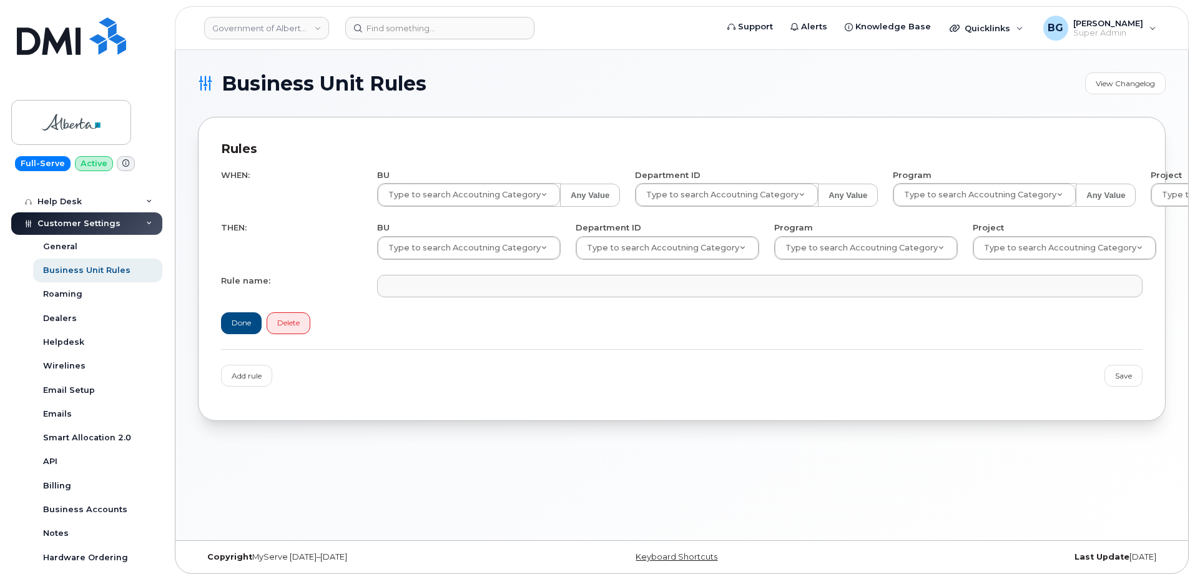
click at [280, 321] on link "Delete" at bounding box center [288, 323] width 44 height 22
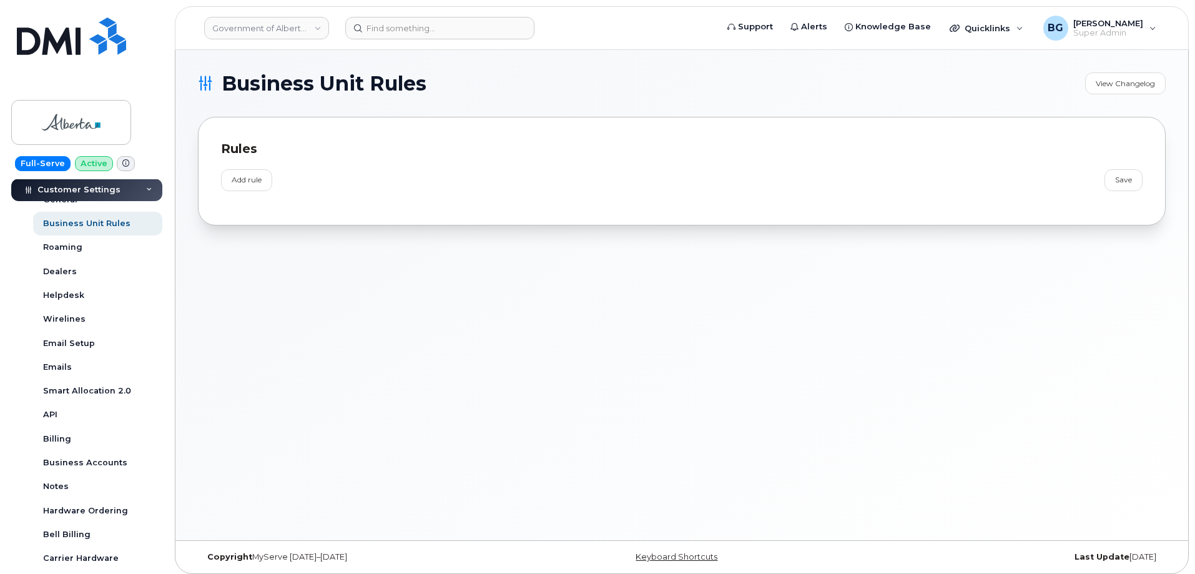
scroll to position [90, 0]
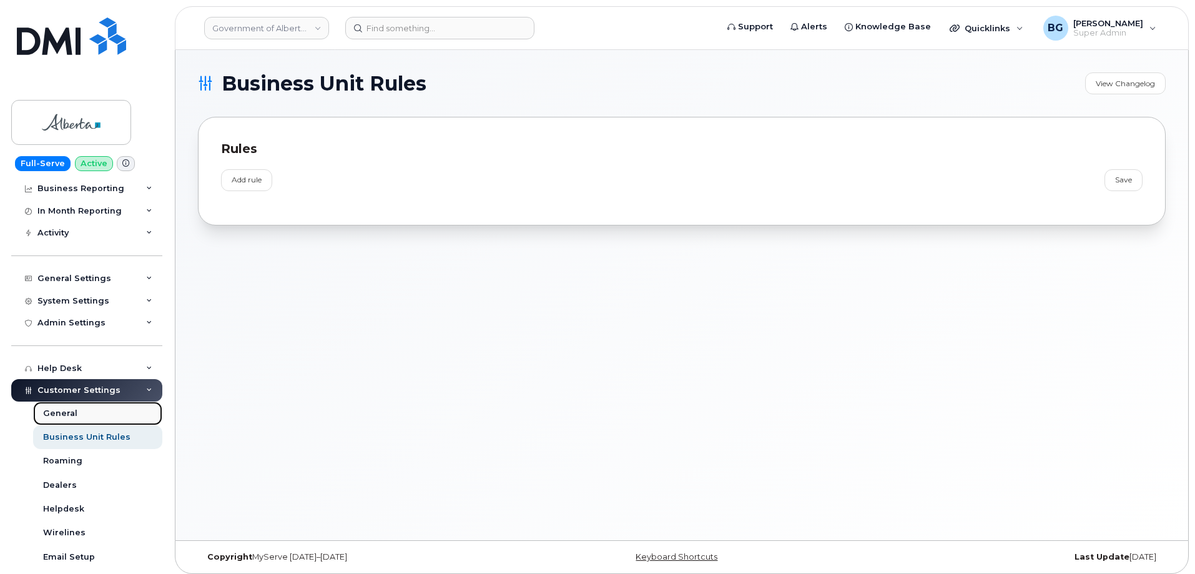
click at [62, 409] on div "General" at bounding box center [60, 413] width 34 height 11
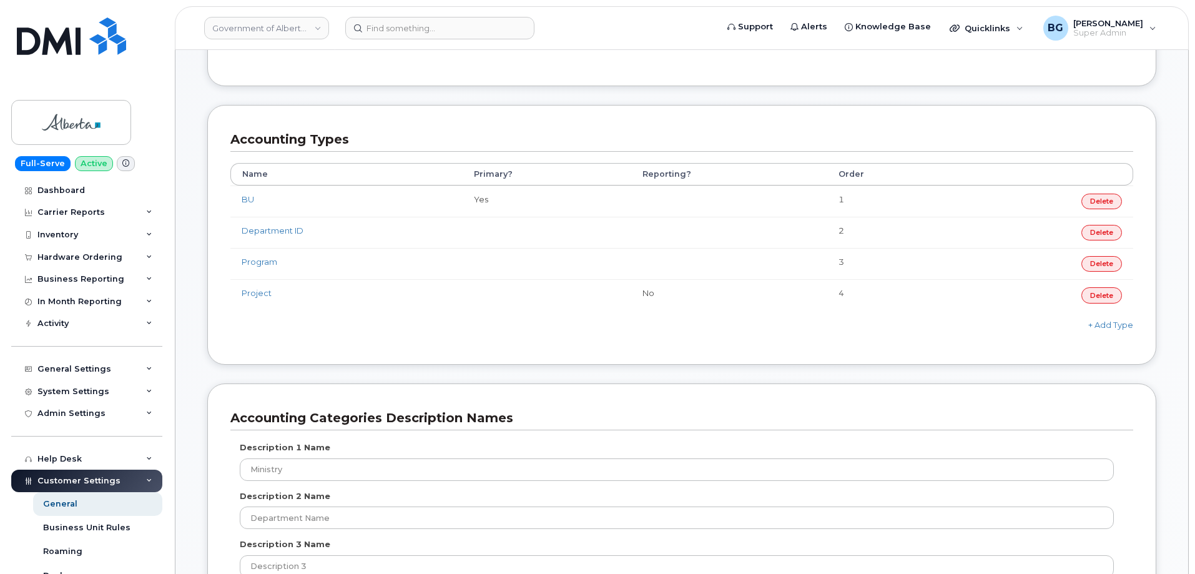
scroll to position [582, 0]
click at [250, 200] on link "BU" at bounding box center [248, 198] width 12 height 10
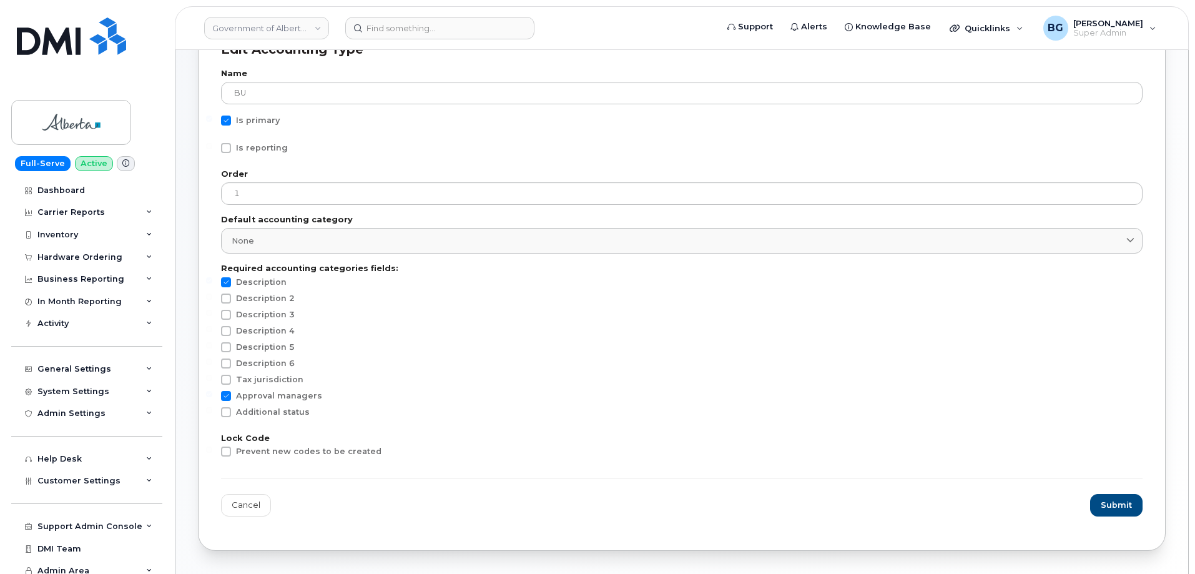
scroll to position [125, 0]
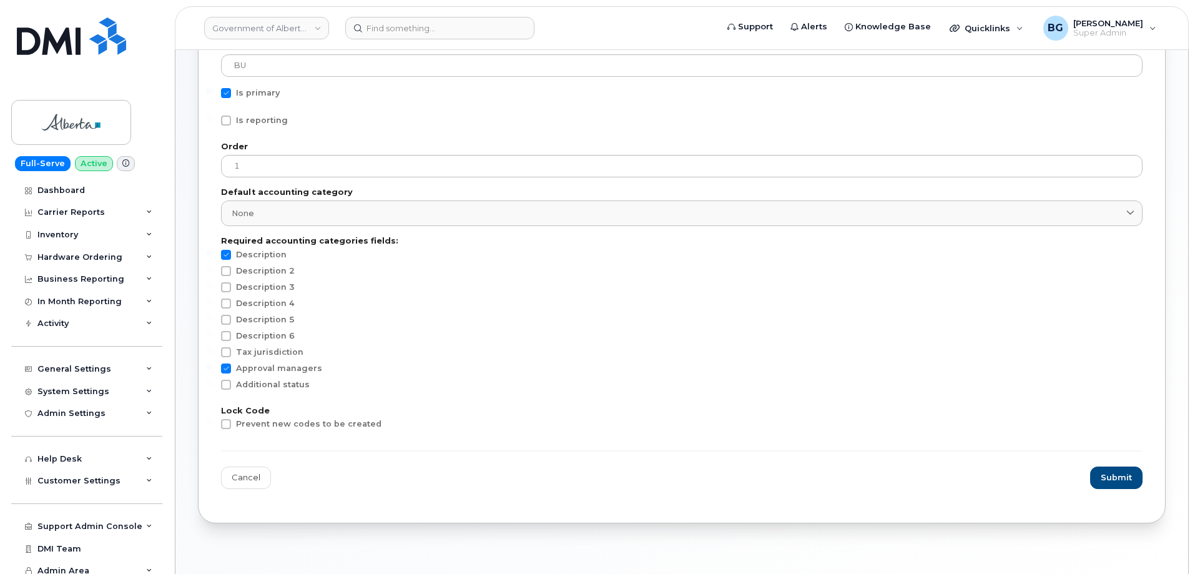
click at [221, 424] on span at bounding box center [226, 424] width 10 height 10
click at [212, 424] on input "Prevent new codes to be created" at bounding box center [209, 422] width 6 height 6
checkbox input "true"
click at [1121, 474] on span "Submit" at bounding box center [1116, 477] width 31 height 12
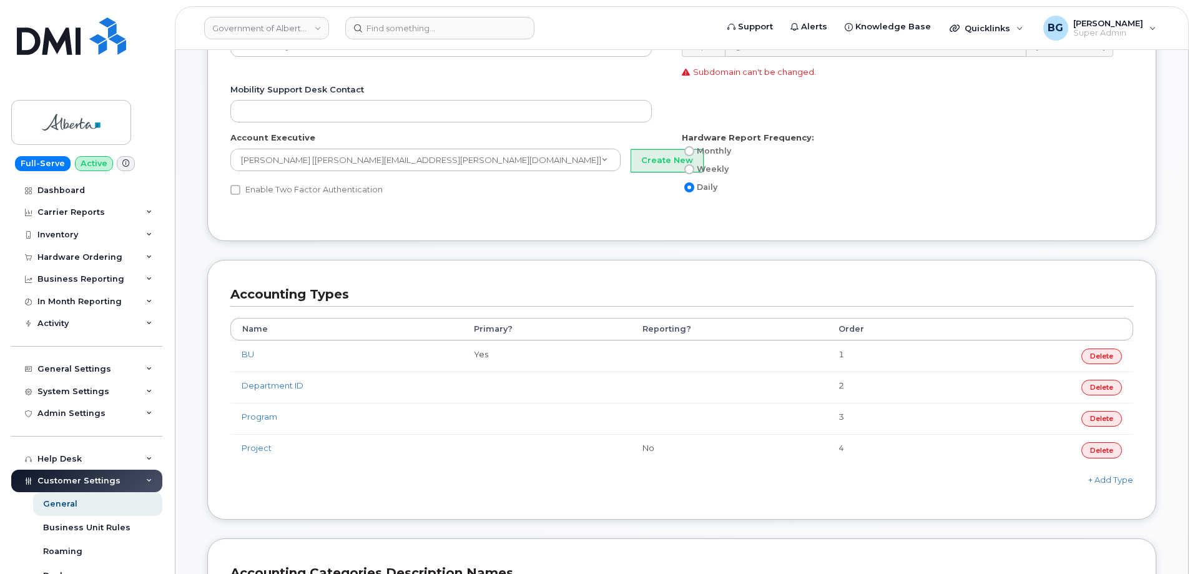
scroll to position [541, 0]
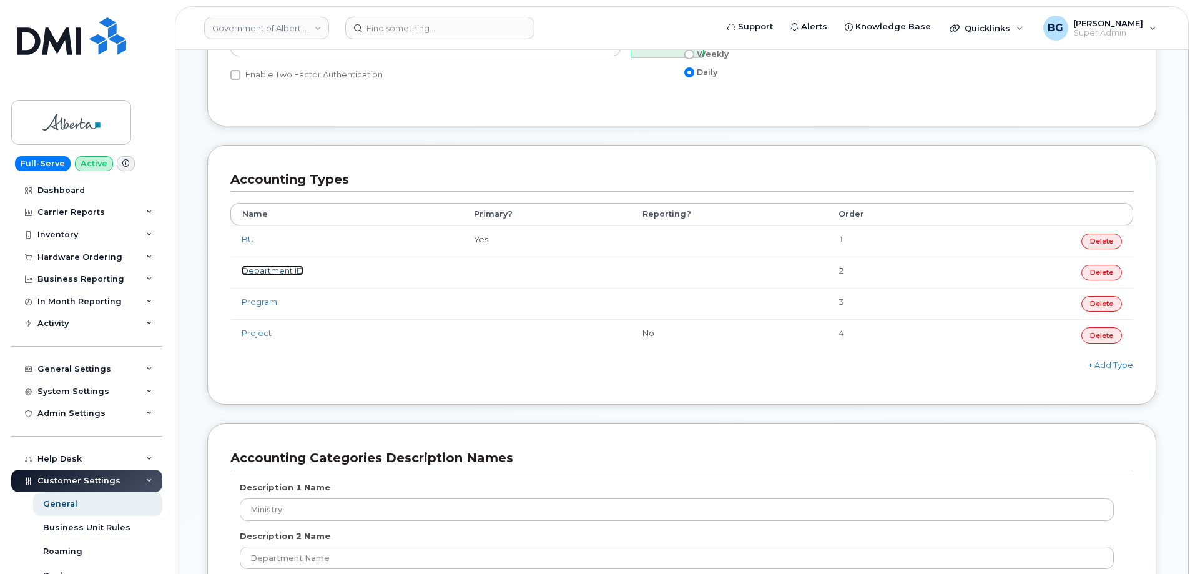
click at [275, 266] on link "Department ID" at bounding box center [273, 270] width 62 height 10
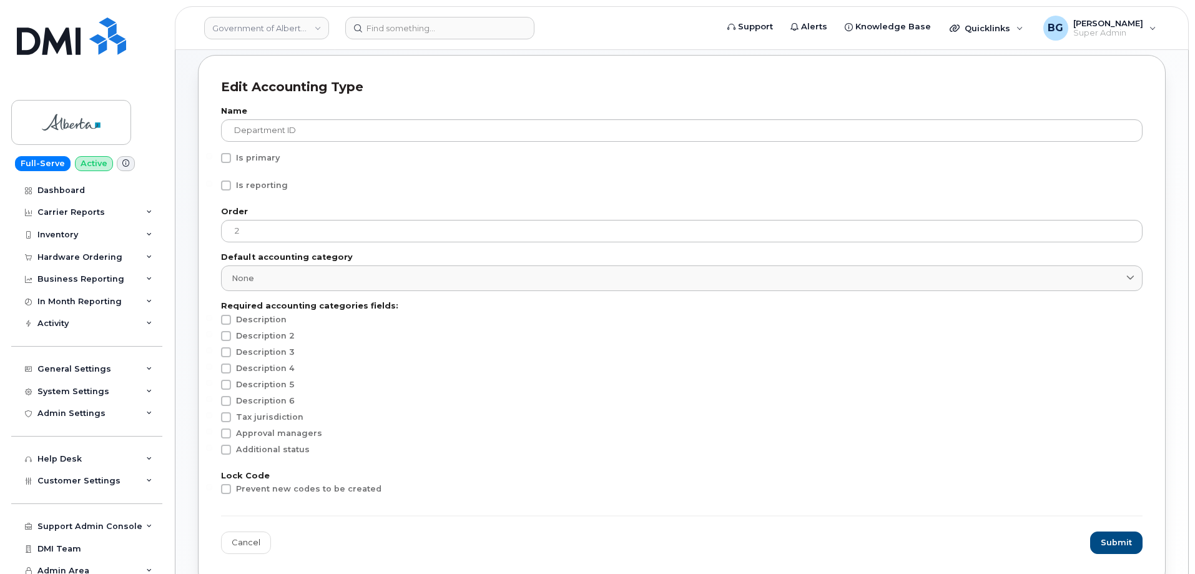
scroll to position [167, 0]
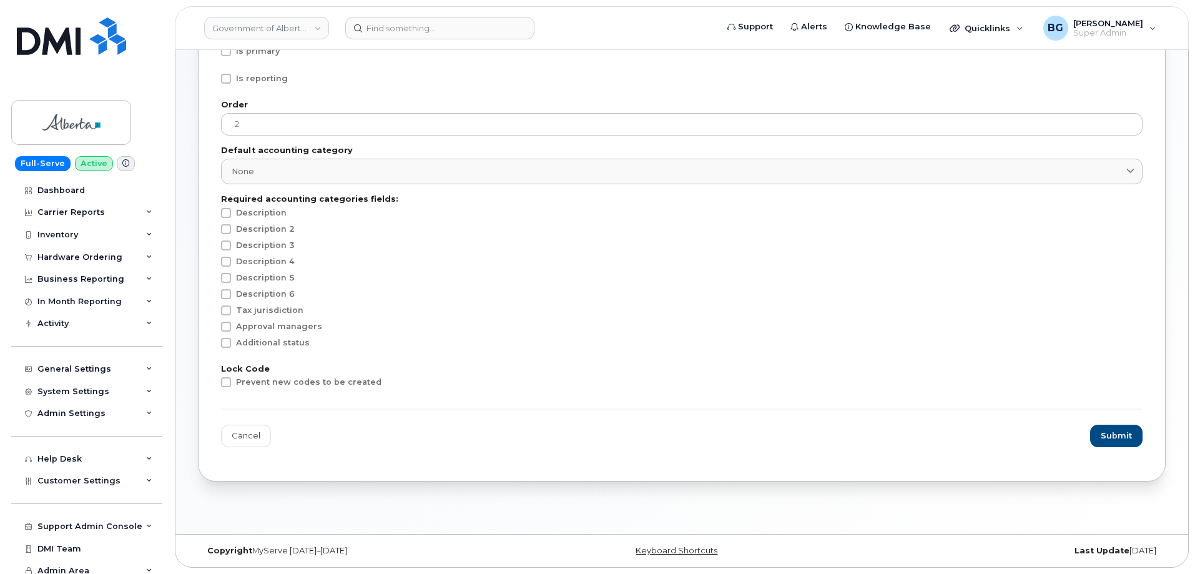
click at [227, 381] on span at bounding box center [226, 382] width 10 height 10
click at [212, 381] on input "Prevent new codes to be created" at bounding box center [209, 380] width 6 height 6
checkbox input "true"
click at [1107, 433] on span "Submit" at bounding box center [1116, 435] width 31 height 12
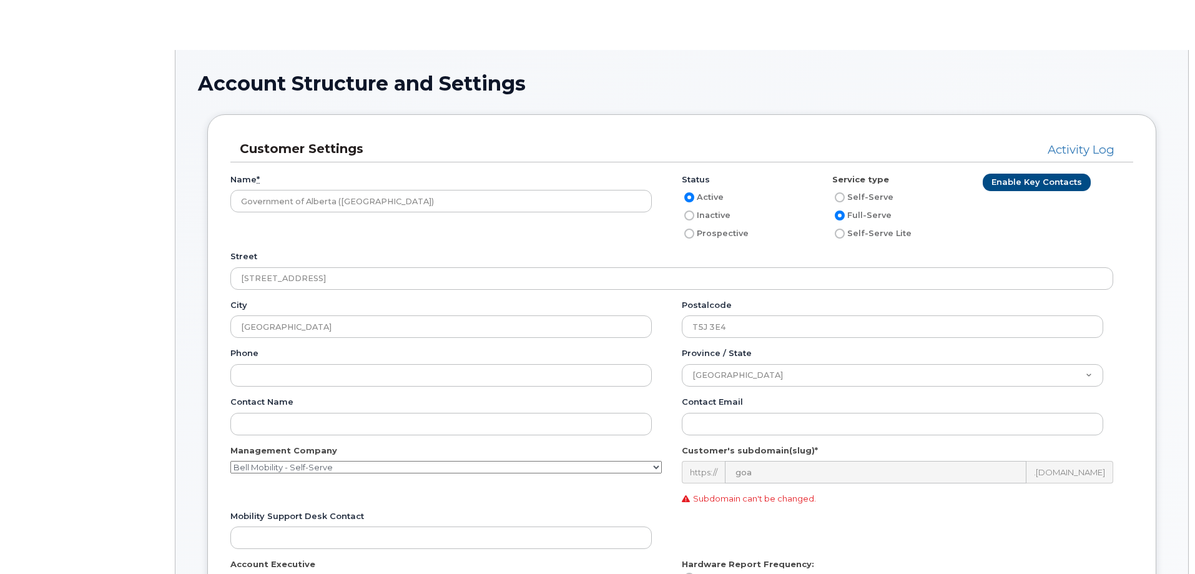
type input"] "141"
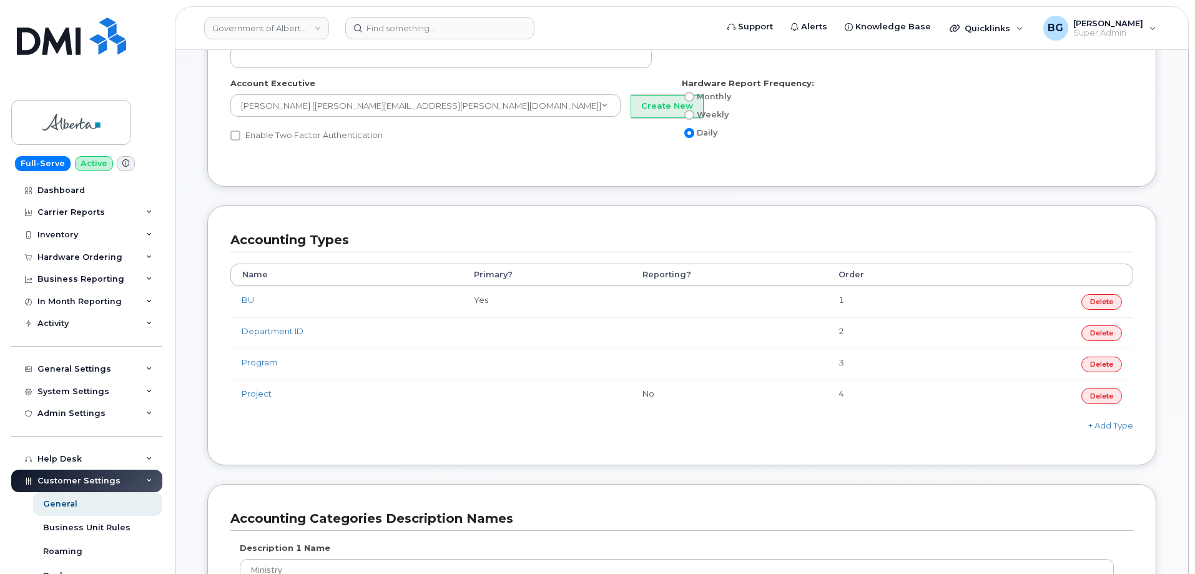
scroll to position [499, 0]
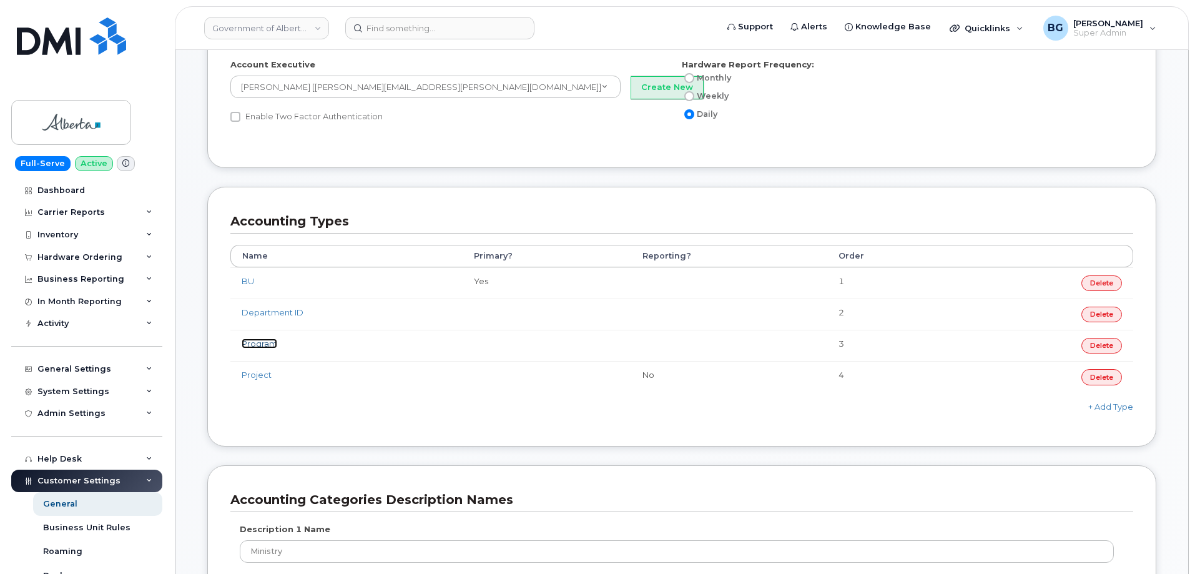
click at [257, 343] on link "Program" at bounding box center [260, 343] width 36 height 10
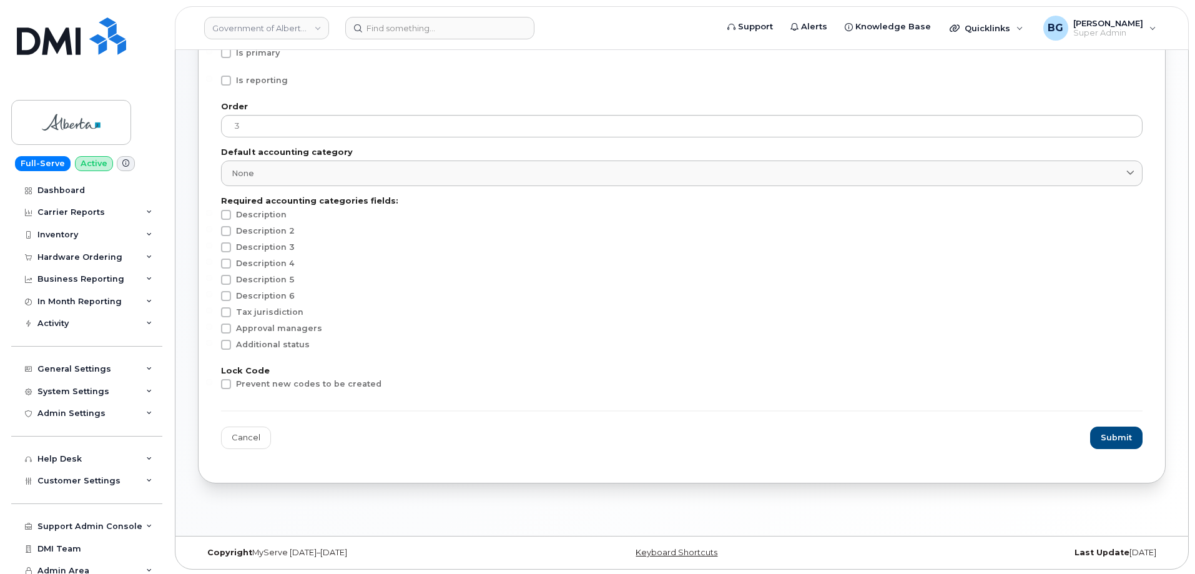
scroll to position [167, 0]
click at [225, 380] on span at bounding box center [226, 382] width 10 height 10
click at [212, 380] on input "Prevent new codes to be created" at bounding box center [209, 380] width 6 height 6
checkbox input "true"
click at [1099, 437] on button "Submit" at bounding box center [1116, 435] width 51 height 22
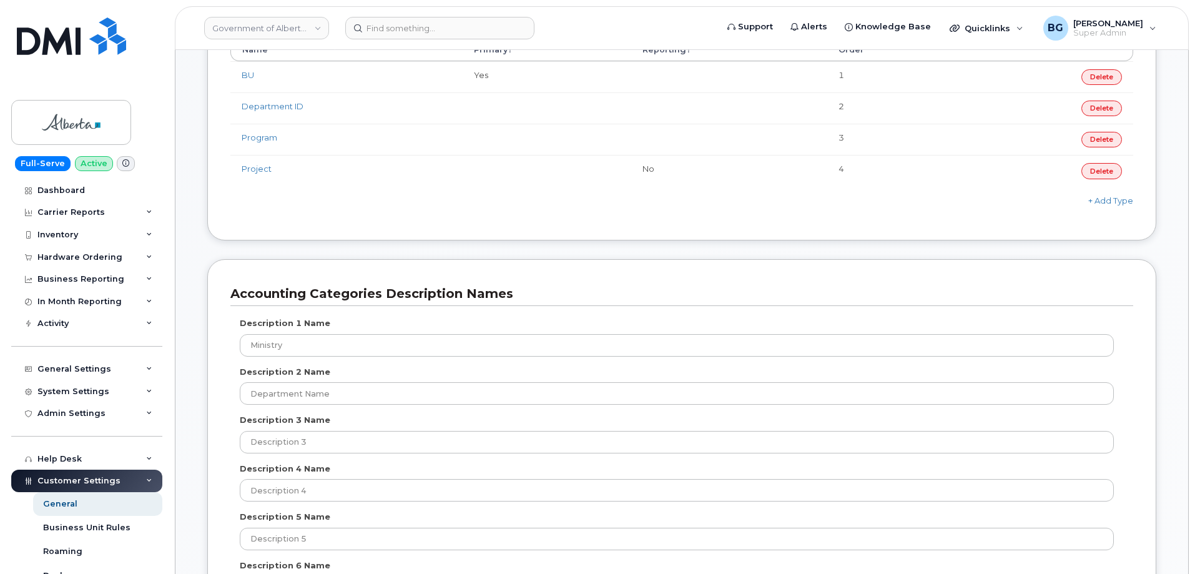
scroll to position [707, 0]
click at [255, 167] on link "Project" at bounding box center [257, 167] width 30 height 10
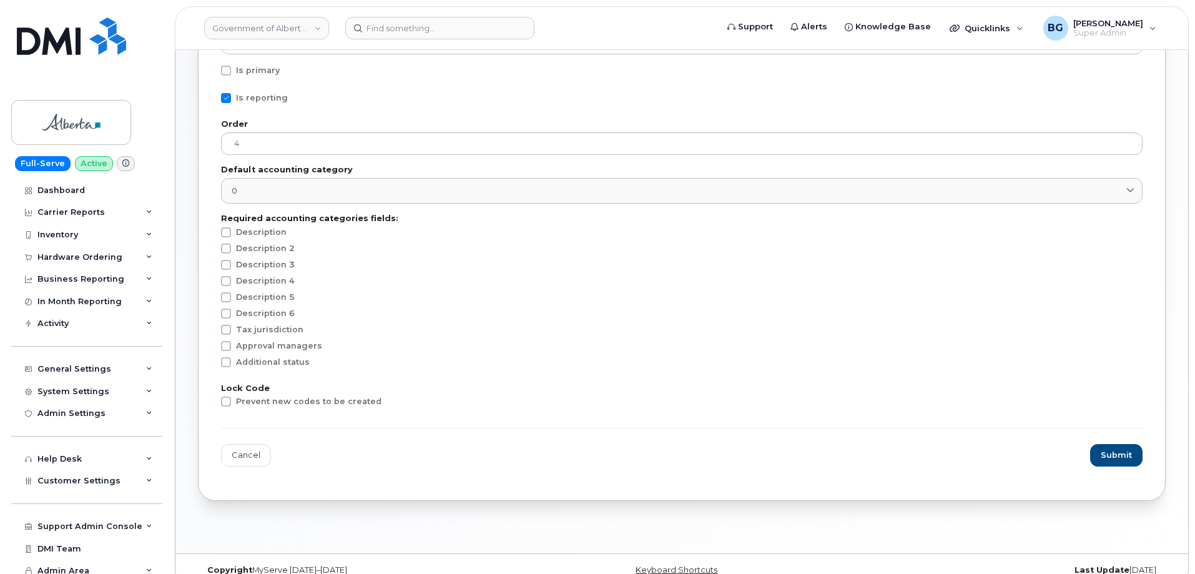
scroll to position [167, 0]
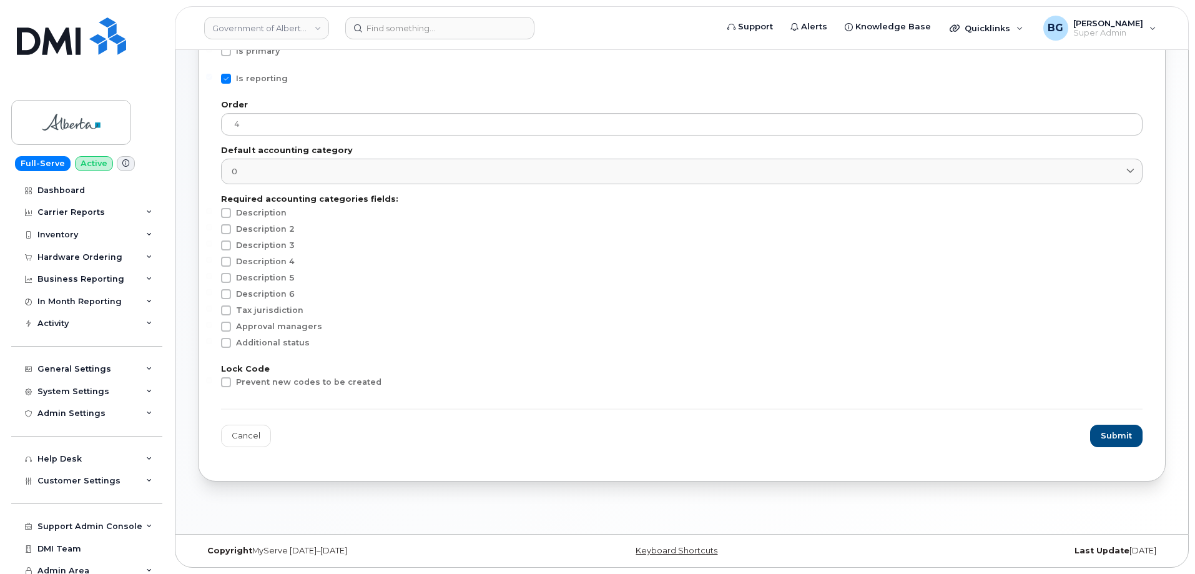
click at [225, 383] on span at bounding box center [226, 382] width 10 height 10
click at [212, 383] on input "Prevent new codes to be created" at bounding box center [209, 380] width 6 height 6
checkbox input "true"
click at [1100, 428] on button "Submit" at bounding box center [1116, 435] width 51 height 22
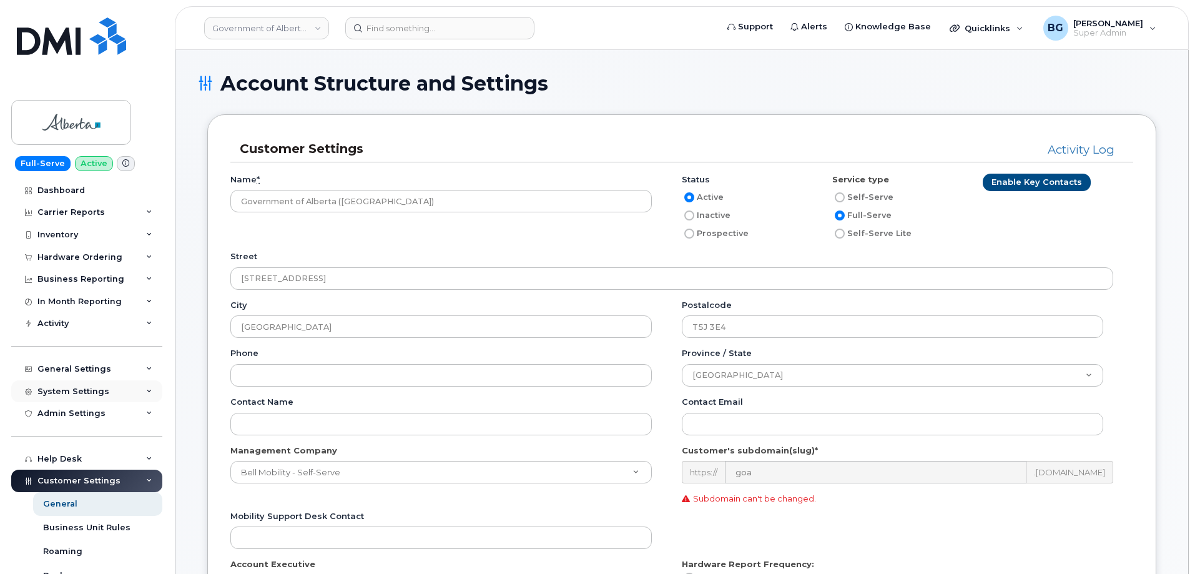
click at [73, 386] on div "System Settings" at bounding box center [73, 391] width 72 height 10
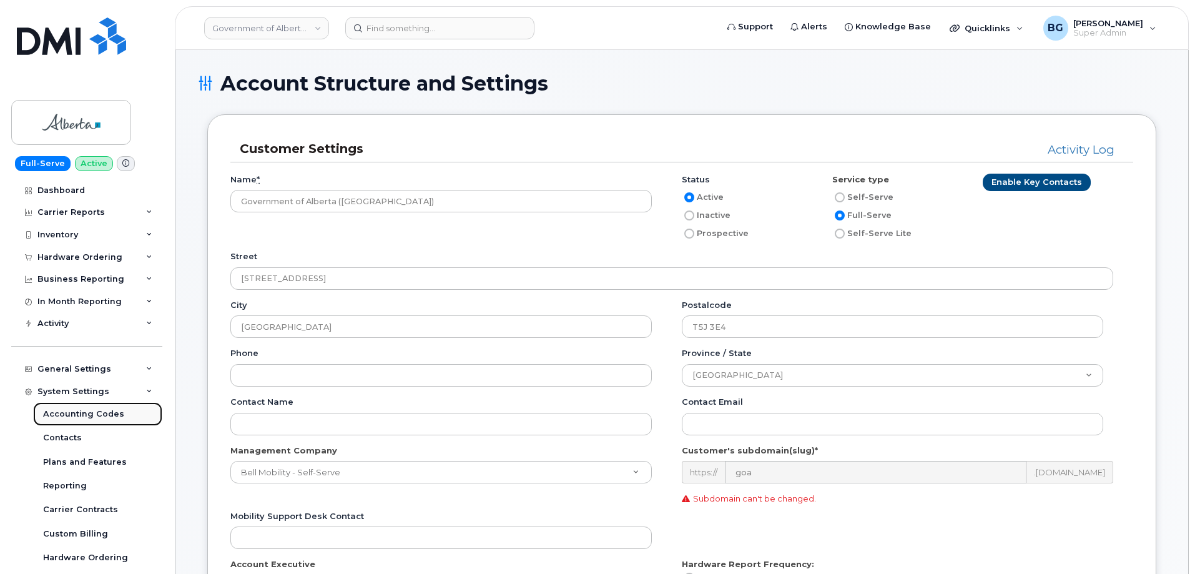
click at [74, 413] on div "Accounting Codes" at bounding box center [83, 413] width 81 height 11
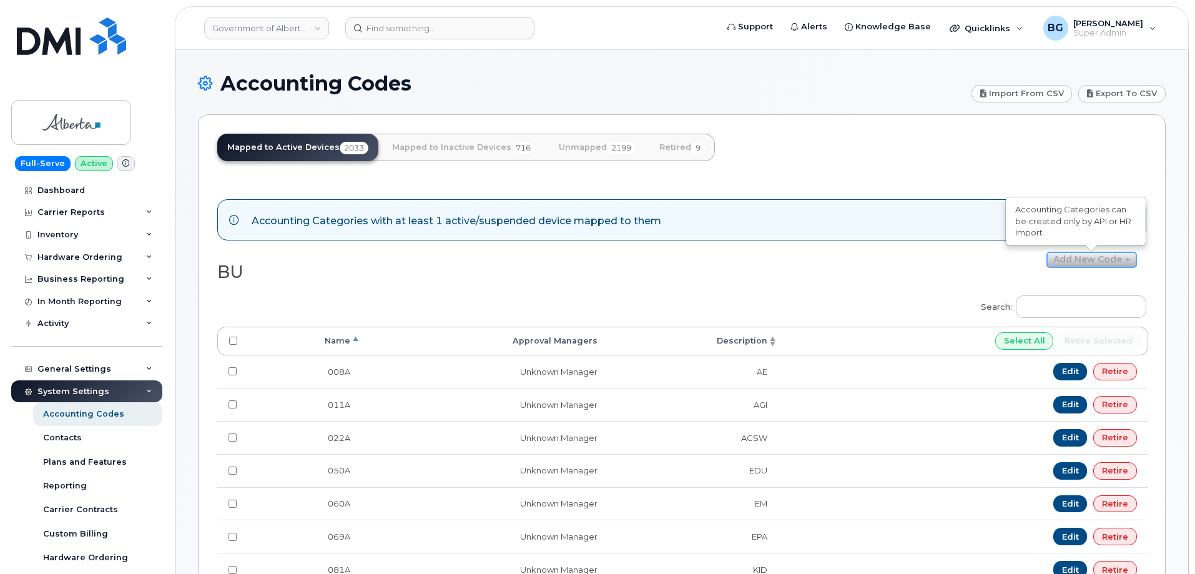
click at [1096, 261] on link "Add new code" at bounding box center [1091, 260] width 90 height 16
click at [850, 254] on div "Add new code" at bounding box center [914, 260] width 464 height 16
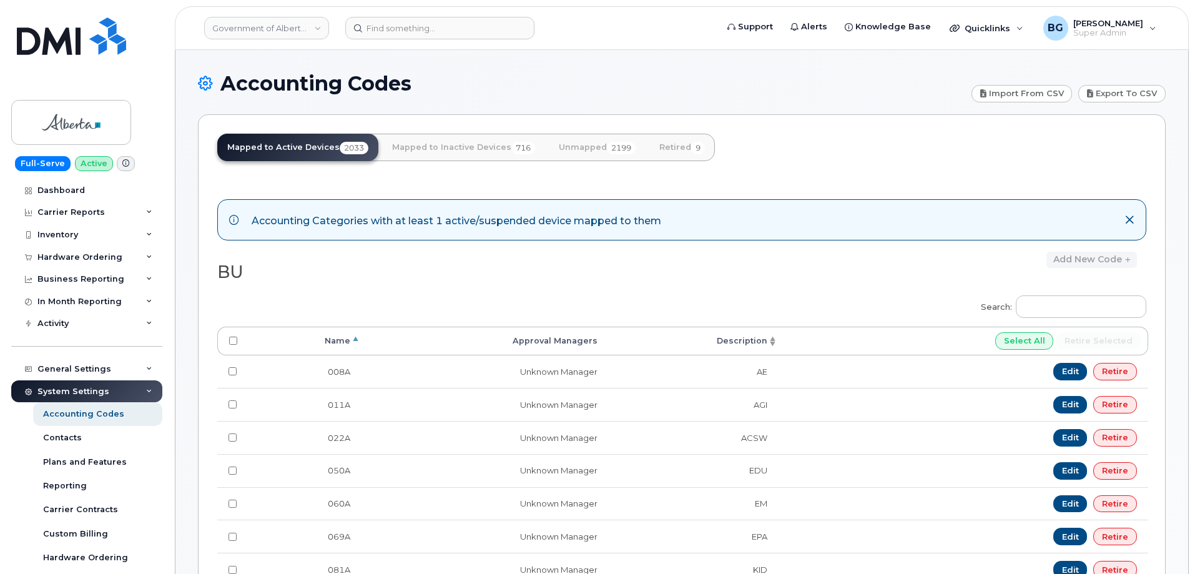
click at [677, 286] on div "BU" at bounding box center [449, 270] width 464 height 36
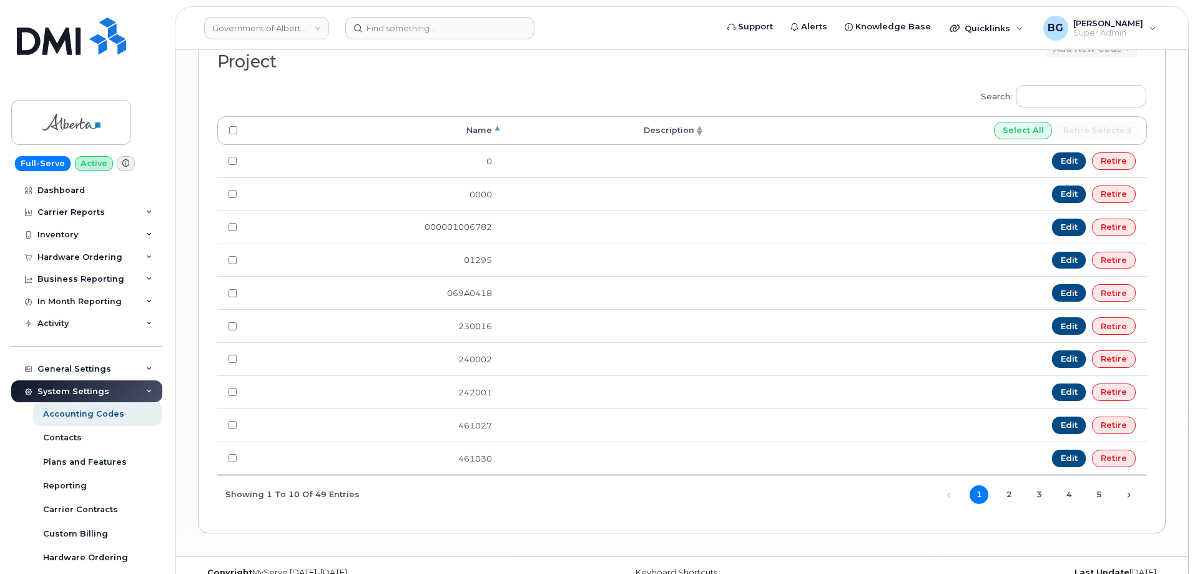
scroll to position [1649, 0]
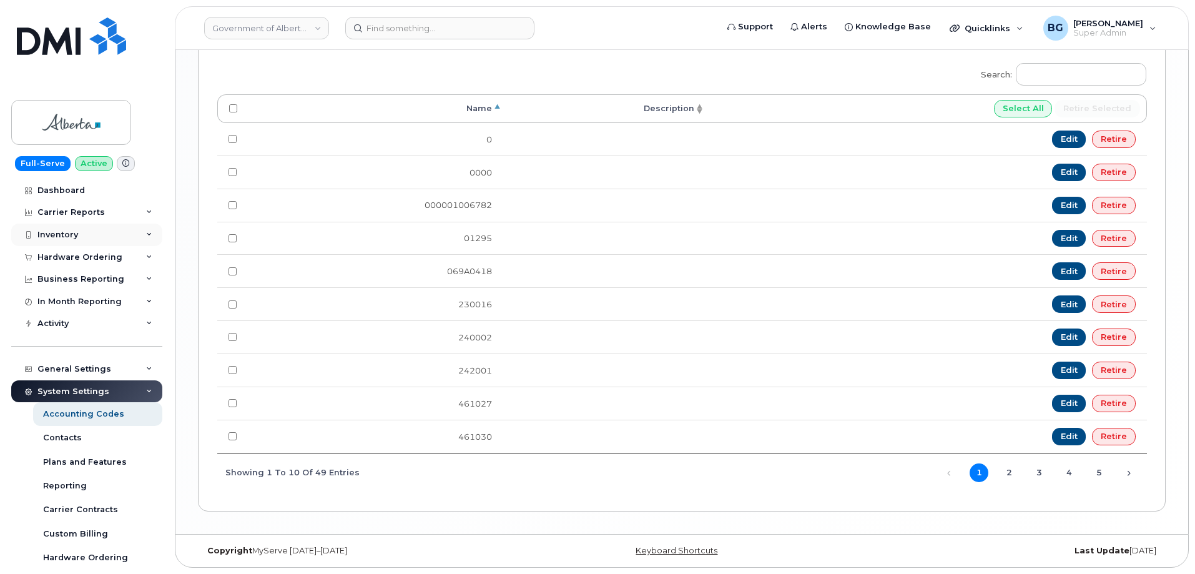
click at [70, 233] on div "Inventory" at bounding box center [57, 235] width 41 height 10
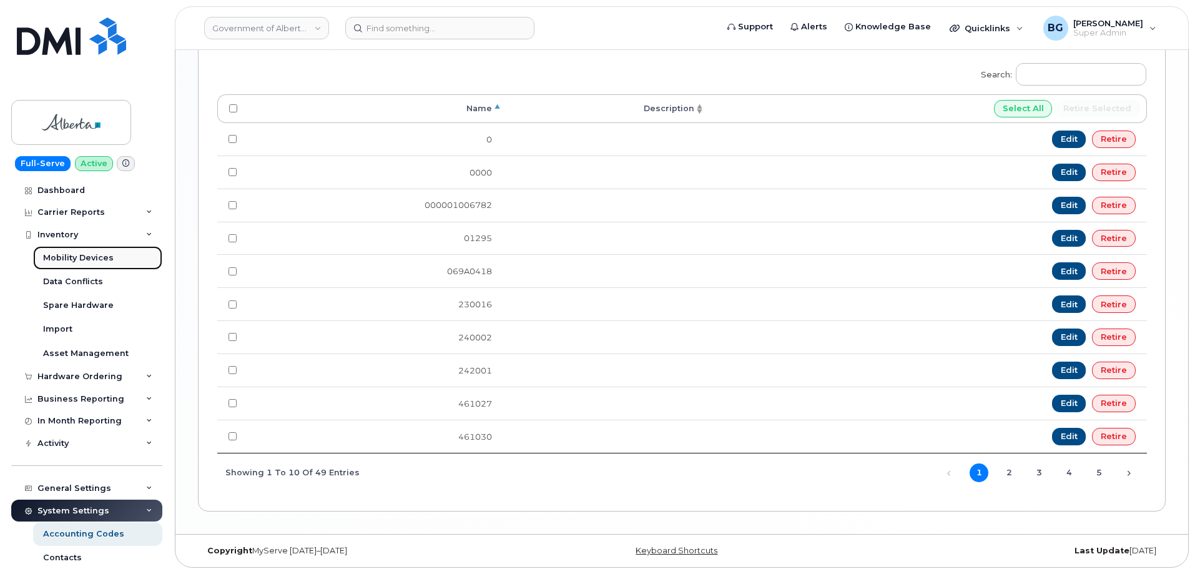
click at [64, 255] on div "Mobility Devices" at bounding box center [78, 257] width 71 height 11
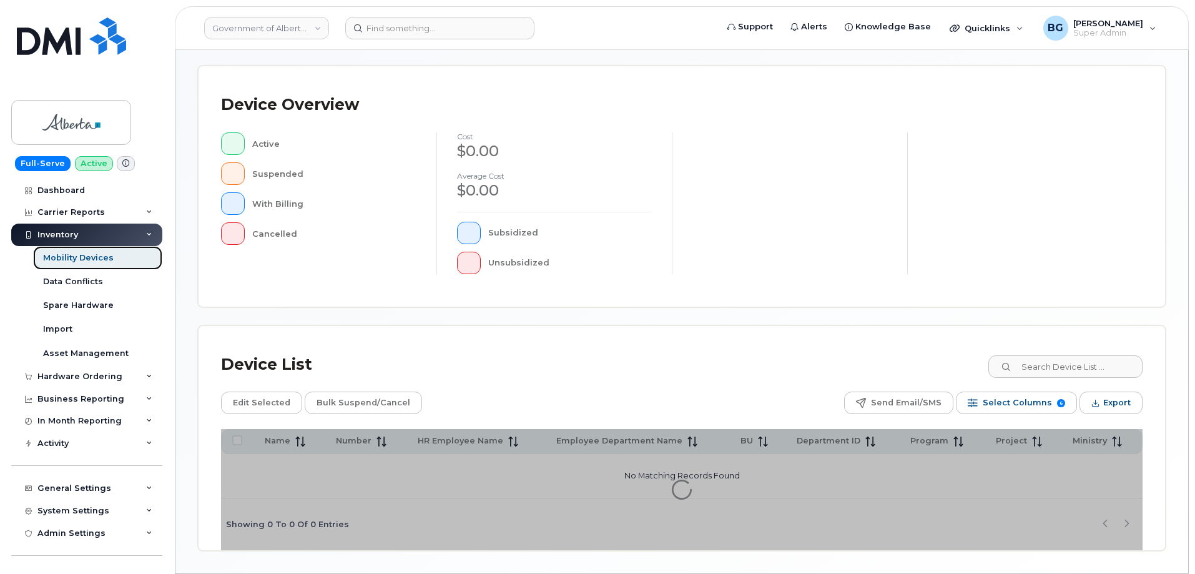
scroll to position [285, 0]
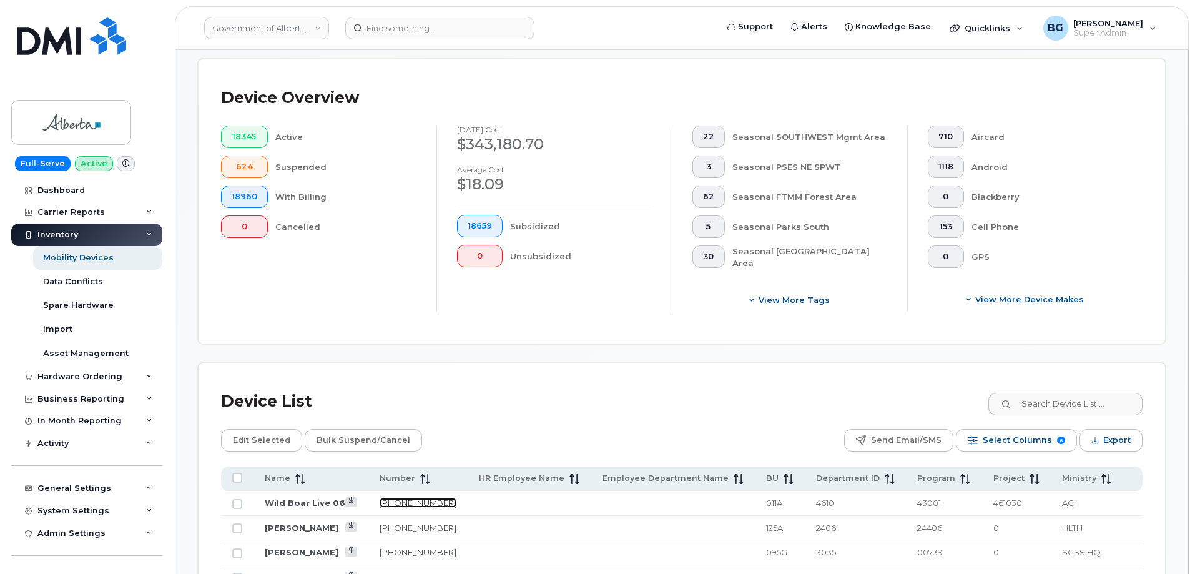
click at [409, 497] on link "403-352-1766" at bounding box center [417, 502] width 77 height 10
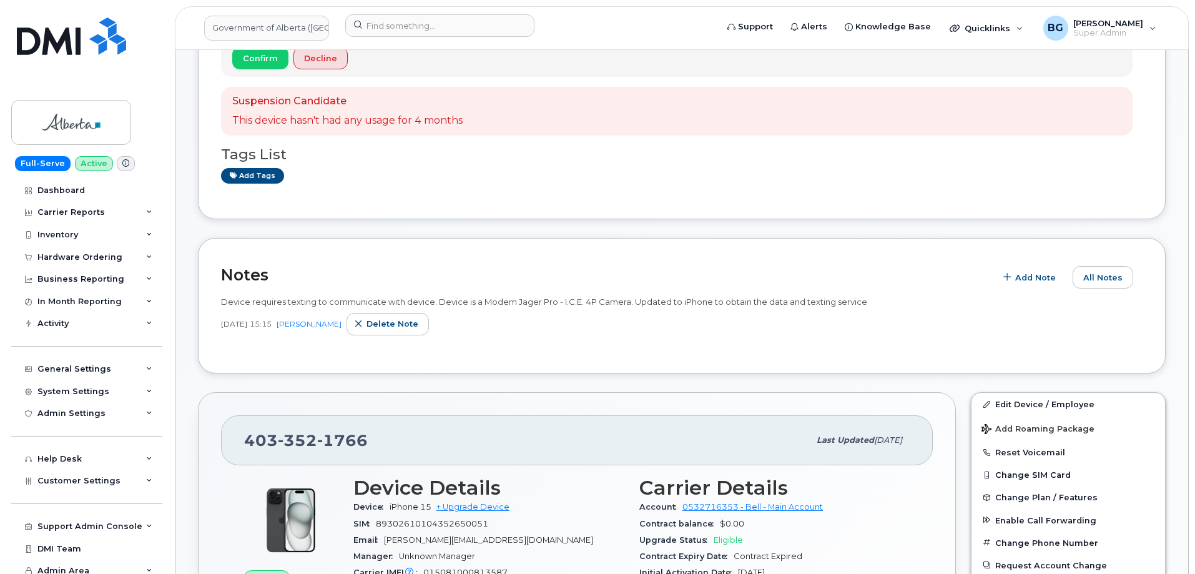
scroll to position [416, 0]
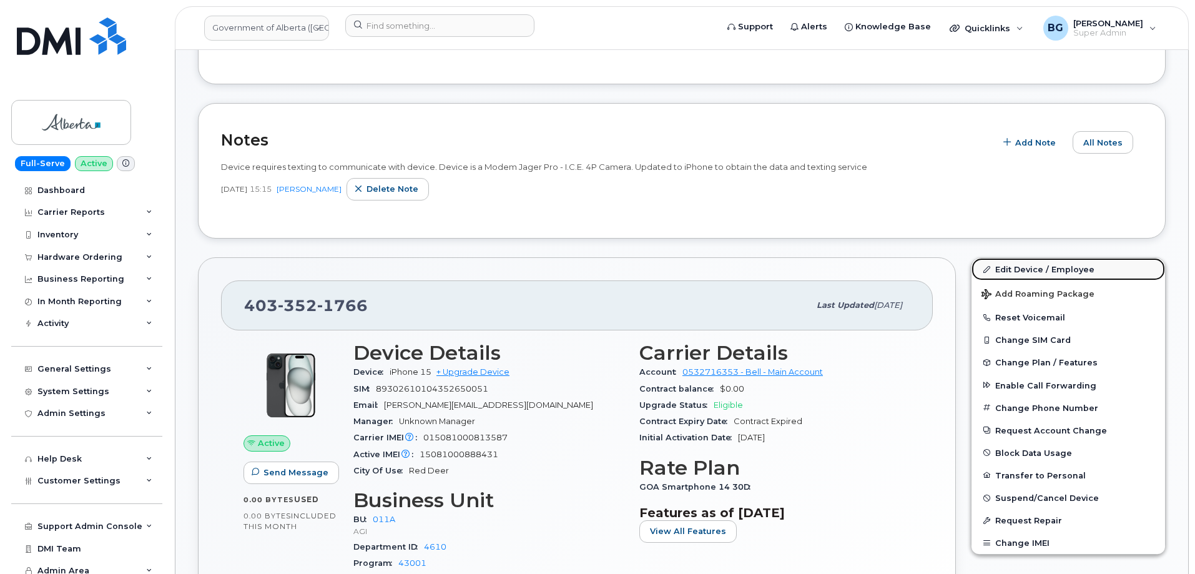
click at [1032, 262] on link "Edit Device / Employee" at bounding box center [1067, 269] width 193 height 22
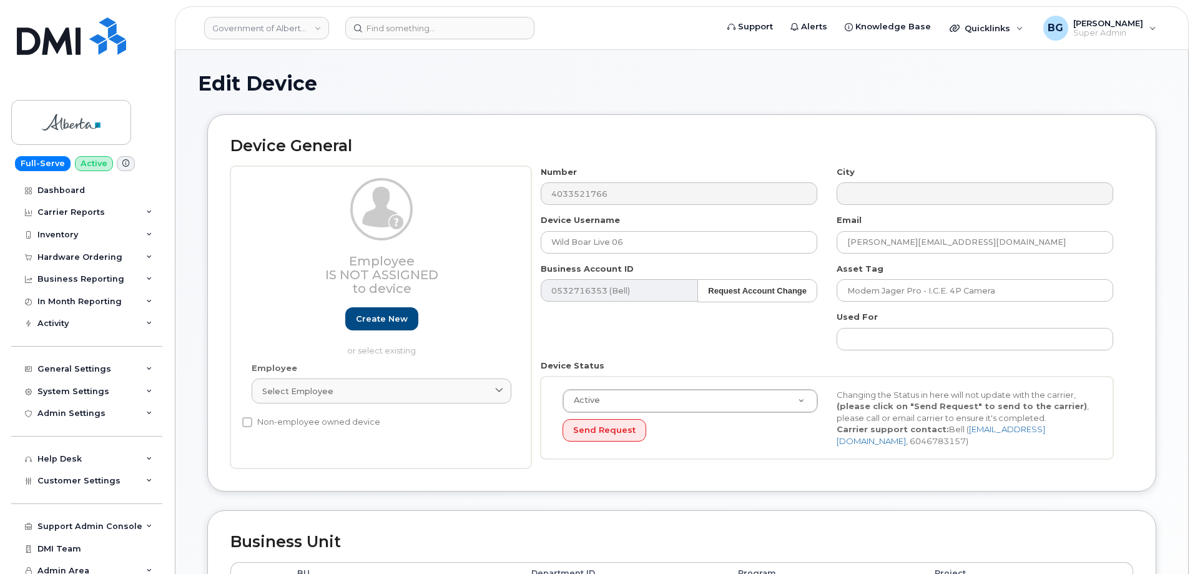
select select "4120336"
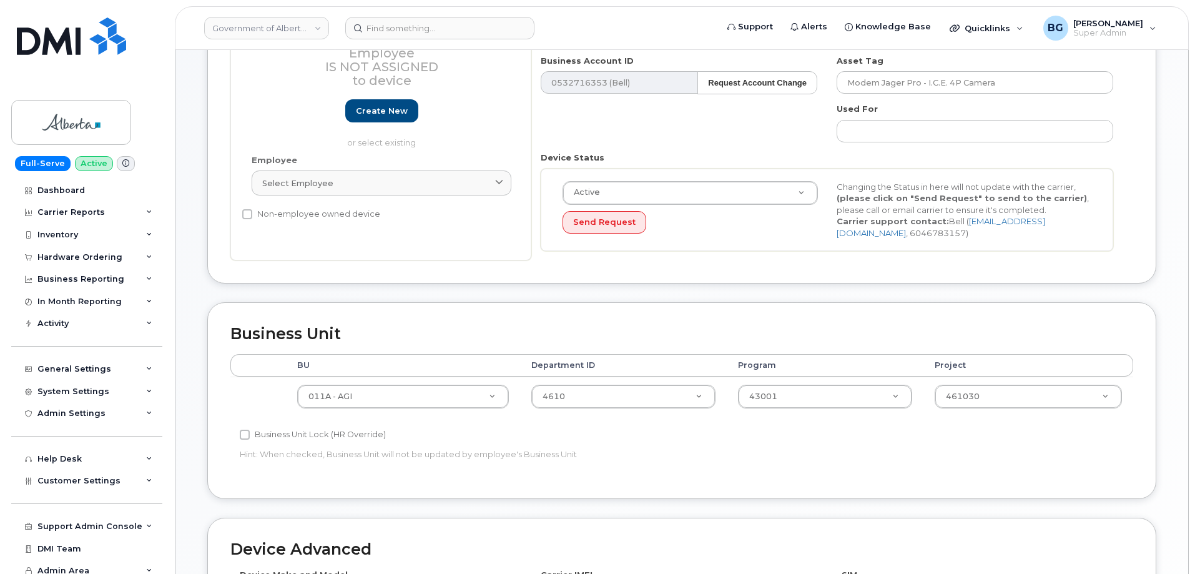
scroll to position [208, 0]
click at [987, 362] on th "Project" at bounding box center [1028, 365] width 210 height 22
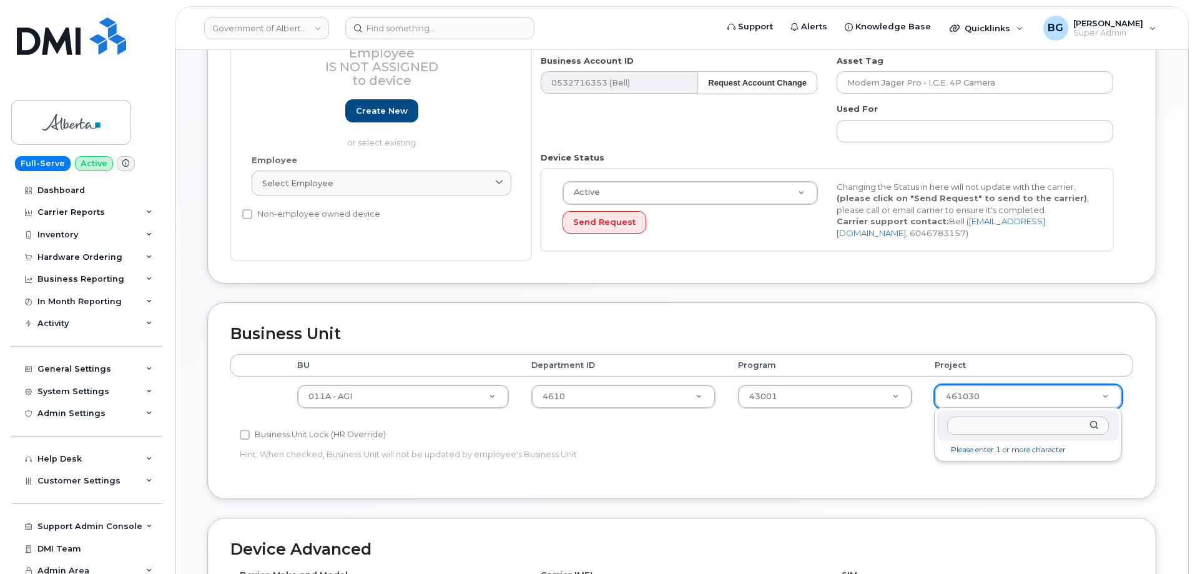
drag, startPoint x: 1104, startPoint y: 396, endPoint x: 1021, endPoint y: 368, distance: 87.6
click at [1002, 363] on th "Project" at bounding box center [1028, 365] width 210 height 22
drag, startPoint x: 708, startPoint y: 351, endPoint x: 462, endPoint y: 345, distance: 246.6
click at [707, 351] on div "Business Unit Accounting Categories Rules BU Department ID Program Project 011A…" at bounding box center [681, 400] width 949 height 196
click at [358, 345] on div "Business Unit Accounting Categories Rules BU Department ID Program Project 011A…" at bounding box center [681, 400] width 949 height 196
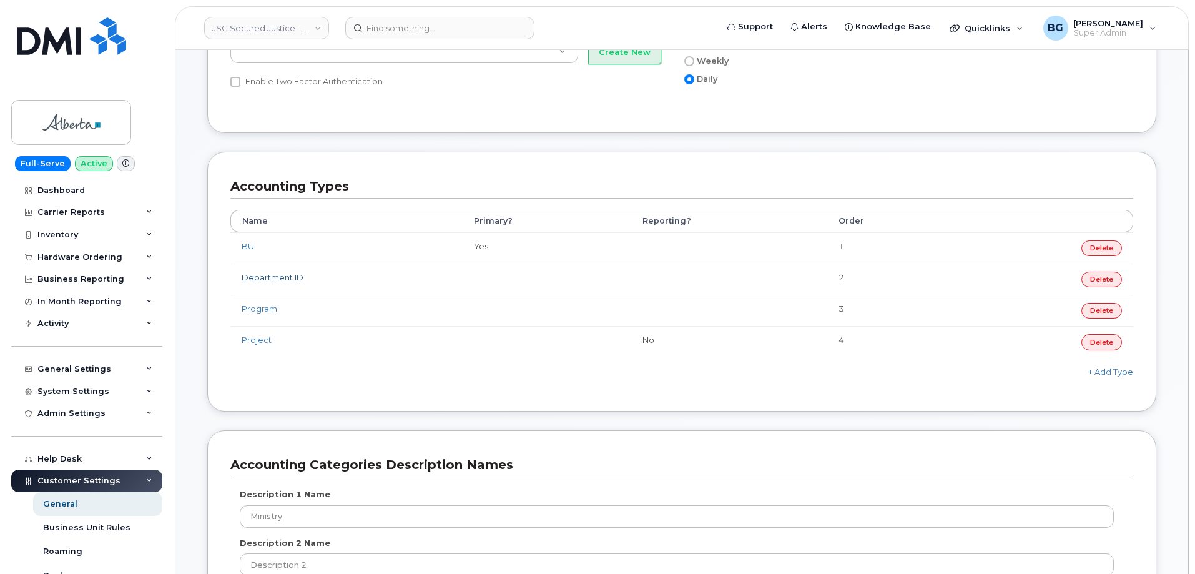
scroll to position [541, 0]
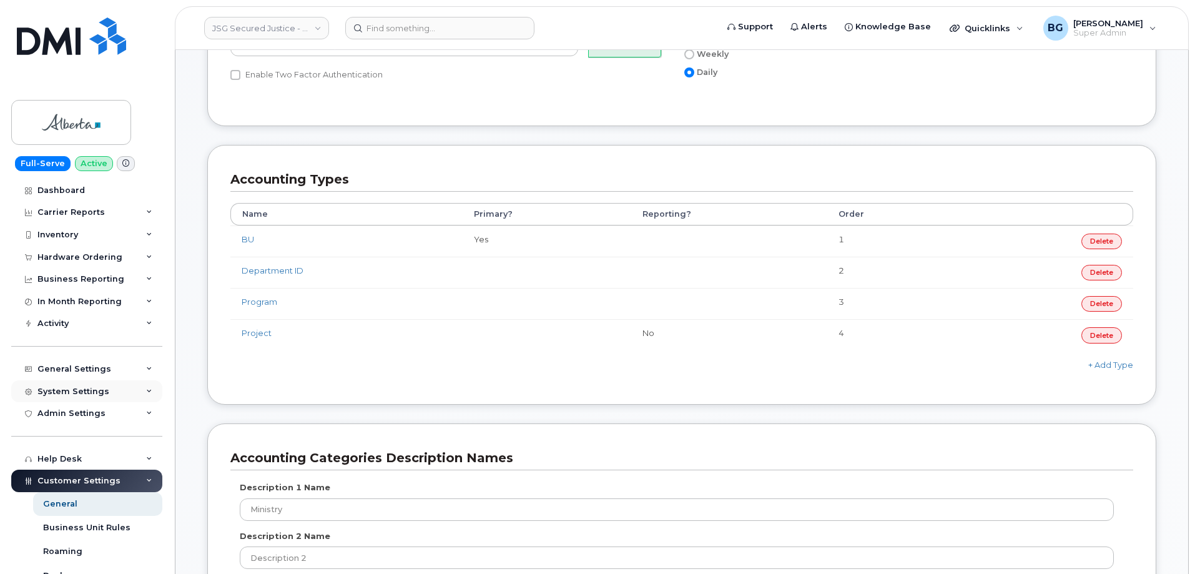
click at [91, 391] on div "System Settings" at bounding box center [73, 391] width 72 height 10
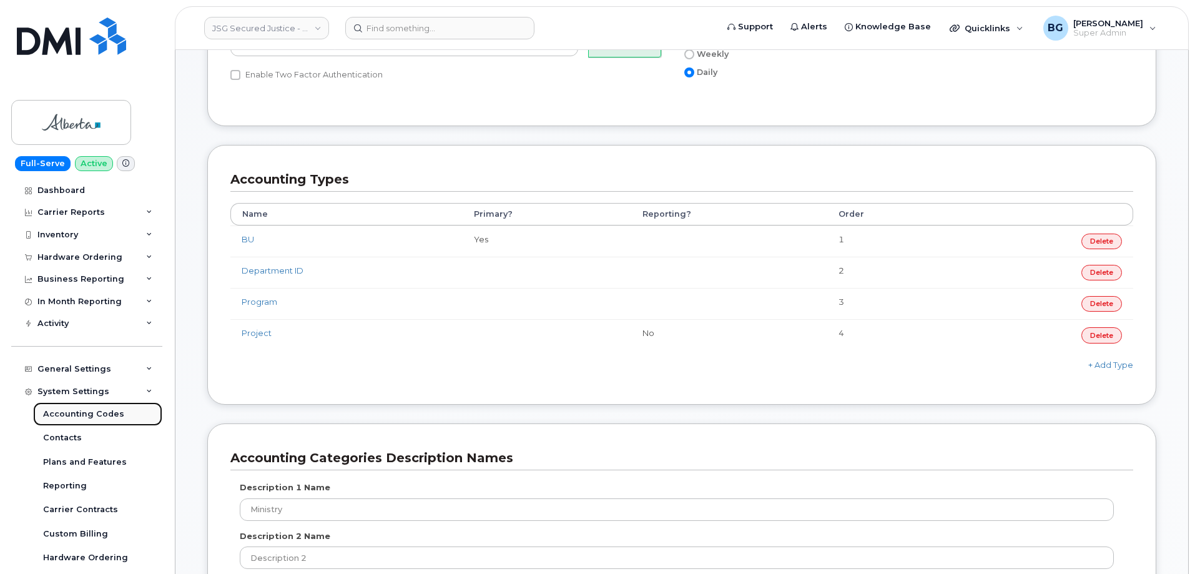
click at [80, 409] on div "Accounting Codes" at bounding box center [83, 413] width 81 height 11
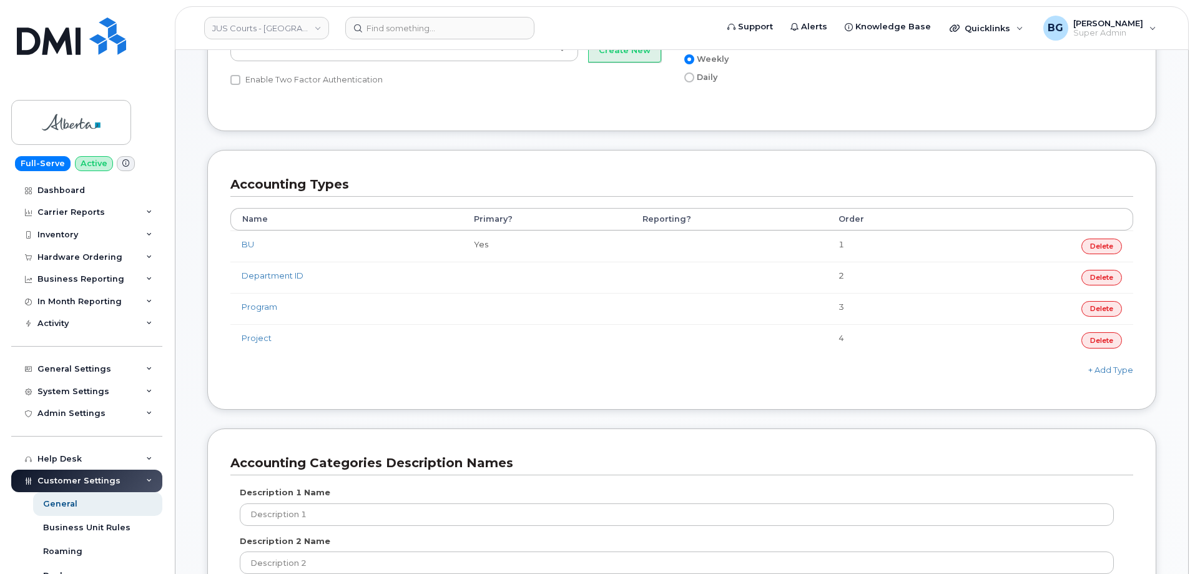
scroll to position [582, 0]
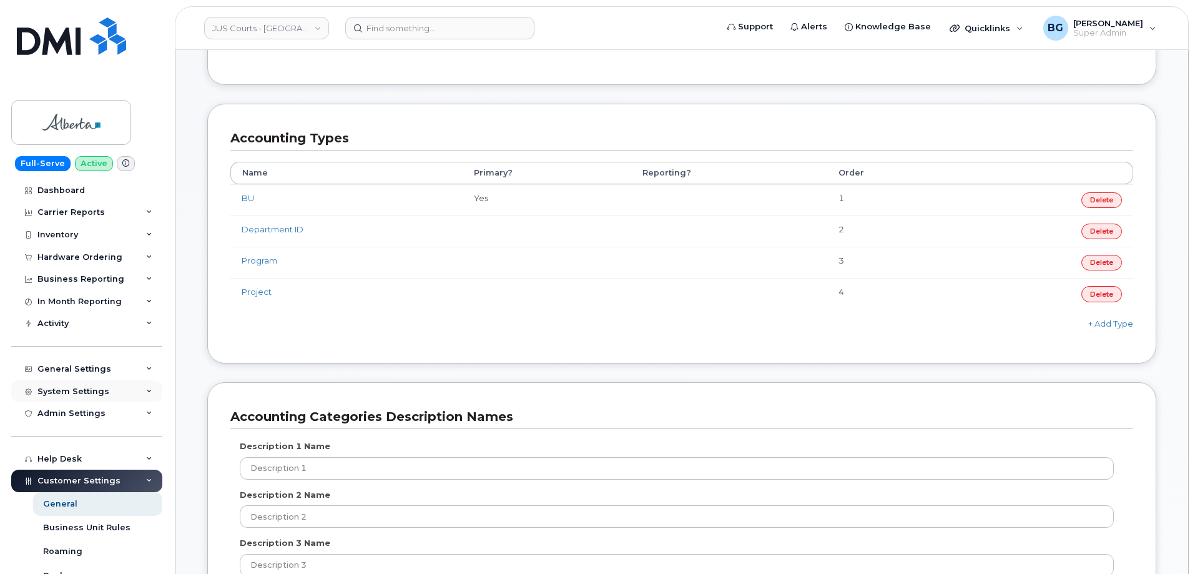
click at [74, 393] on div "System Settings" at bounding box center [73, 391] width 72 height 10
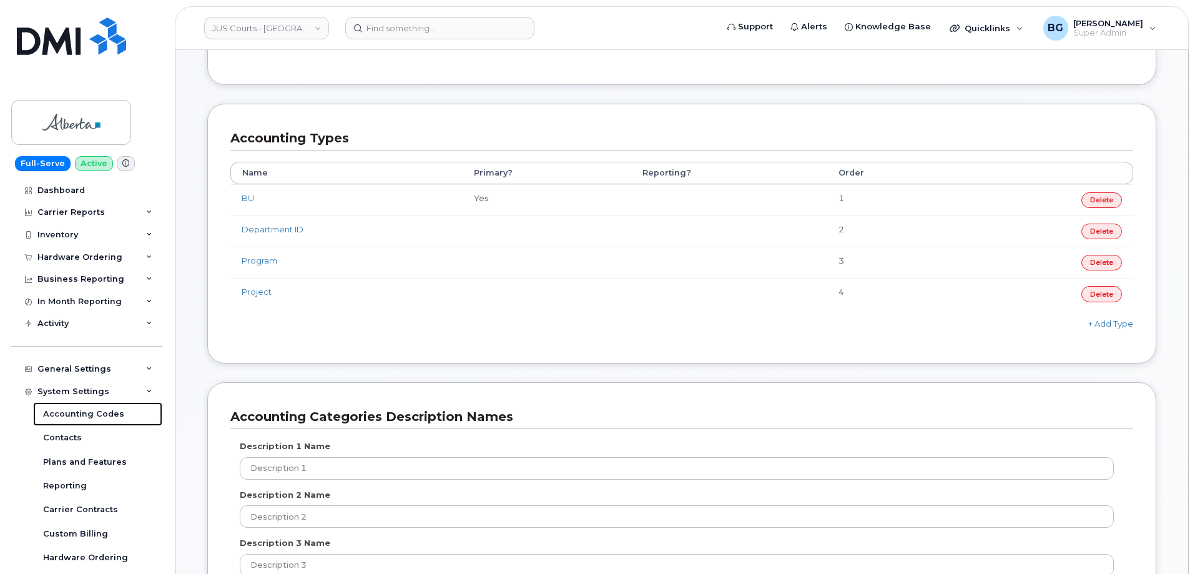
drag, startPoint x: 71, startPoint y: 416, endPoint x: 199, endPoint y: 414, distance: 128.6
click at [71, 417] on div "Accounting Codes" at bounding box center [83, 413] width 81 height 11
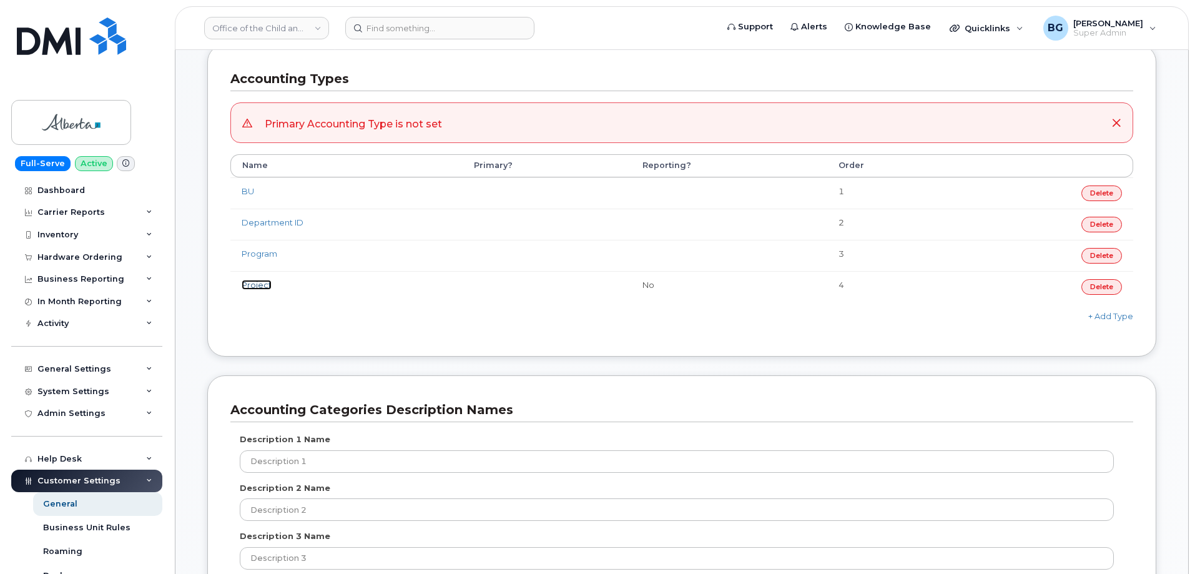
scroll to position [624, 0]
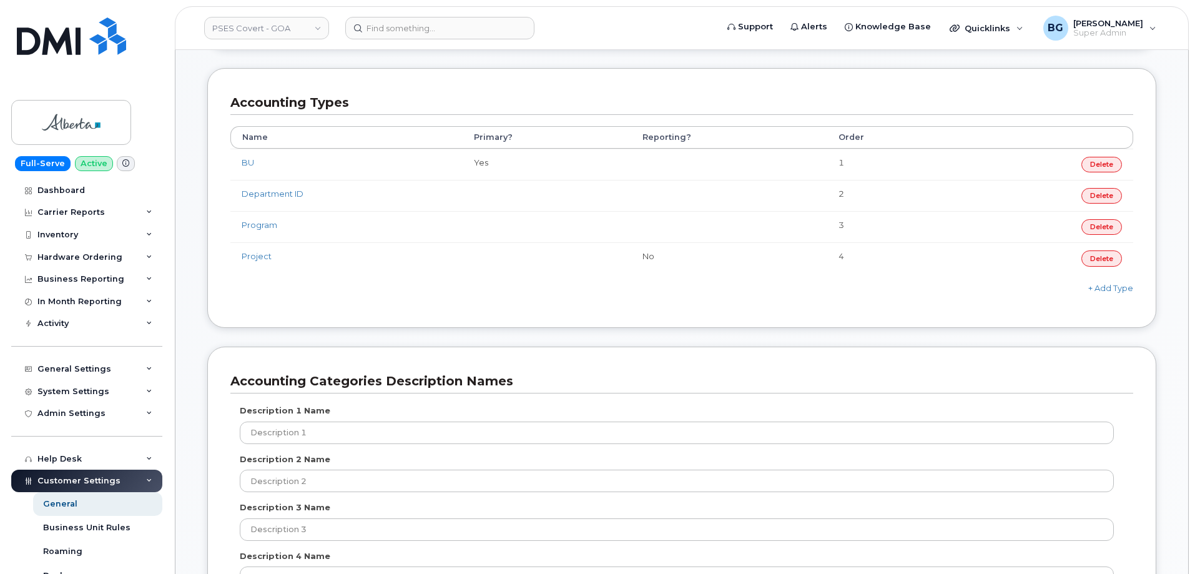
scroll to position [666, 0]
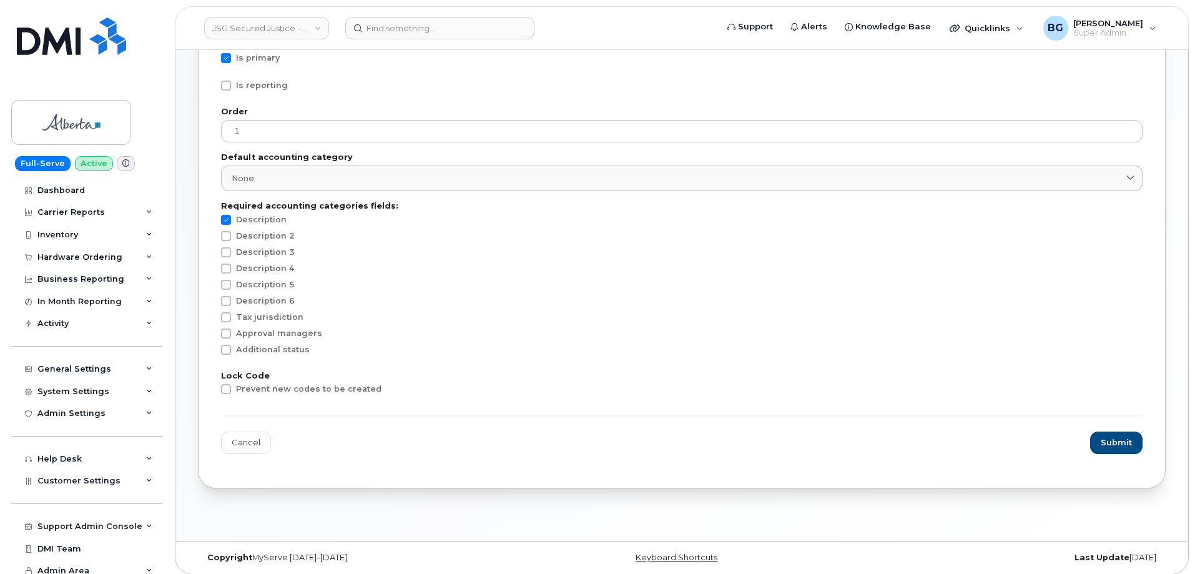
scroll to position [167, 0]
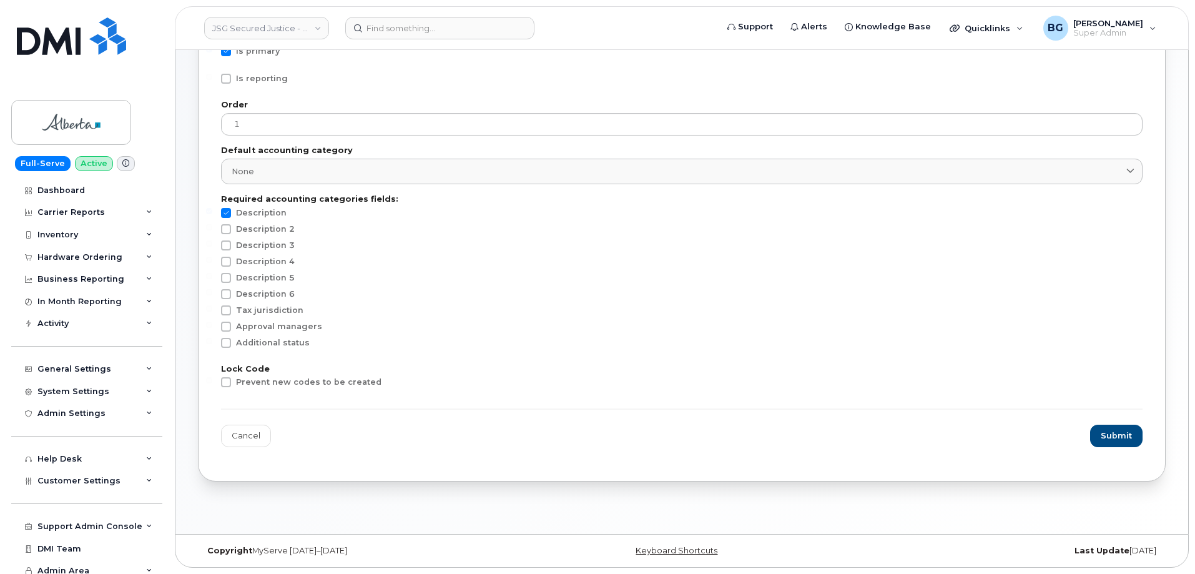
click at [221, 384] on div "Edit Accounting Type Name BU Is primary Is reporting Order 1 Default accounting…" at bounding box center [681, 214] width 967 height 533
click at [224, 381] on span at bounding box center [226, 382] width 10 height 10
click at [212, 381] on input "Prevent new codes to be created" at bounding box center [209, 380] width 6 height 6
checkbox input "true"
click at [1104, 428] on button "Submit" at bounding box center [1116, 435] width 51 height 22
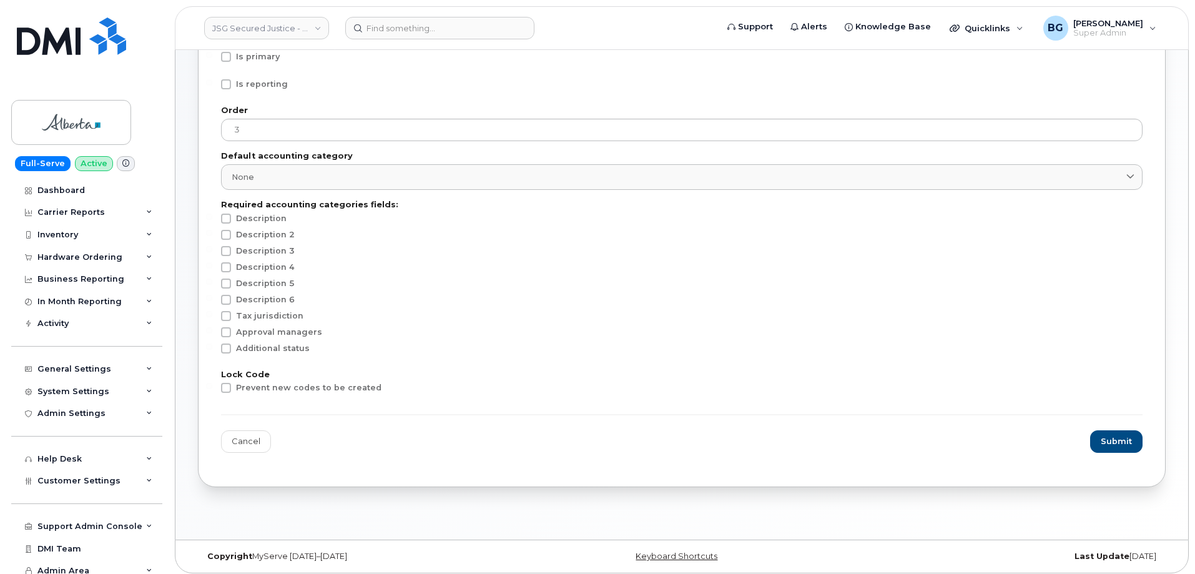
scroll to position [167, 0]
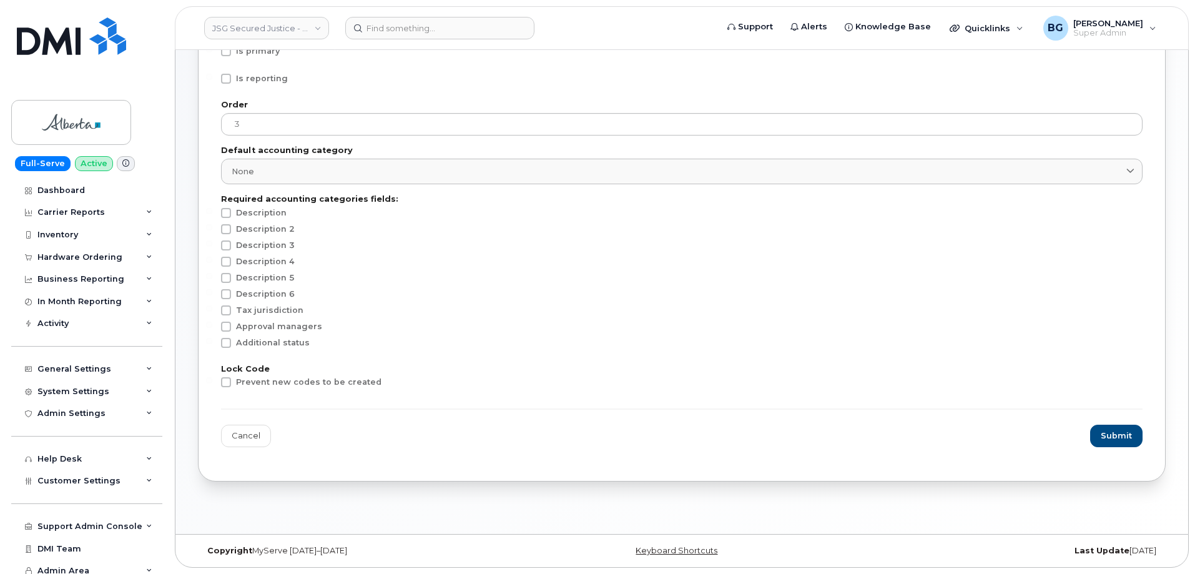
click at [220, 380] on div "Edit Accounting Type Name Program Is primary Is reporting Order 3 Default accou…" at bounding box center [681, 214] width 967 height 533
click at [229, 383] on span at bounding box center [226, 382] width 10 height 10
click at [212, 383] on input "Prevent new codes to be created" at bounding box center [209, 380] width 6 height 6
checkbox input "true"
click at [1131, 437] on span "Submit" at bounding box center [1116, 435] width 31 height 12
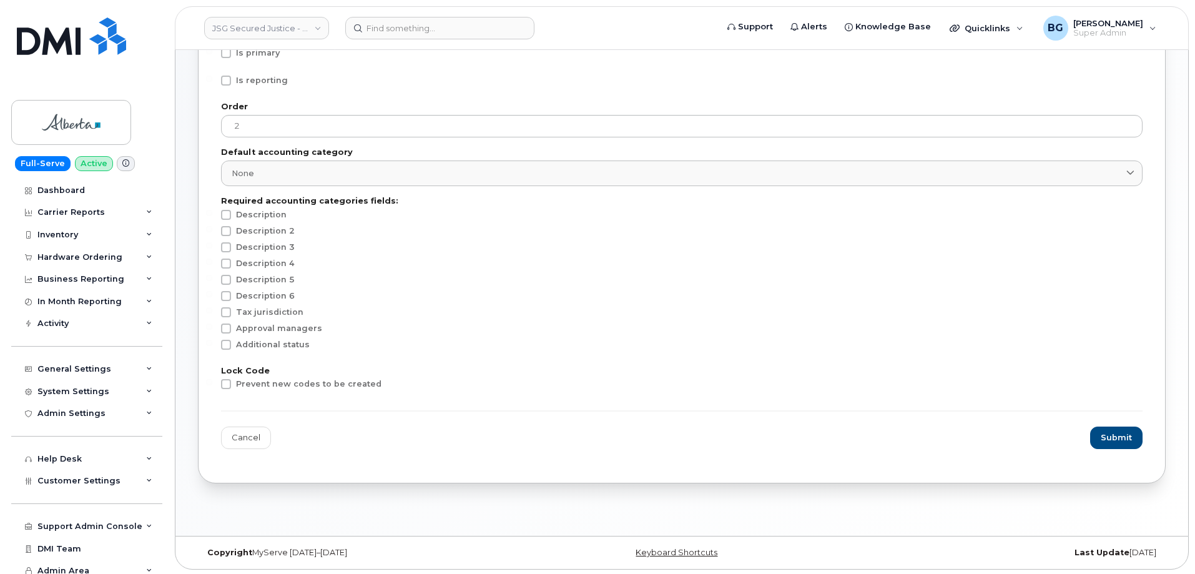
scroll to position [167, 0]
drag, startPoint x: 225, startPoint y: 384, endPoint x: 235, endPoint y: 386, distance: 9.7
click at [225, 384] on span at bounding box center [226, 382] width 10 height 10
click at [212, 383] on input "Prevent new codes to be created" at bounding box center [209, 380] width 6 height 6
checkbox input "true"
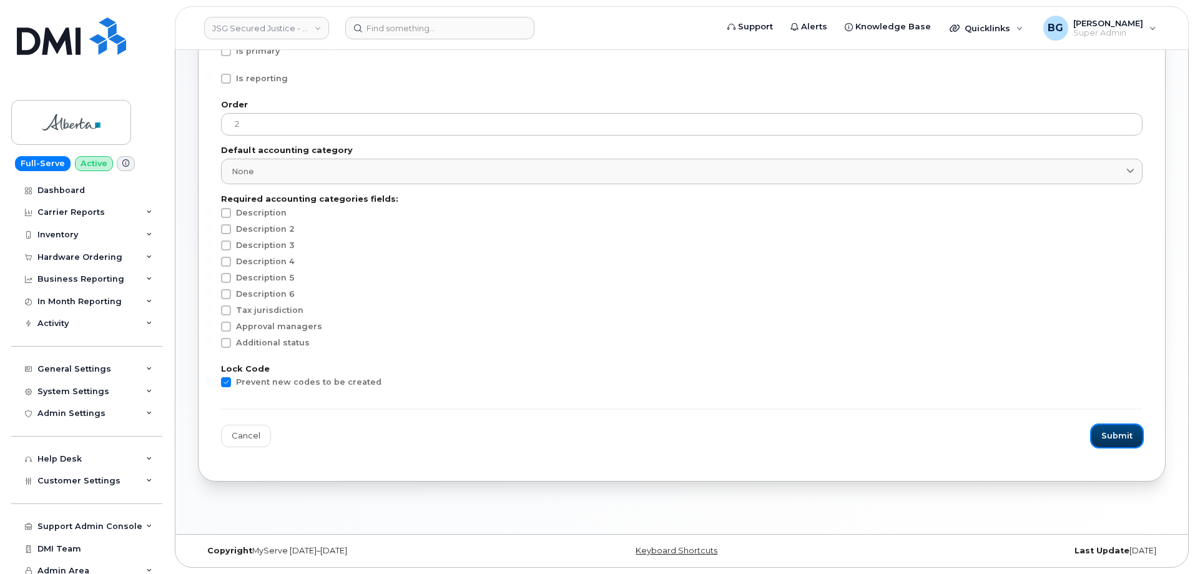
click at [1110, 429] on span "Submit" at bounding box center [1116, 435] width 31 height 12
click at [223, 382] on span at bounding box center [226, 382] width 10 height 10
click at [212, 382] on input "Prevent new codes to be created" at bounding box center [209, 380] width 6 height 6
checkbox input "true"
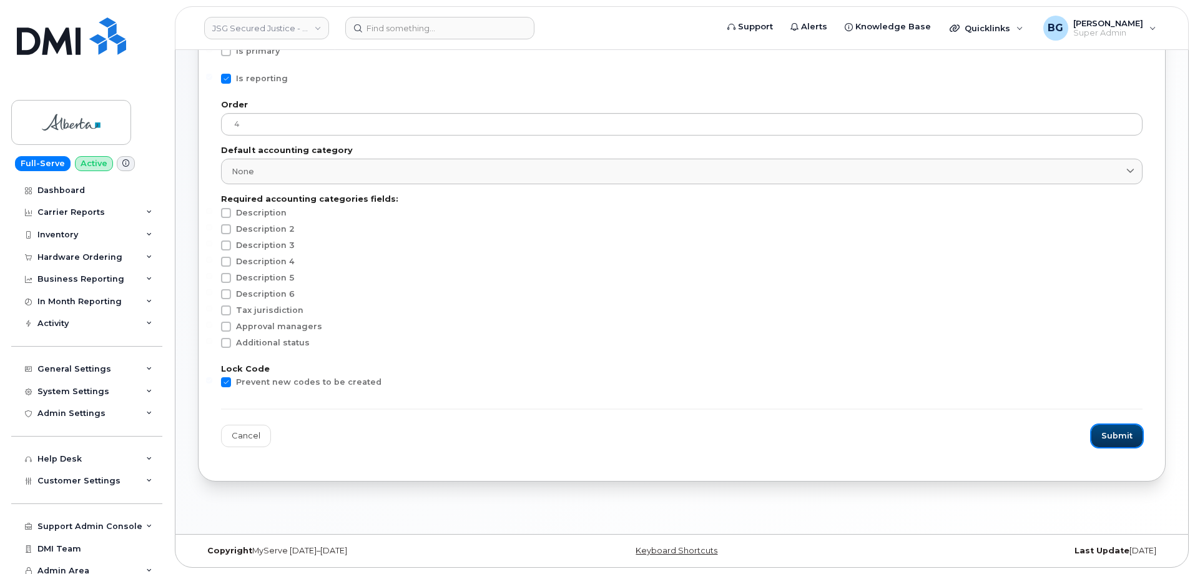
click at [1135, 435] on button "Submit" at bounding box center [1116, 435] width 51 height 22
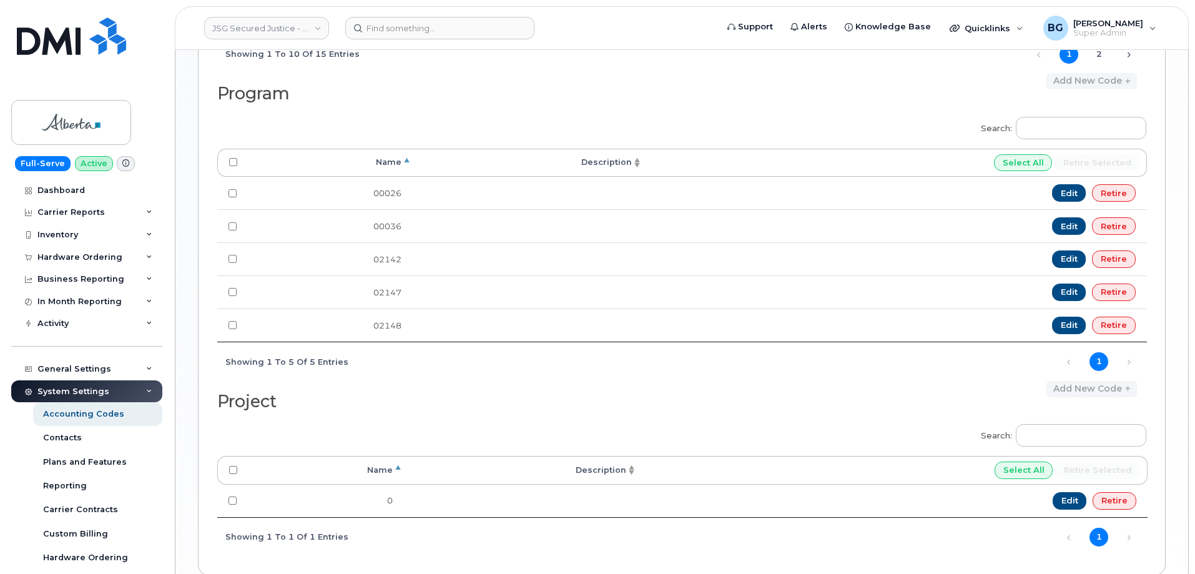
scroll to position [889, 0]
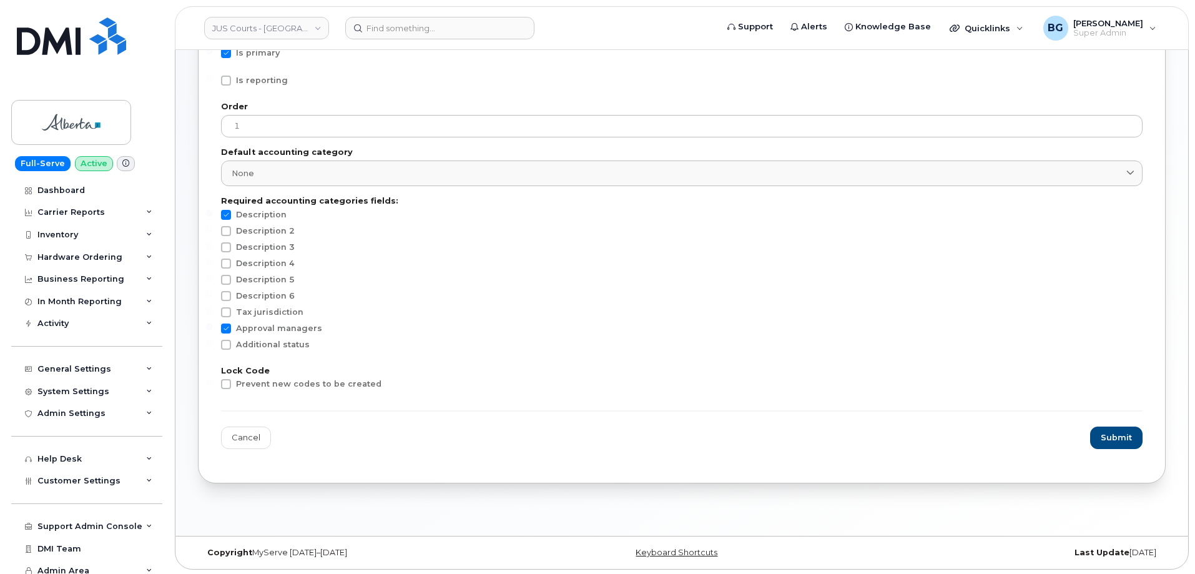
scroll to position [167, 0]
click at [222, 383] on span at bounding box center [226, 382] width 10 height 10
click at [212, 383] on input "Prevent new codes to be created" at bounding box center [209, 380] width 6 height 6
checkbox input "true"
click at [1097, 437] on button "Submit" at bounding box center [1116, 435] width 51 height 22
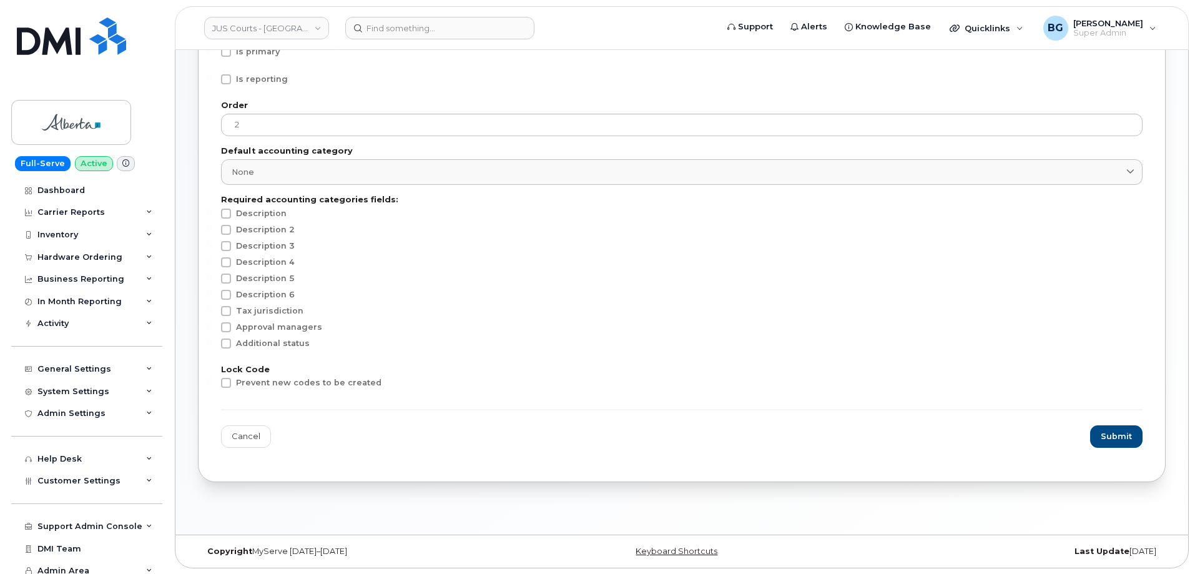
scroll to position [167, 0]
click at [227, 381] on span at bounding box center [226, 382] width 10 height 10
click at [212, 381] on input "Prevent new codes to be created" at bounding box center [209, 380] width 6 height 6
checkbox input "true"
click at [1125, 432] on span "Submit" at bounding box center [1116, 435] width 31 height 12
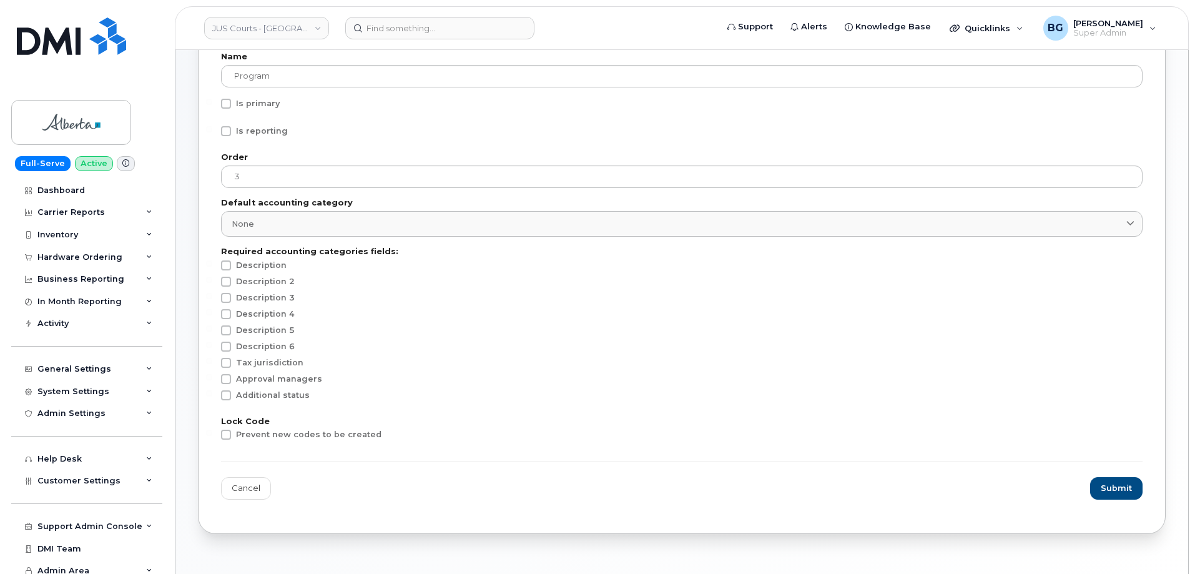
scroll to position [125, 0]
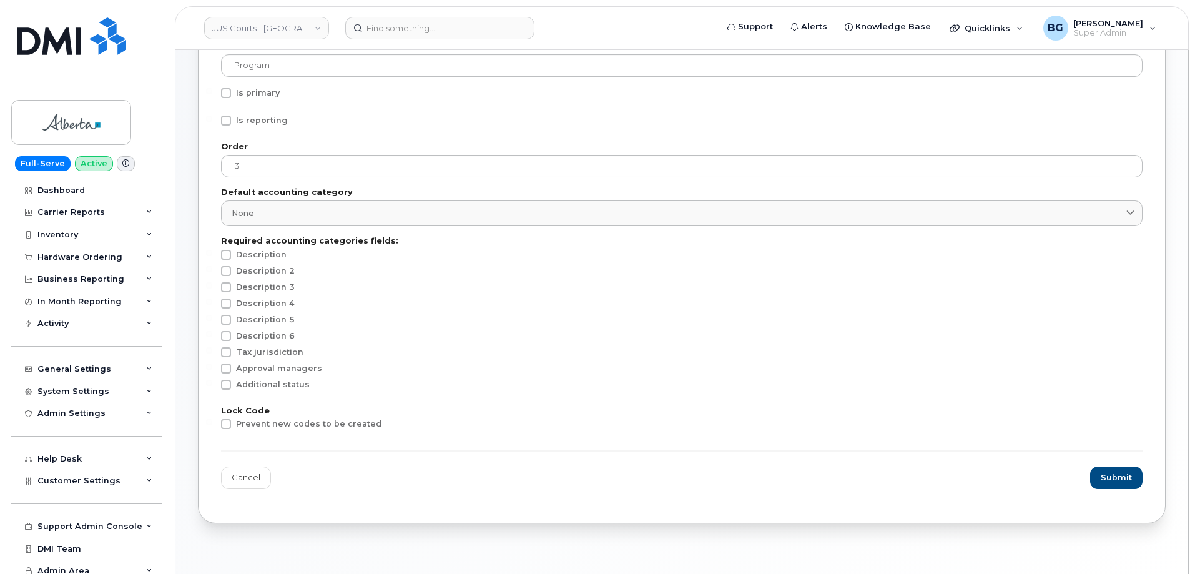
click at [232, 422] on label "Prevent new codes to be created" at bounding box center [301, 424] width 160 height 10
click at [212, 422] on input "Prevent new codes to be created" at bounding box center [209, 422] width 6 height 6
checkbox input "true"
click at [1103, 478] on span "Submit" at bounding box center [1116, 477] width 31 height 12
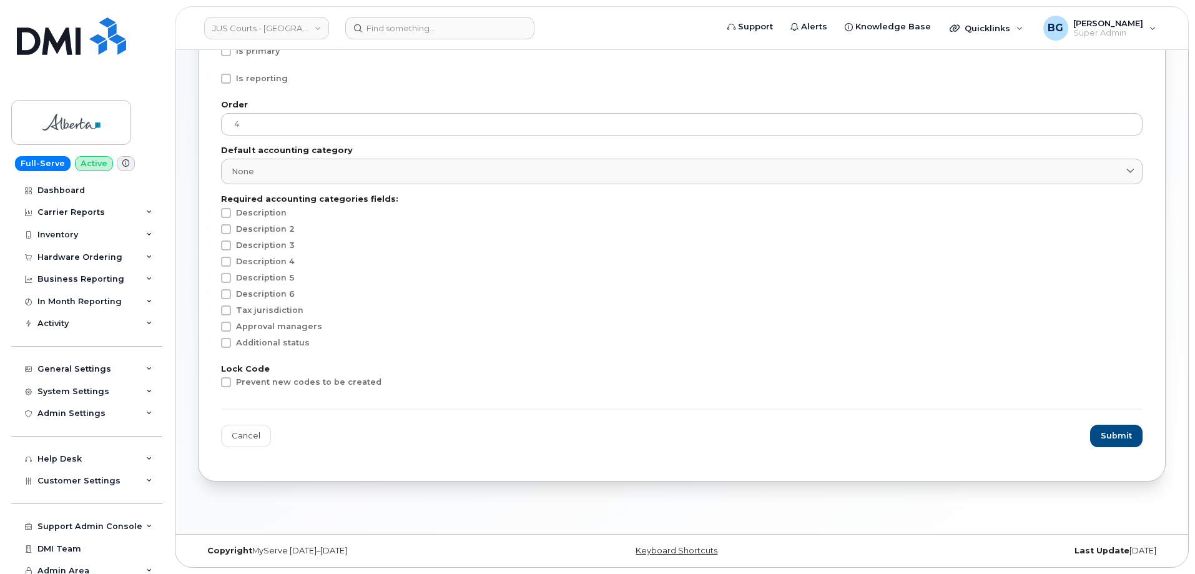
click at [227, 383] on span at bounding box center [226, 382] width 10 height 10
click at [212, 383] on input "Prevent new codes to be created" at bounding box center [209, 380] width 6 height 6
checkbox input "true"
click at [1114, 436] on span "Submit" at bounding box center [1116, 435] width 31 height 12
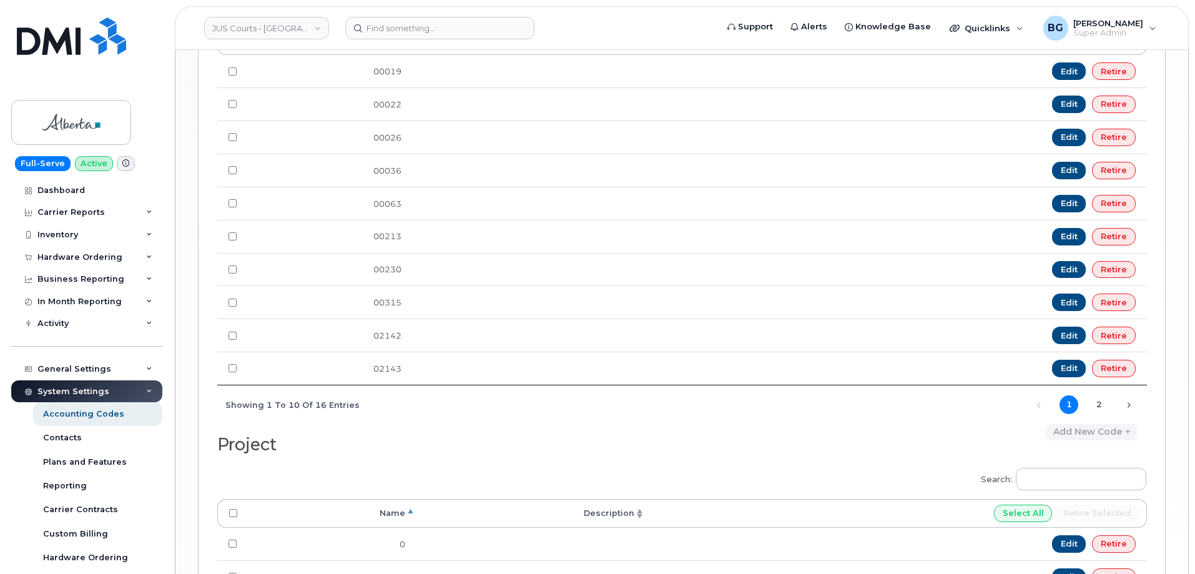
scroll to position [1121, 0]
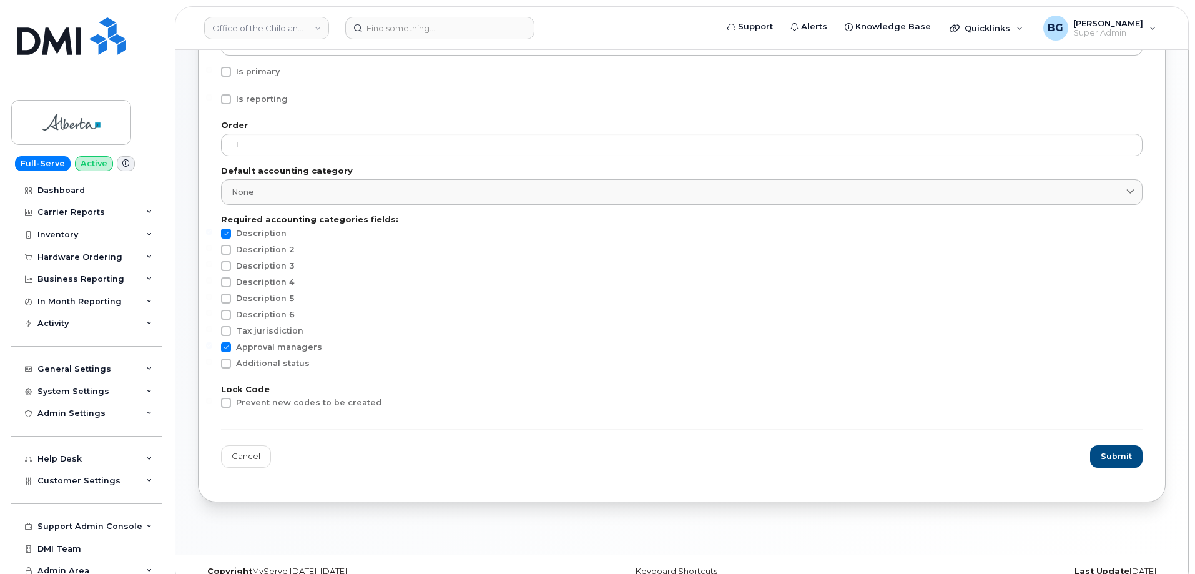
scroll to position [167, 0]
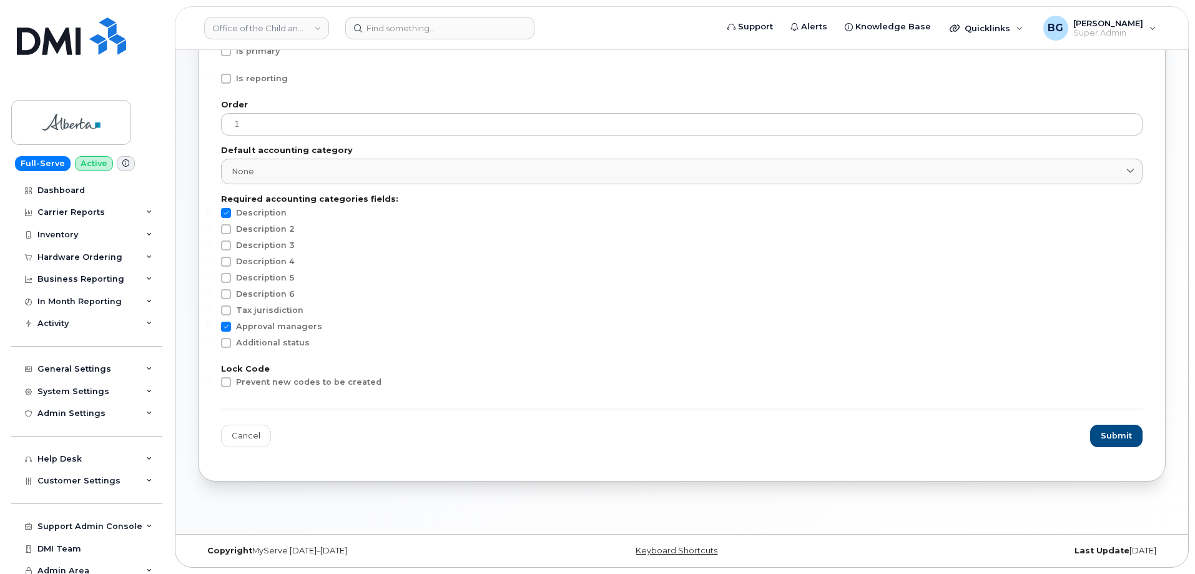
click at [226, 381] on span at bounding box center [226, 382] width 10 height 10
click at [212, 381] on input "Prevent new codes to be created" at bounding box center [209, 380] width 6 height 6
checkbox input "true"
click at [1112, 433] on span "Submit" at bounding box center [1116, 435] width 31 height 12
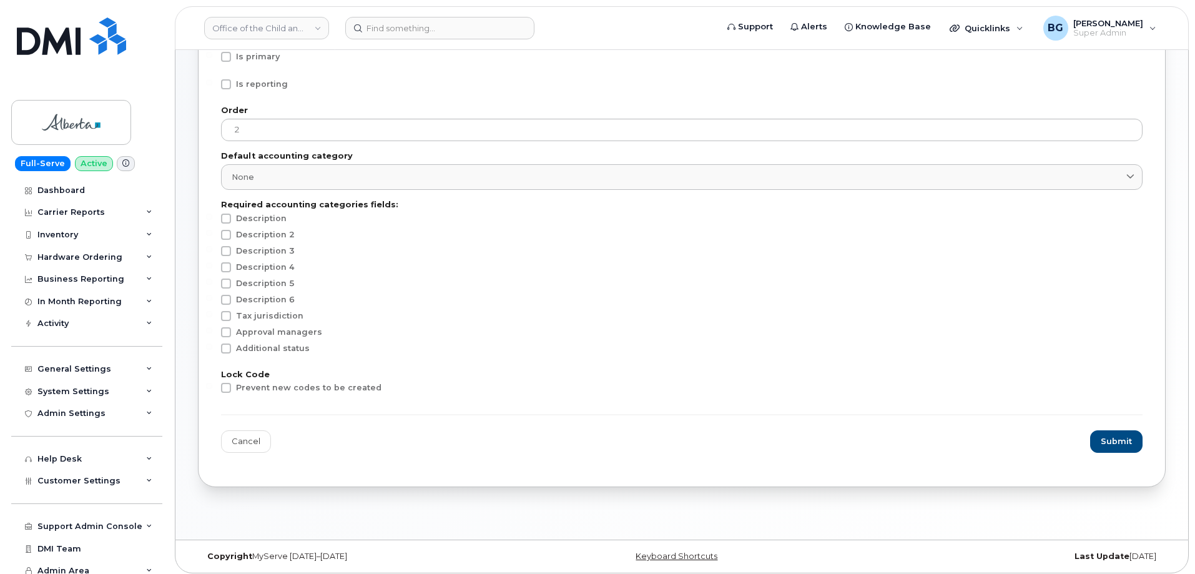
scroll to position [167, 0]
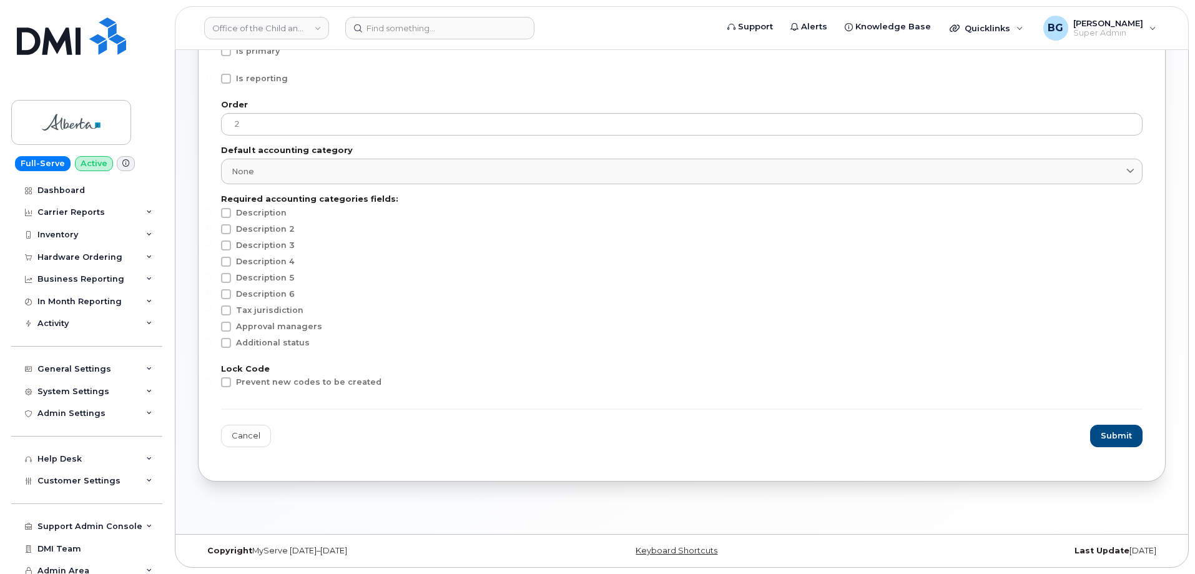
click at [231, 381] on label "Prevent new codes to be created" at bounding box center [301, 382] width 160 height 10
click at [212, 381] on input "Prevent new codes to be created" at bounding box center [209, 380] width 6 height 6
checkbox input "true"
drag, startPoint x: 1087, startPoint y: 434, endPoint x: 1094, endPoint y: 435, distance: 6.9
click at [1092, 435] on div "Cancel Submit" at bounding box center [681, 435] width 921 height 22
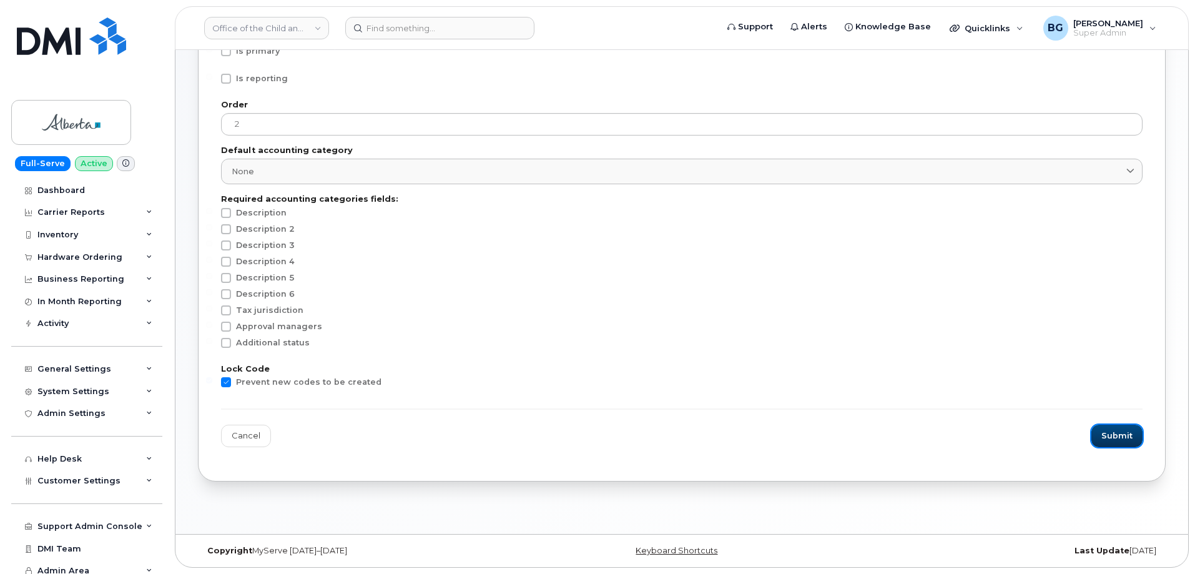
click at [1105, 435] on span "Submit" at bounding box center [1116, 435] width 31 height 12
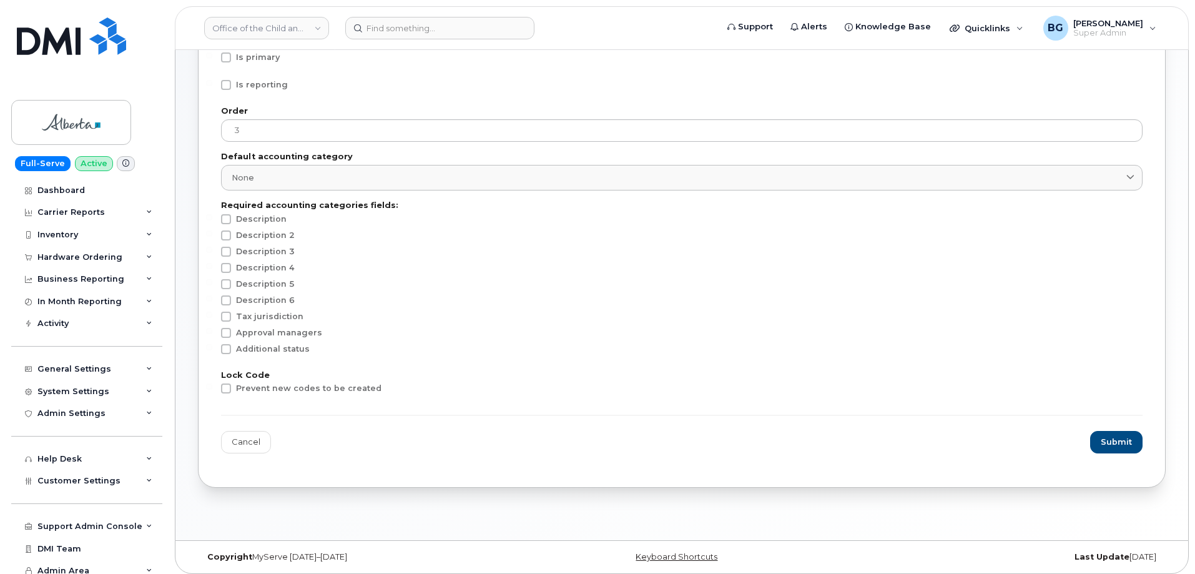
scroll to position [167, 0]
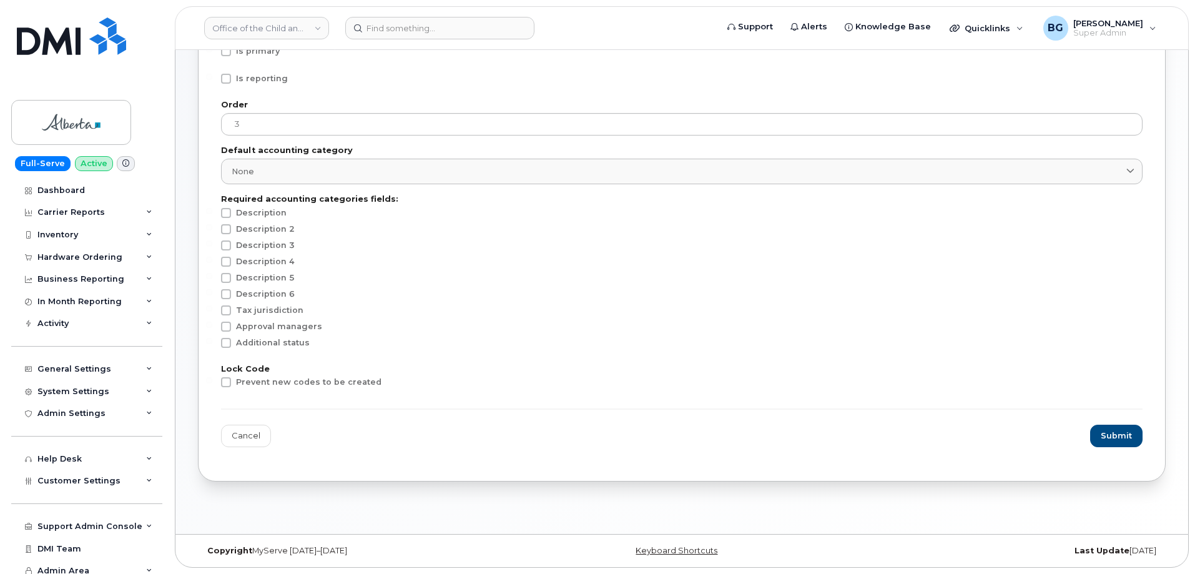
click at [226, 379] on span at bounding box center [226, 382] width 10 height 10
click at [212, 379] on input "Prevent new codes to be created" at bounding box center [209, 380] width 6 height 6
checkbox input "true"
drag, startPoint x: 1115, startPoint y: 440, endPoint x: 1088, endPoint y: 381, distance: 65.3
click at [1116, 439] on span "Submit" at bounding box center [1116, 435] width 31 height 12
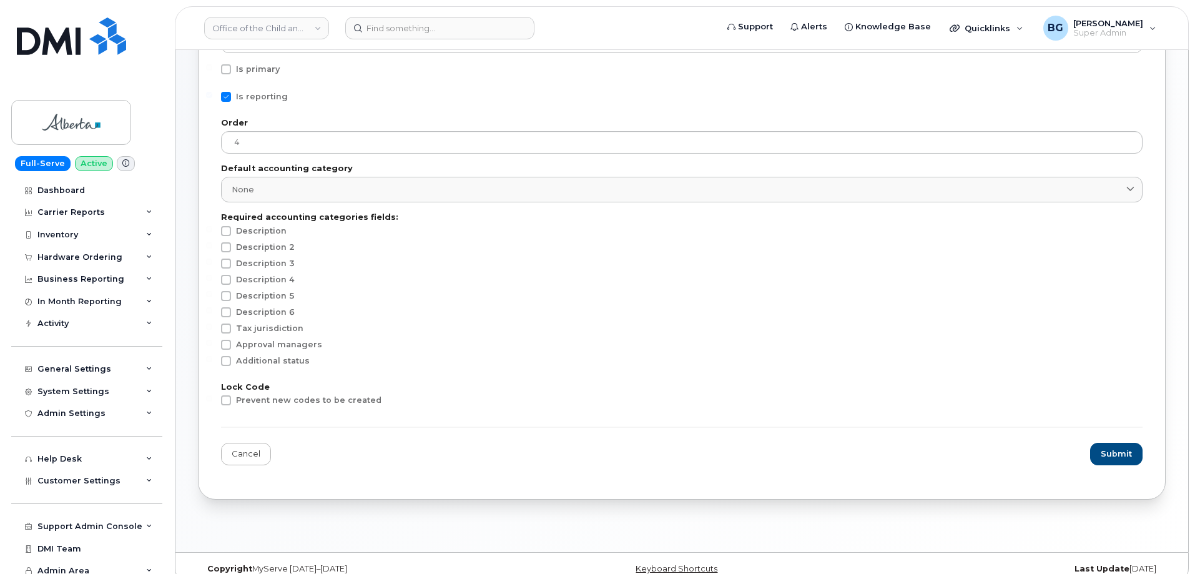
scroll to position [167, 0]
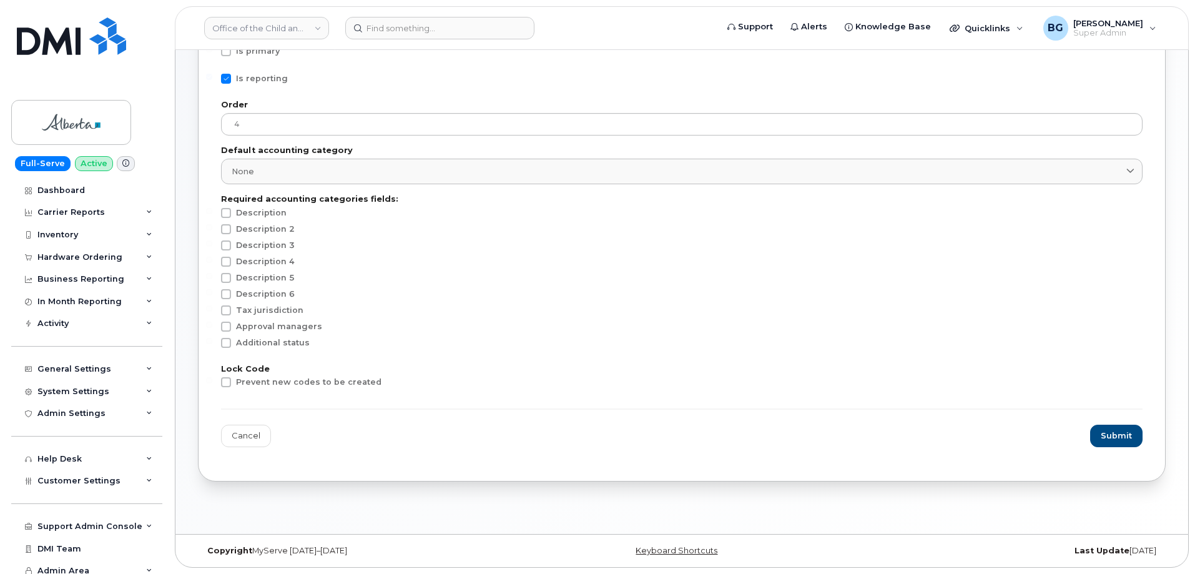
click at [228, 386] on span at bounding box center [226, 382] width 10 height 10
click at [212, 383] on input "Prevent new codes to be created" at bounding box center [209, 380] width 6 height 6
checkbox input "true"
click at [1114, 432] on span "Submit" at bounding box center [1116, 435] width 31 height 12
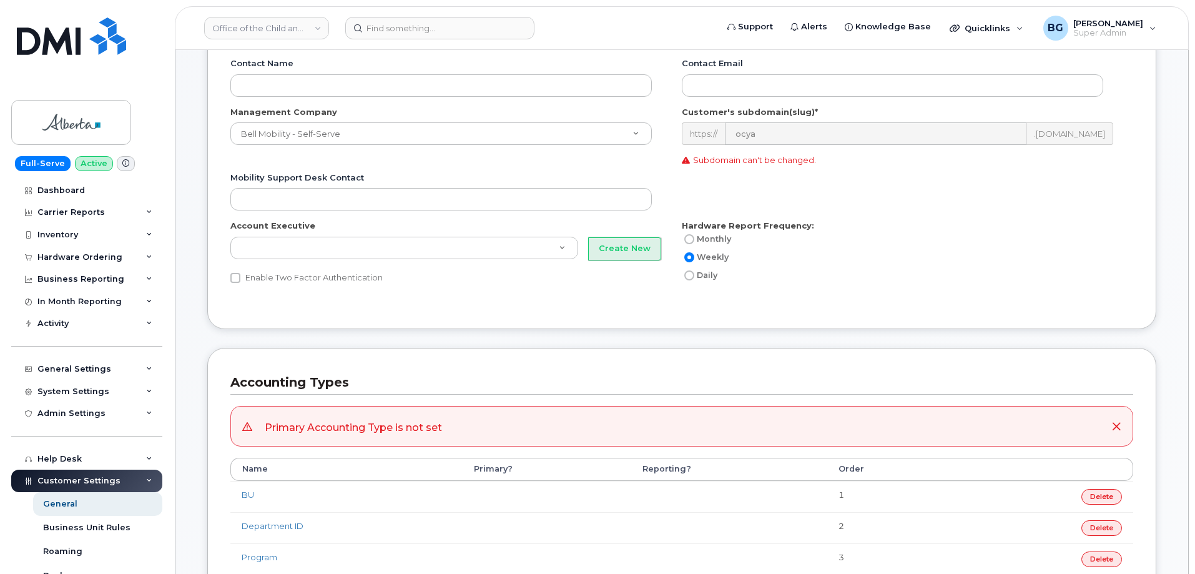
scroll to position [374, 0]
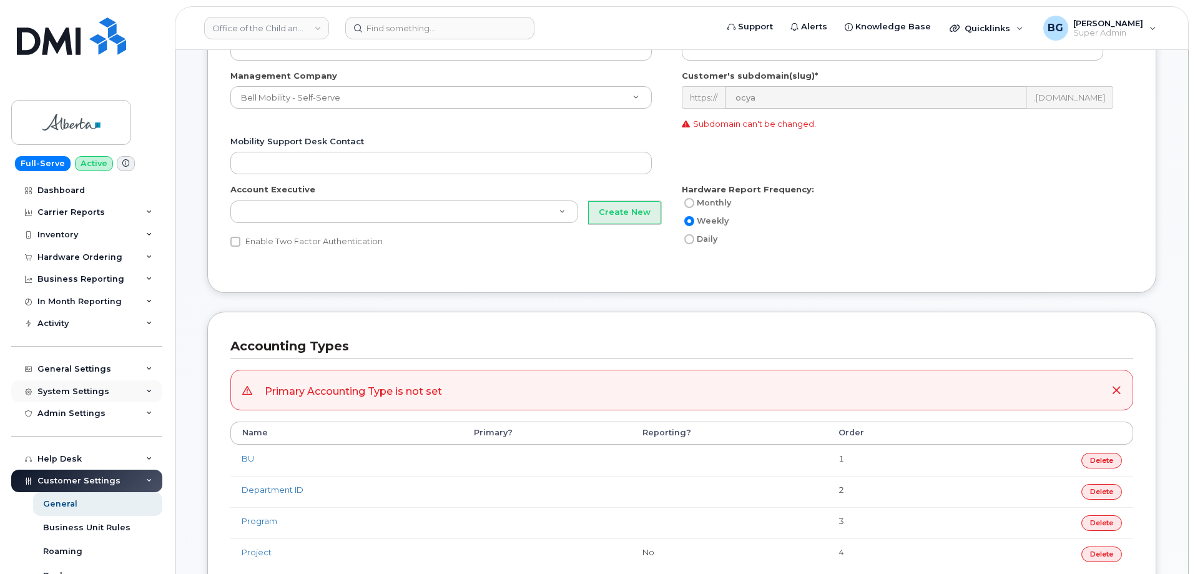
click at [85, 388] on div "System Settings" at bounding box center [73, 391] width 72 height 10
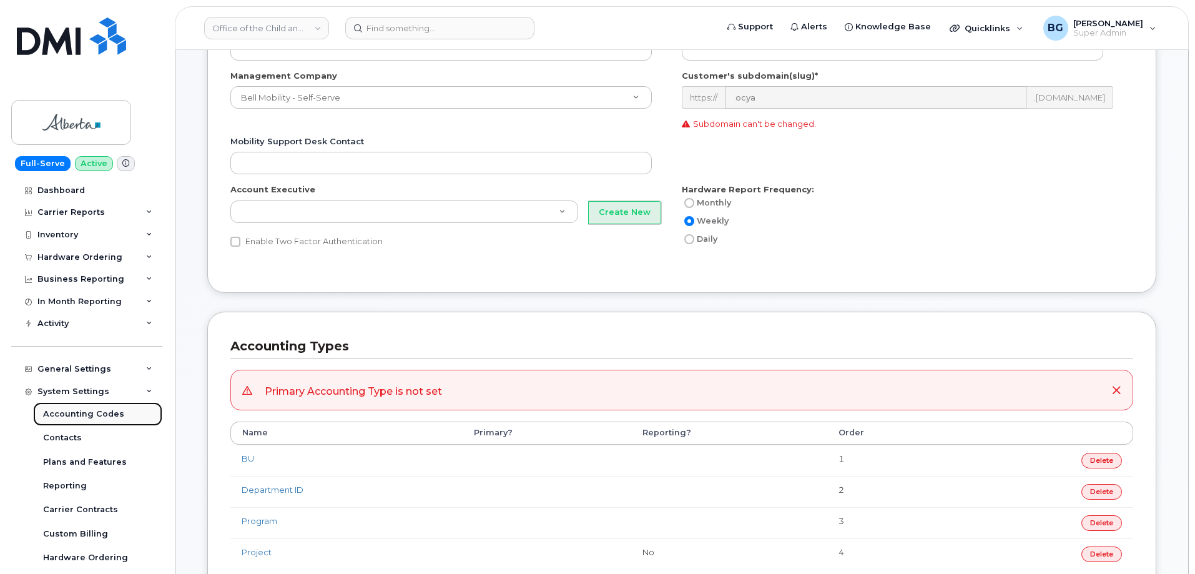
click at [66, 413] on div "Accounting Codes" at bounding box center [83, 413] width 81 height 11
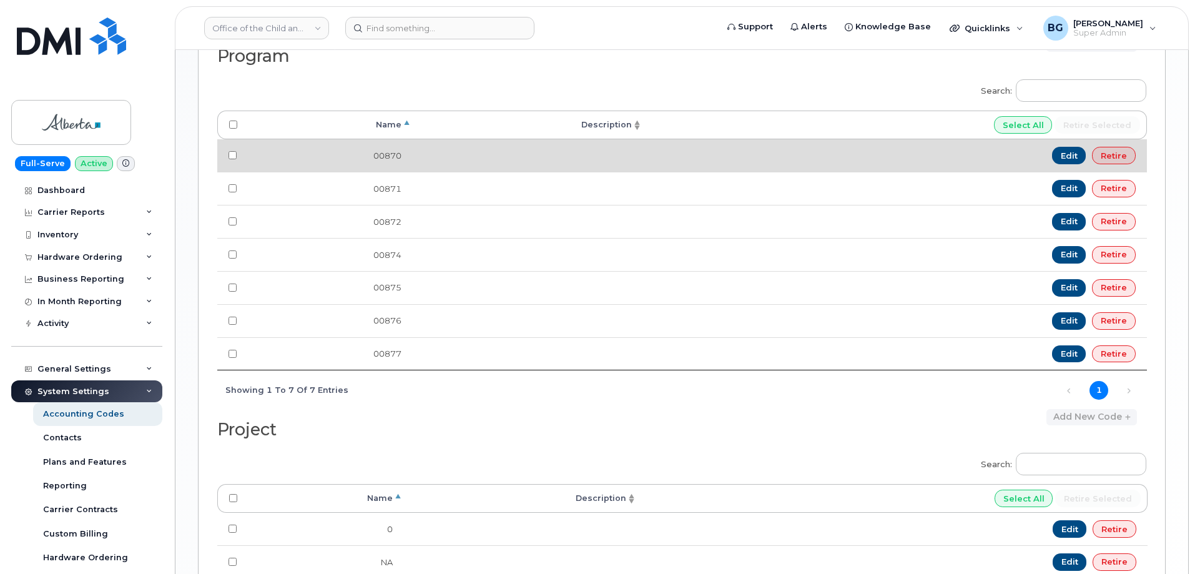
scroll to position [1074, 0]
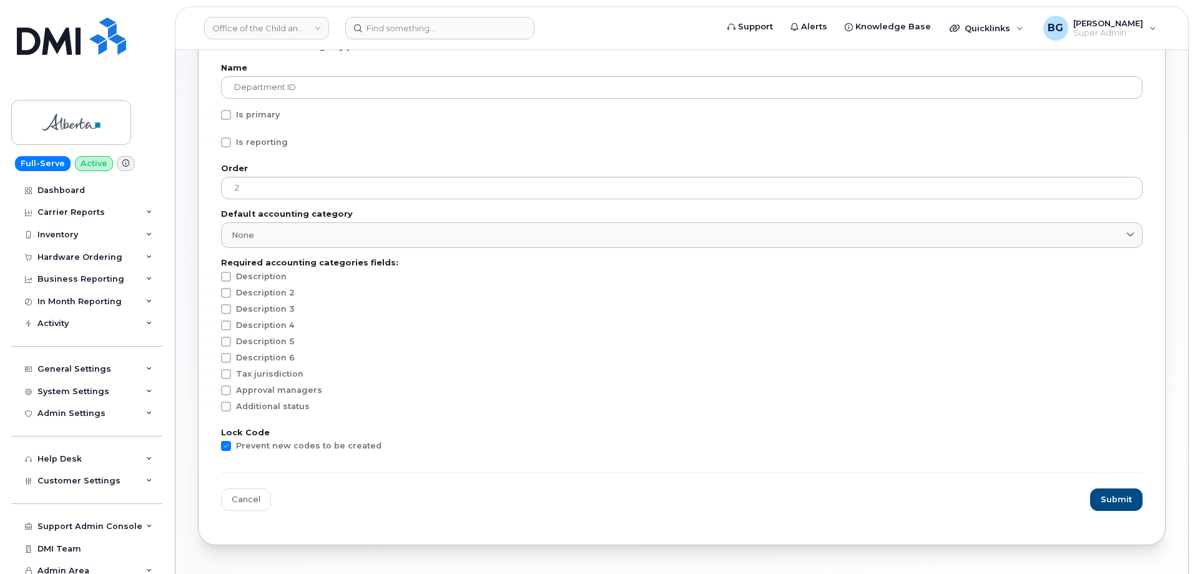
scroll to position [291, 0]
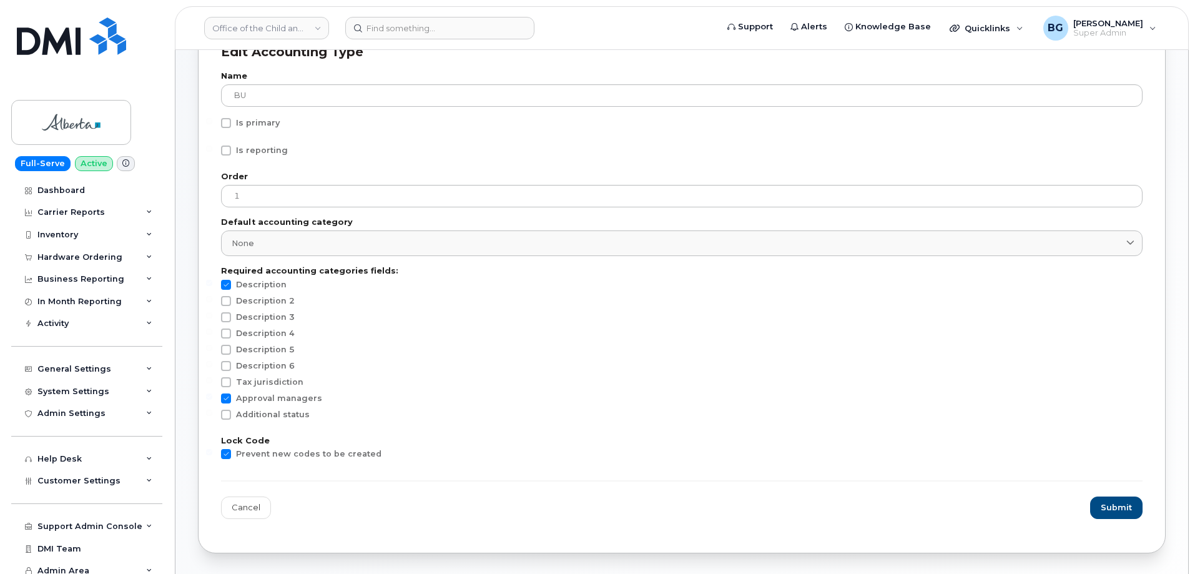
scroll to position [291, 0]
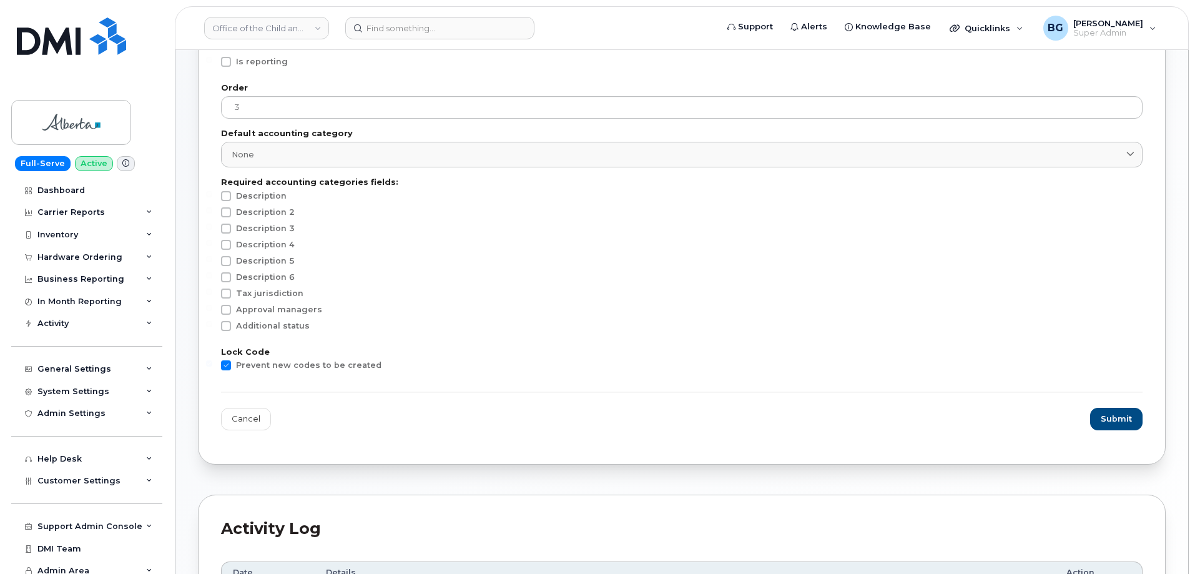
scroll to position [291, 0]
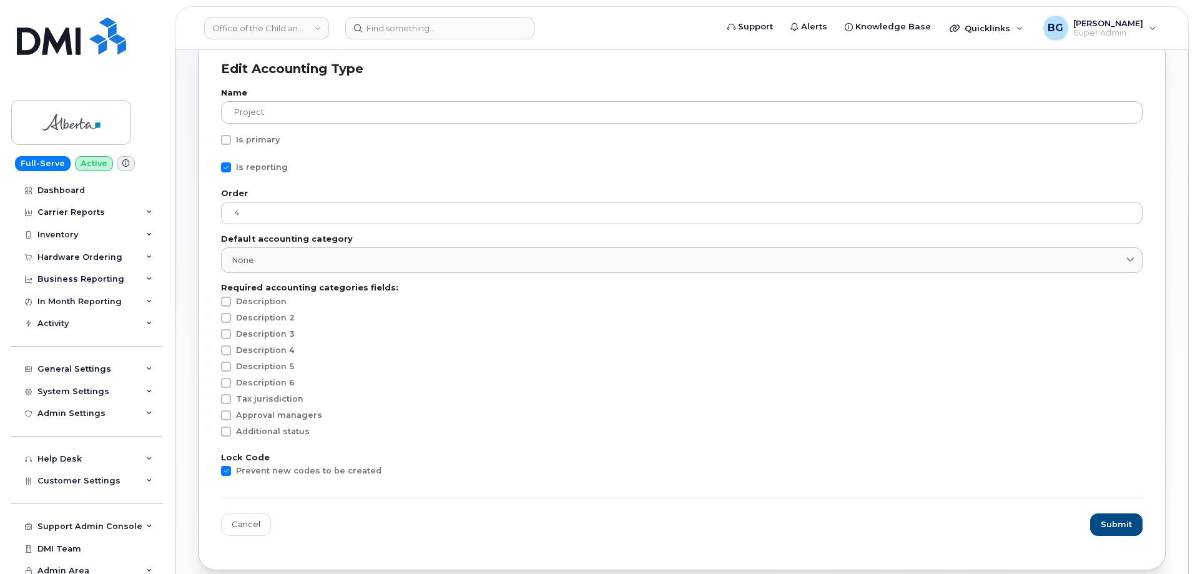
scroll to position [250, 0]
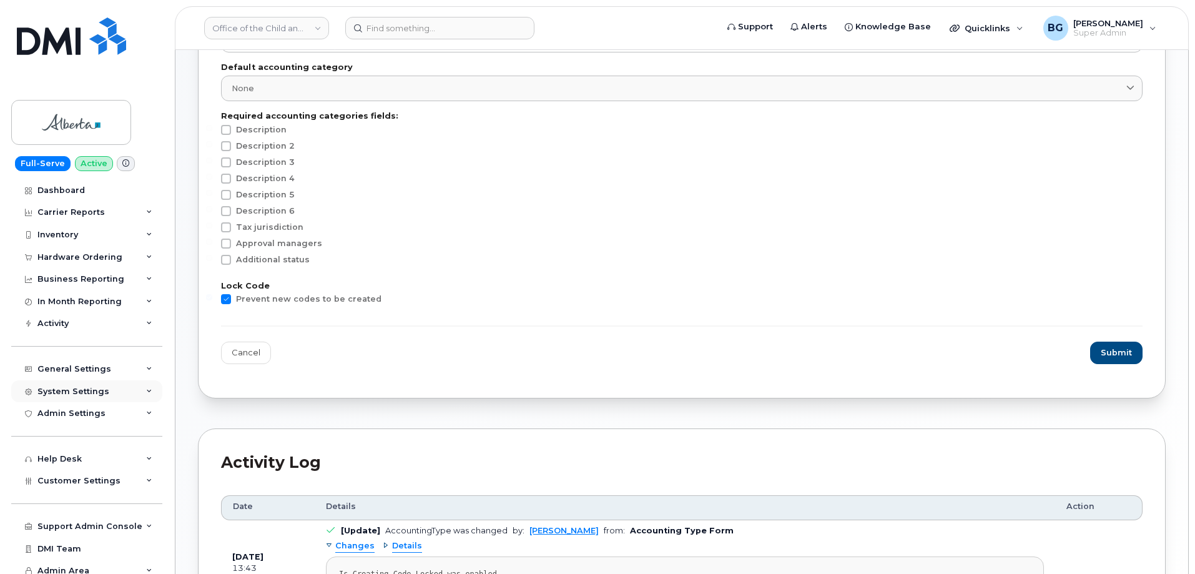
click at [52, 388] on div "System Settings" at bounding box center [73, 391] width 72 height 10
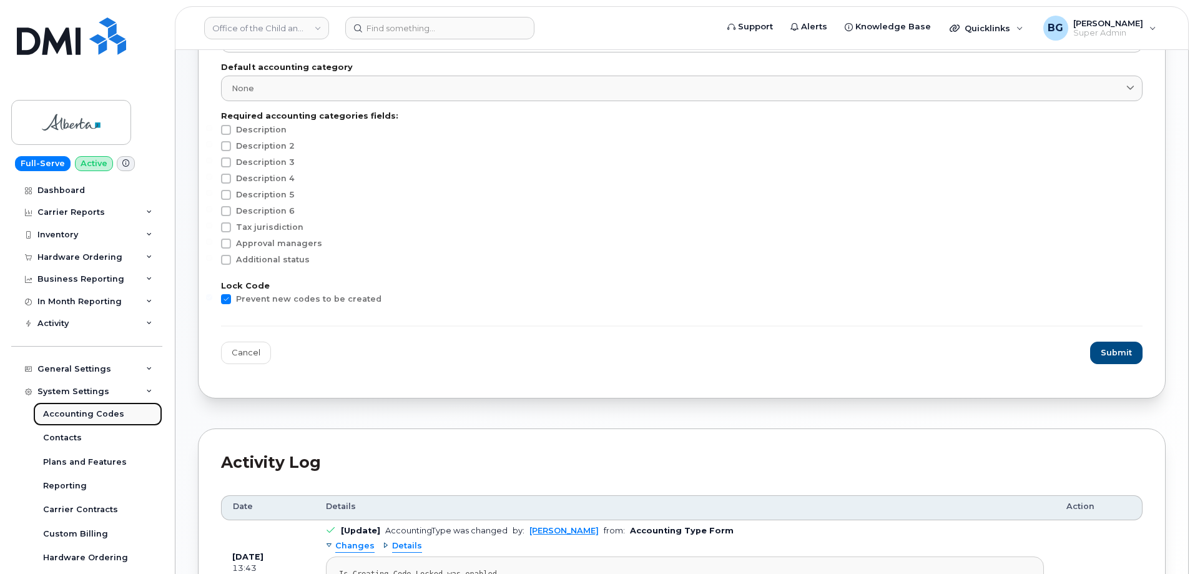
click at [87, 407] on link "Accounting Codes" at bounding box center [97, 414] width 129 height 24
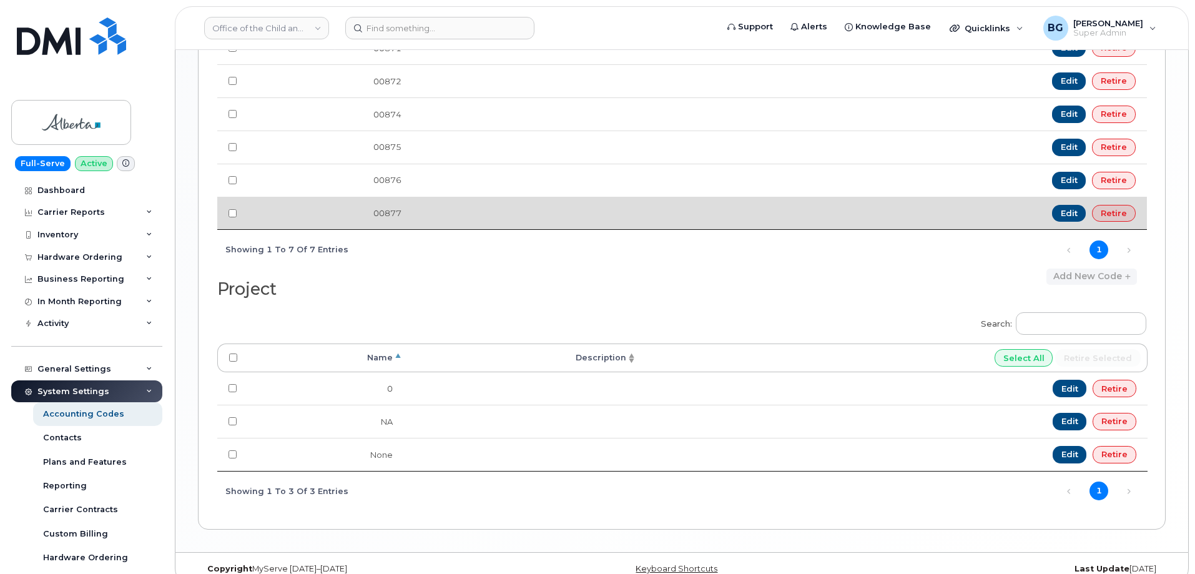
scroll to position [1074, 0]
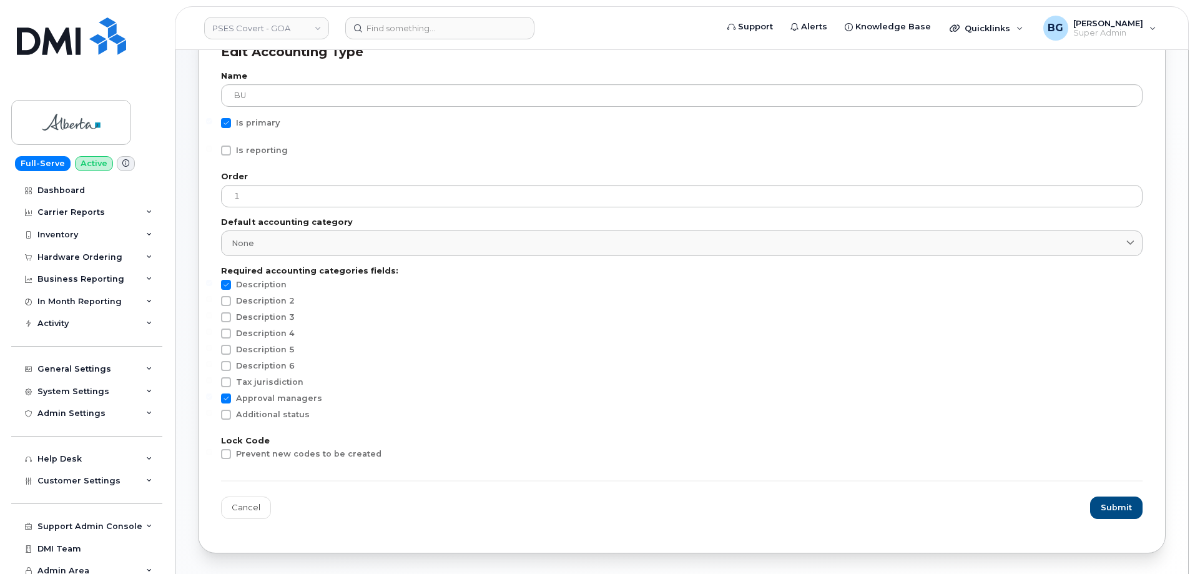
scroll to position [167, 0]
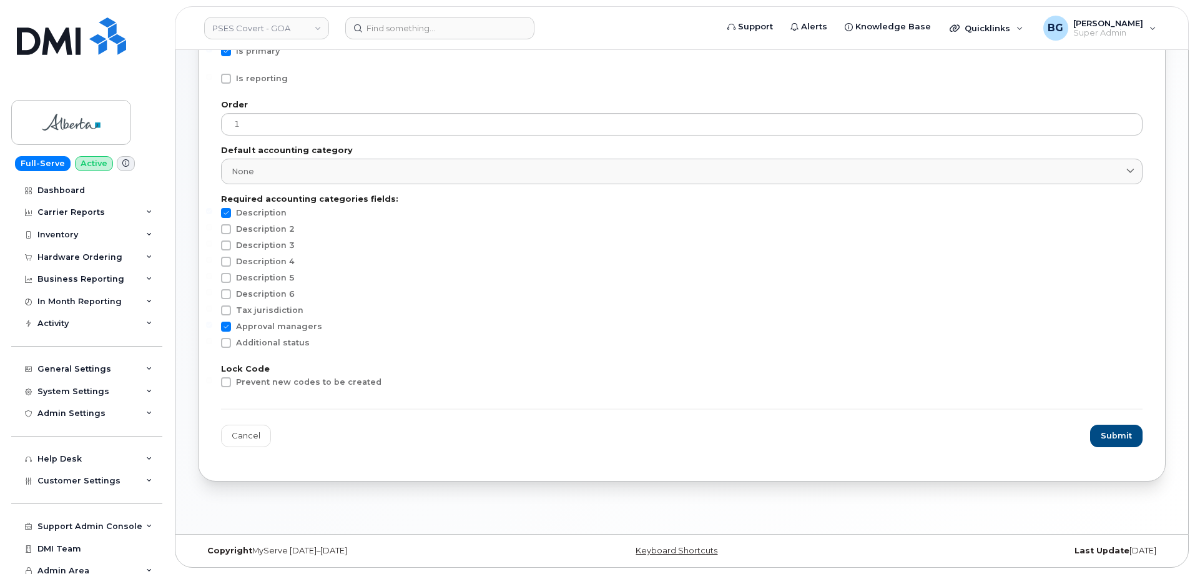
click at [229, 381] on span at bounding box center [226, 382] width 10 height 10
click at [212, 381] on input "Prevent new codes to be created" at bounding box center [209, 380] width 6 height 6
checkbox input "true"
click at [1120, 433] on span "Submit" at bounding box center [1116, 435] width 31 height 12
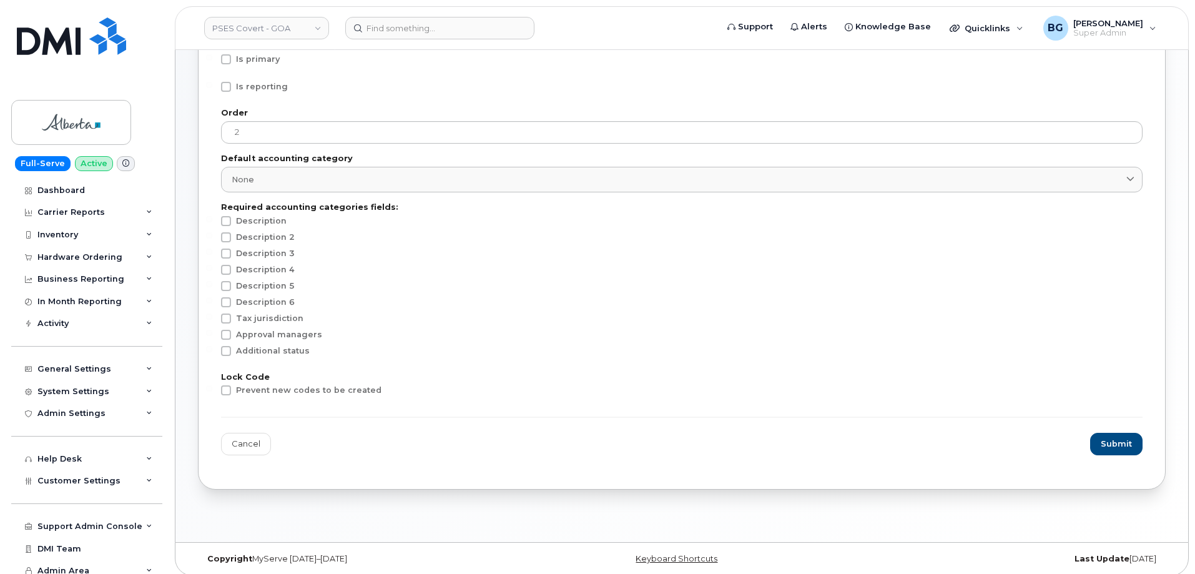
scroll to position [167, 0]
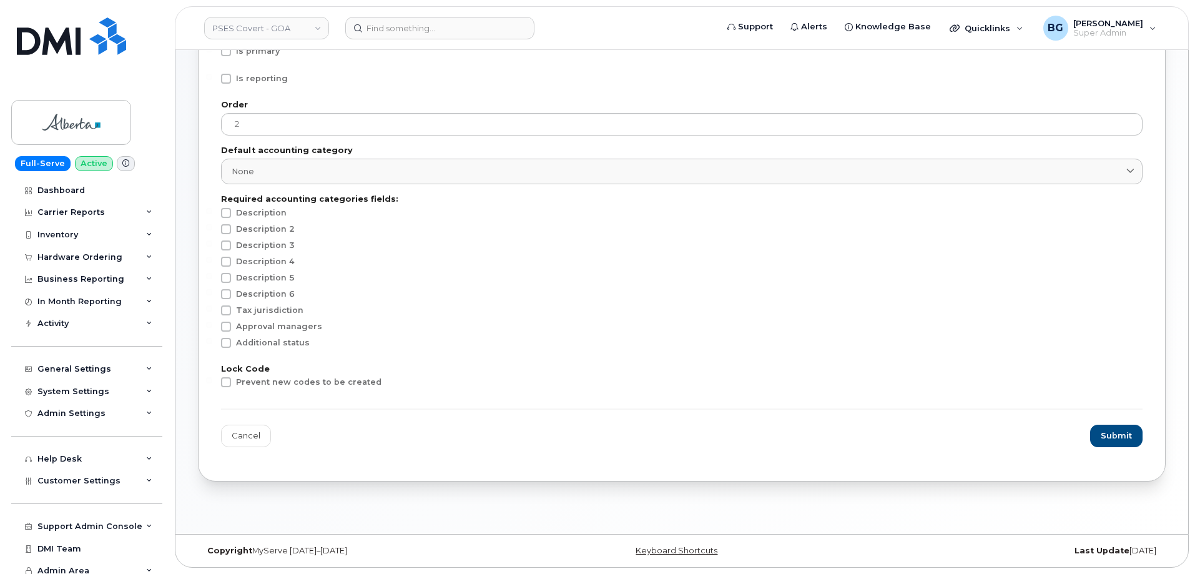
click at [224, 383] on span at bounding box center [226, 382] width 10 height 10
click at [212, 383] on input "Prevent new codes to be created" at bounding box center [209, 380] width 6 height 6
checkbox input "true"
click at [1102, 435] on span "Submit" at bounding box center [1116, 435] width 31 height 12
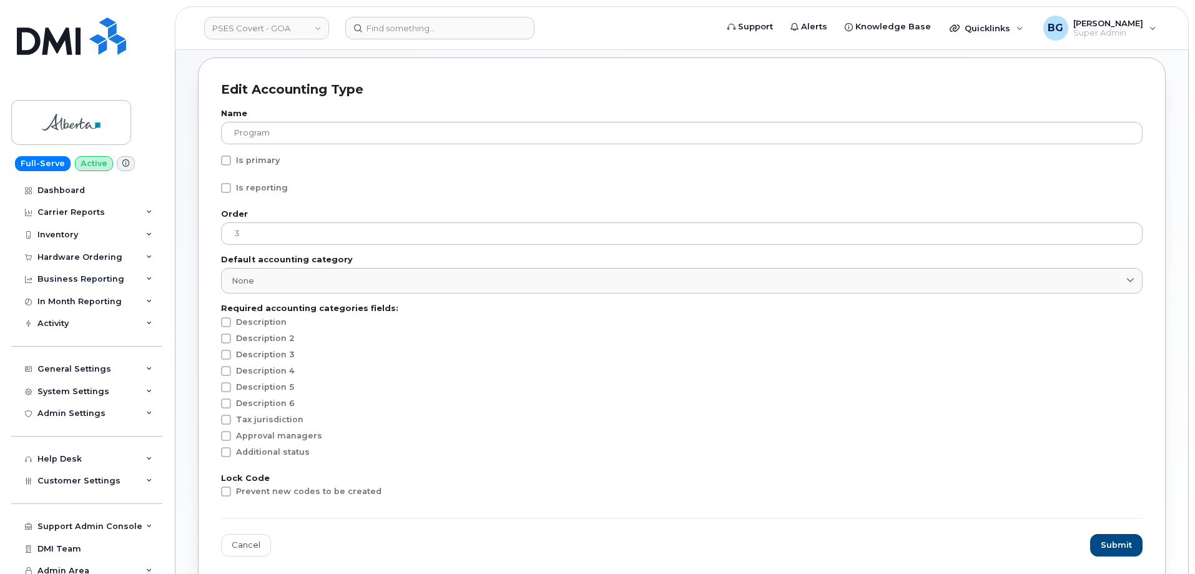
scroll to position [167, 0]
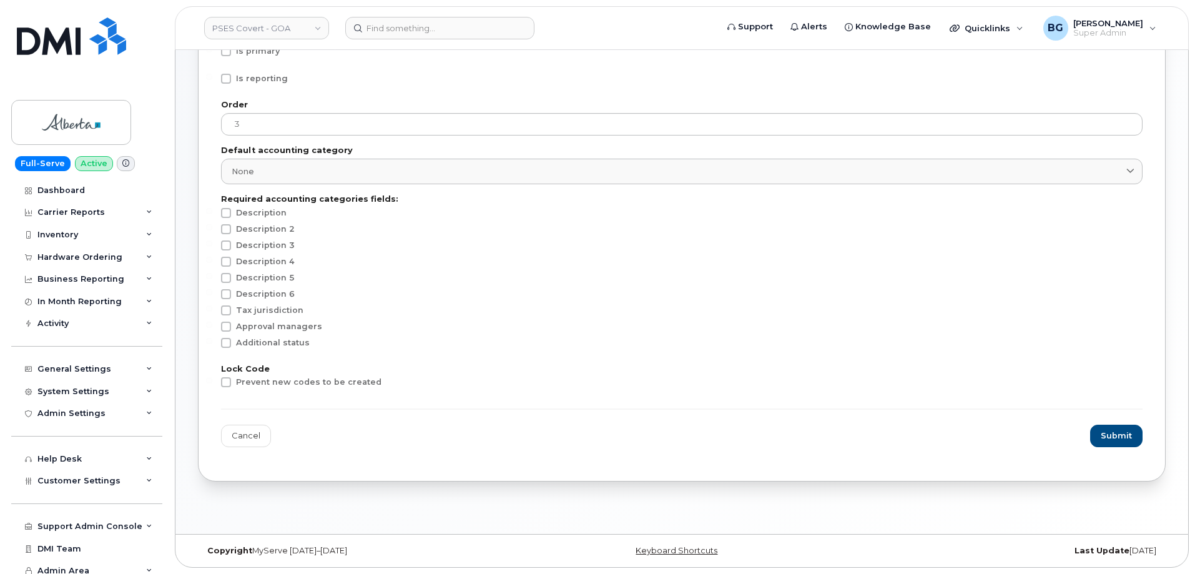
click at [230, 380] on span at bounding box center [226, 382] width 10 height 10
click at [212, 380] on input "Prevent new codes to be created" at bounding box center [209, 380] width 6 height 6
checkbox input "true"
click at [1105, 435] on span "Submit" at bounding box center [1116, 435] width 31 height 12
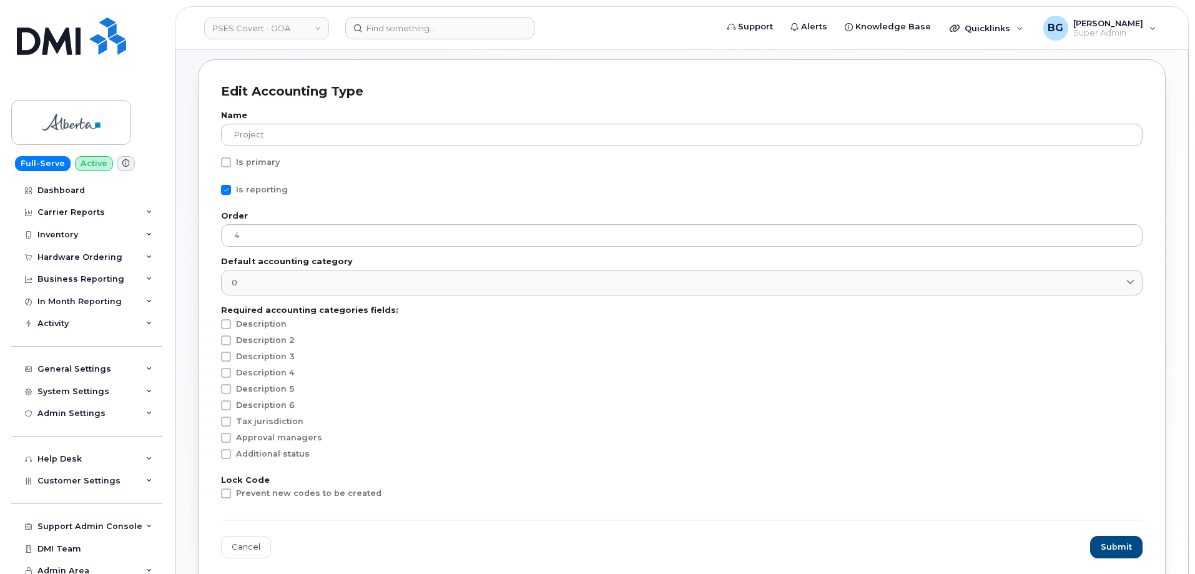
scroll to position [167, 0]
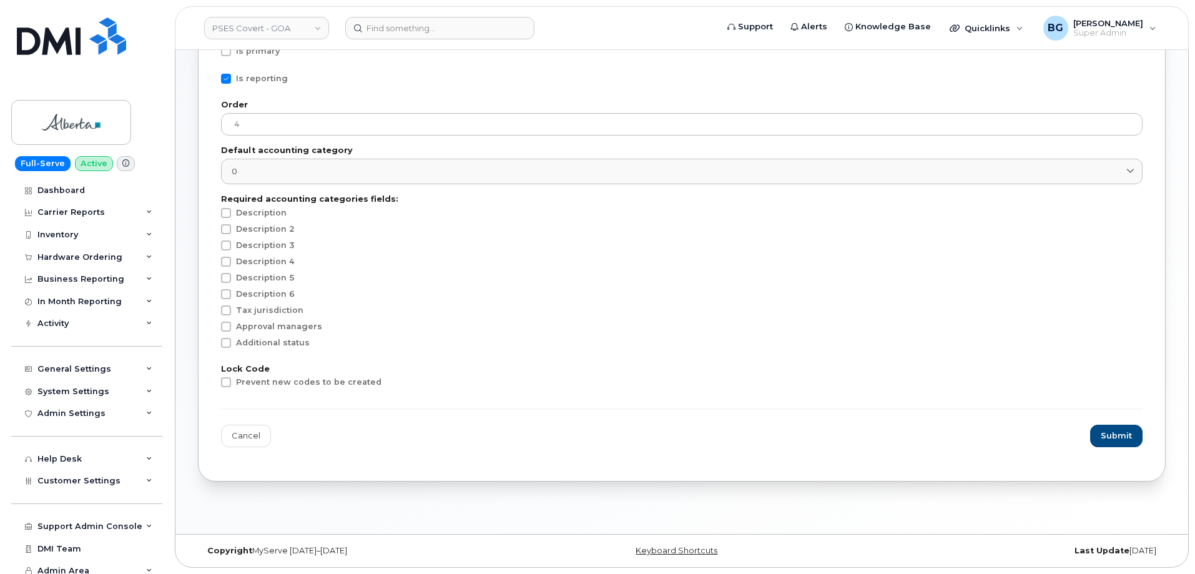
click at [228, 384] on span at bounding box center [226, 382] width 10 height 10
click at [212, 383] on input "Prevent new codes to be created" at bounding box center [209, 380] width 6 height 6
checkbox input "true"
click at [1108, 433] on span "Submit" at bounding box center [1116, 435] width 31 height 12
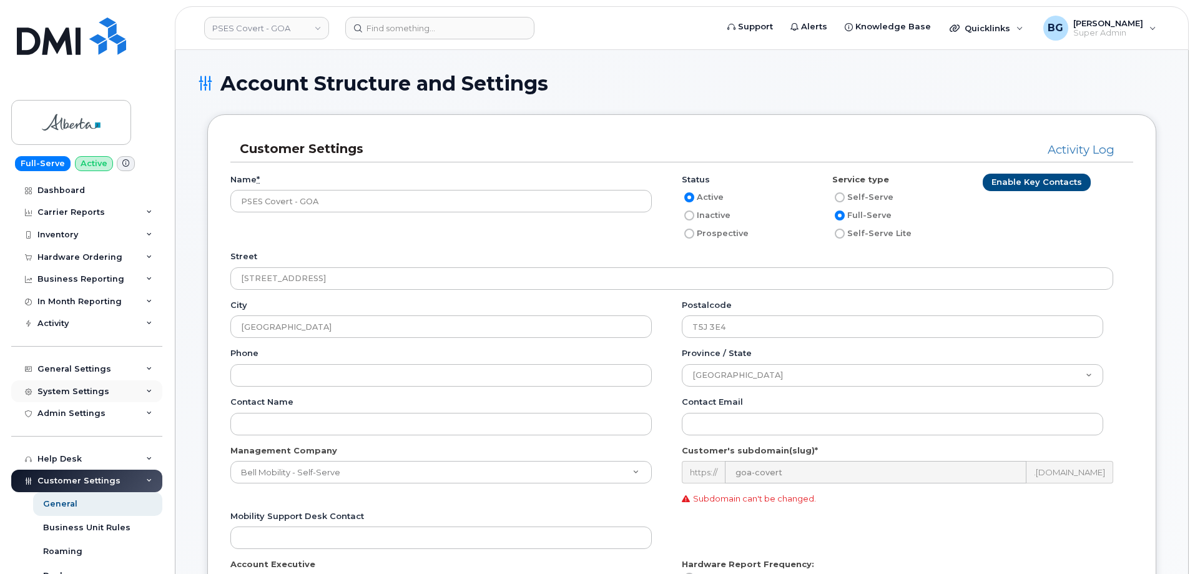
click at [79, 381] on div "System Settings" at bounding box center [86, 391] width 151 height 22
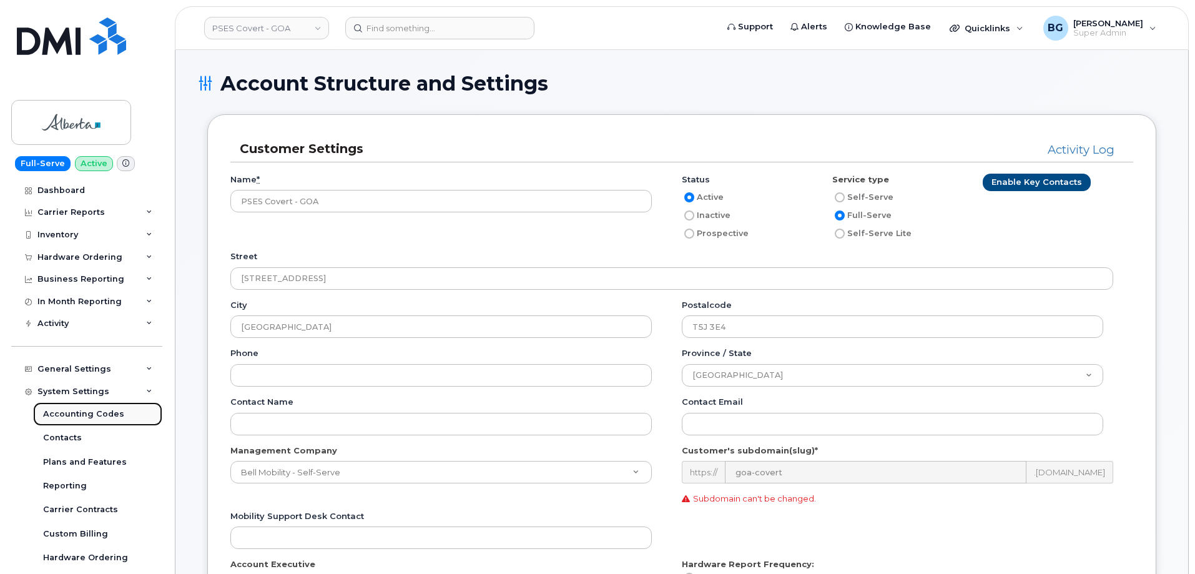
click at [78, 407] on link "Accounting Codes" at bounding box center [97, 414] width 129 height 24
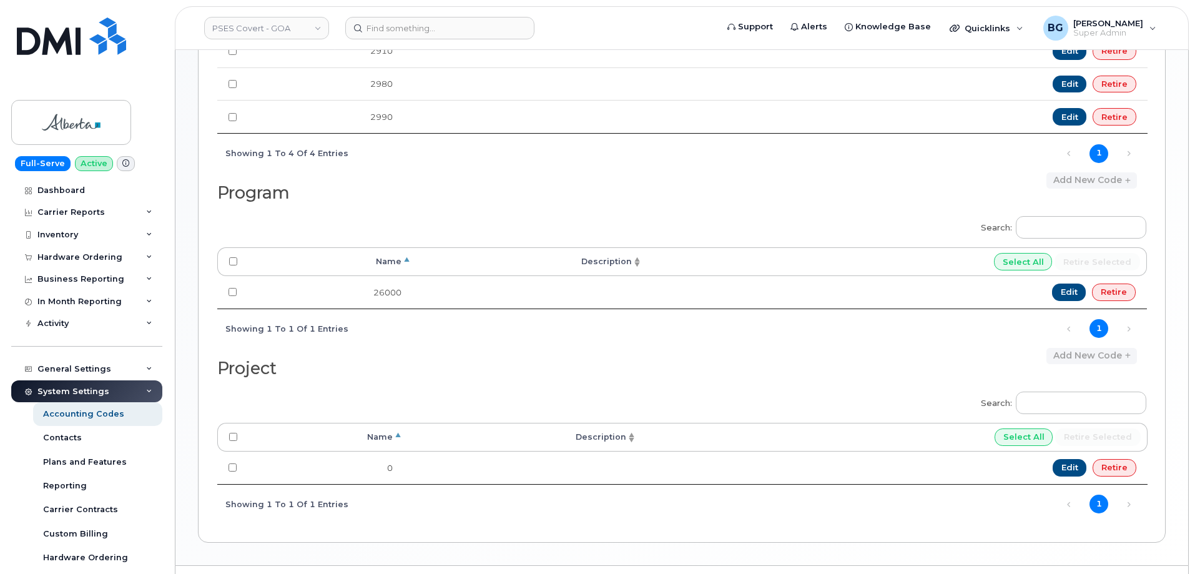
scroll to position [560, 0]
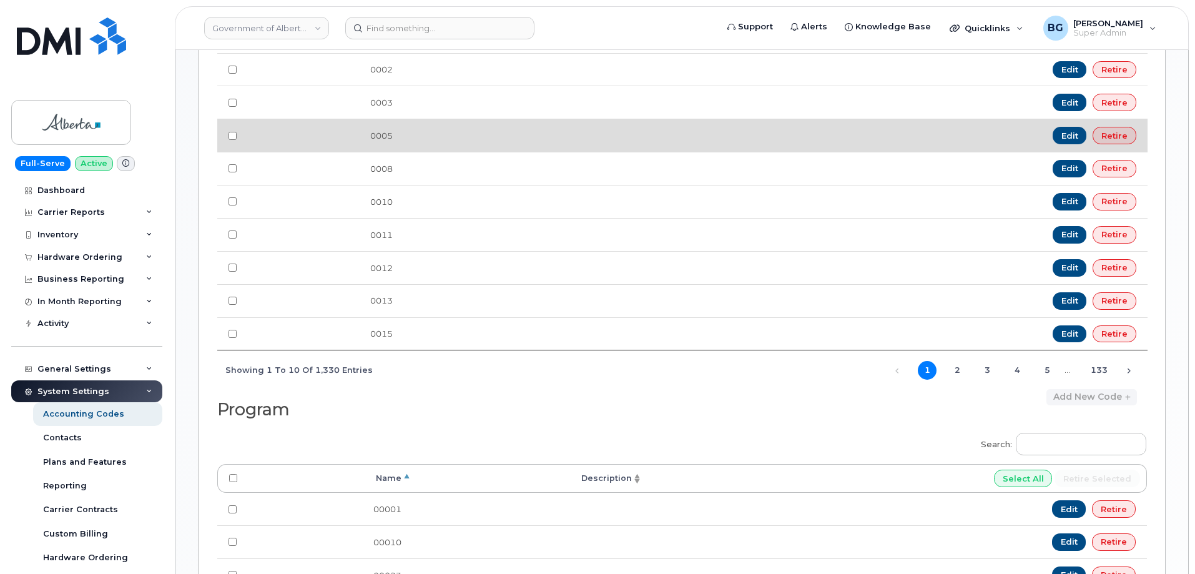
scroll to position [957, 0]
